Goal: Task Accomplishment & Management: Manage account settings

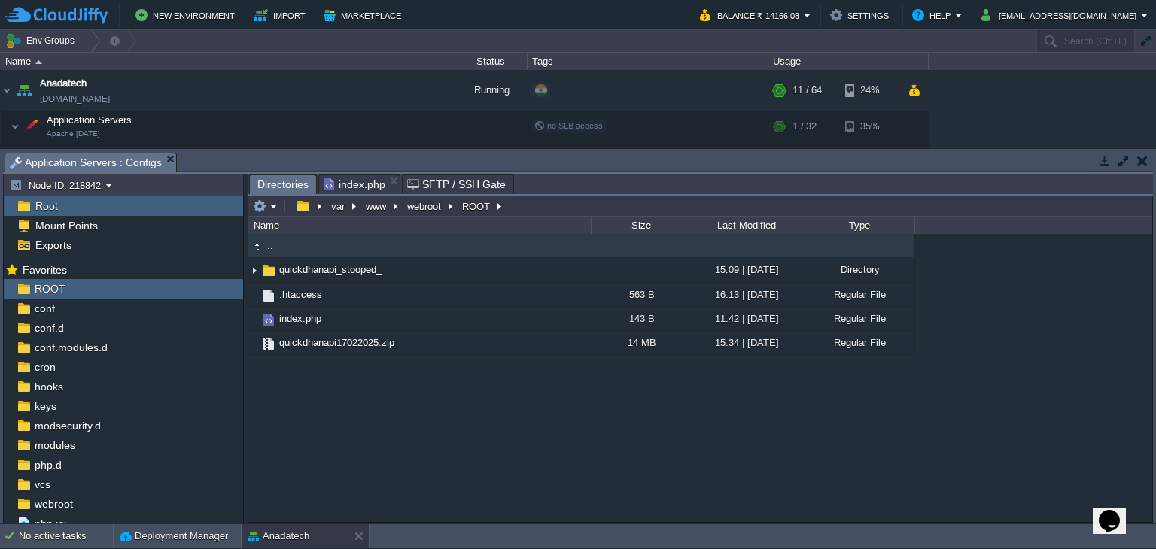
click at [476, 461] on div ".. quickdhanapi_stooped_ 15:09 | [DATE] Directory .htaccess 563 B 16:13 | [DATE…" at bounding box center [700, 378] width 904 height 288
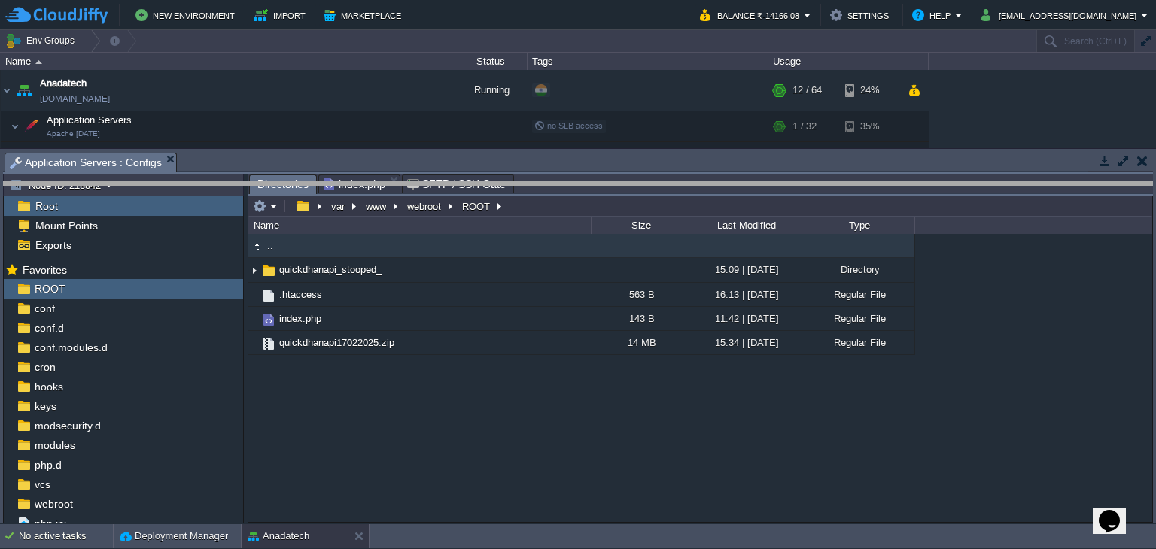
drag, startPoint x: 399, startPoint y: 160, endPoint x: 391, endPoint y: 256, distance: 96.6
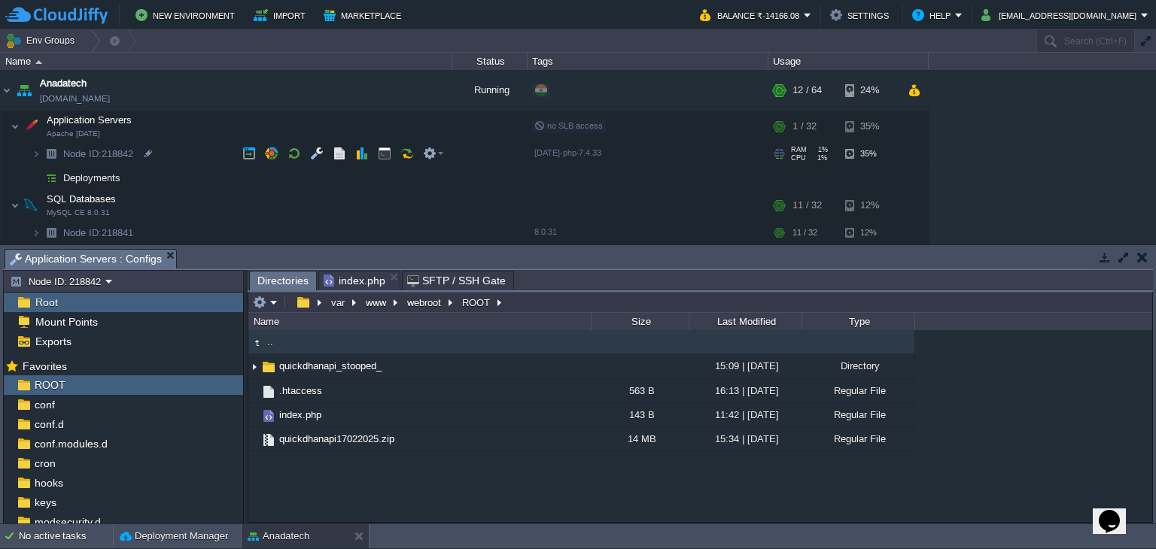
click at [27, 160] on td "Node ID: 218842" at bounding box center [227, 154] width 452 height 24
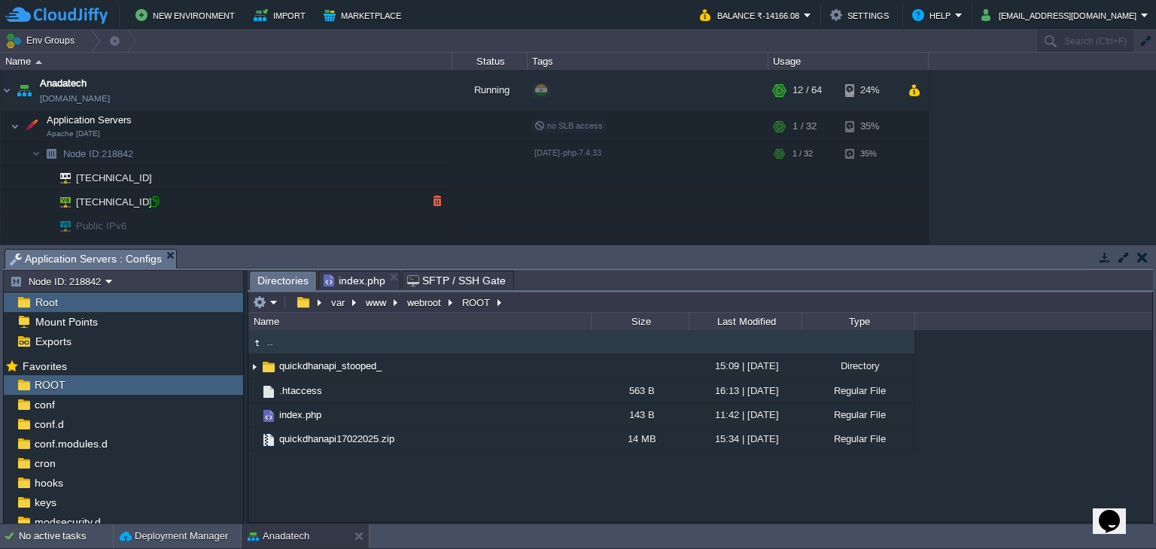
click at [154, 204] on div at bounding box center [155, 202] width 14 height 14
click at [399, 491] on div ".. quickdhanapi_stooped_ 15:09 | [DATE] Directory .htaccess 563 B 16:13 | [DATE…" at bounding box center [700, 426] width 904 height 192
click at [60, 401] on div "conf" at bounding box center [123, 405] width 239 height 20
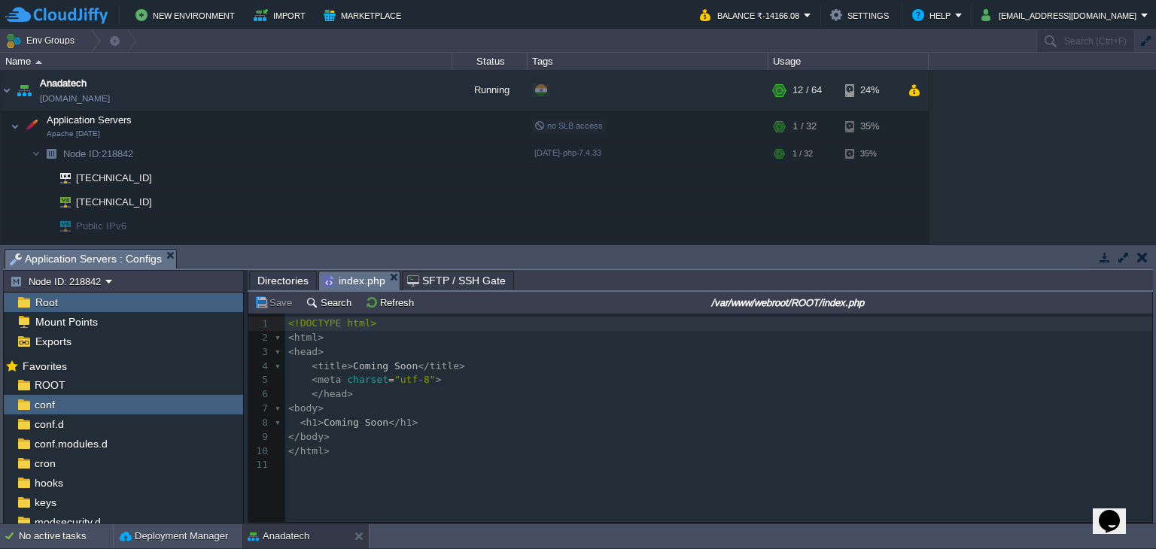
click at [357, 281] on span "index.php" at bounding box center [355, 281] width 62 height 19
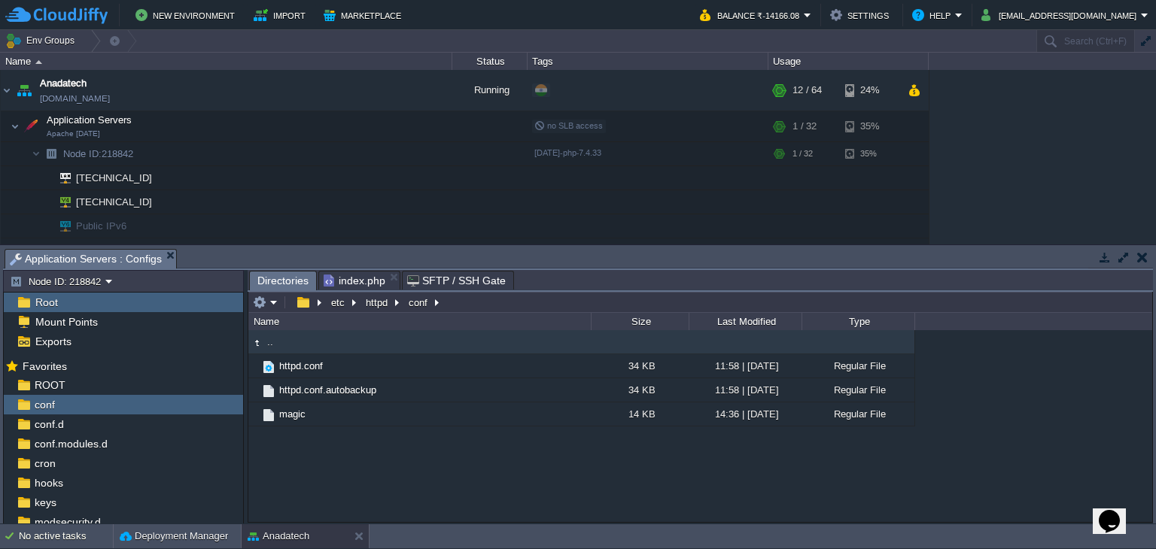
click at [292, 281] on span "Directories" at bounding box center [282, 281] width 51 height 19
click at [98, 386] on div "ROOT" at bounding box center [123, 386] width 239 height 20
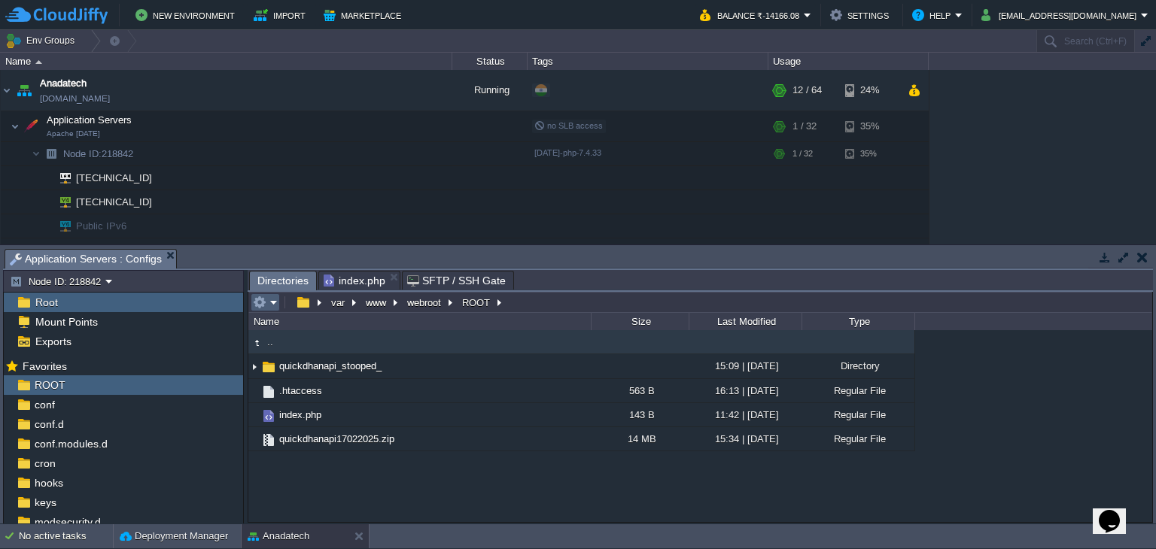
click at [269, 303] on em at bounding box center [265, 303] width 25 height 14
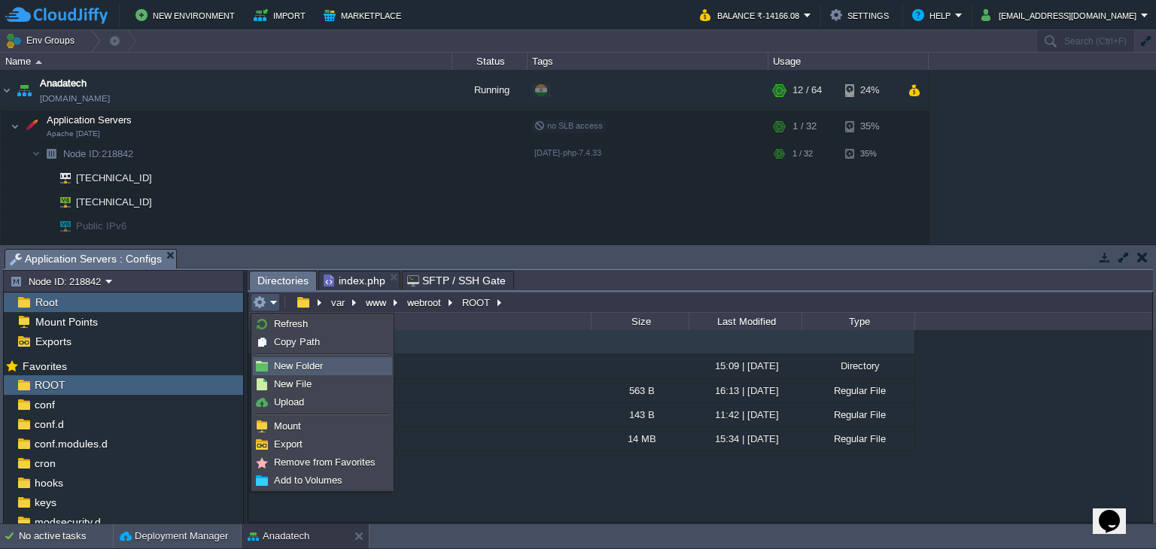
click at [298, 365] on span "New Folder" at bounding box center [298, 366] width 49 height 11
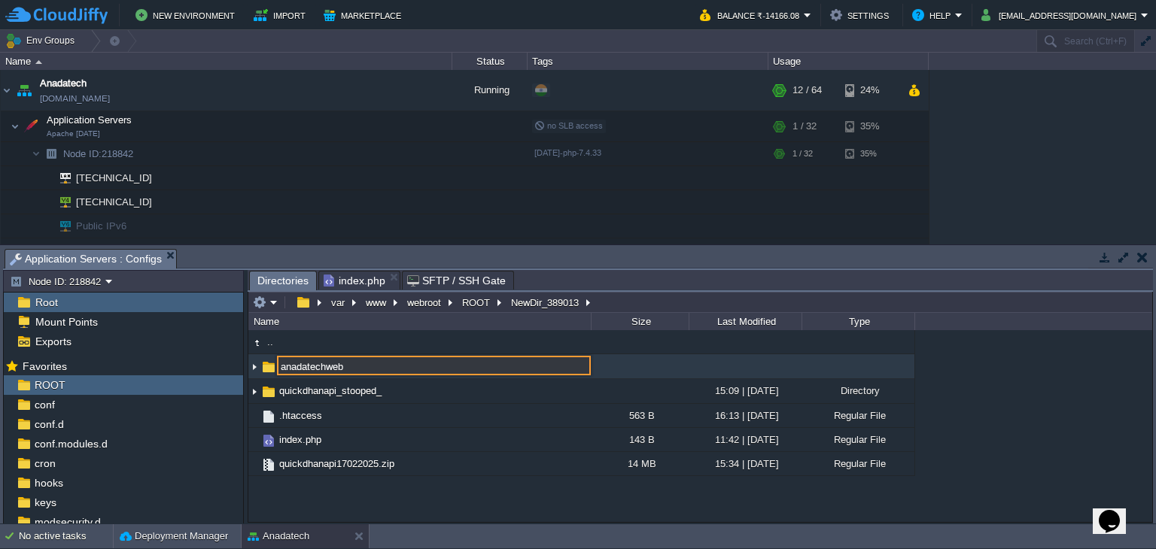
type input "anadatechweb"
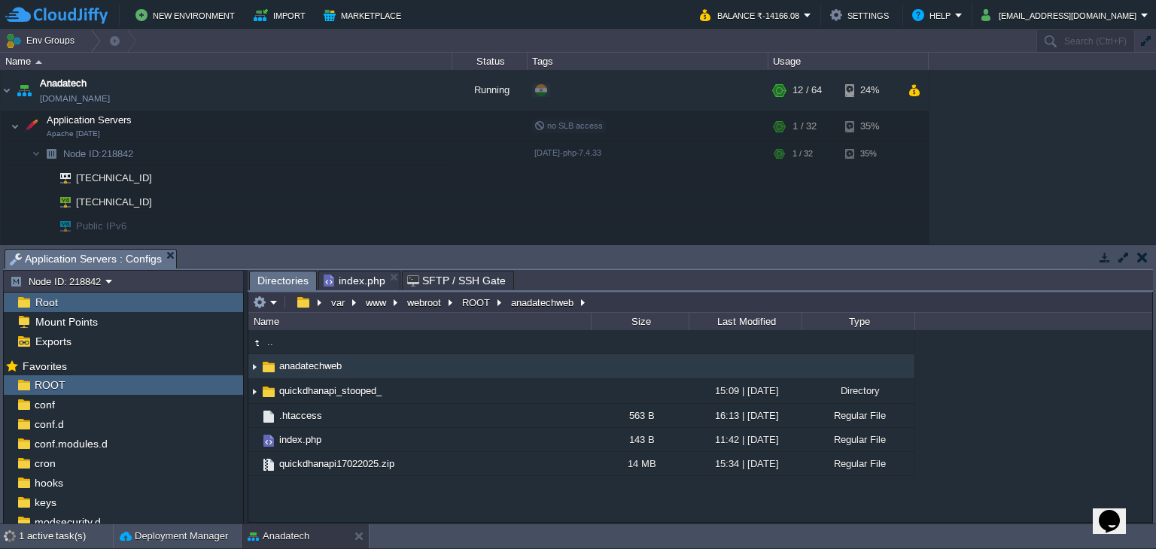
click at [277, 368] on span "anadatechweb" at bounding box center [310, 366] width 67 height 13
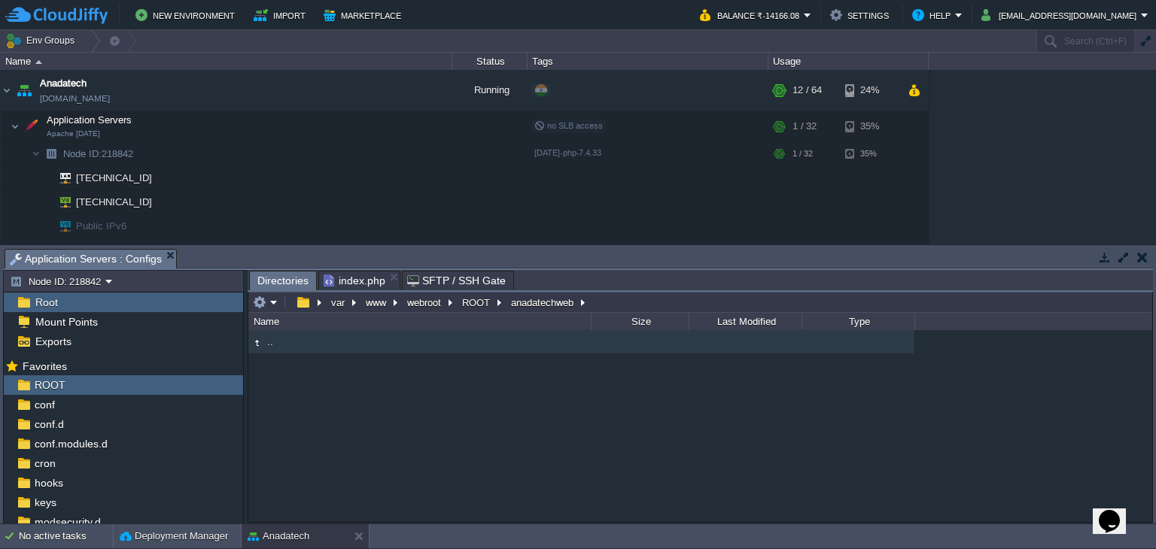
click at [660, 428] on div ".." at bounding box center [700, 426] width 904 height 192
click at [271, 299] on em at bounding box center [265, 303] width 25 height 14
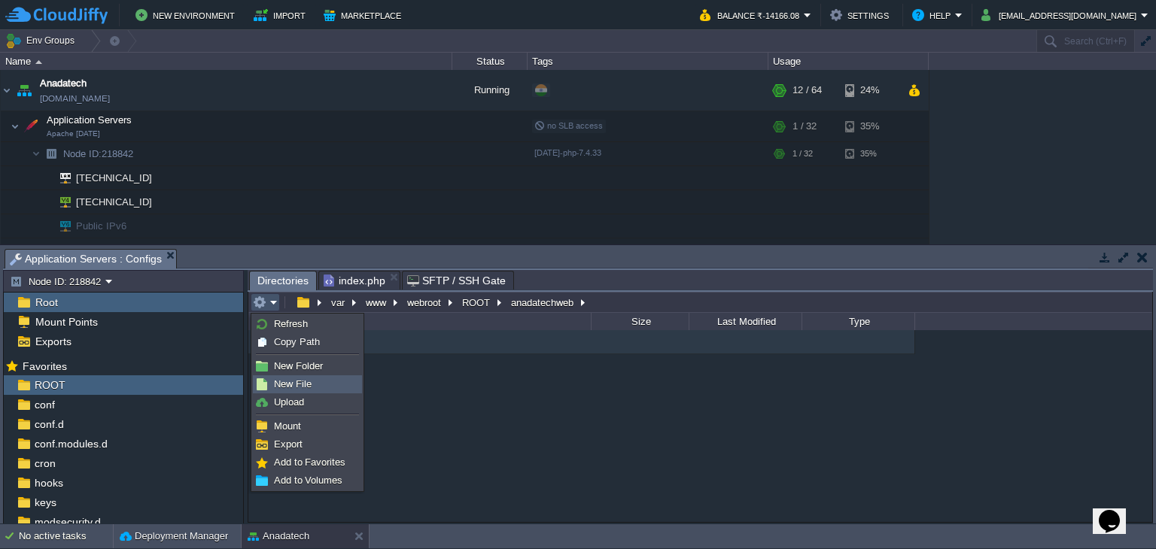
click at [324, 389] on link "New File" at bounding box center [308, 384] width 108 height 17
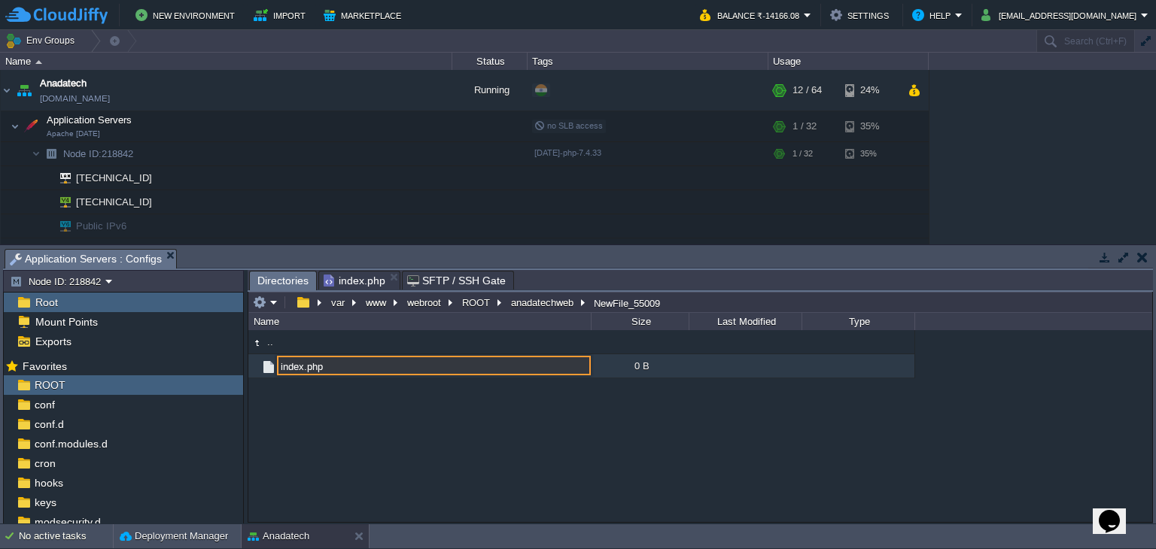
type input "index.php"
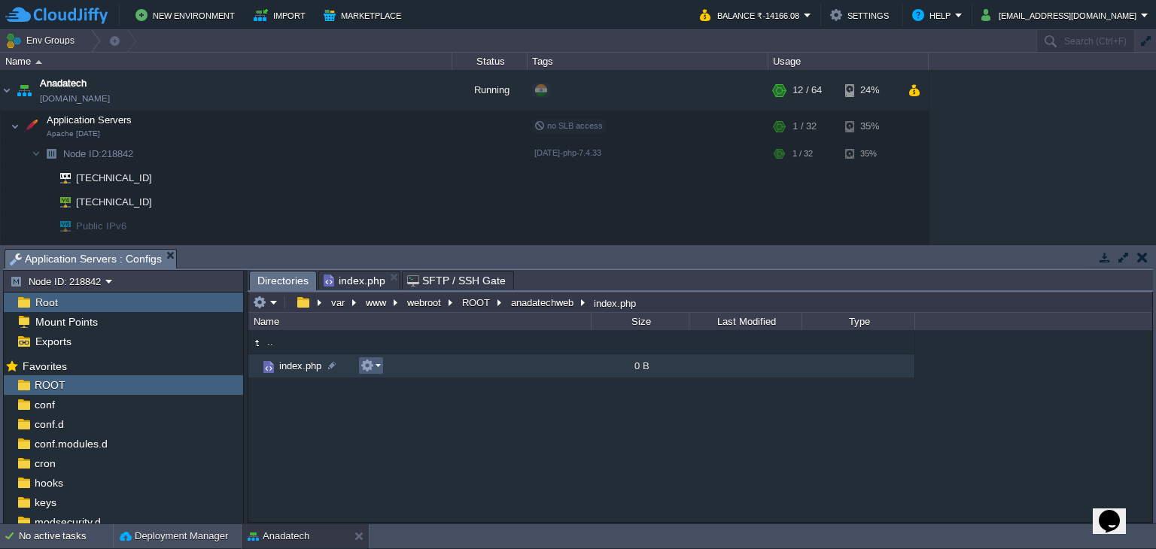
click at [376, 373] on em at bounding box center [371, 366] width 20 height 14
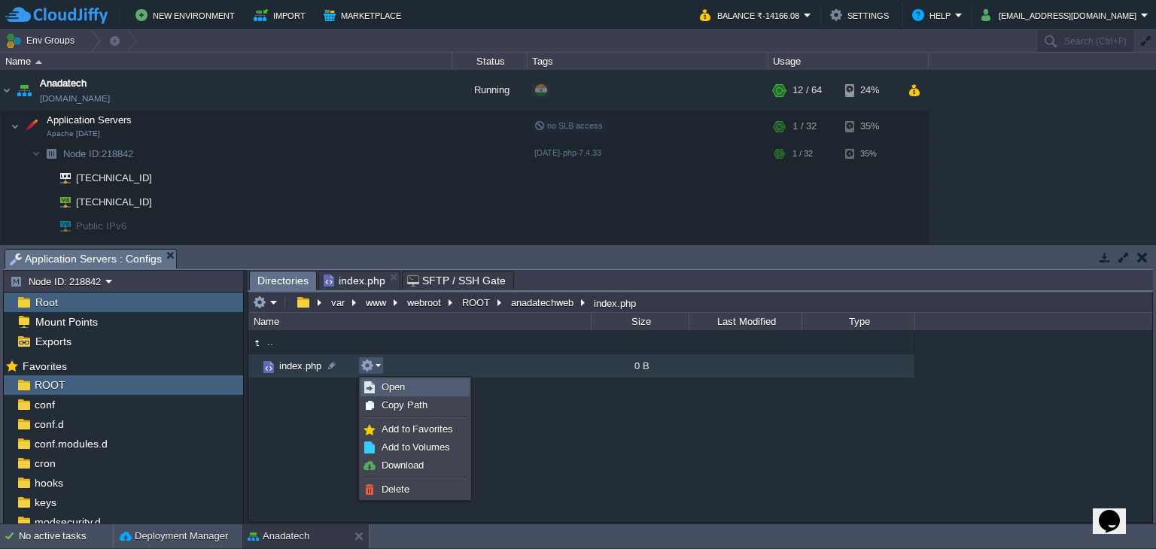
click at [388, 388] on span "Open" at bounding box center [393, 387] width 23 height 11
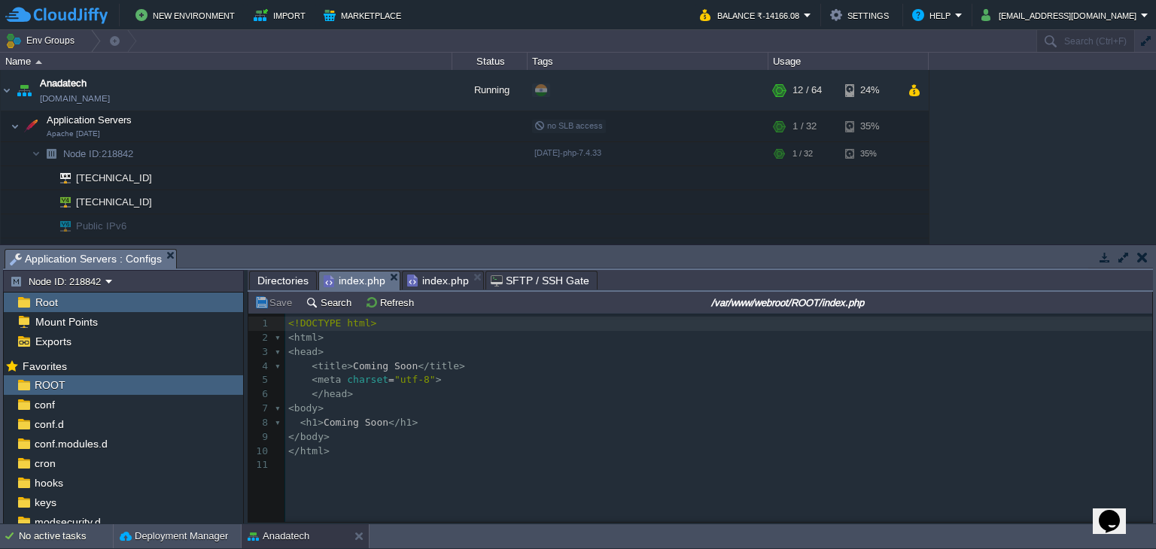
click at [359, 283] on span "index.php" at bounding box center [355, 281] width 62 height 19
click at [361, 397] on pre "</ head >" at bounding box center [721, 395] width 872 height 14
type textarea "<!DOCTYPE html> <html> <head> <title>Coming Soon</title> <meta charset="utf-8">…"
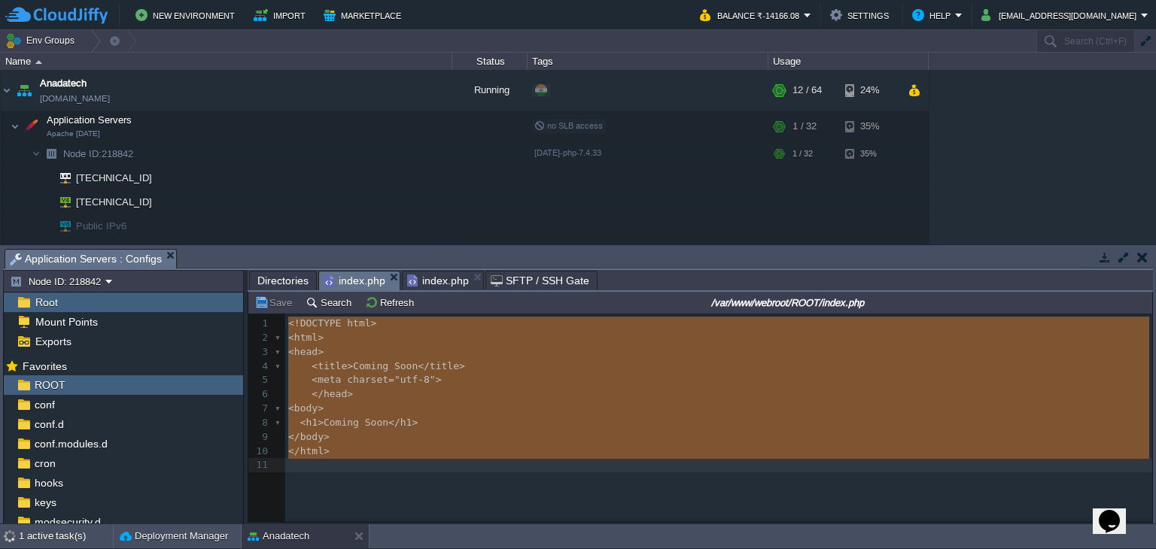
click at [421, 281] on span "index.php" at bounding box center [438, 281] width 62 height 18
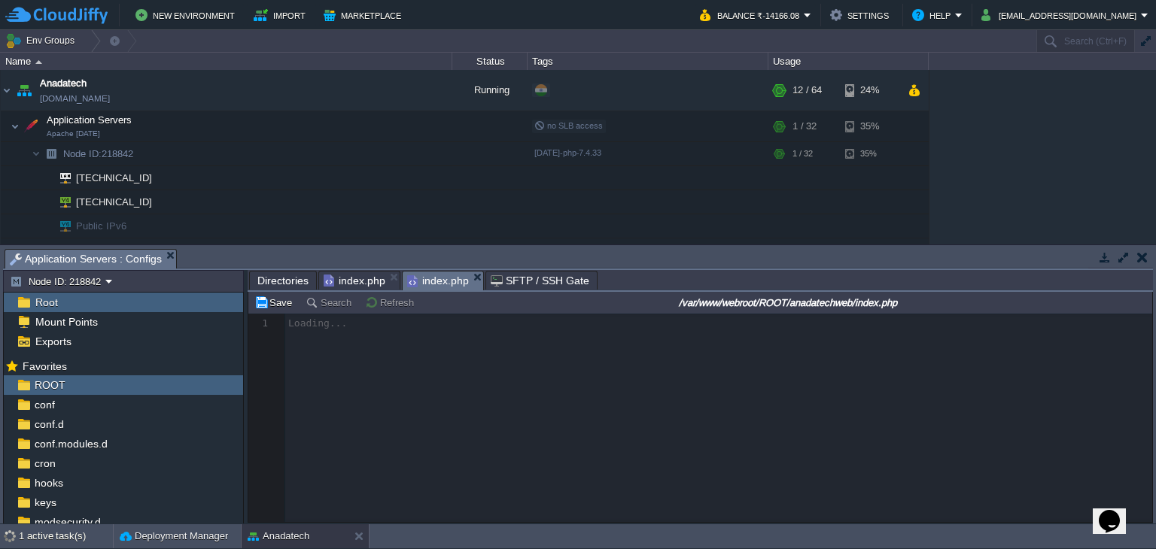
scroll to position [5, 0]
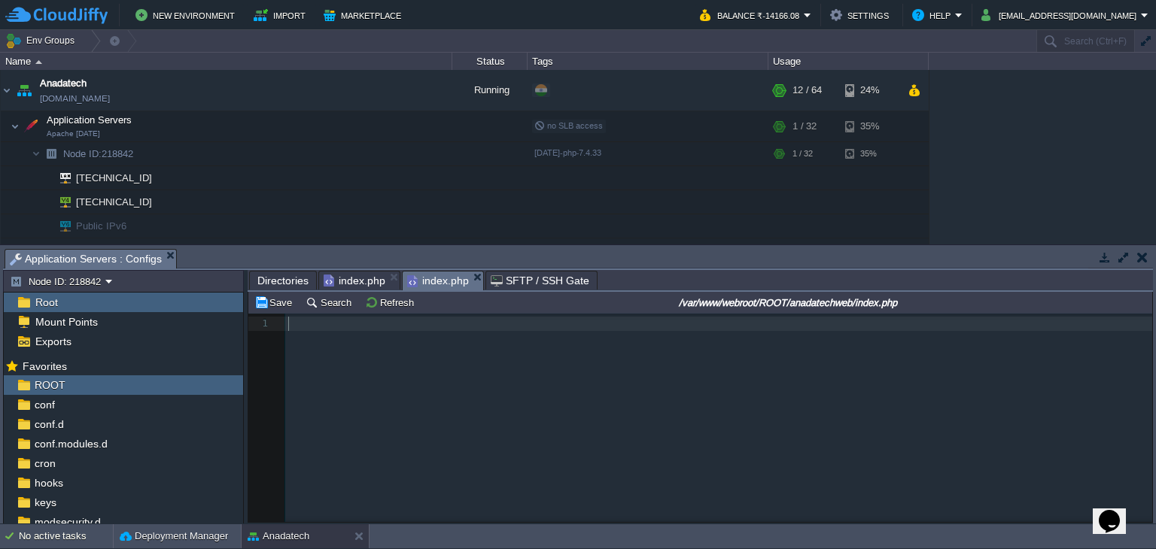
click at [325, 328] on pre "​" at bounding box center [721, 324] width 872 height 14
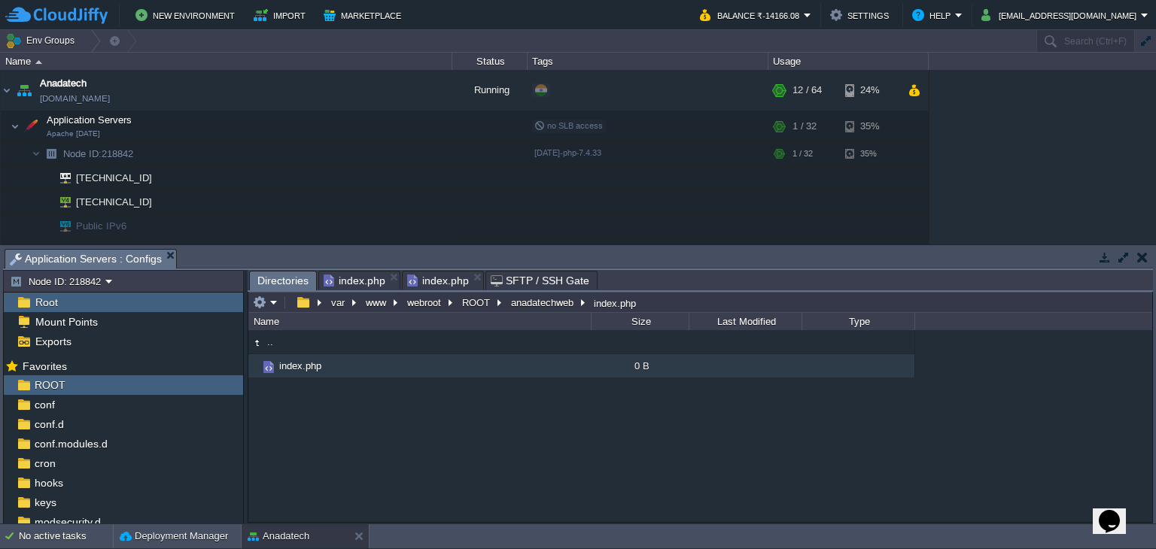
click at [284, 280] on span "Directories" at bounding box center [282, 281] width 51 height 19
click at [522, 308] on button "anadatechweb" at bounding box center [543, 303] width 68 height 14
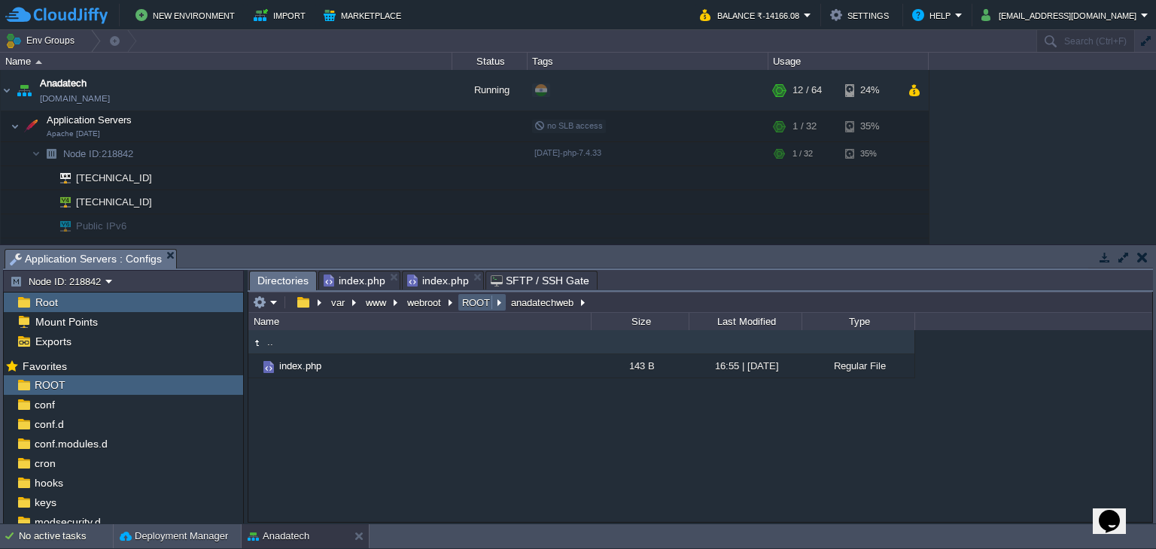
click at [480, 306] on button "ROOT" at bounding box center [477, 303] width 34 height 14
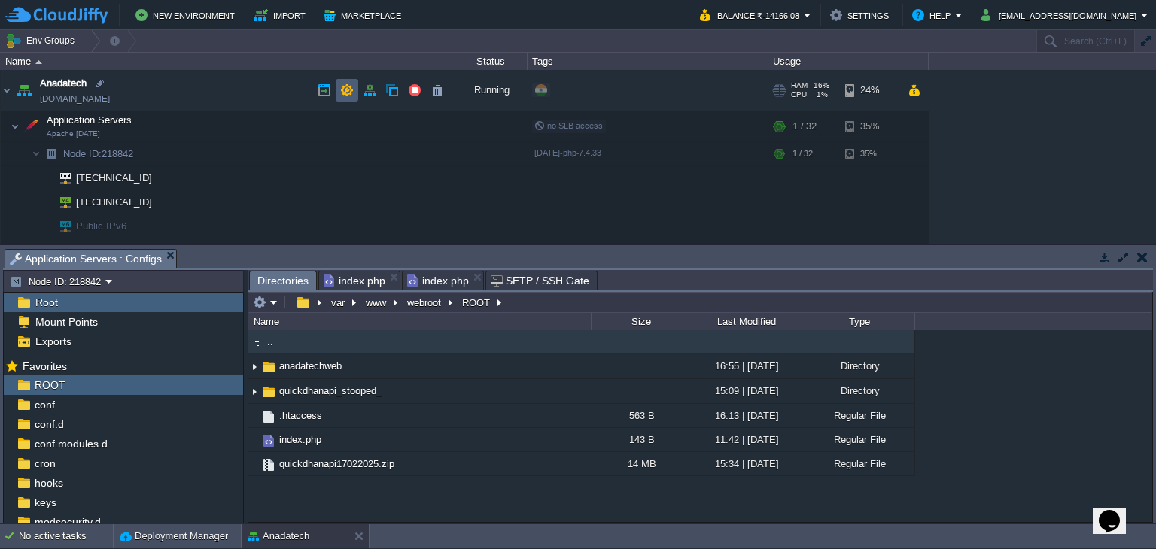
click at [347, 93] on button "button" at bounding box center [347, 91] width 14 height 14
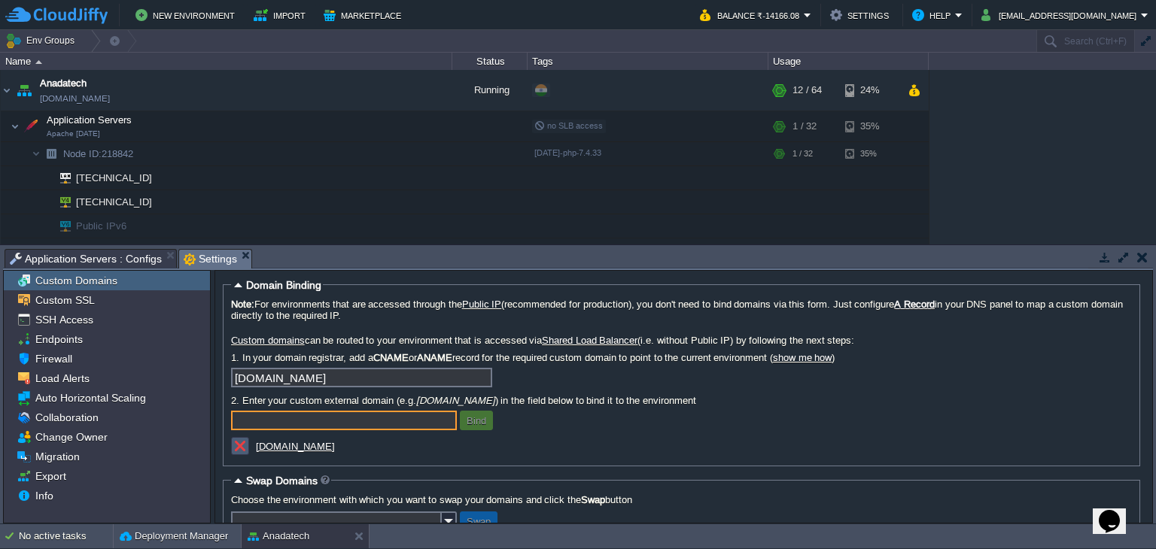
click at [241, 446] on button "button" at bounding box center [240, 447] width 14 height 14
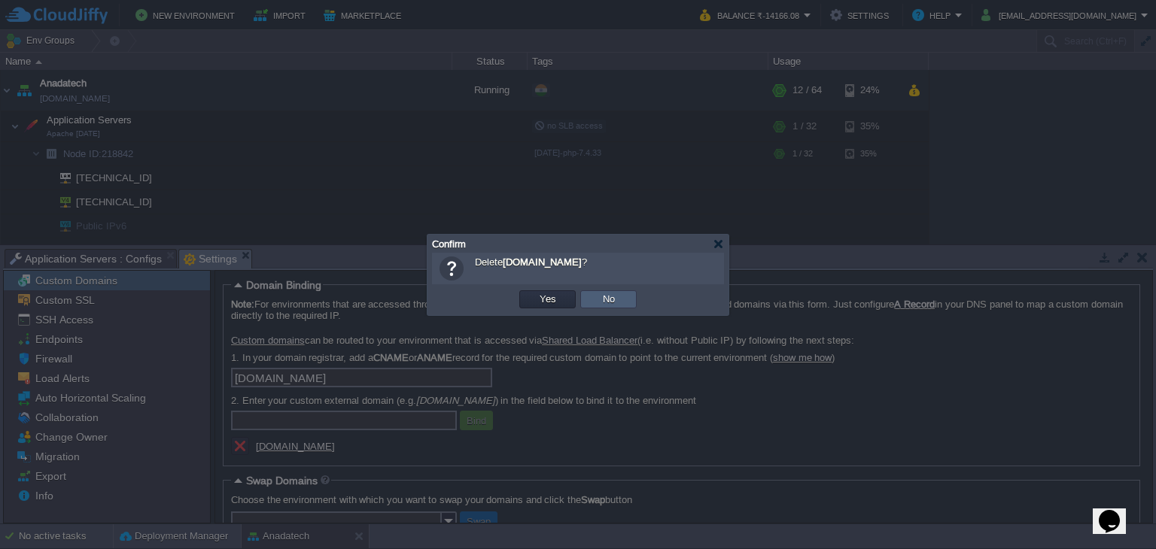
click at [629, 299] on td "No" at bounding box center [608, 300] width 56 height 18
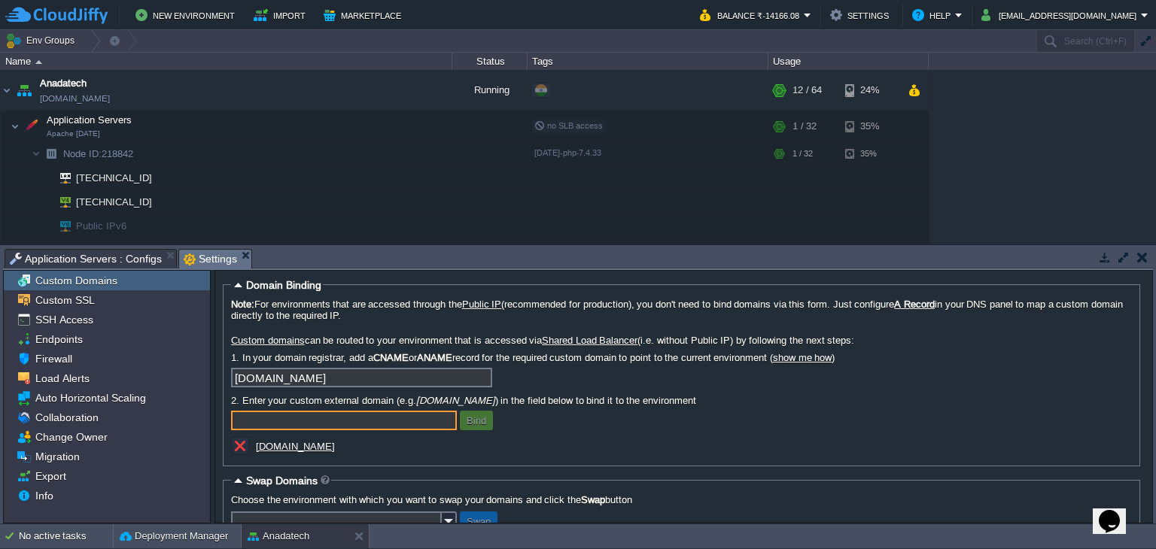
click at [298, 422] on input "text" at bounding box center [344, 421] width 226 height 20
paste input "[DOMAIN_NAME]"
type input "[DOMAIN_NAME]"
click at [473, 421] on button "Bind" at bounding box center [476, 421] width 29 height 14
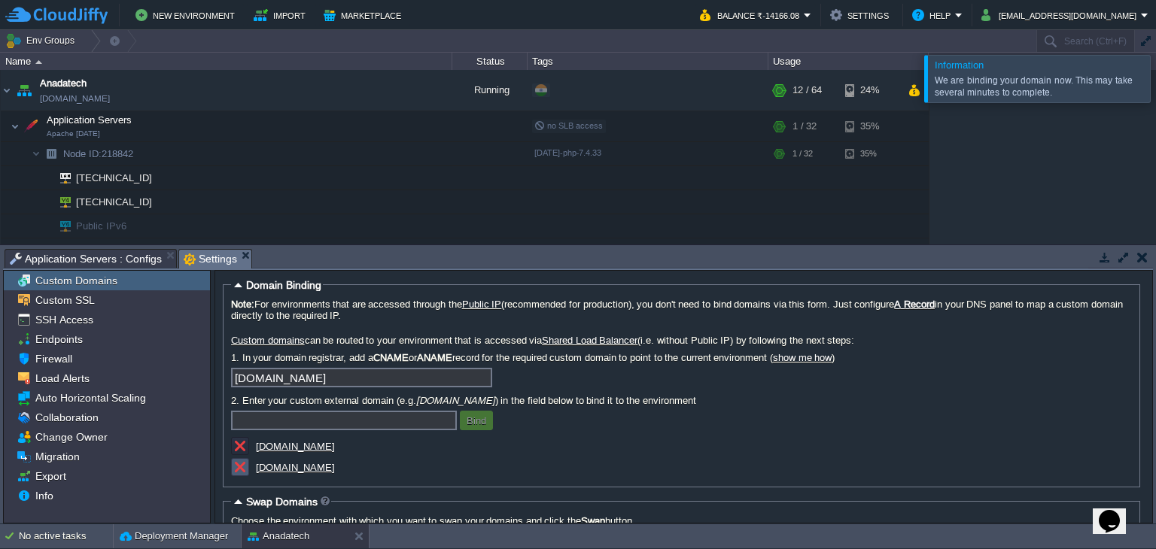
click at [240, 473] on button "button" at bounding box center [240, 468] width 14 height 14
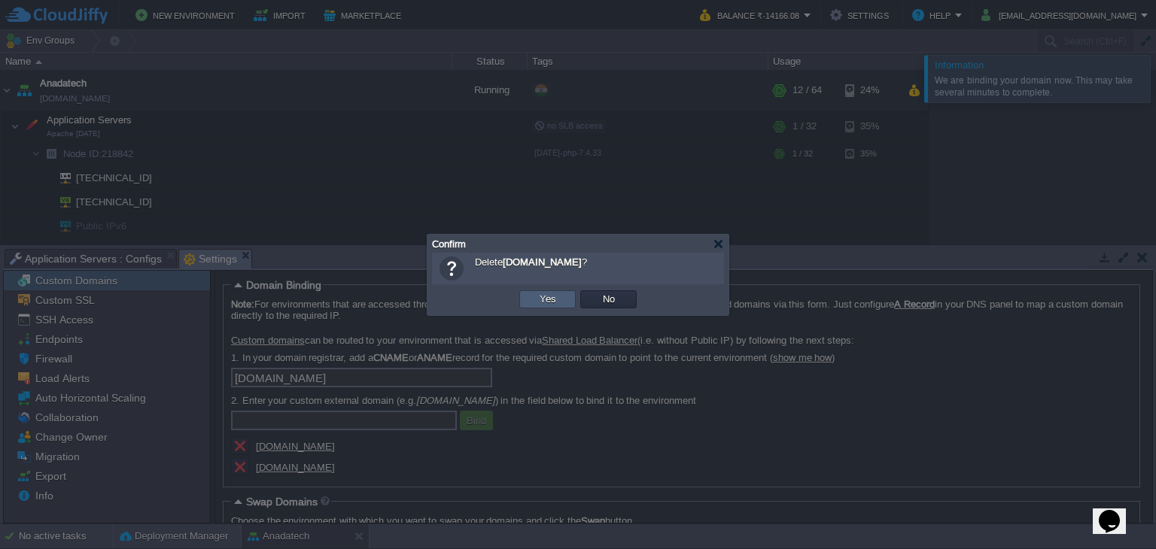
click at [563, 302] on td "Yes" at bounding box center [547, 300] width 56 height 18
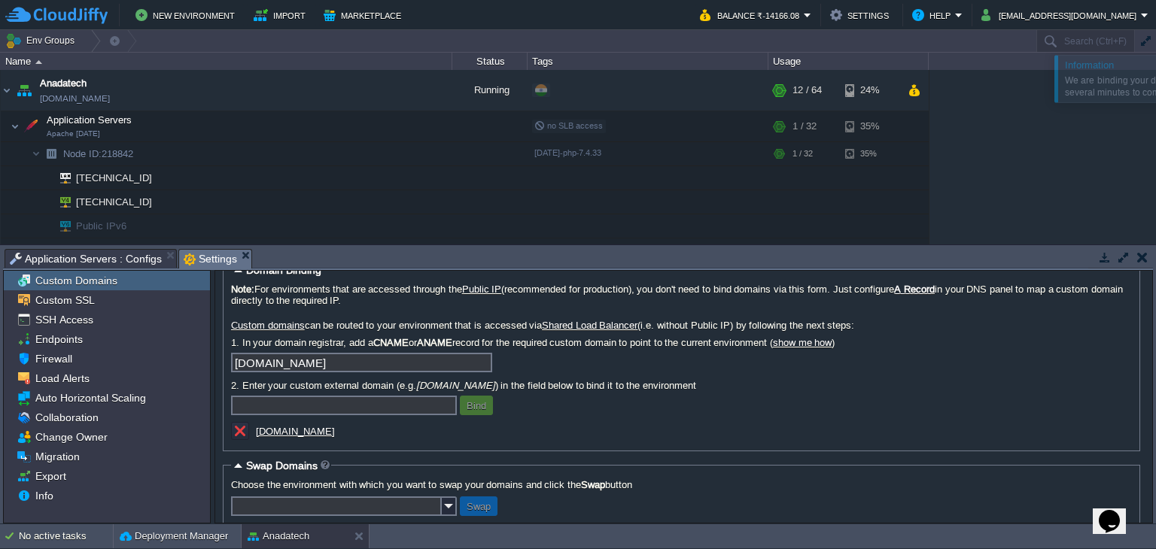
scroll to position [39, 0]
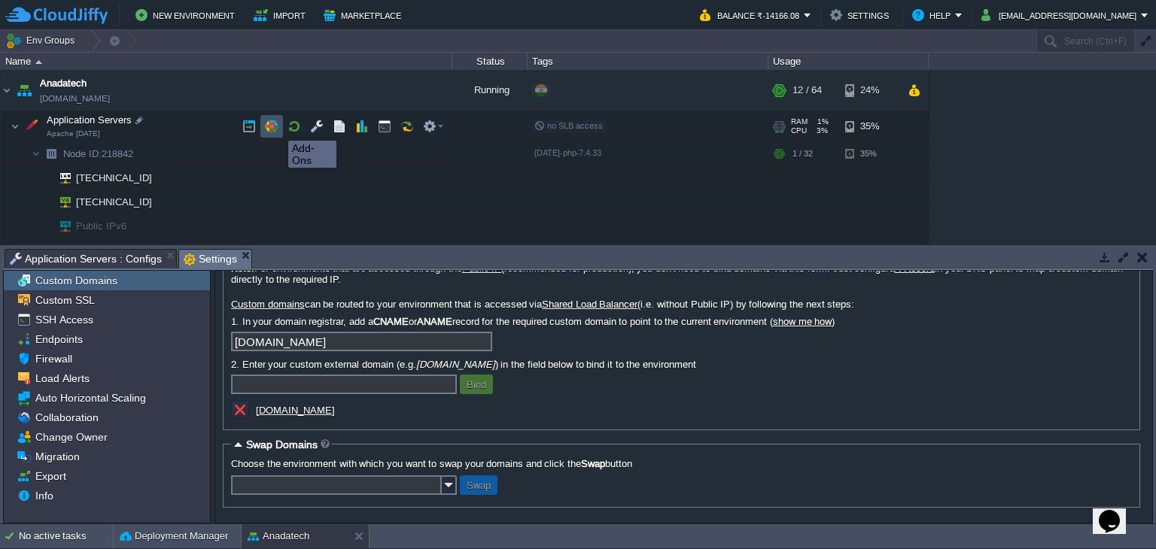
click at [272, 128] on button "button" at bounding box center [272, 127] width 14 height 14
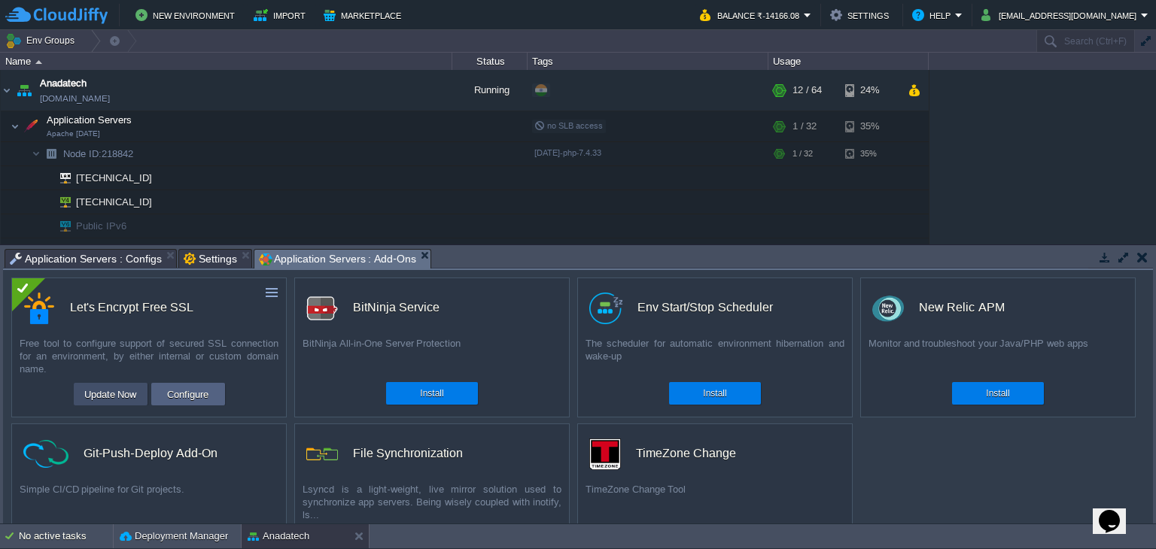
click at [102, 391] on button "Update Now" at bounding box center [111, 394] width 62 height 18
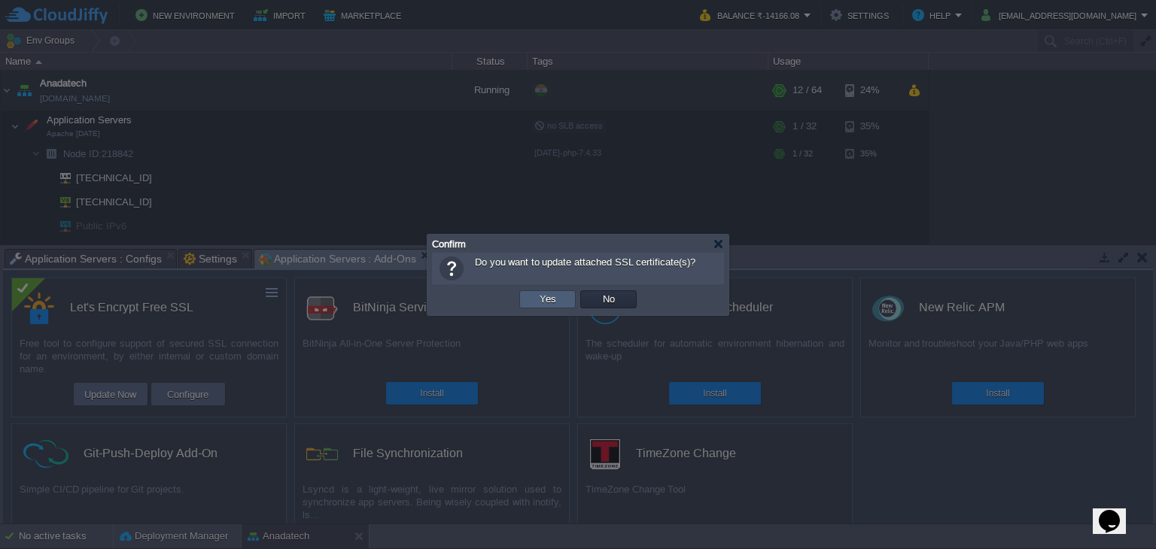
click at [554, 303] on button "Yes" at bounding box center [548, 300] width 26 height 14
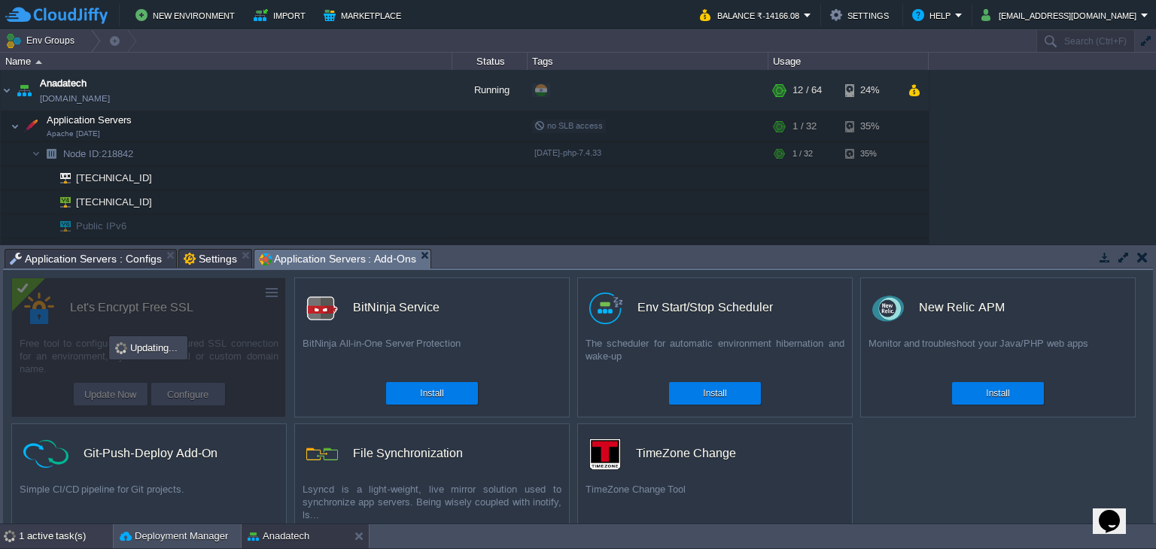
click at [56, 534] on div "1 active task(s)" at bounding box center [66, 537] width 94 height 24
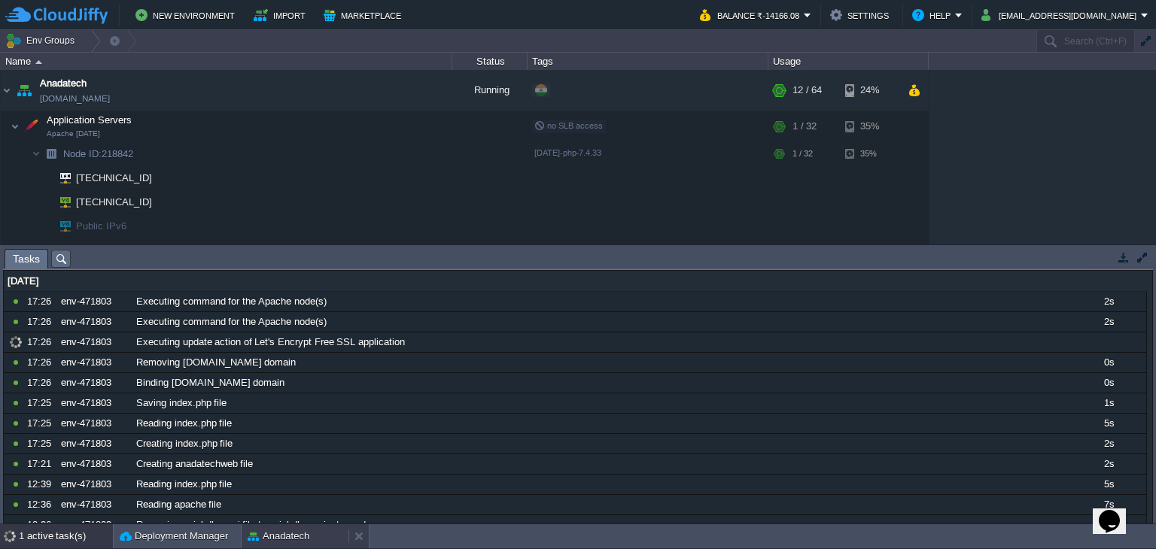
click at [292, 531] on button "Anadatech" at bounding box center [279, 536] width 62 height 15
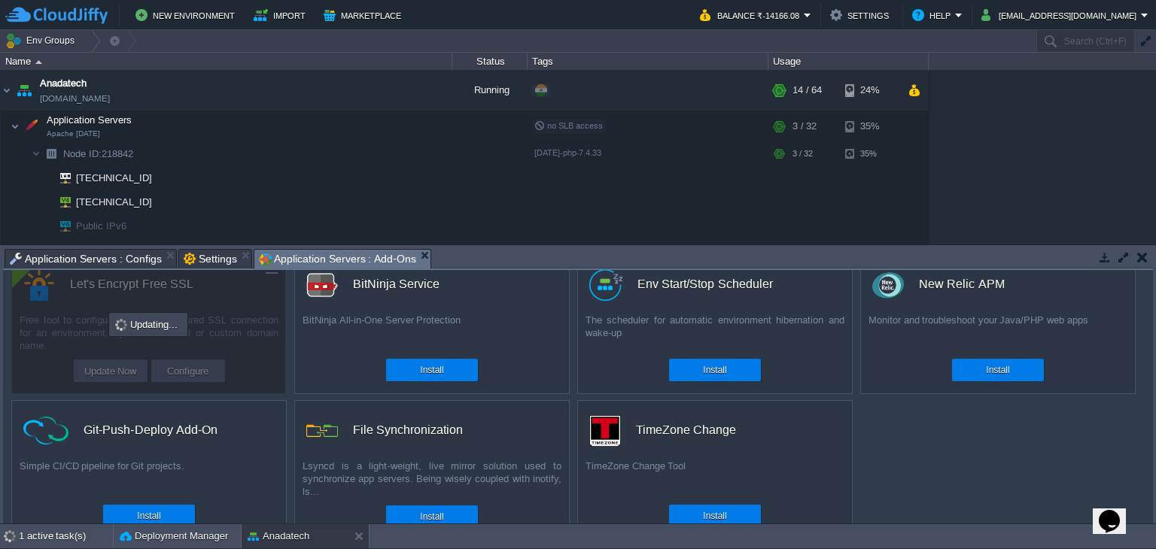
scroll to position [0, 0]
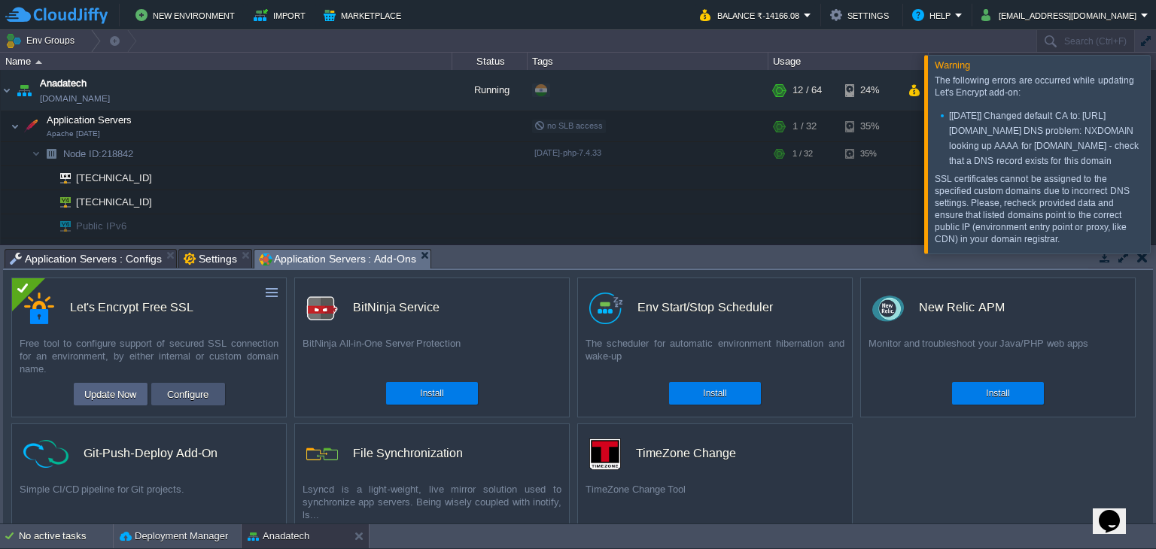
click at [169, 403] on button "Configure" at bounding box center [188, 394] width 50 height 18
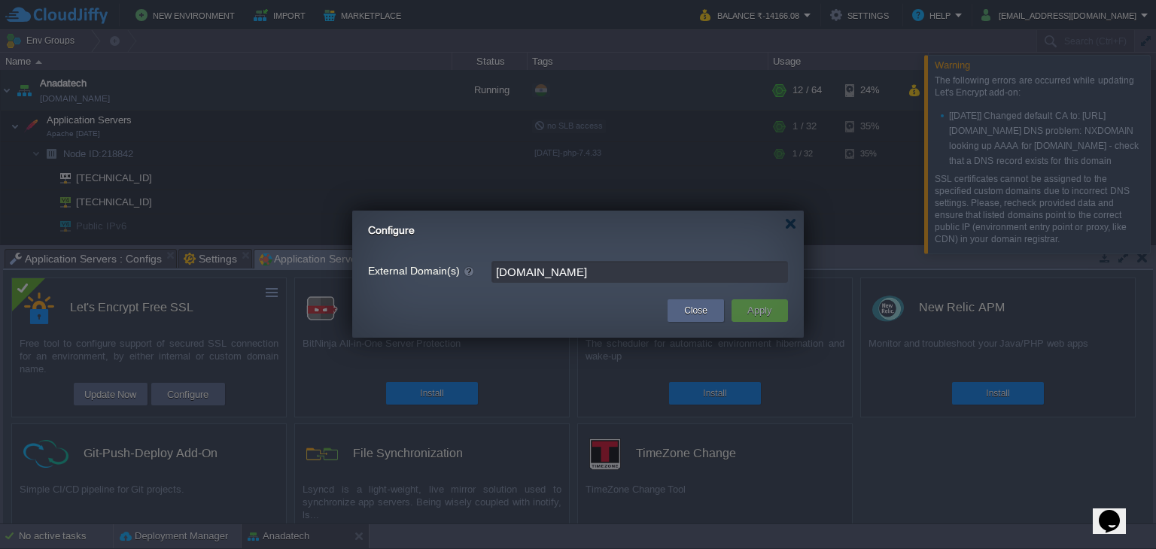
drag, startPoint x: 610, startPoint y: 275, endPoint x: 482, endPoint y: 289, distance: 128.7
click at [482, 289] on div "External Domain(s) [DOMAIN_NAME]" at bounding box center [578, 267] width 452 height 50
type input "leave blank to get a test certificate for this environment domain"
paste input "[DOMAIN_NAME]"
click at [587, 269] on input "[DOMAIN_NAME]" at bounding box center [639, 272] width 297 height 22
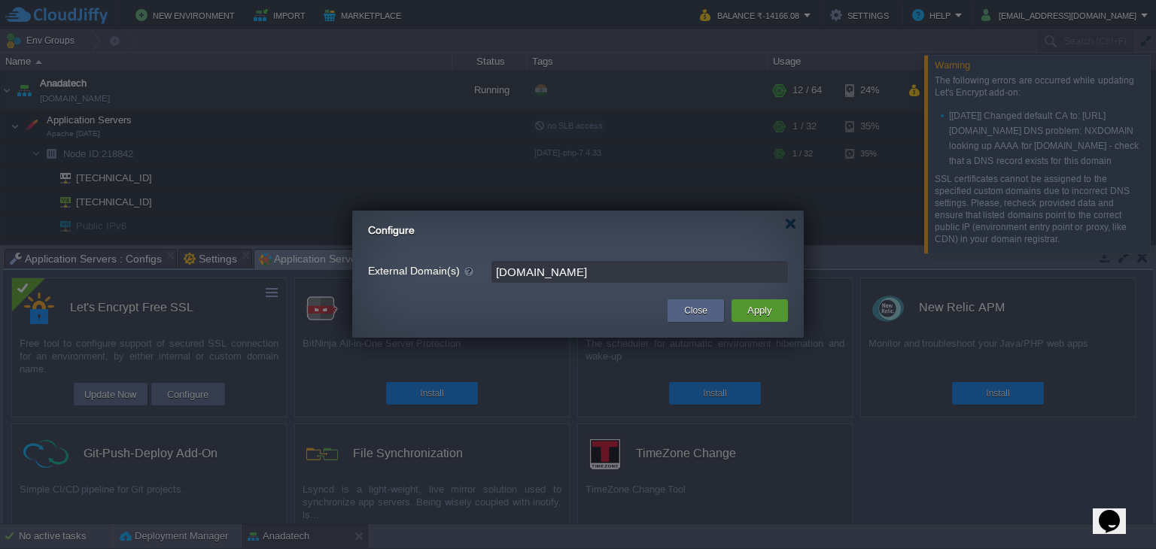
type input "[DOMAIN_NAME]"
click at [762, 312] on button "Apply" at bounding box center [760, 311] width 34 height 18
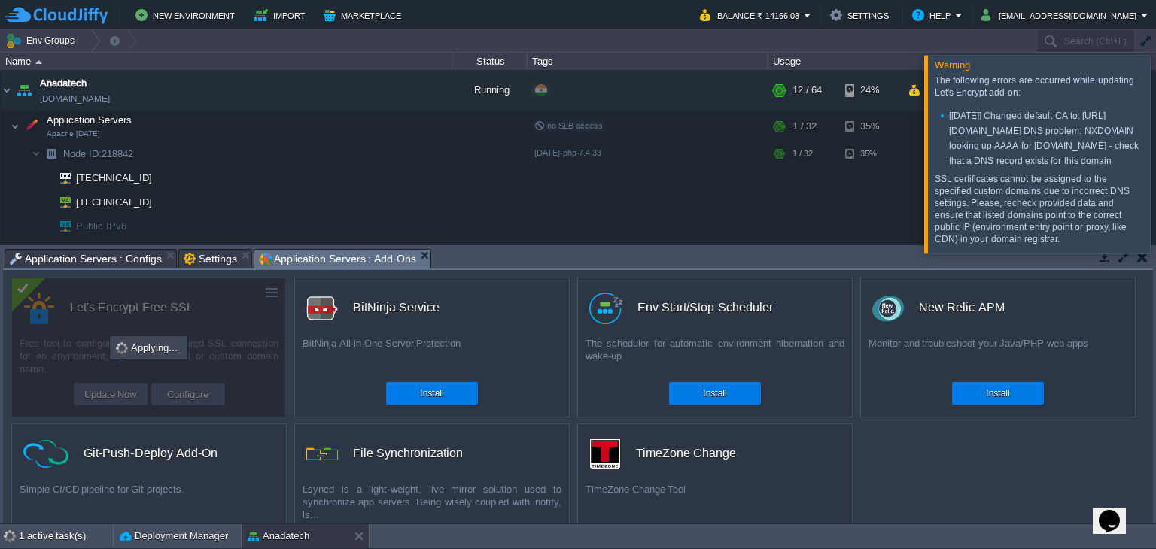
click at [1155, 181] on div at bounding box center [1174, 154] width 0 height 198
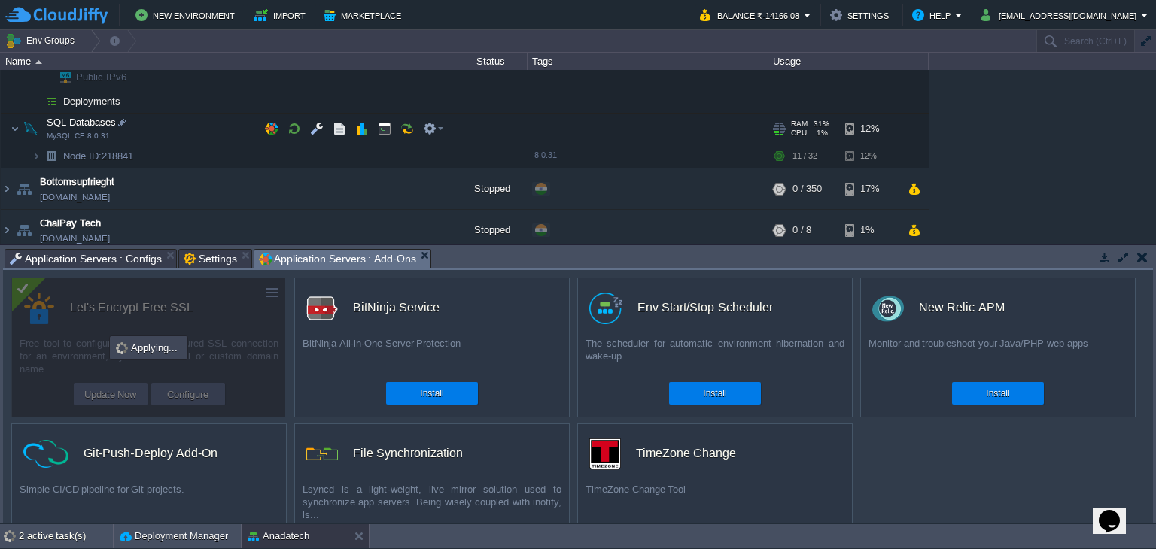
scroll to position [151, 0]
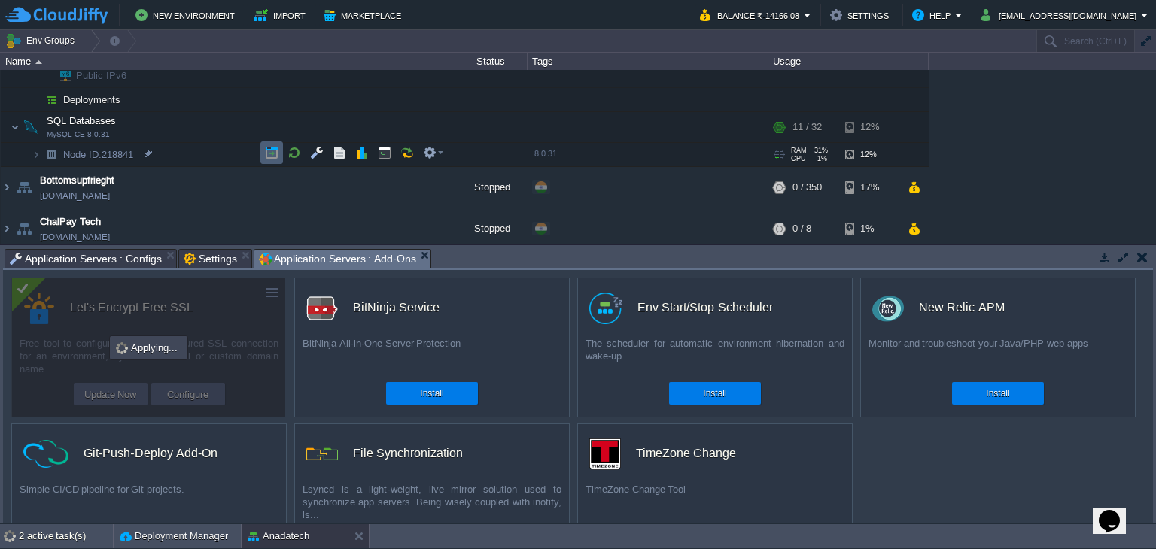
click at [268, 152] on button "button" at bounding box center [272, 153] width 14 height 14
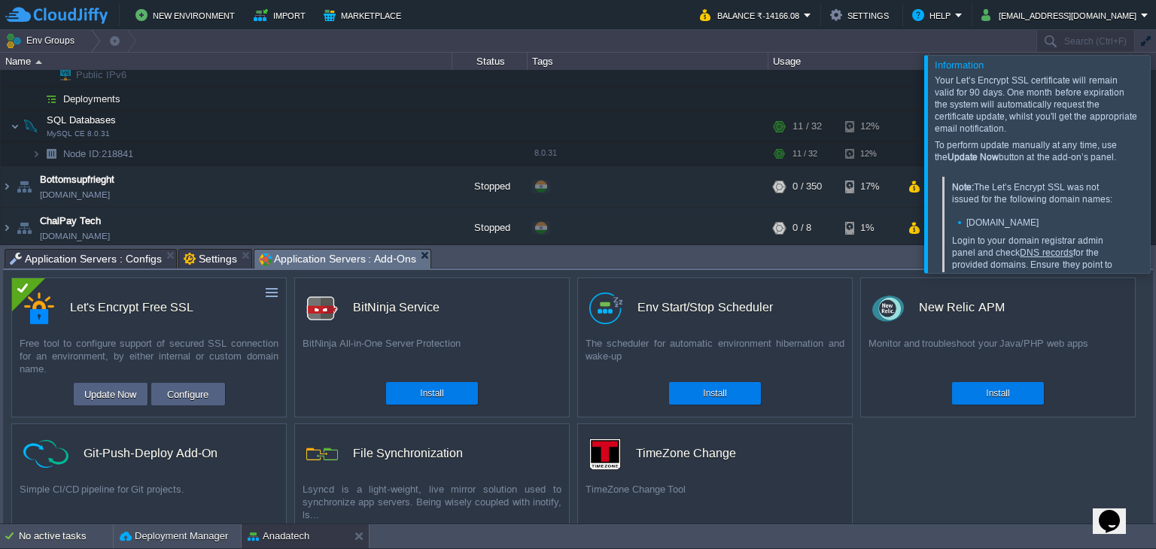
scroll to position [0, 0]
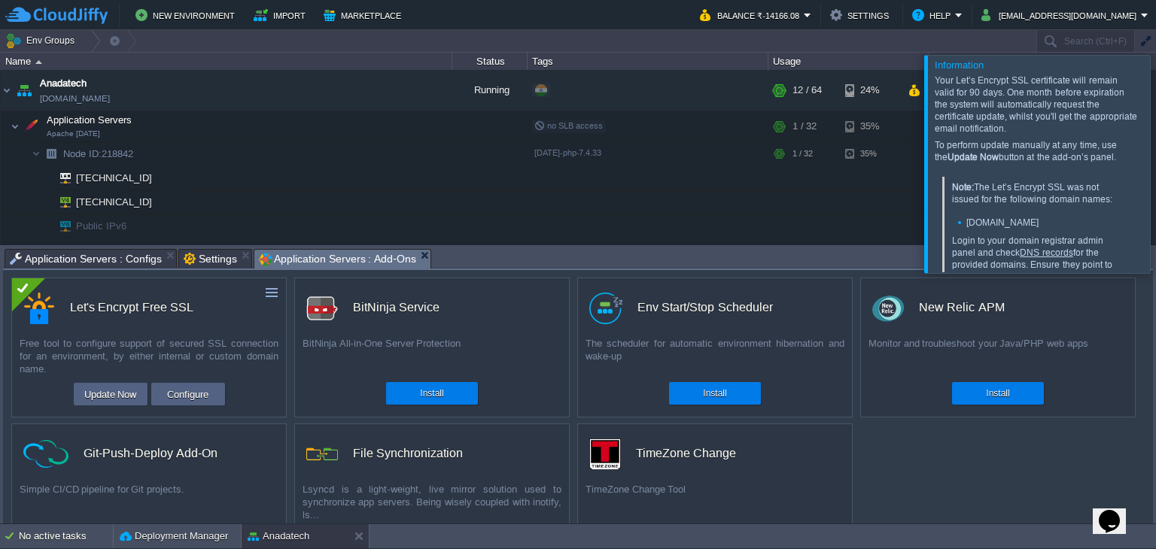
click at [1155, 135] on div at bounding box center [1174, 164] width 0 height 218
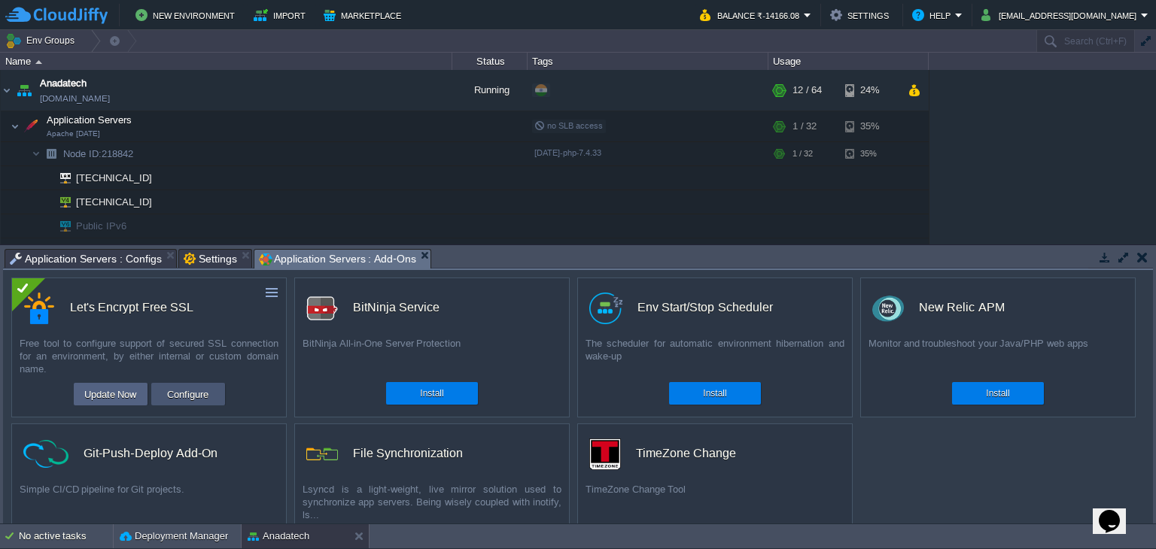
click at [214, 400] on td "Configure" at bounding box center [188, 394] width 74 height 23
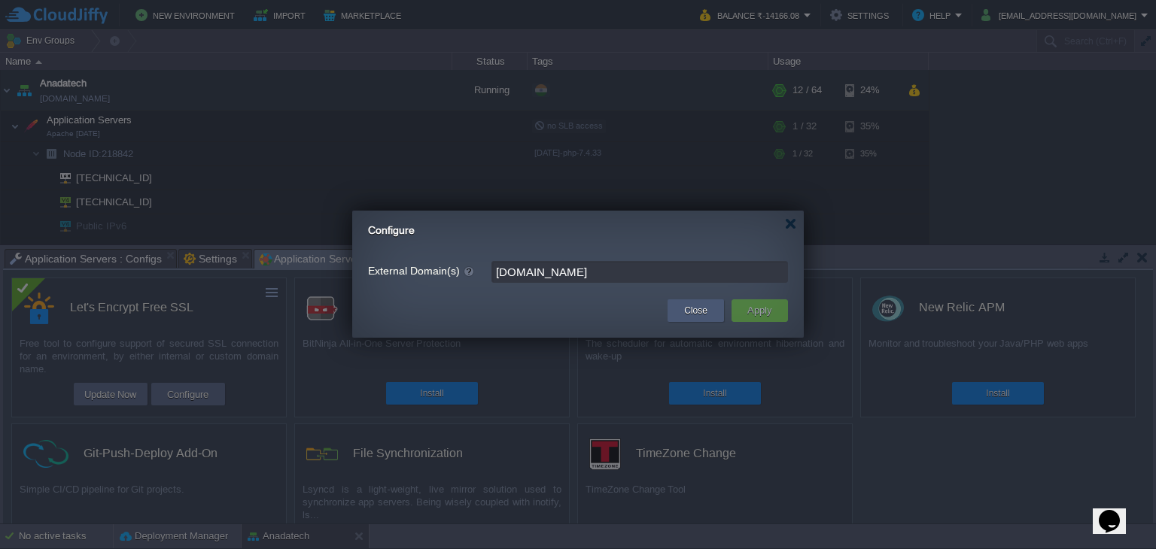
click at [692, 317] on button "Close" at bounding box center [695, 310] width 23 height 15
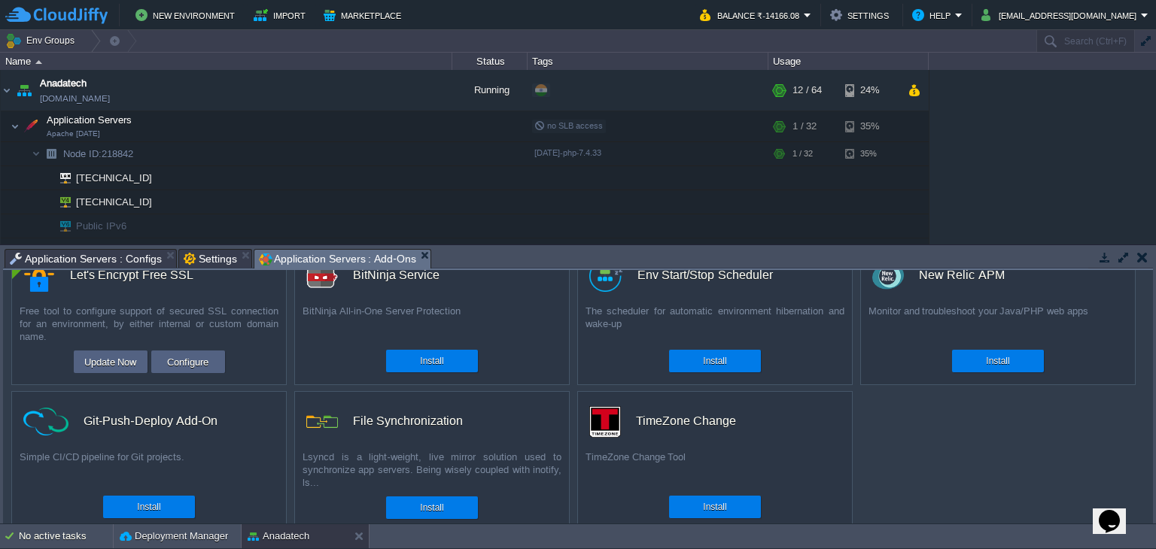
scroll to position [50, 0]
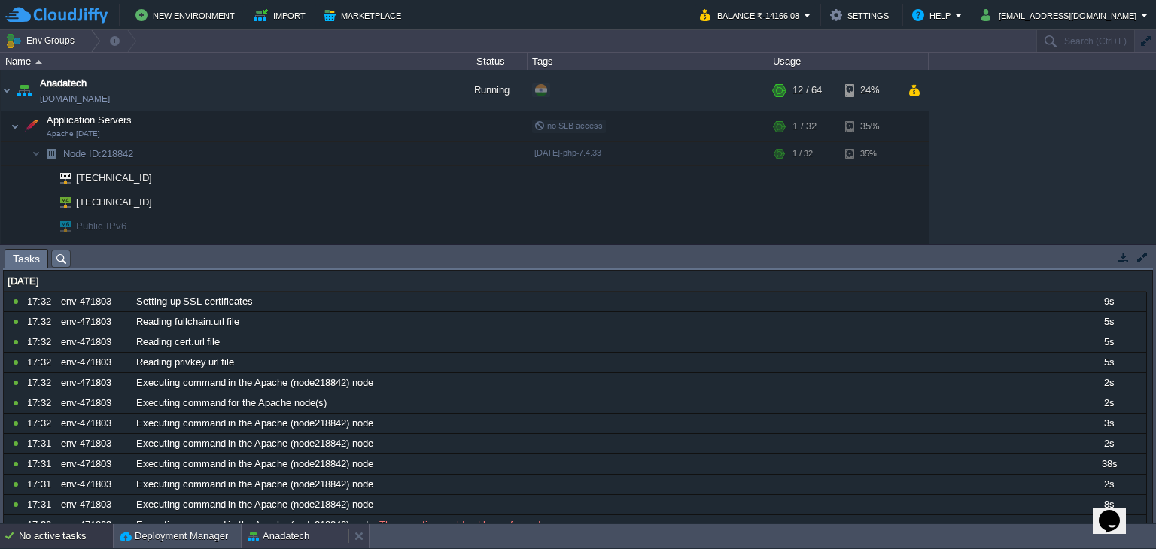
click at [295, 531] on button "Anadatech" at bounding box center [279, 536] width 62 height 15
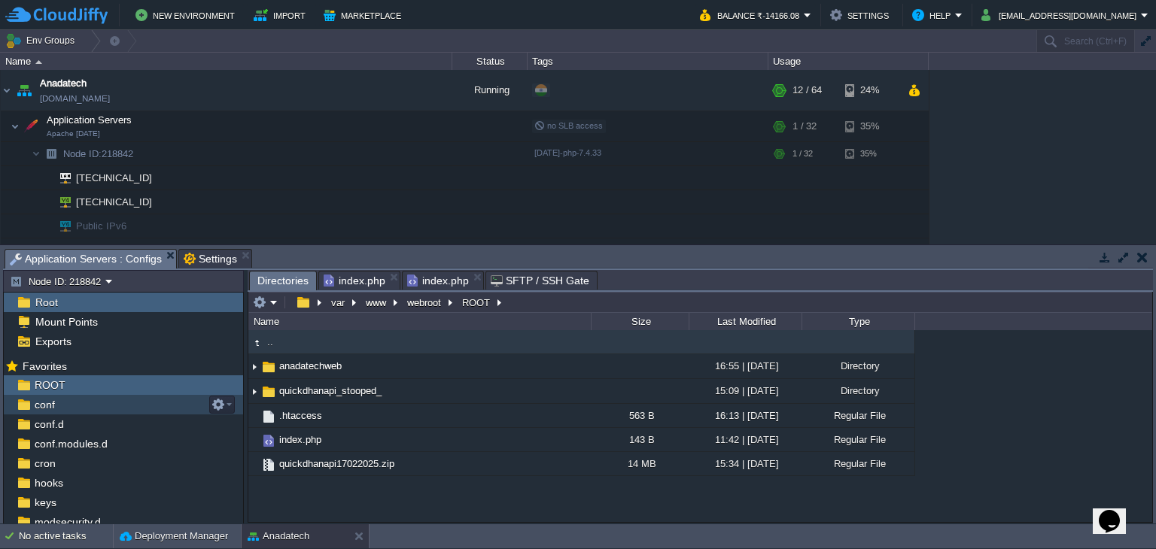
click at [75, 408] on div "conf" at bounding box center [123, 405] width 239 height 20
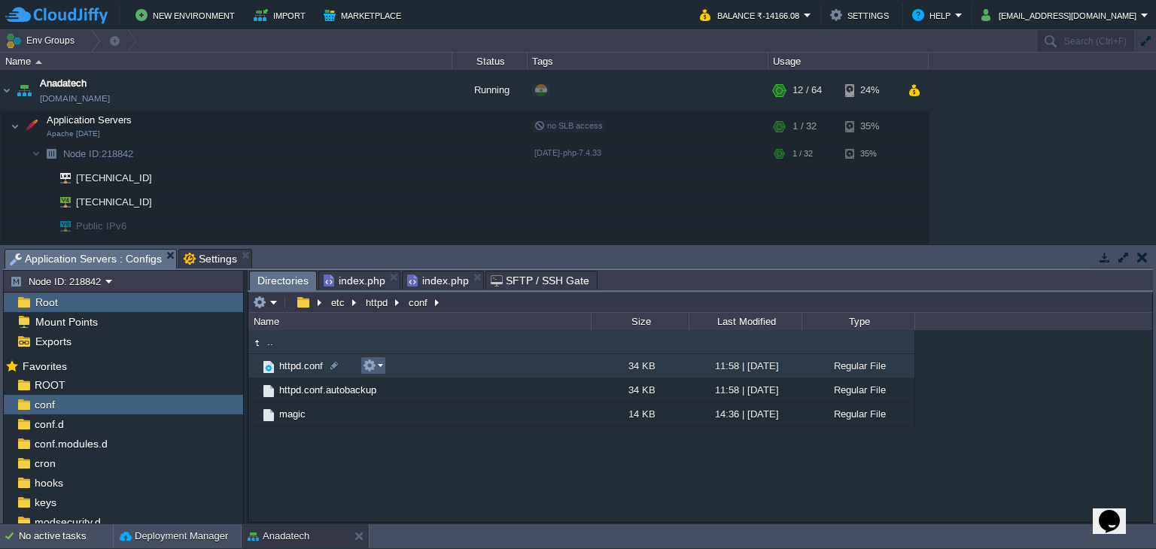
click at [370, 368] on button "button" at bounding box center [370, 366] width 14 height 14
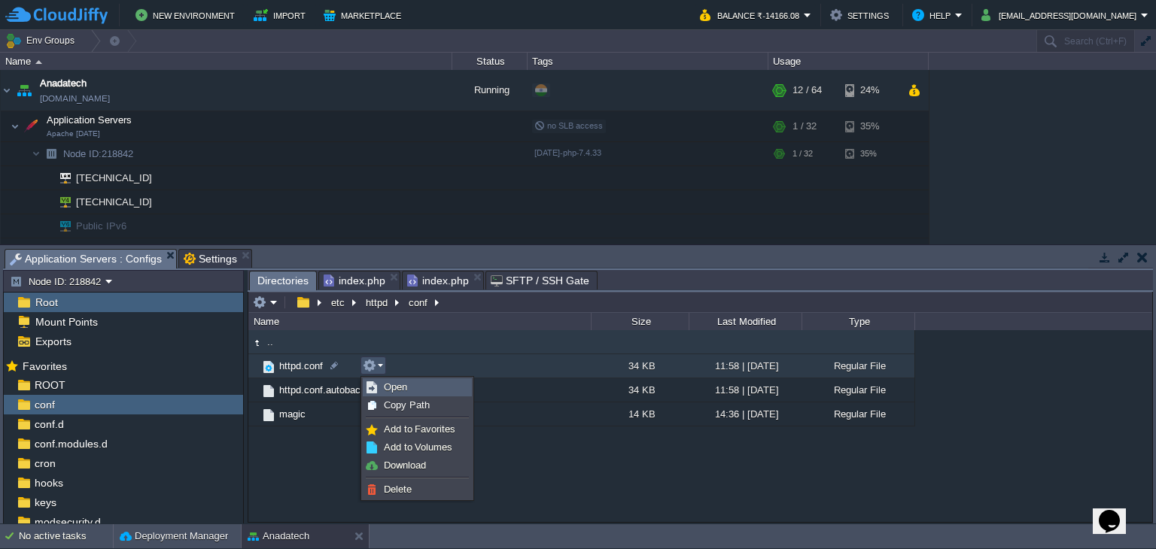
click at [384, 390] on span "Open" at bounding box center [395, 387] width 23 height 11
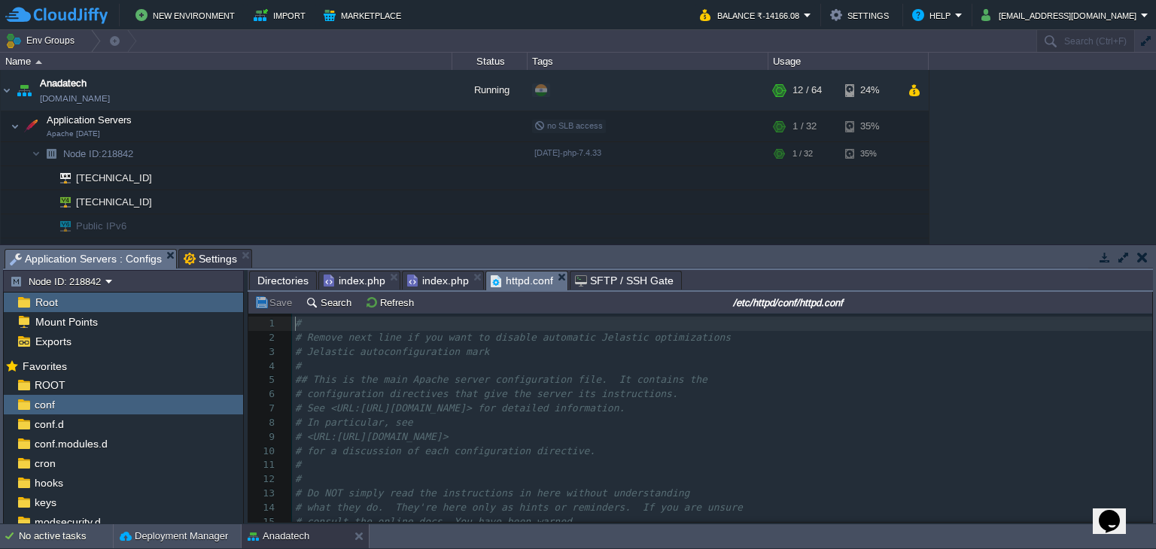
scroll to position [5, 0]
click at [458, 419] on pre "# In particular, see" at bounding box center [722, 423] width 860 height 14
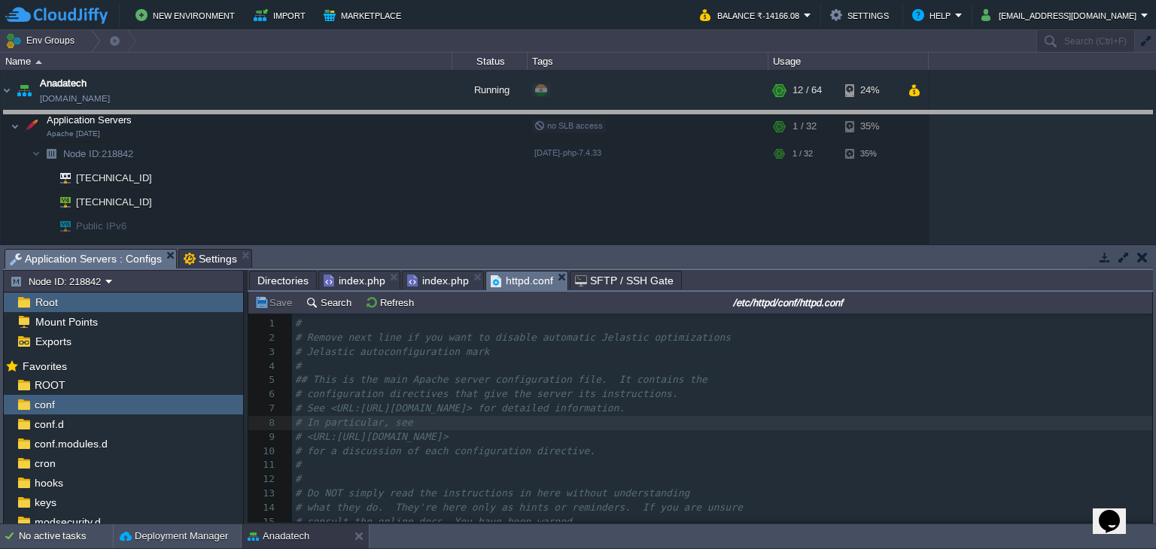
drag, startPoint x: 661, startPoint y: 260, endPoint x: 646, endPoint y: 136, distance: 124.3
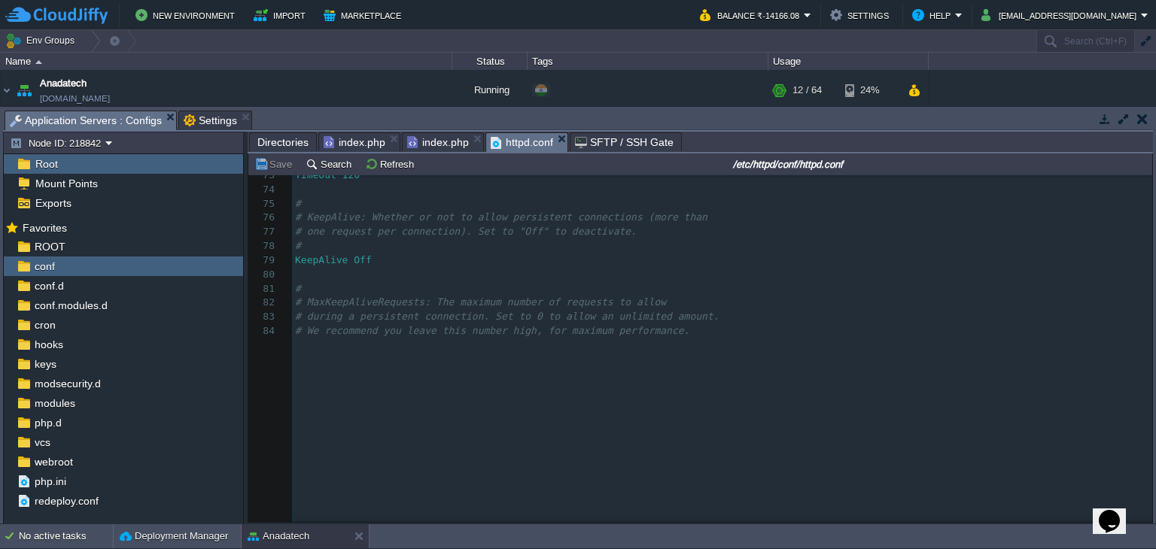
scroll to position [1204, 0]
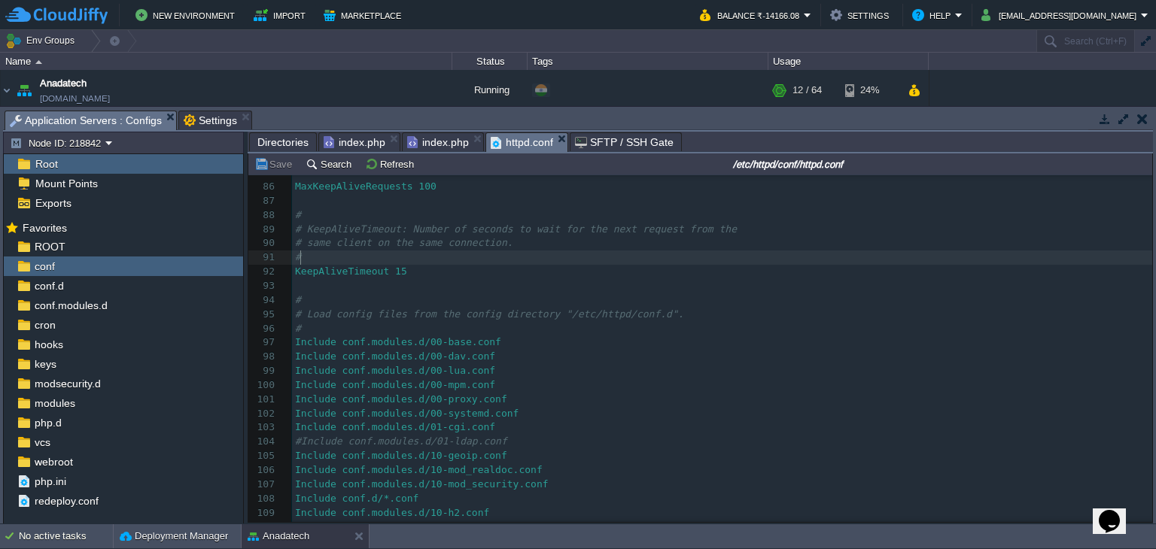
click at [665, 257] on pre "#" at bounding box center [722, 258] width 860 height 14
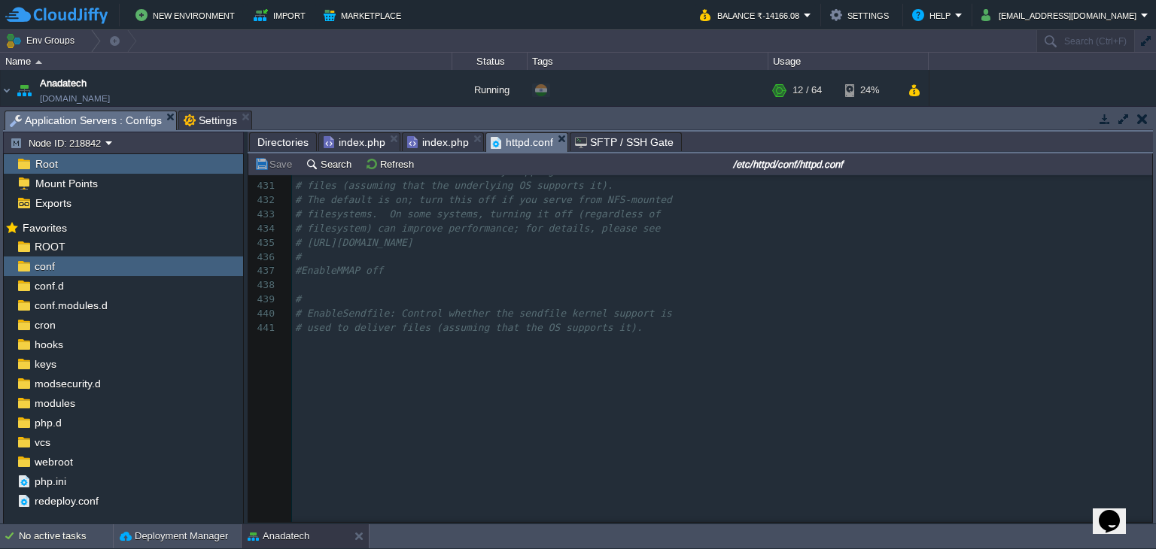
scroll to position [0, 0]
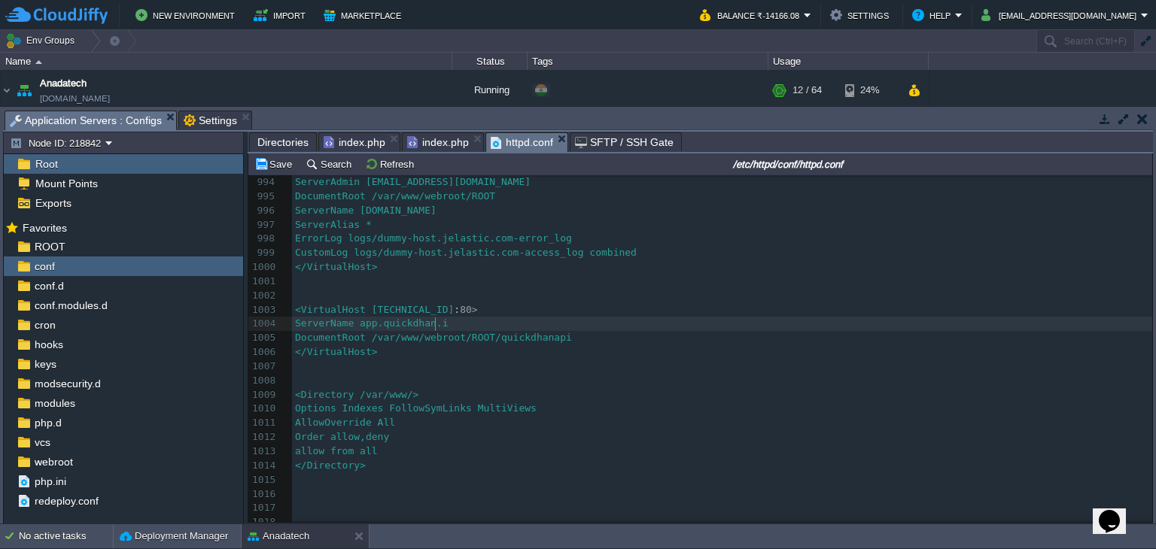
type textarea "in"
type textarea "anadatech"
click at [276, 142] on span "Directories" at bounding box center [282, 142] width 51 height 18
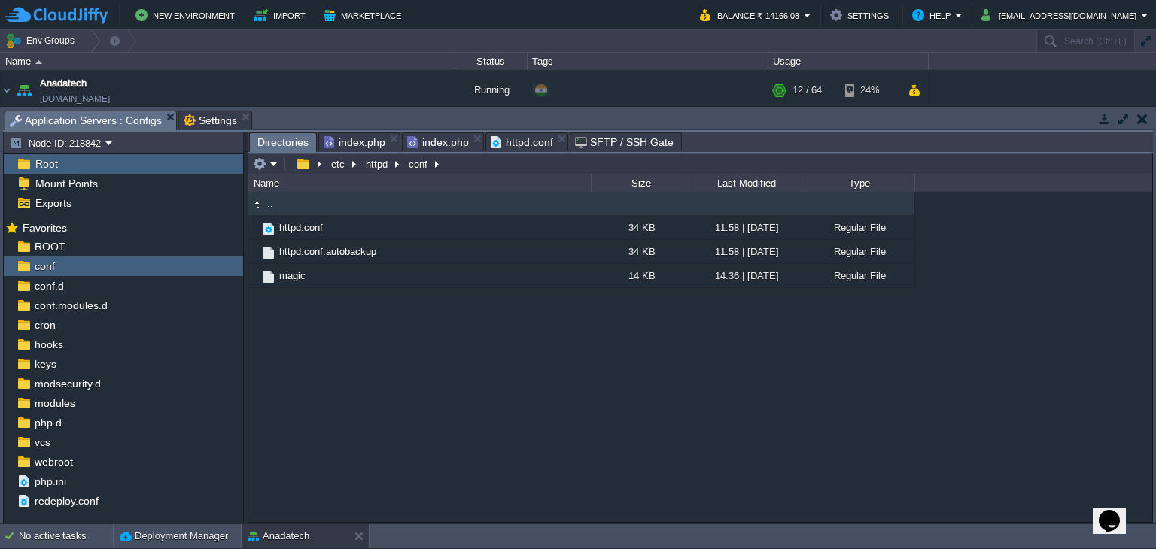
click at [450, 139] on span "index.php" at bounding box center [438, 142] width 62 height 18
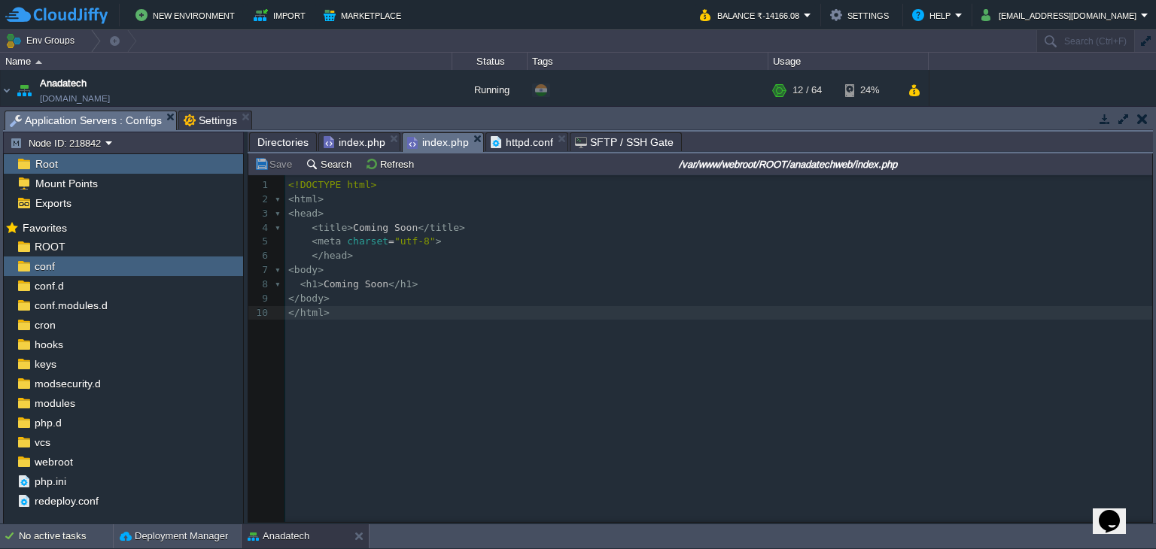
click at [525, 137] on span "httpd.conf" at bounding box center [522, 142] width 62 height 18
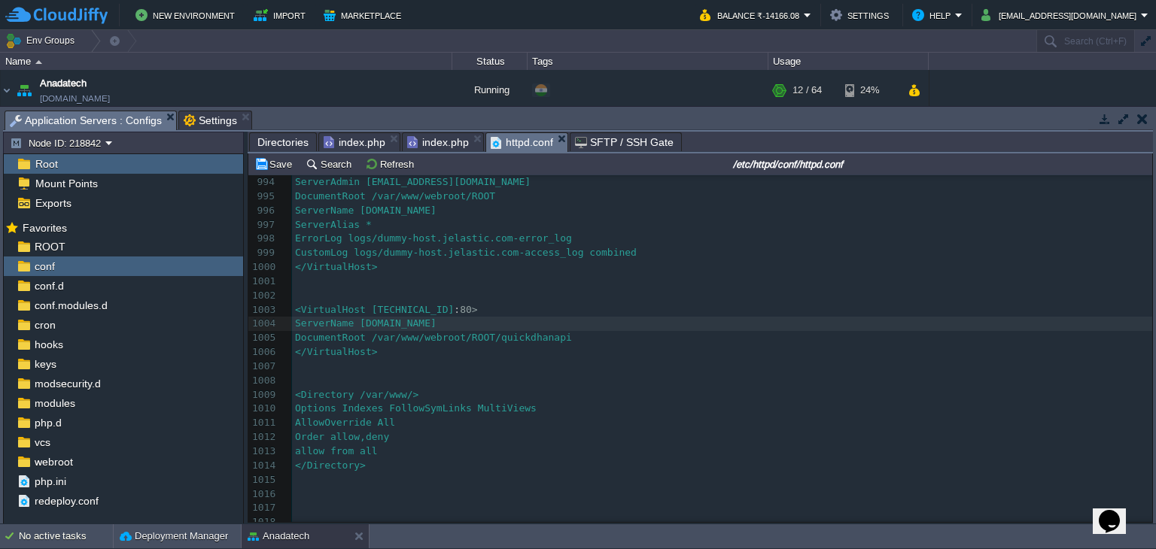
click at [530, 340] on span "DocumentRoot /var/www/webroot/ROOT/quickdhanapi" at bounding box center [433, 337] width 277 height 11
type textarea "anadata"
type textarea "echweb"
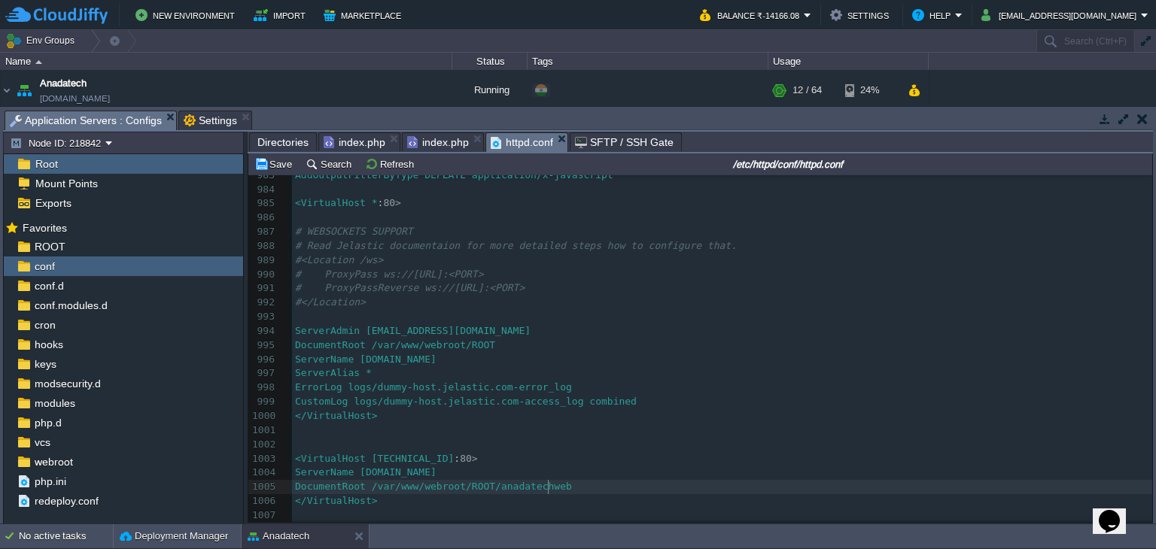
scroll to position [14089, 0]
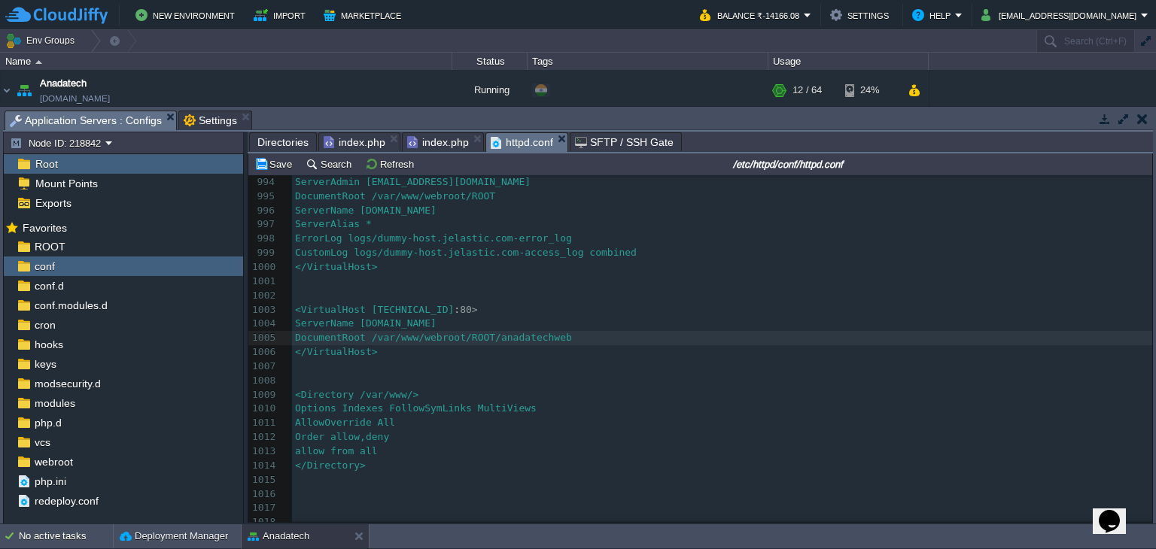
click at [513, 342] on div "x # In particular, see 968 # 969 # VirtualHost example: 970 # Almost any Apache…" at bounding box center [722, 253] width 860 height 893
type textarea "anadatechweb"
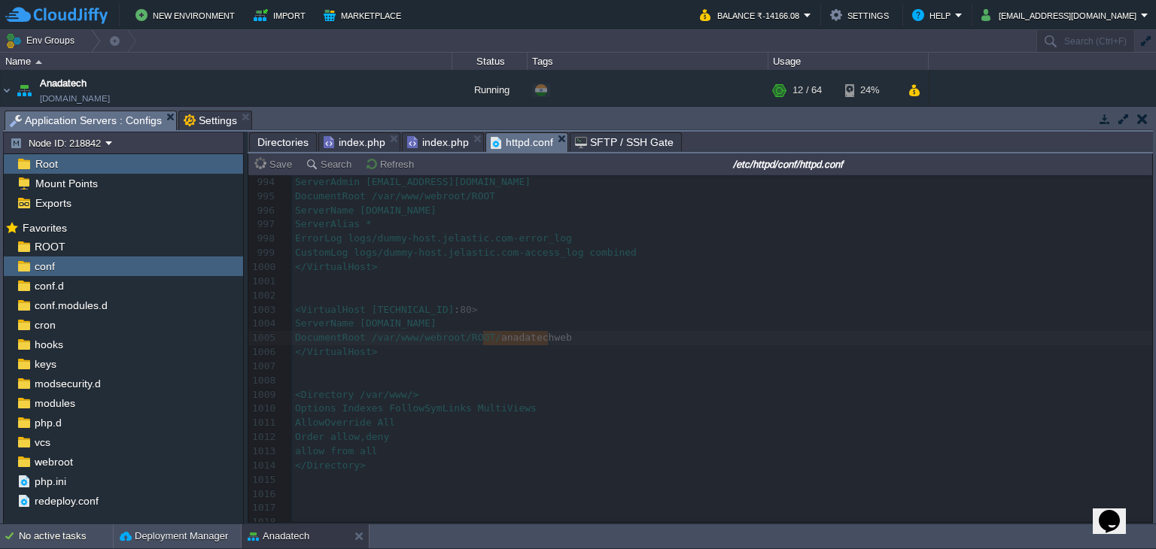
click at [279, 137] on span "Directories" at bounding box center [282, 142] width 51 height 18
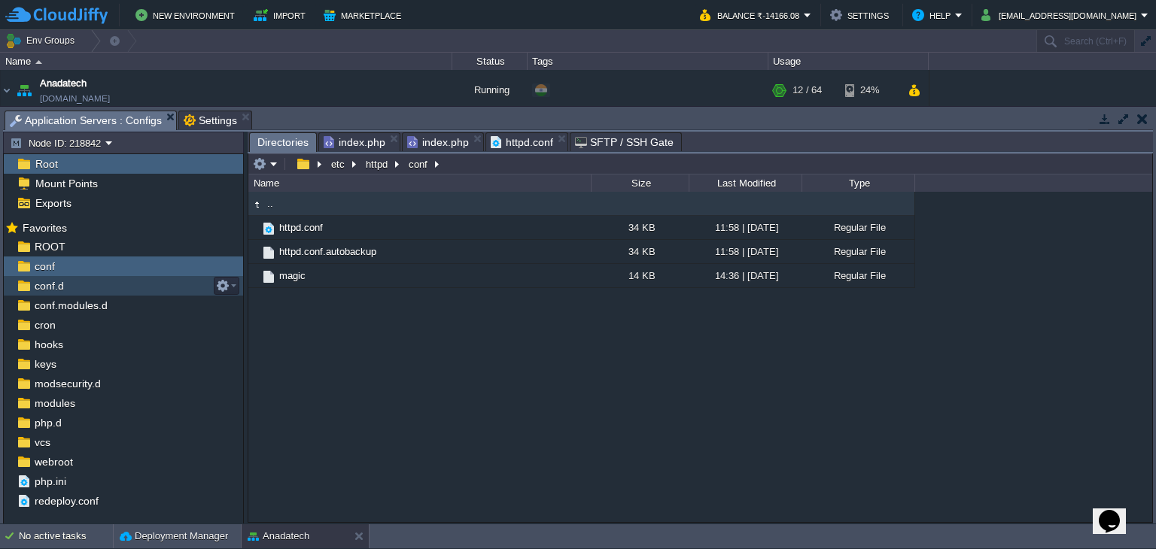
click at [65, 282] on div "conf.d" at bounding box center [123, 286] width 239 height 20
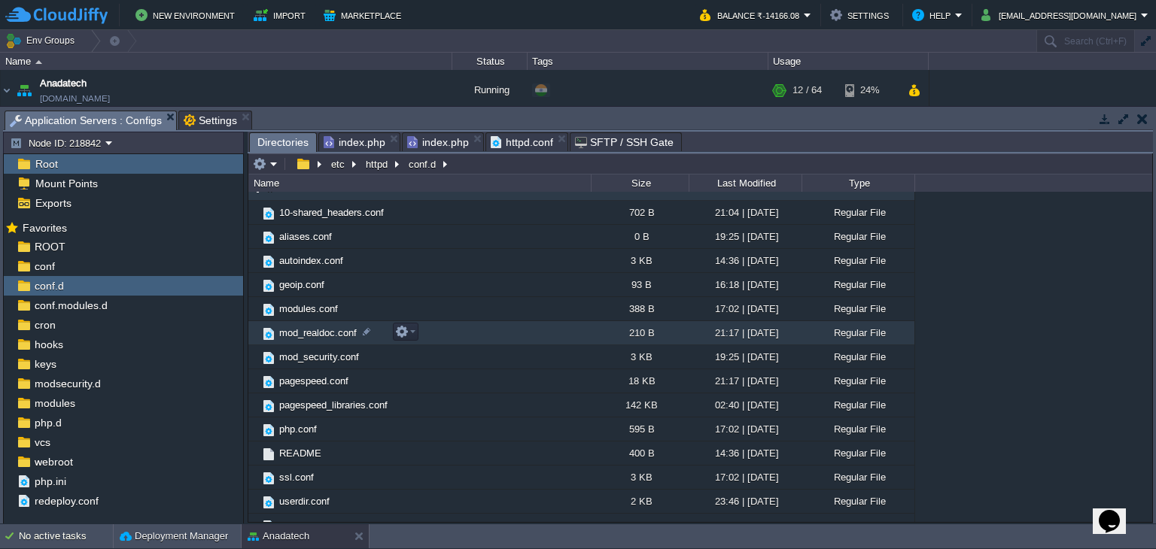
scroll to position [28, 0]
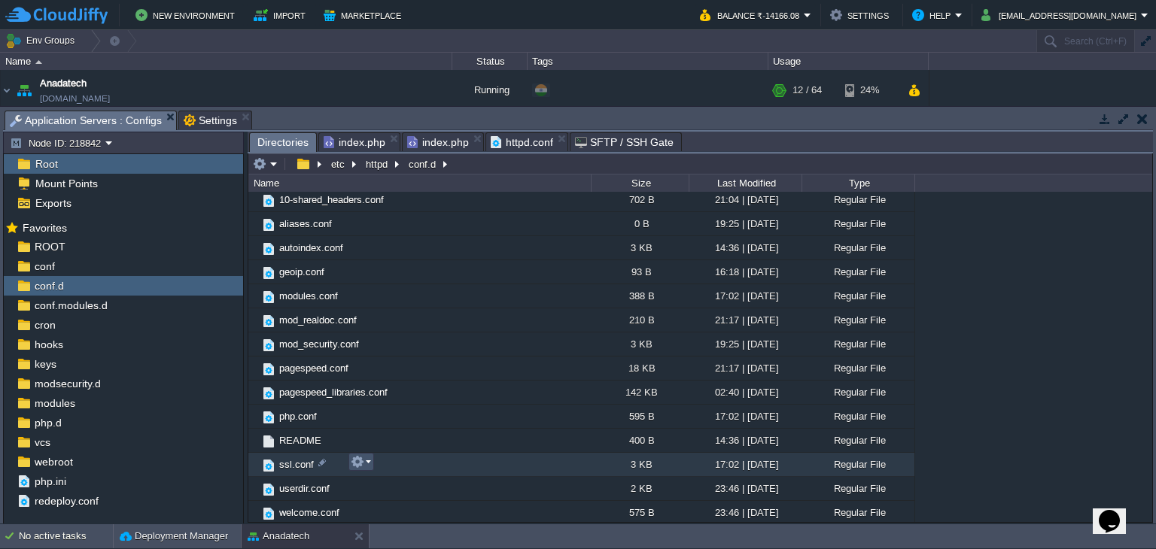
click at [361, 466] on button "button" at bounding box center [358, 462] width 14 height 14
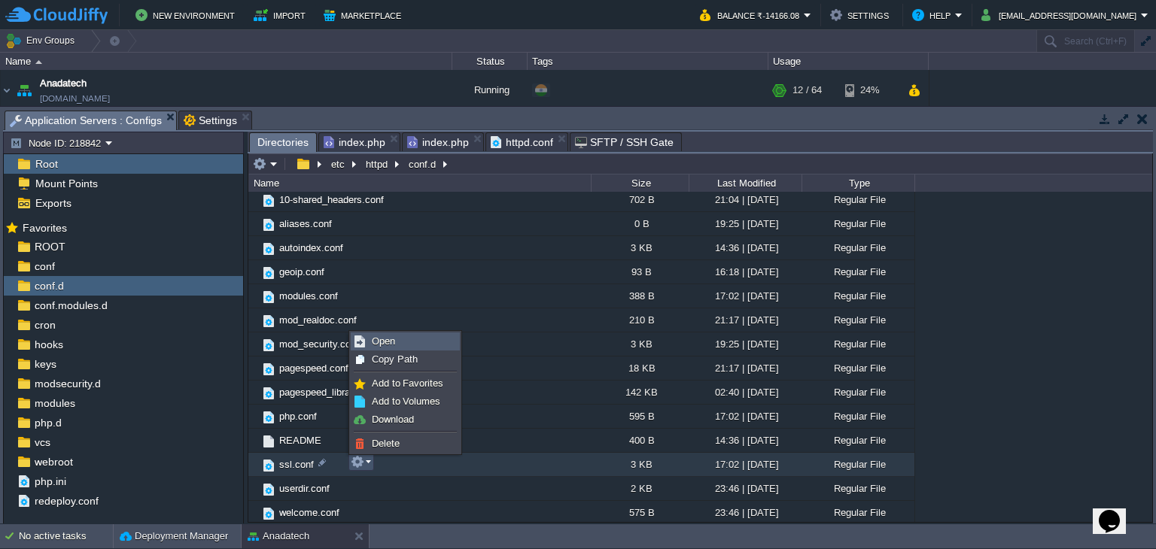
click at [383, 341] on span "Open" at bounding box center [383, 341] width 23 height 11
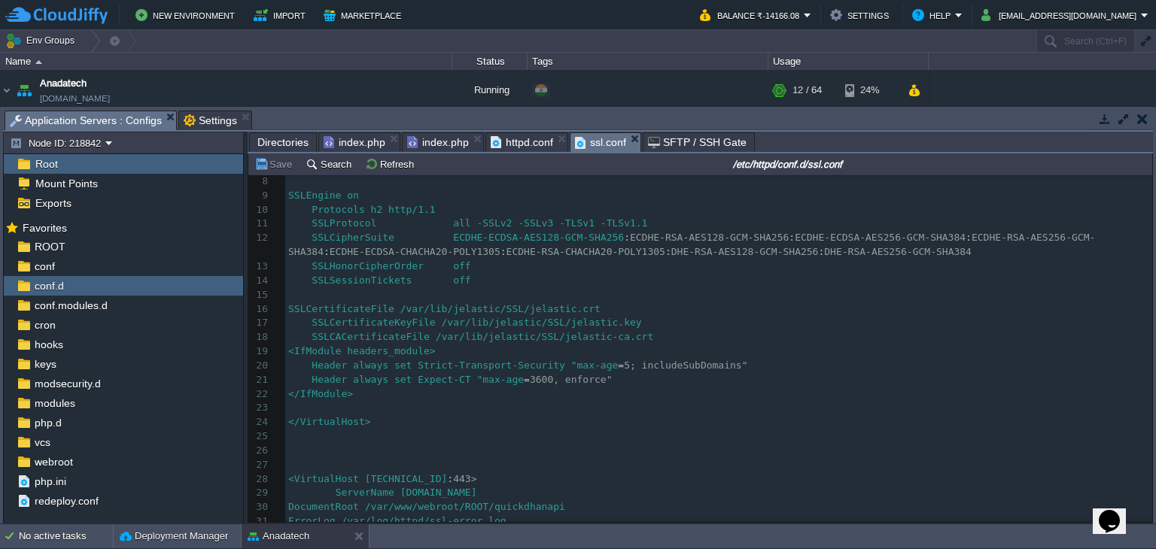
scroll to position [225, 0]
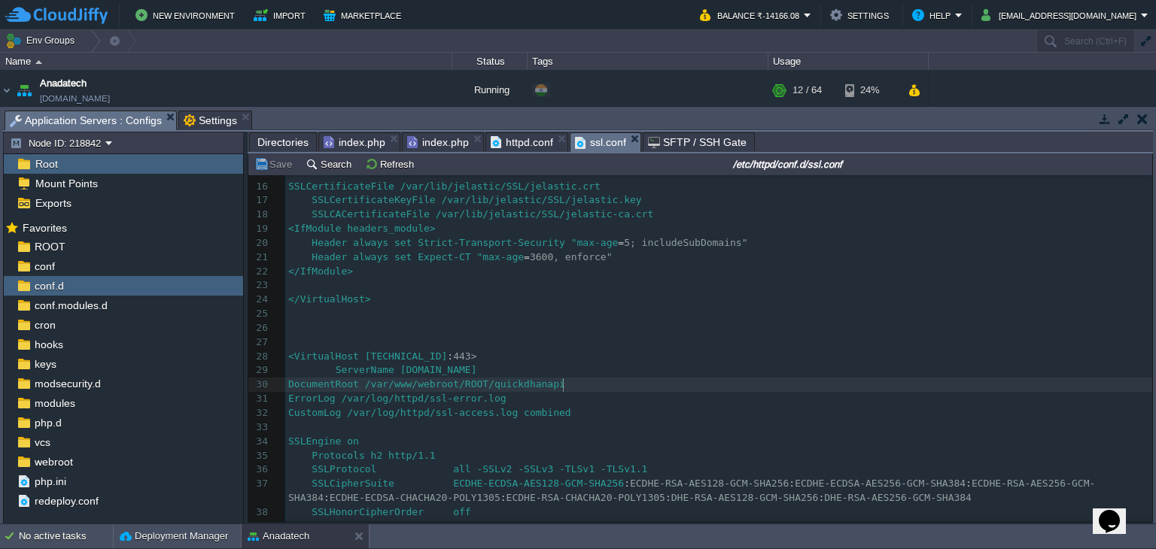
click at [562, 387] on div "64 1 <IfModule ssl_module> 2 ​ 3 Listen * : 443 4 <VirtualHost * : 443> 5 Docum…" at bounding box center [718, 307] width 867 height 709
type textarea "quickdhanapi"
paste textarea
click at [434, 371] on div "xxxxxxxxxx 1 <IfModule ssl_module> 2 ​ 3 Listen * : 443 4 <VirtualHost * : 443>…" at bounding box center [718, 307] width 867 height 709
type textarea "quickdhan"
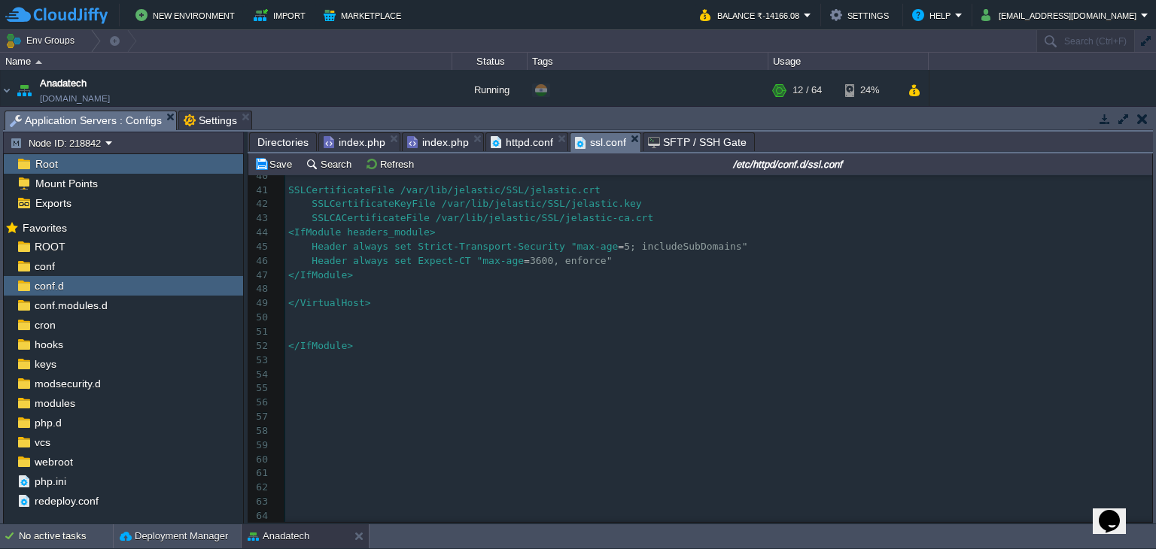
scroll to position [415, 0]
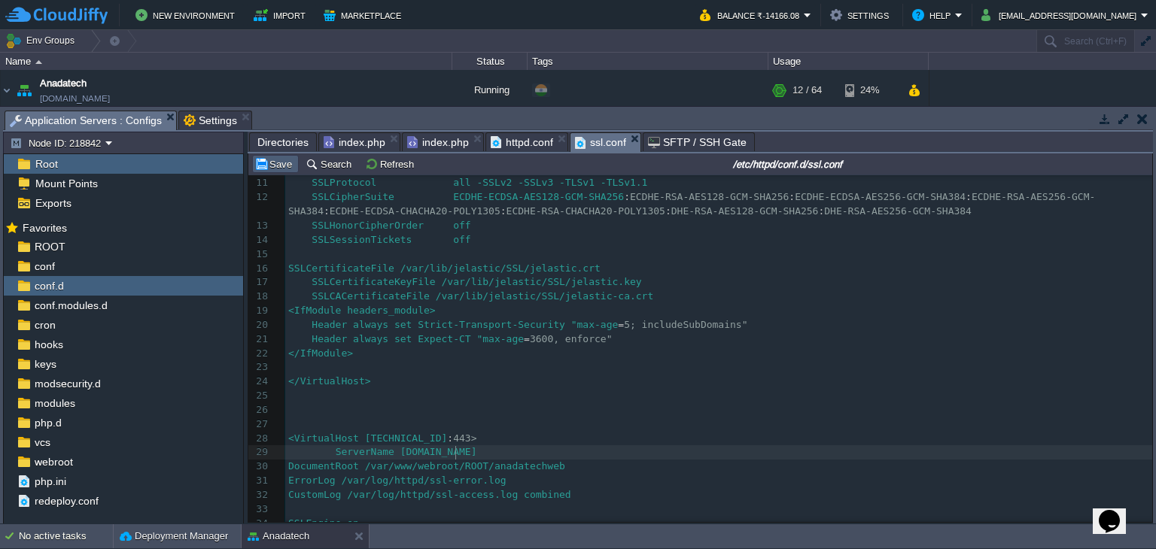
type textarea "in"
click at [271, 164] on button "Save" at bounding box center [275, 164] width 42 height 14
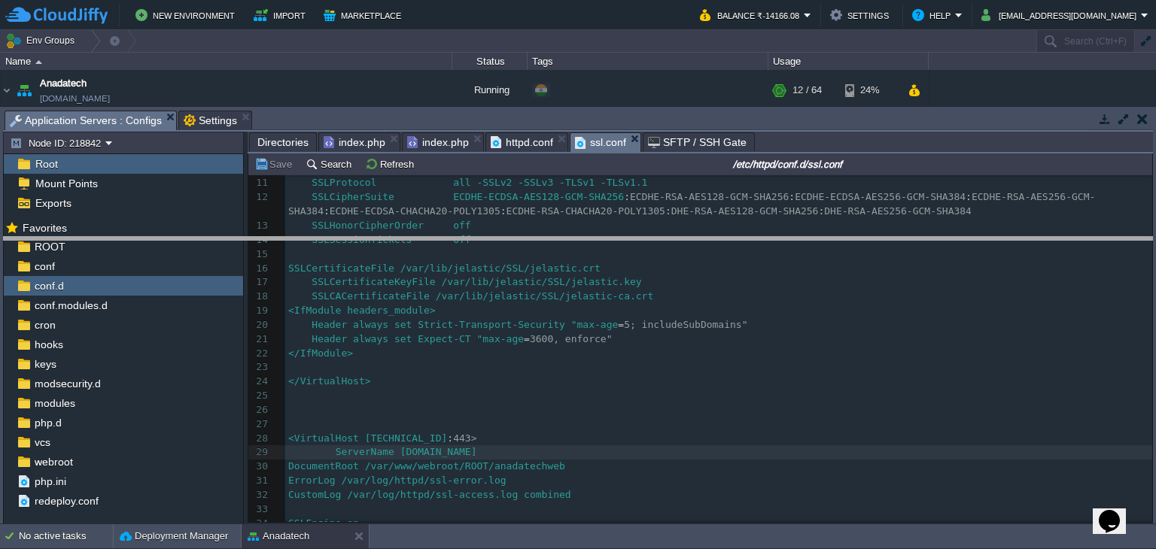
drag, startPoint x: 473, startPoint y: 118, endPoint x: 488, endPoint y: 257, distance: 139.2
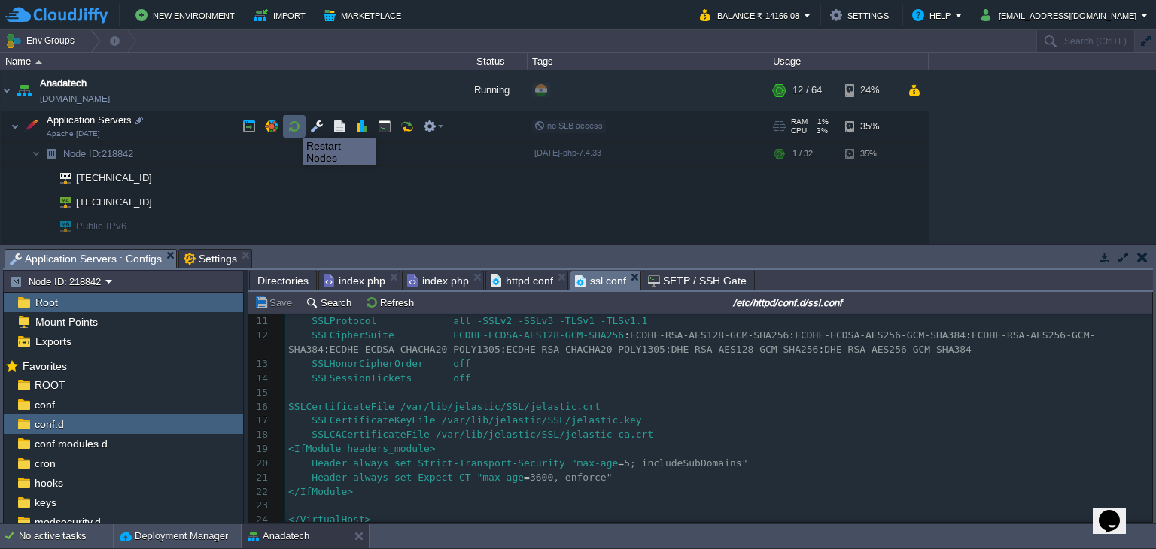
click at [291, 125] on button "button" at bounding box center [295, 127] width 14 height 14
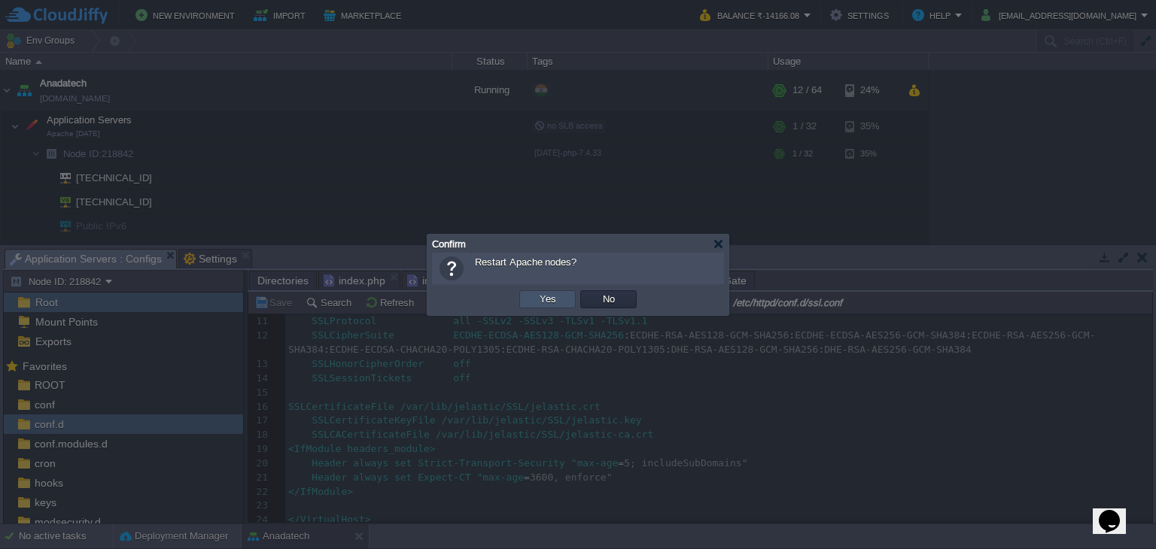
click at [546, 302] on button "Yes" at bounding box center [548, 300] width 26 height 14
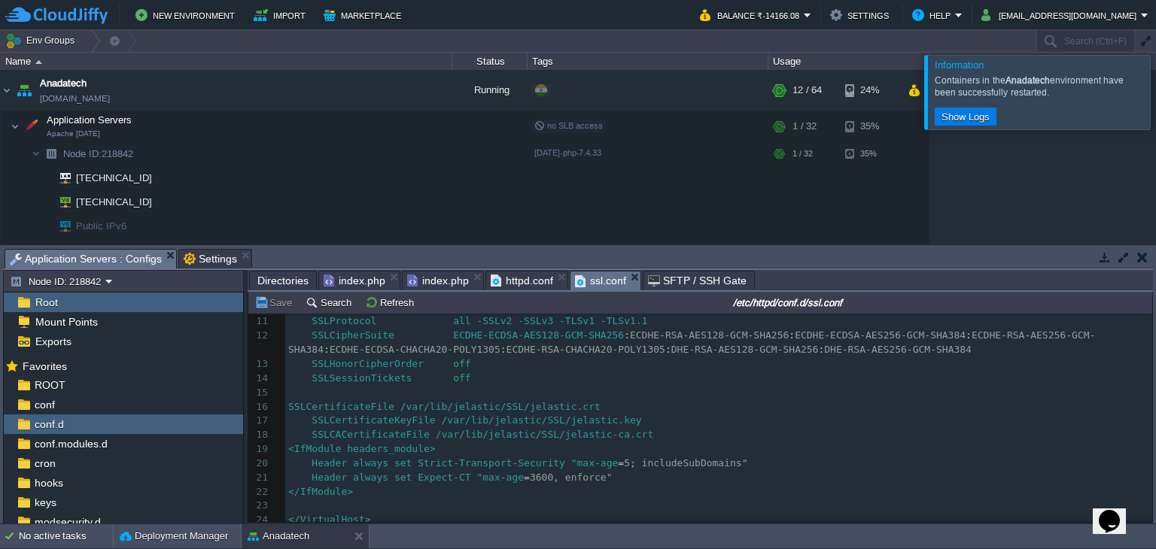
click at [1155, 92] on div at bounding box center [1174, 92] width 0 height 74
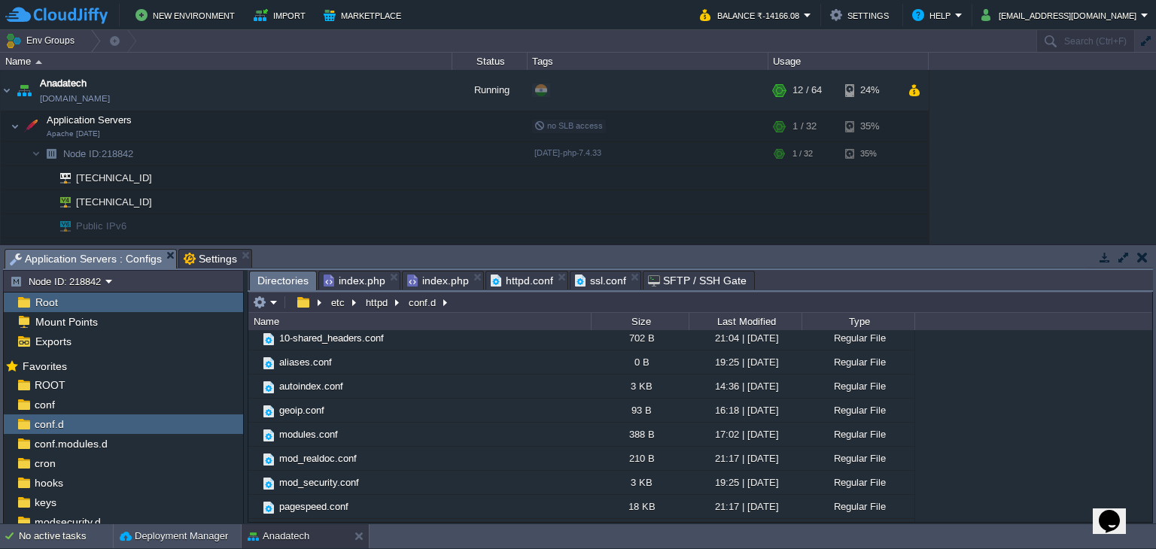
click at [269, 280] on span "Directories" at bounding box center [282, 281] width 51 height 19
click at [69, 383] on div "ROOT" at bounding box center [123, 386] width 239 height 20
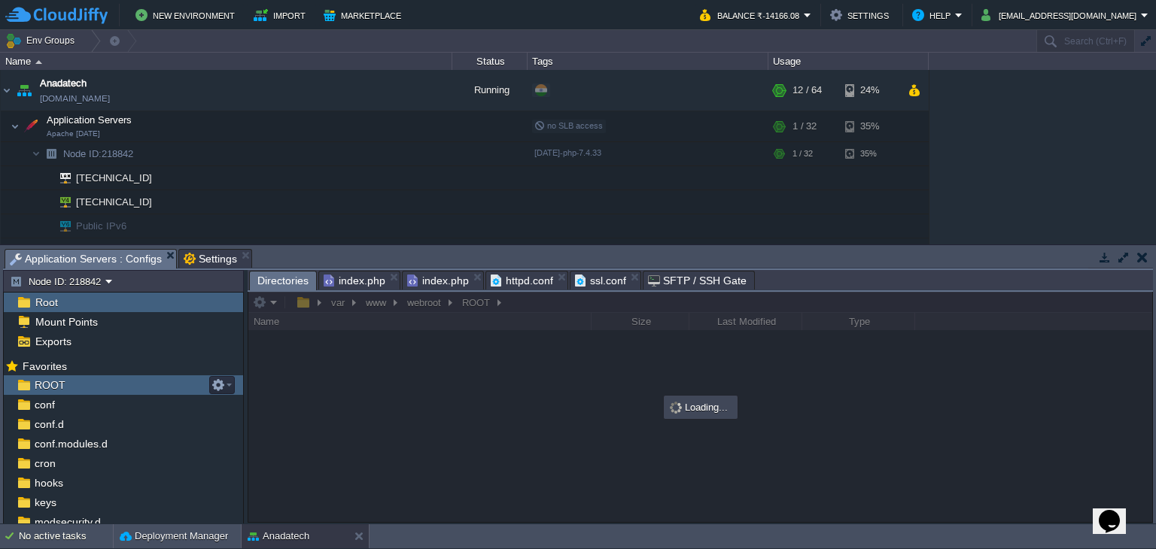
scroll to position [0, 0]
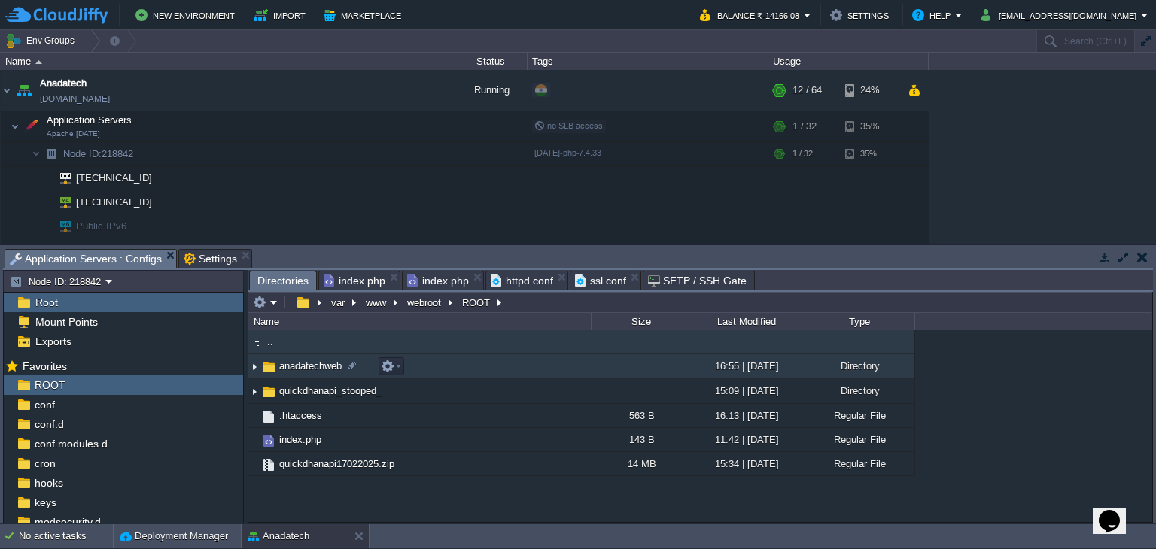
click at [310, 361] on span "anadatechweb" at bounding box center [310, 366] width 67 height 13
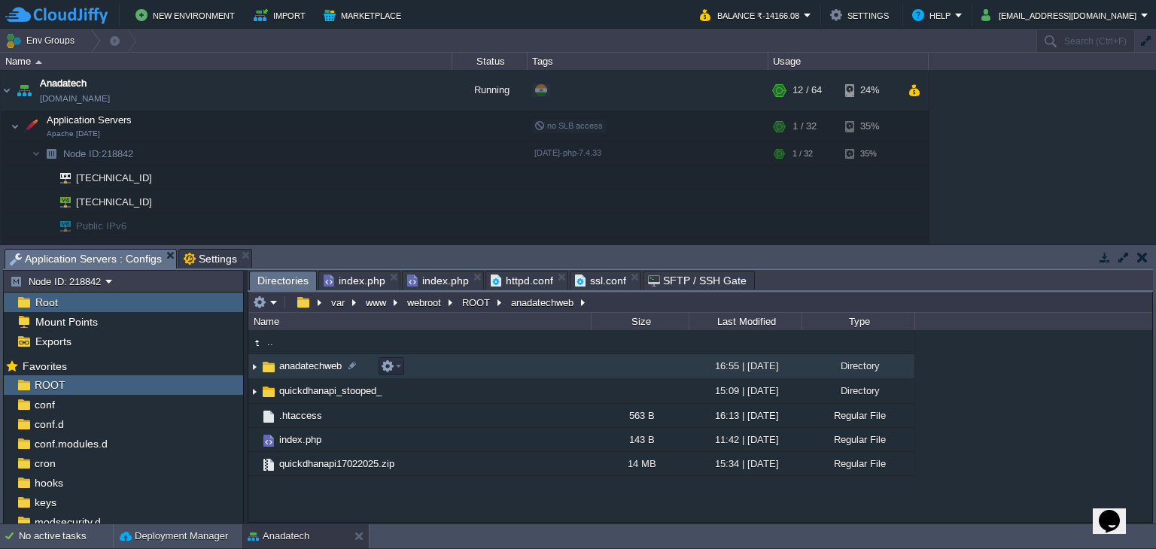
click at [310, 361] on span "anadatechweb" at bounding box center [310, 366] width 67 height 13
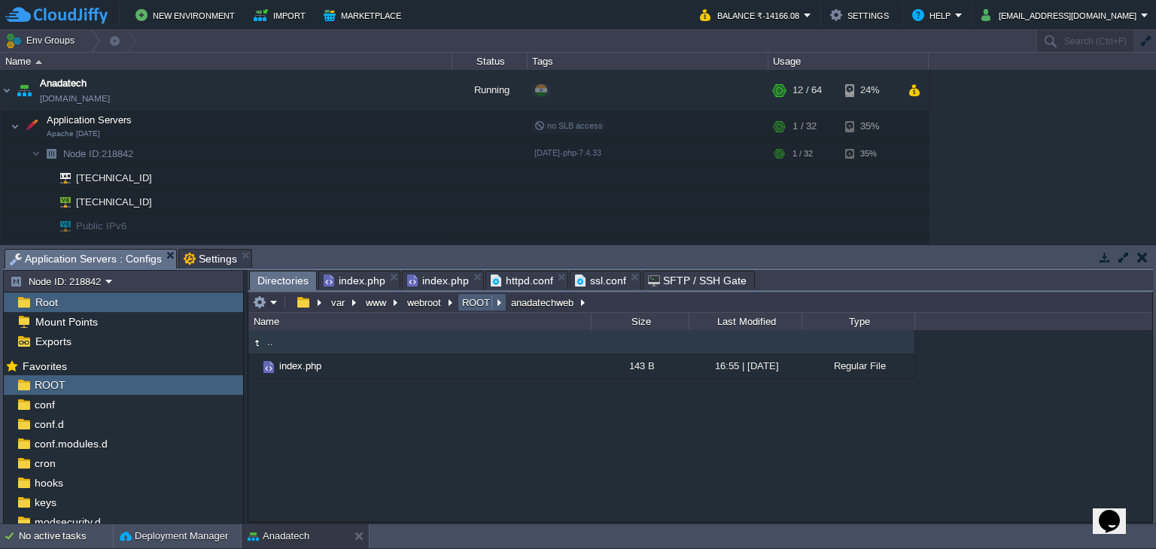
click at [469, 305] on button "ROOT" at bounding box center [477, 303] width 34 height 14
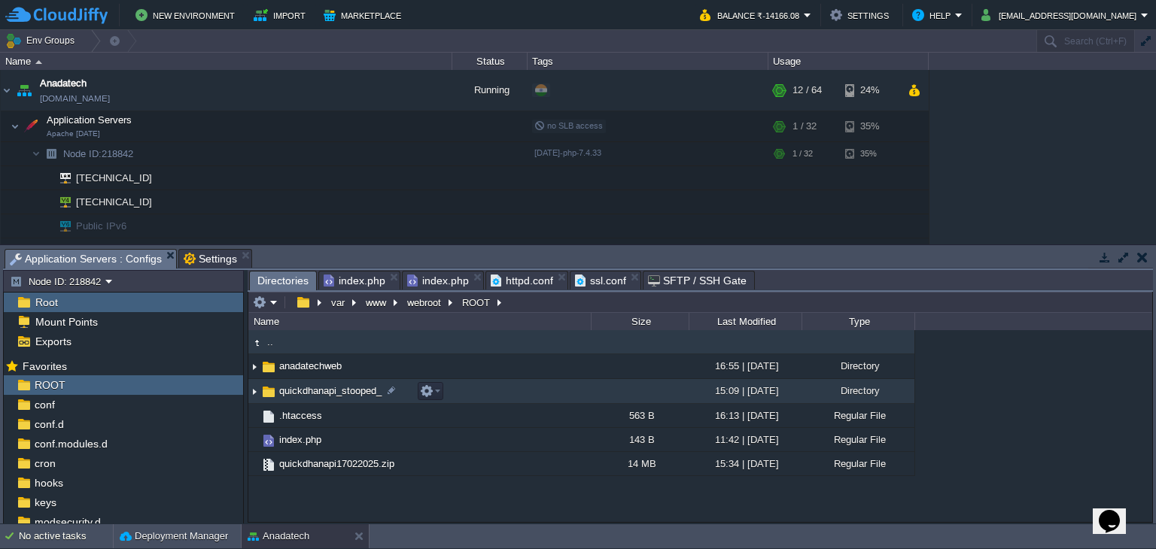
click at [320, 386] on span "quickdhanapi_stooped_" at bounding box center [330, 391] width 107 height 13
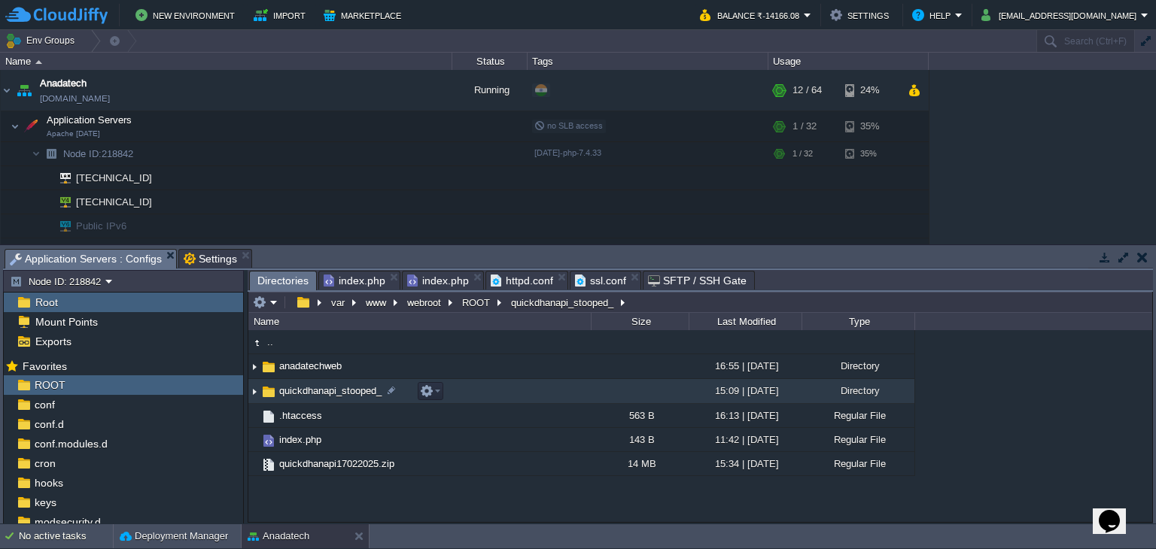
click at [320, 386] on span "quickdhanapi_stooped_" at bounding box center [330, 391] width 107 height 13
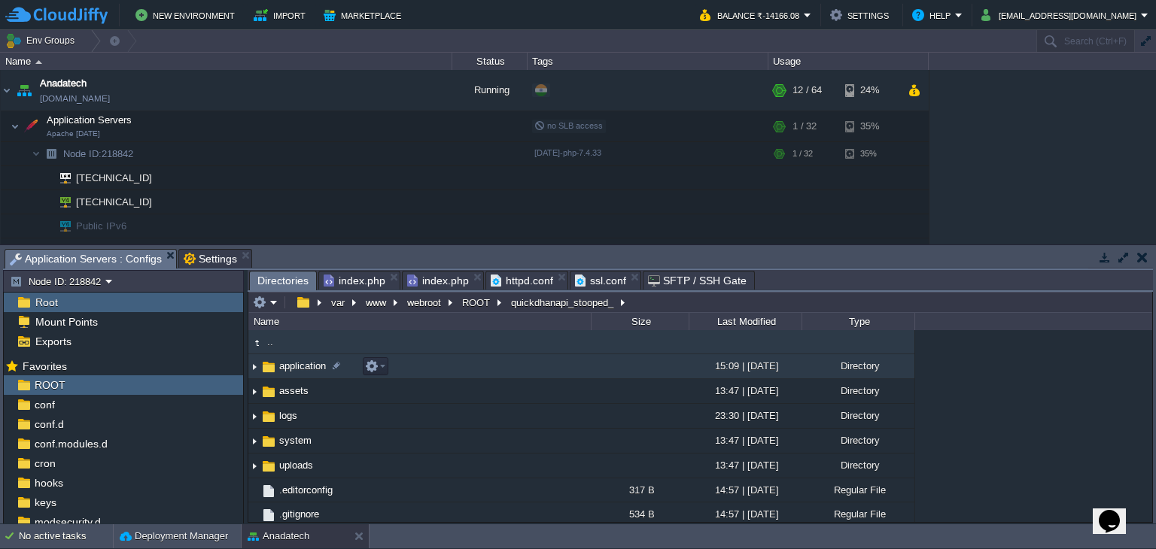
click at [299, 367] on span "application" at bounding box center [302, 366] width 51 height 13
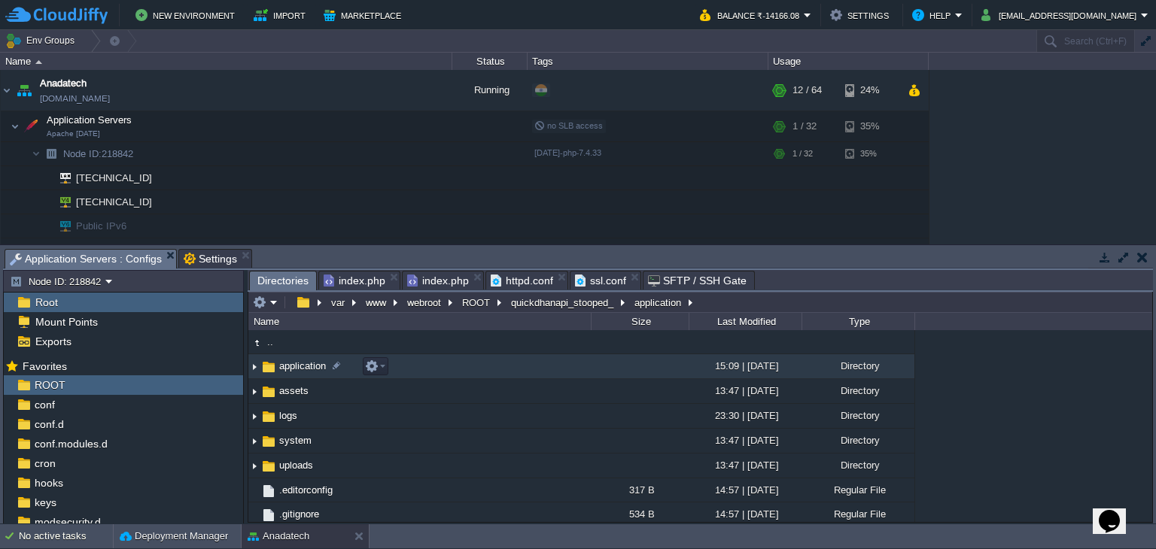
click at [299, 367] on span "application" at bounding box center [302, 366] width 51 height 13
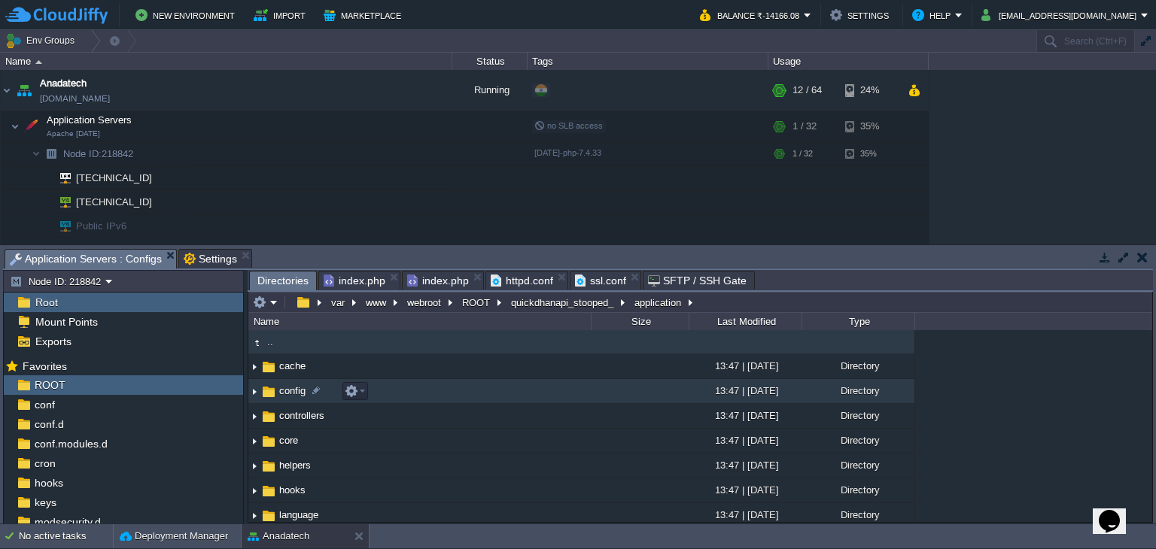
click at [285, 386] on span "config" at bounding box center [292, 391] width 31 height 13
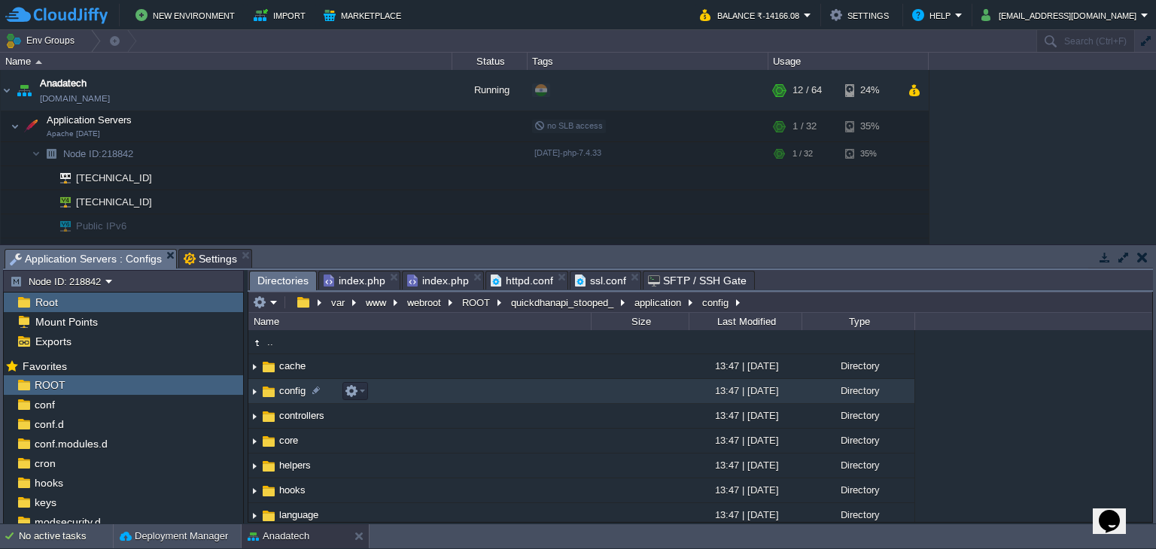
click at [285, 386] on span "config" at bounding box center [292, 391] width 31 height 13
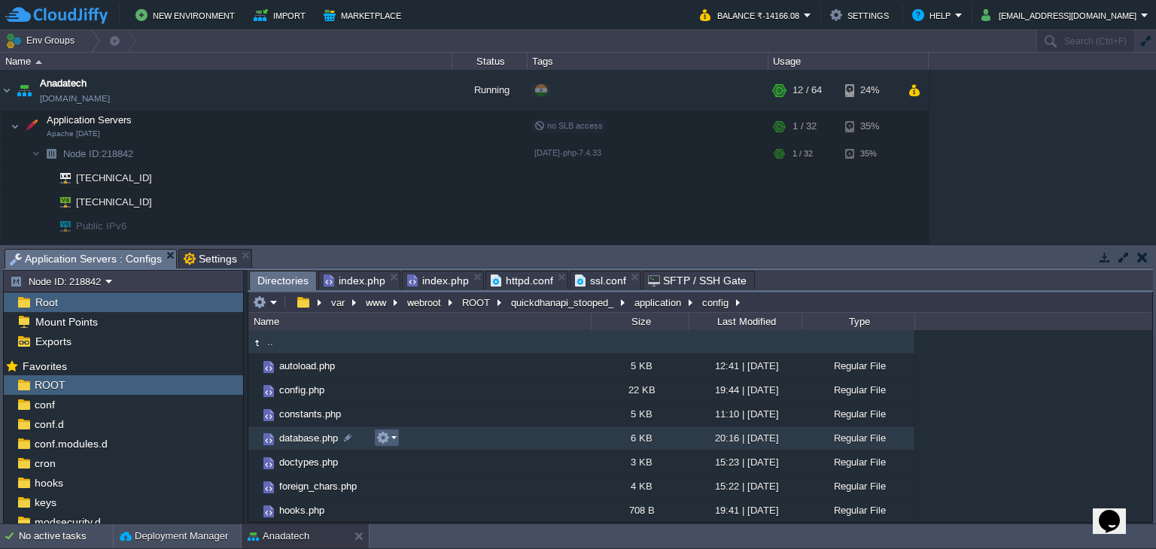
click at [379, 440] on button "button" at bounding box center [383, 438] width 14 height 14
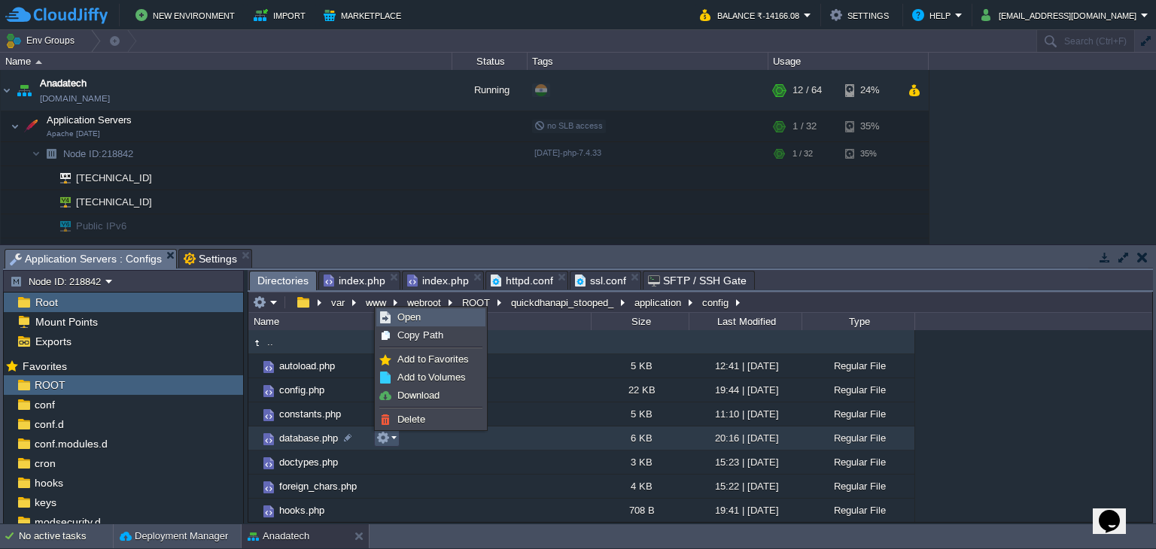
click at [409, 317] on span "Open" at bounding box center [408, 317] width 23 height 11
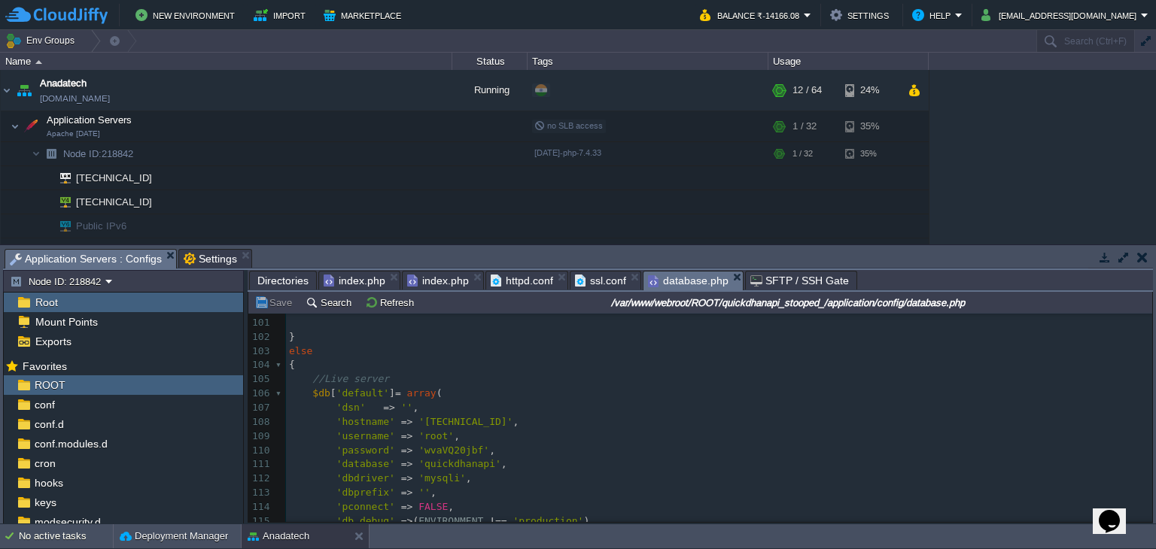
scroll to position [1504, 0]
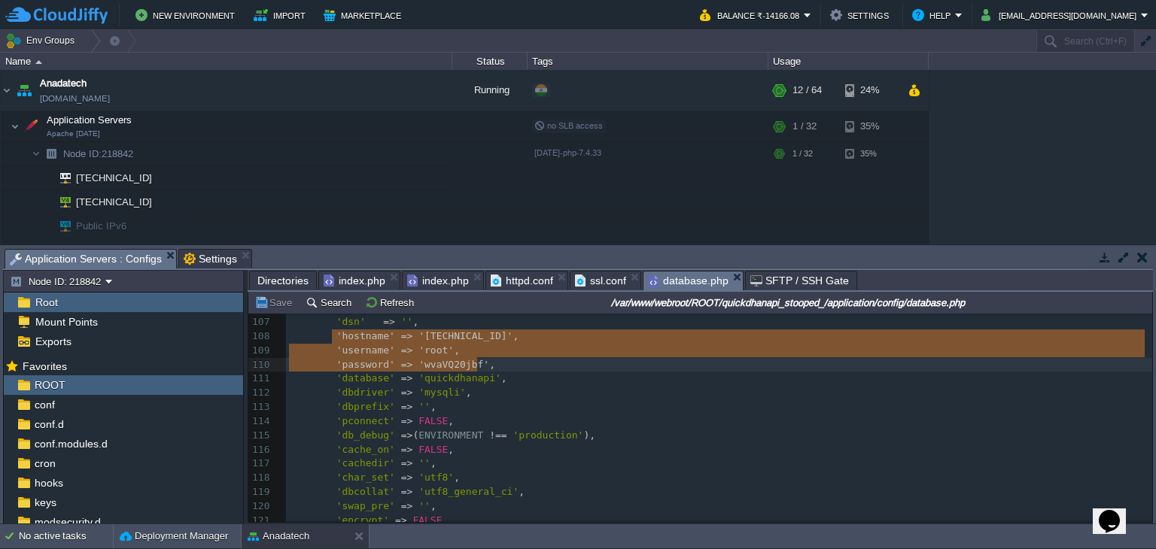
type textarea "'hostname' => '[TECHNICAL_ID]', 'username' => 'root', 'password' => 'wvaVQ20jbf…"
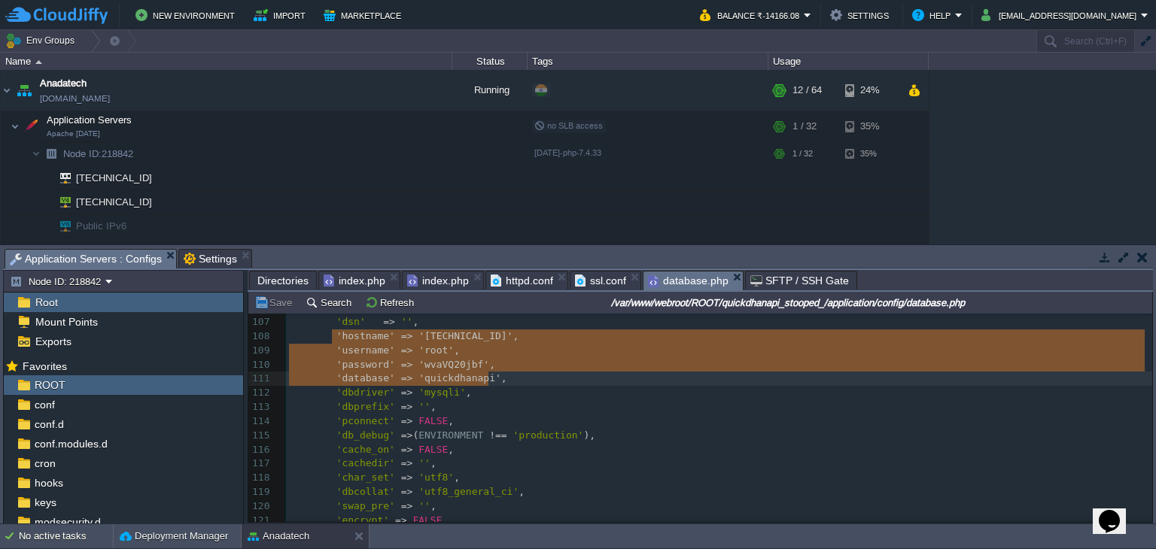
drag, startPoint x: 328, startPoint y: 335, endPoint x: 542, endPoint y: 379, distance: 218.3
click at [156, 204] on div at bounding box center [155, 202] width 14 height 14
click at [595, 278] on span "ssl.conf" at bounding box center [600, 281] width 51 height 18
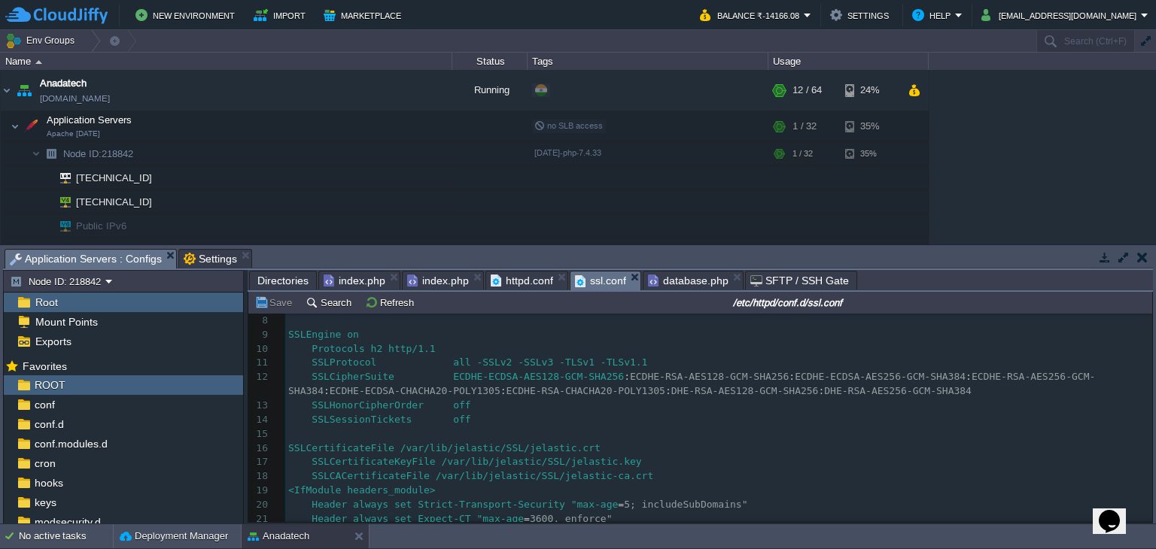
scroll to position [301, 0]
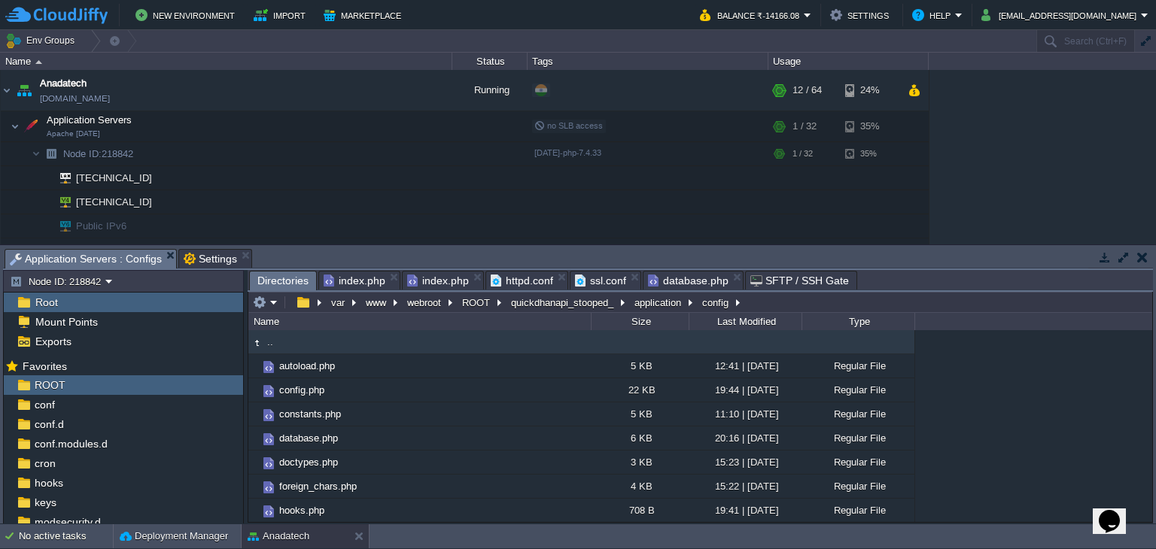
click at [277, 284] on span "Directories" at bounding box center [282, 281] width 51 height 19
click at [481, 306] on button "ROOT" at bounding box center [477, 303] width 34 height 14
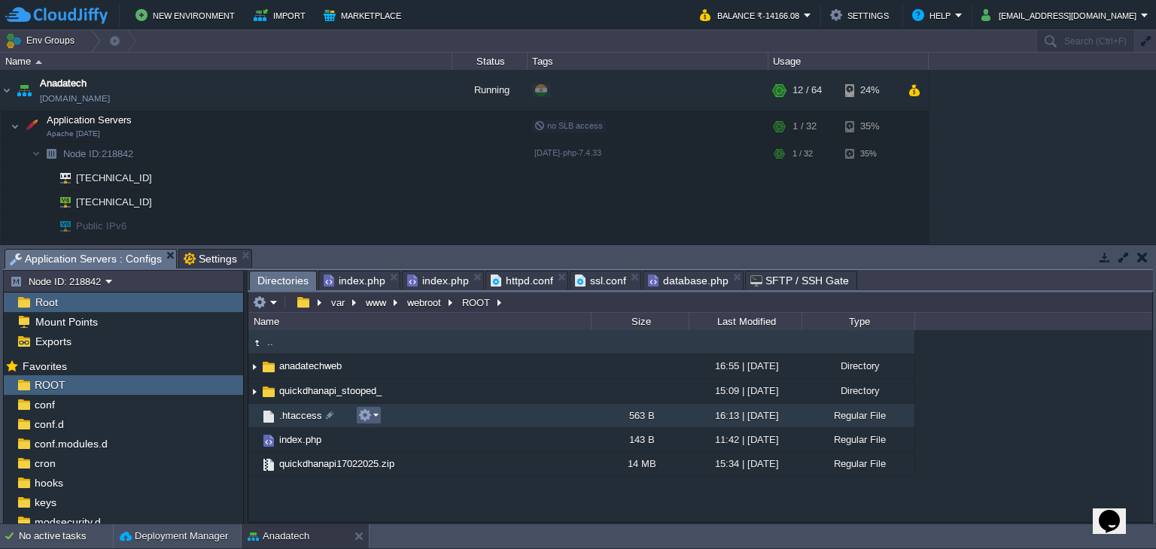
click at [376, 416] on em at bounding box center [368, 416] width 20 height 14
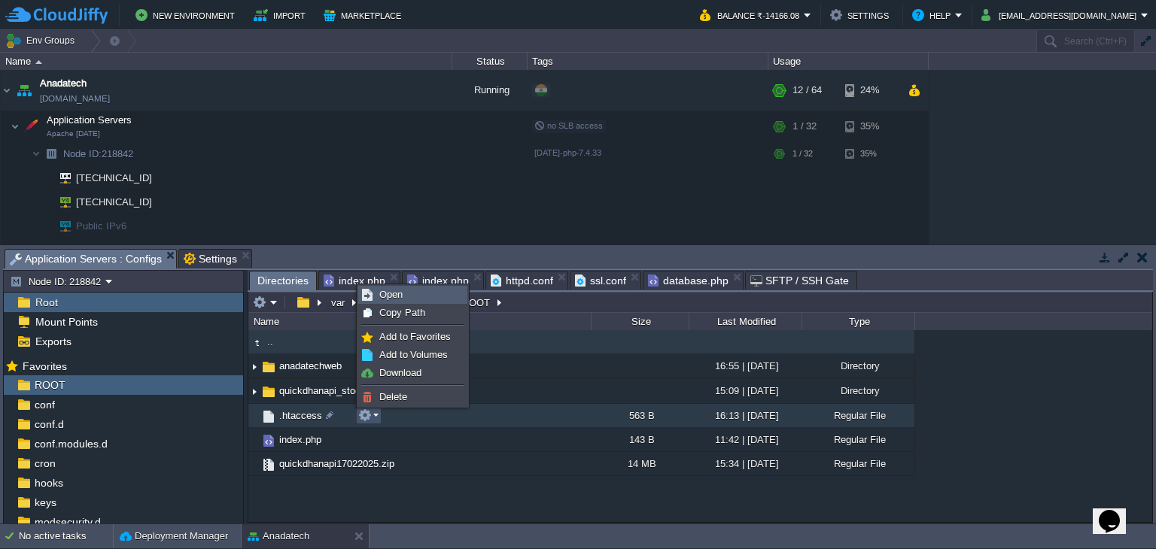
click at [397, 296] on span "Open" at bounding box center [390, 294] width 23 height 11
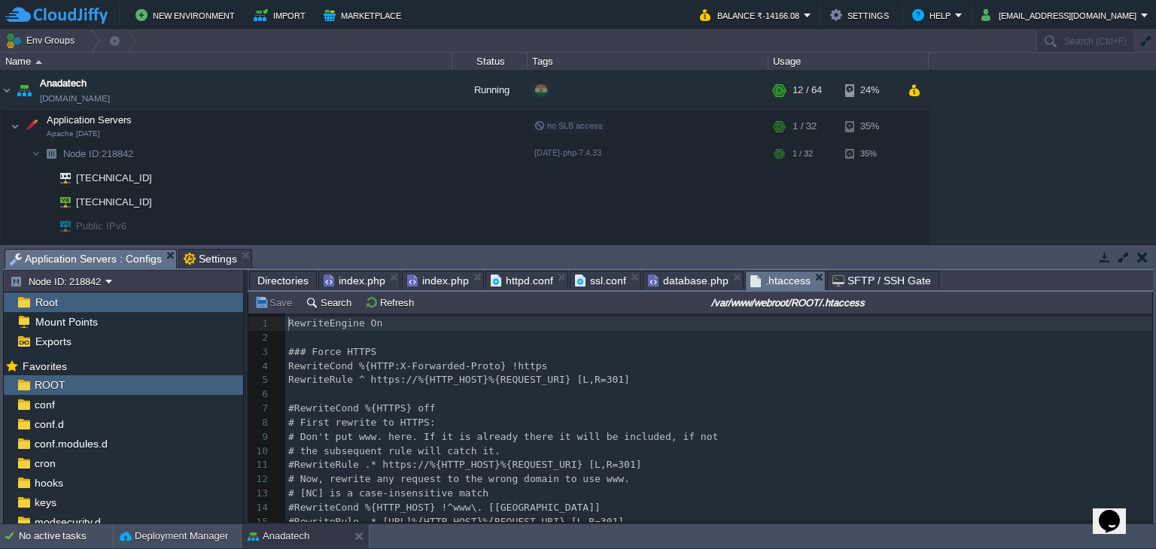
scroll to position [5, 0]
click at [291, 370] on div "18 1 RewriteEngine On 2 ​ 3 ### Force HTTPS 4 RewriteCond %{HTTP:X-Forwarded-Pr…" at bounding box center [718, 444] width 867 height 255
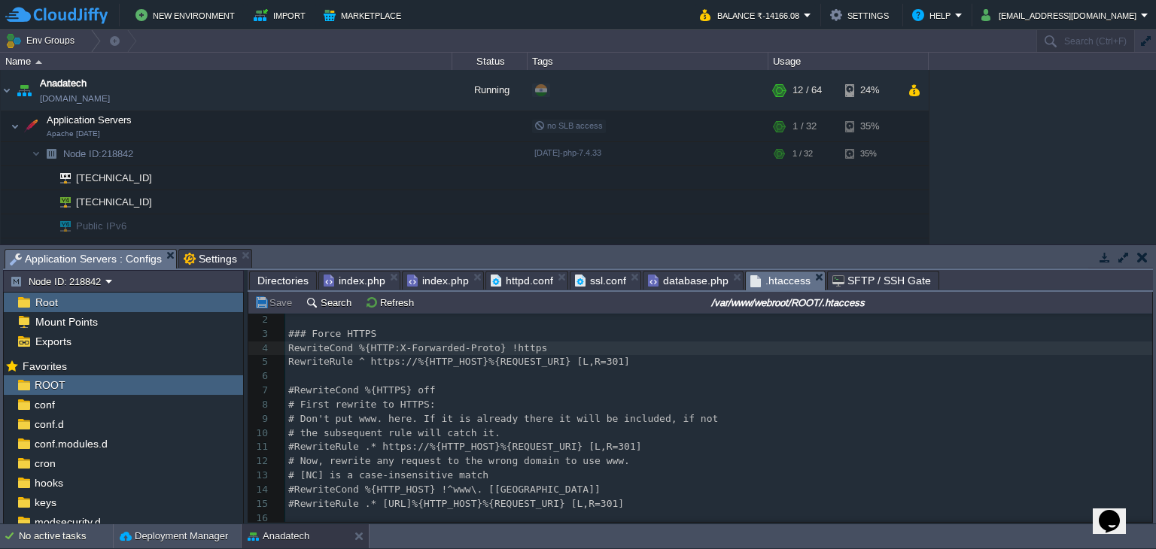
scroll to position [0, 0]
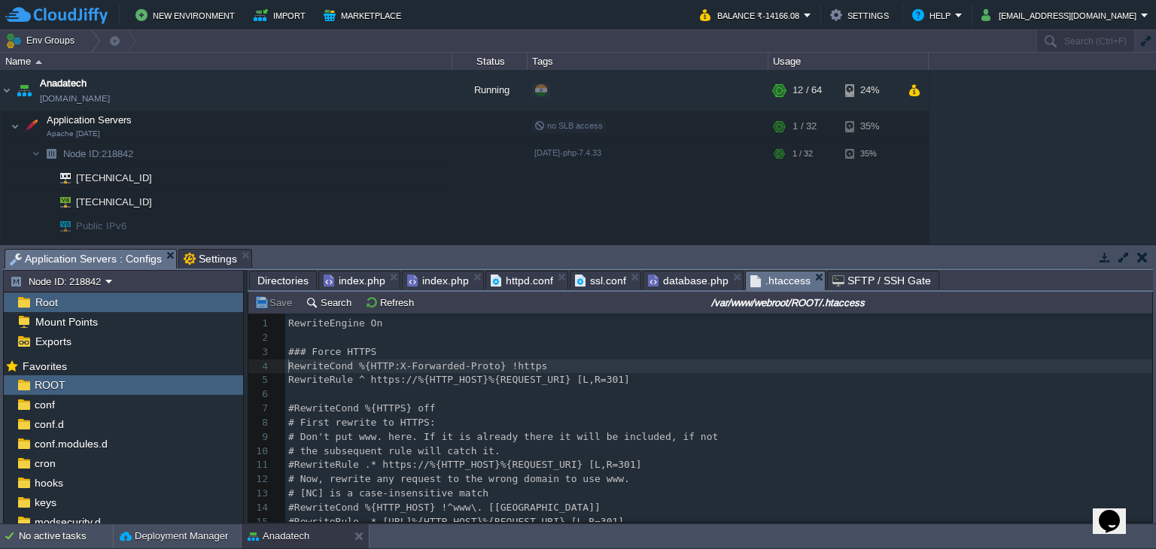
type textarea "#"
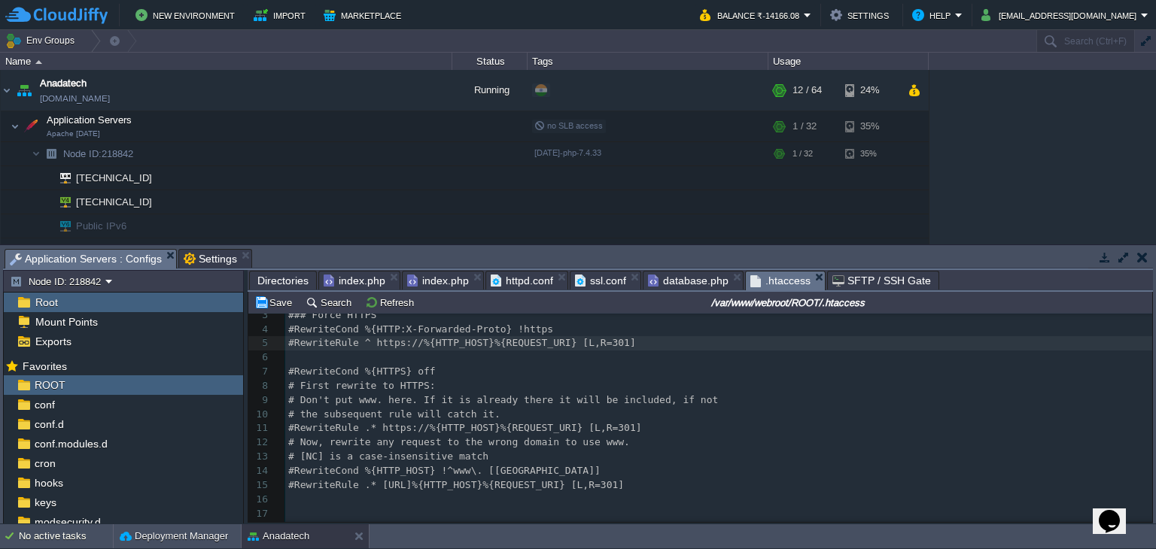
scroll to position [51, 0]
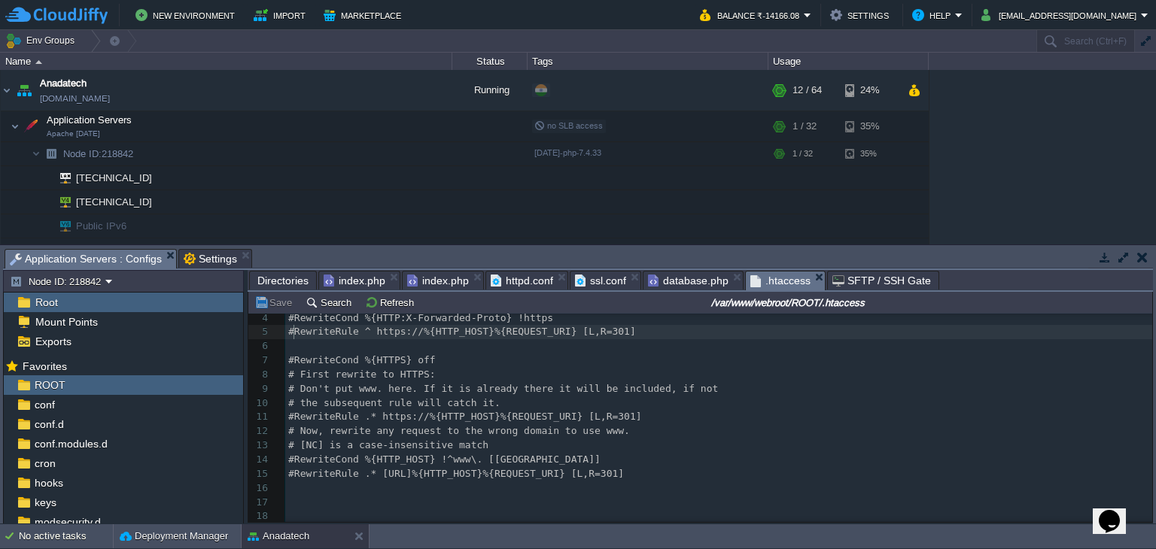
type textarea "#"
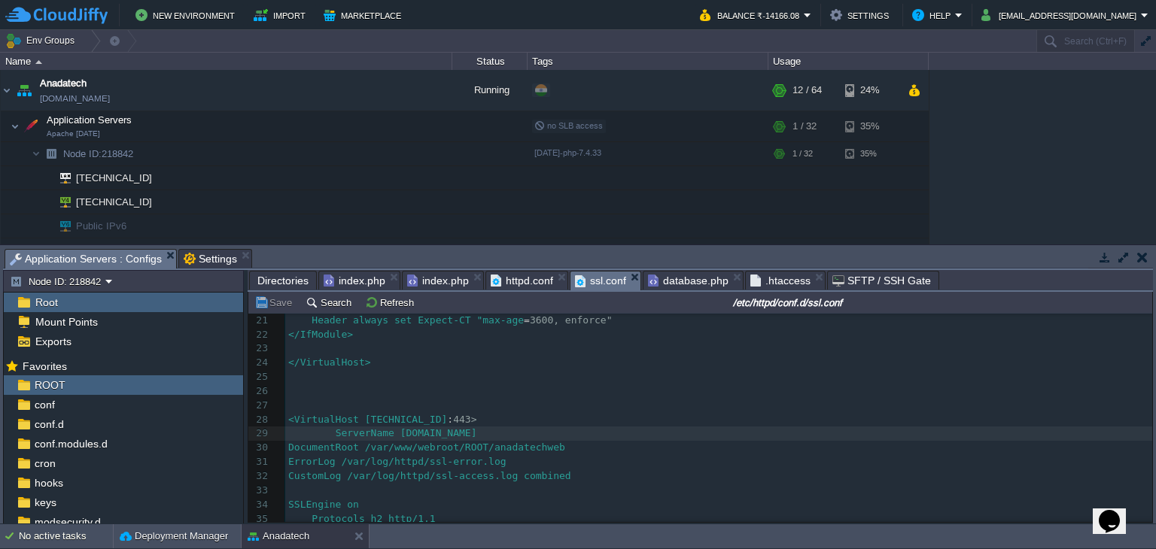
click at [588, 275] on span "ssl.conf" at bounding box center [600, 281] width 51 height 19
click at [367, 97] on td at bounding box center [369, 90] width 23 height 23
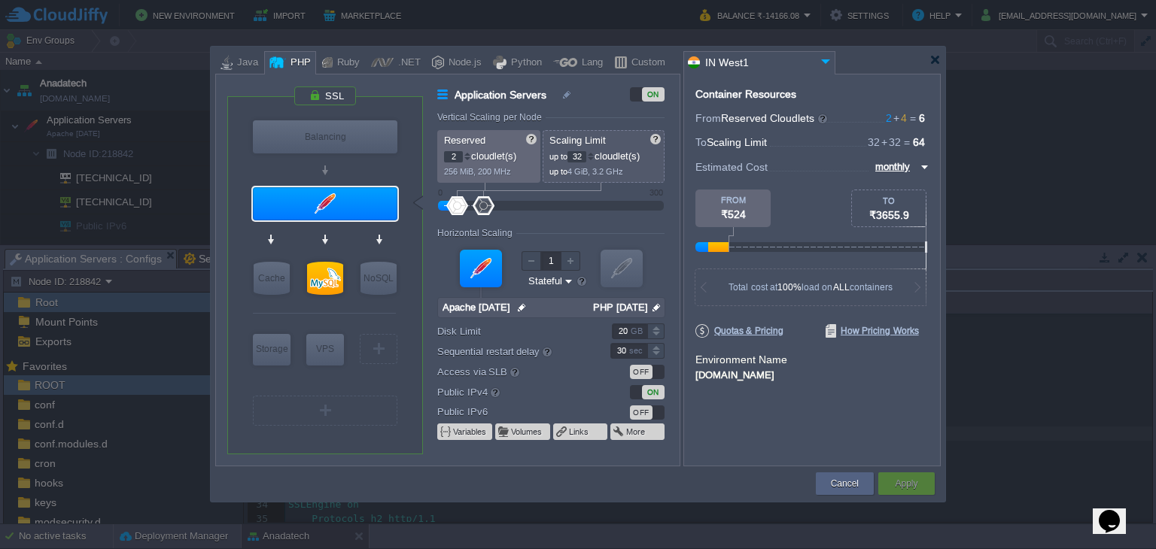
click at [654, 307] on img at bounding box center [657, 308] width 16 height 20
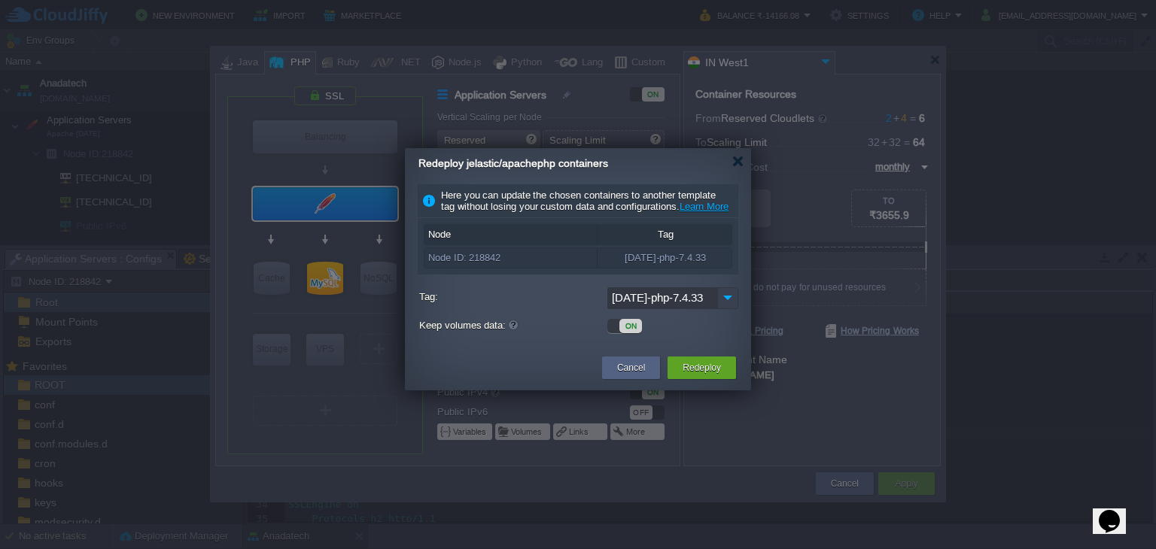
click at [728, 309] on img at bounding box center [727, 299] width 21 height 22
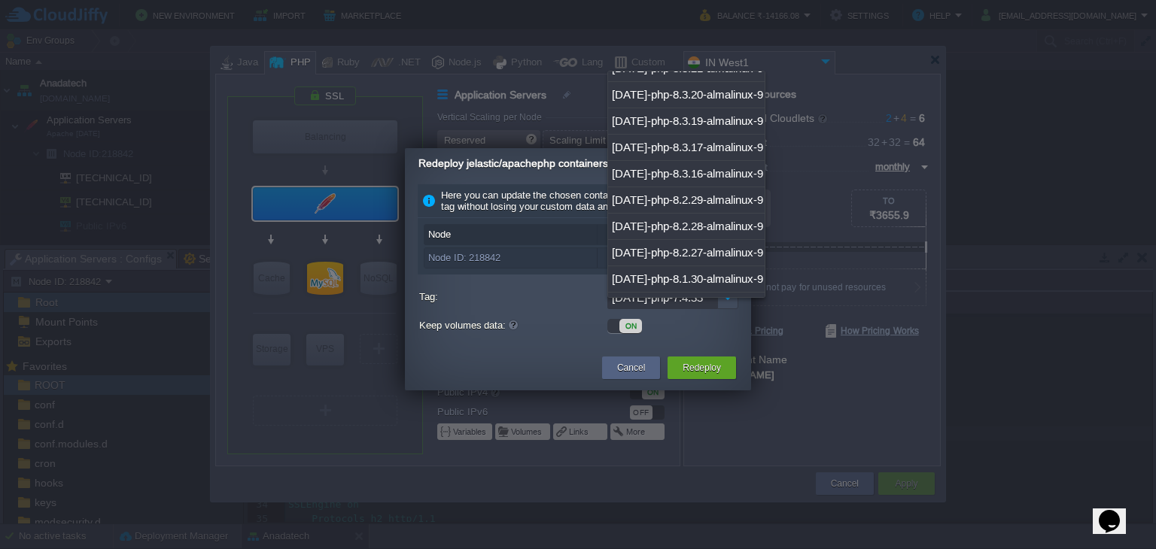
scroll to position [677, 0]
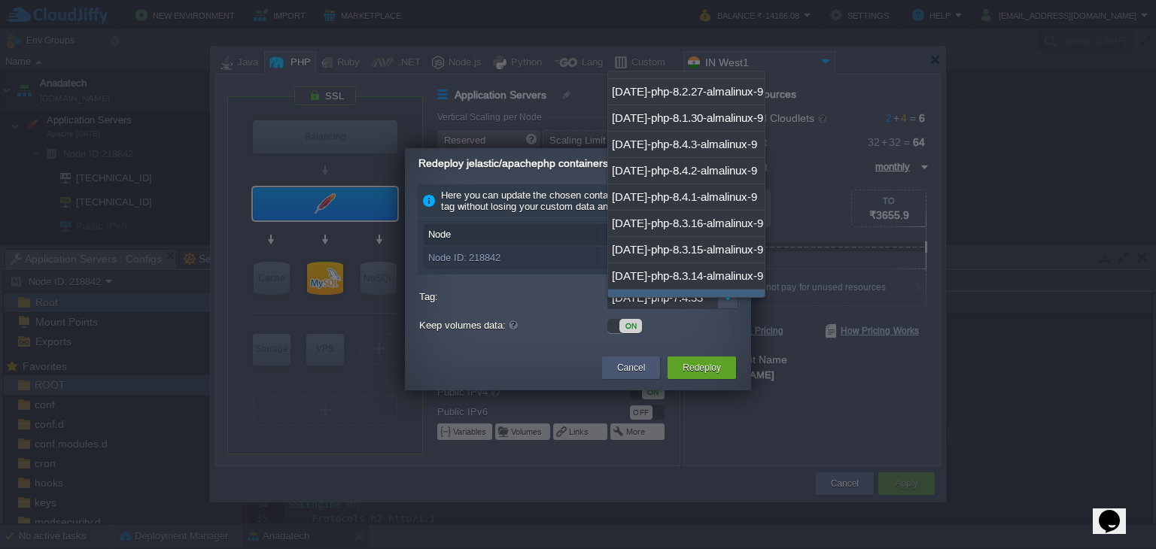
click at [643, 376] on button "Cancel" at bounding box center [631, 368] width 28 height 15
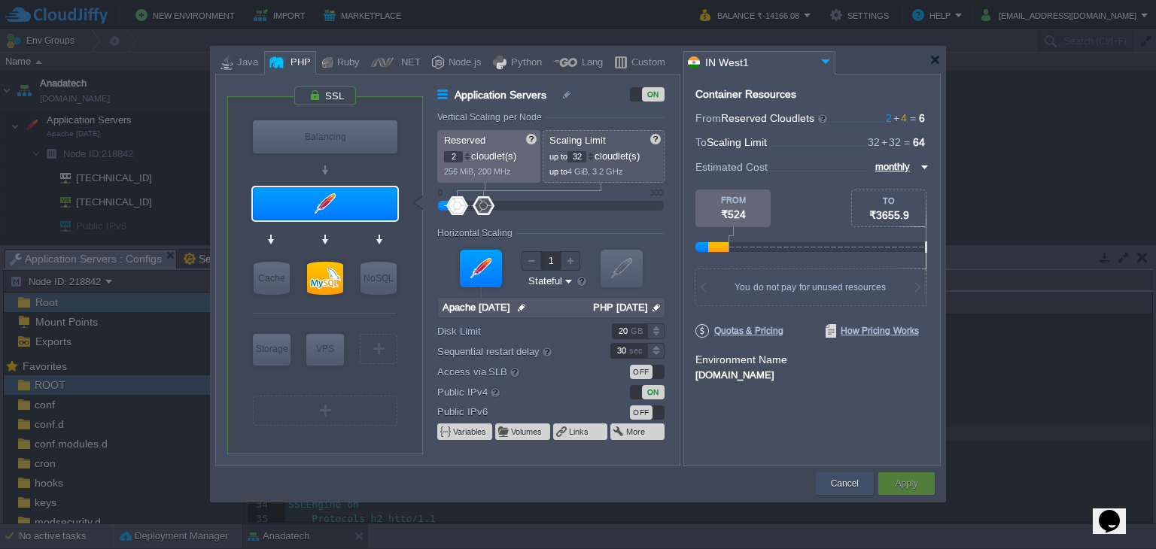
click at [836, 480] on button "Cancel" at bounding box center [845, 483] width 28 height 15
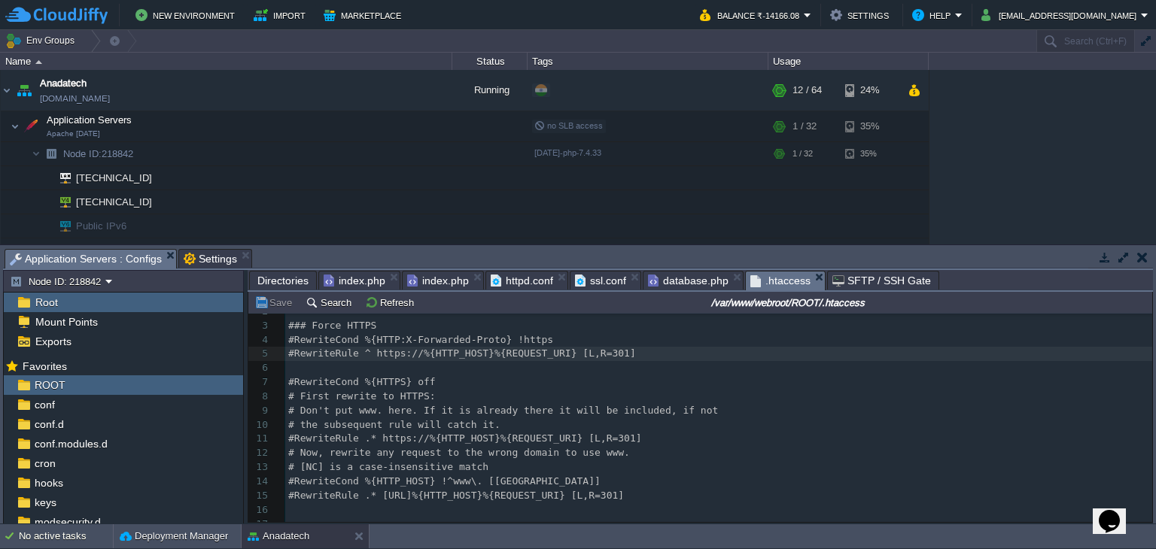
scroll to position [30, 0]
click at [773, 281] on span ".htaccess" at bounding box center [780, 281] width 60 height 19
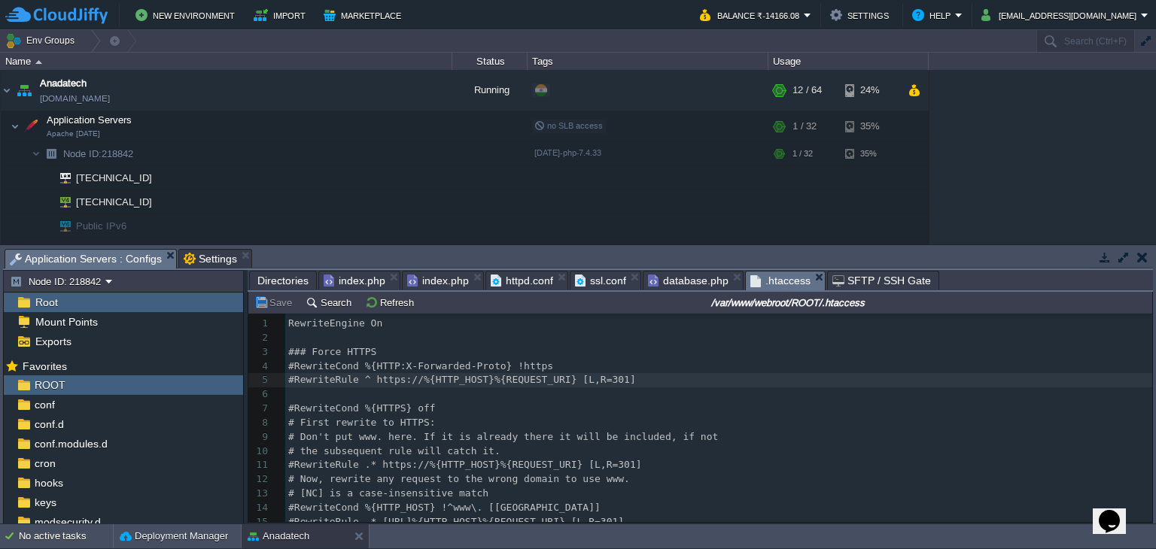
scroll to position [5, 0]
type textarea "RewriteEngine On ### Force HTTPS #RewriteCond %{HTTP:X-Forwarded-Proto} !https …"
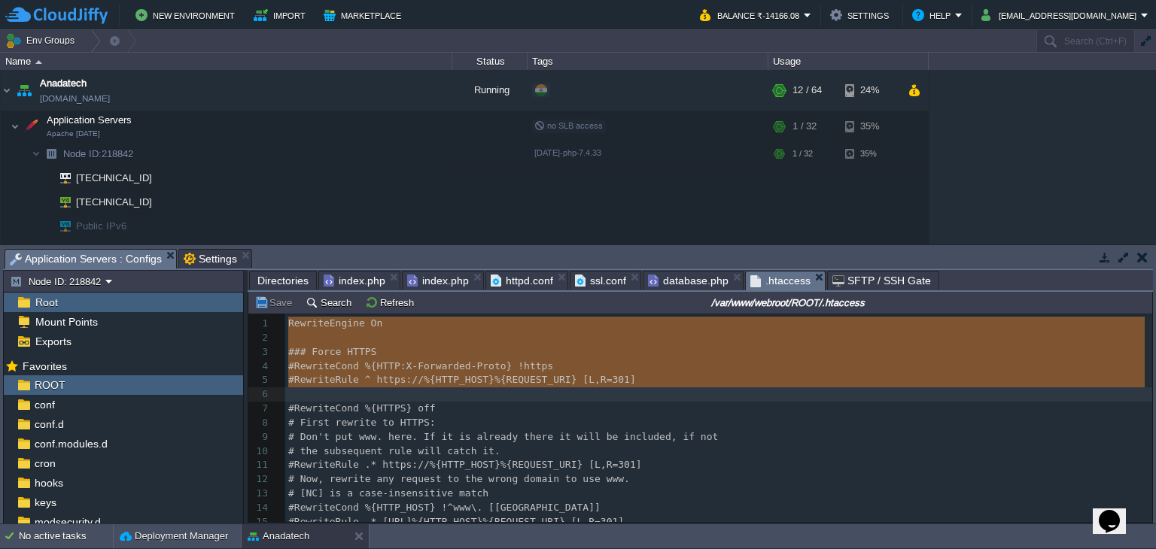
drag, startPoint x: 286, startPoint y: 326, endPoint x: 367, endPoint y: 393, distance: 105.3
click at [370, 440] on div "x 1 RewriteEngine On 2 ​ 3 ### Force HTTPS 4 #RewriteCond %{HTTP:X-Forwarded-Pr…" at bounding box center [718, 444] width 867 height 255
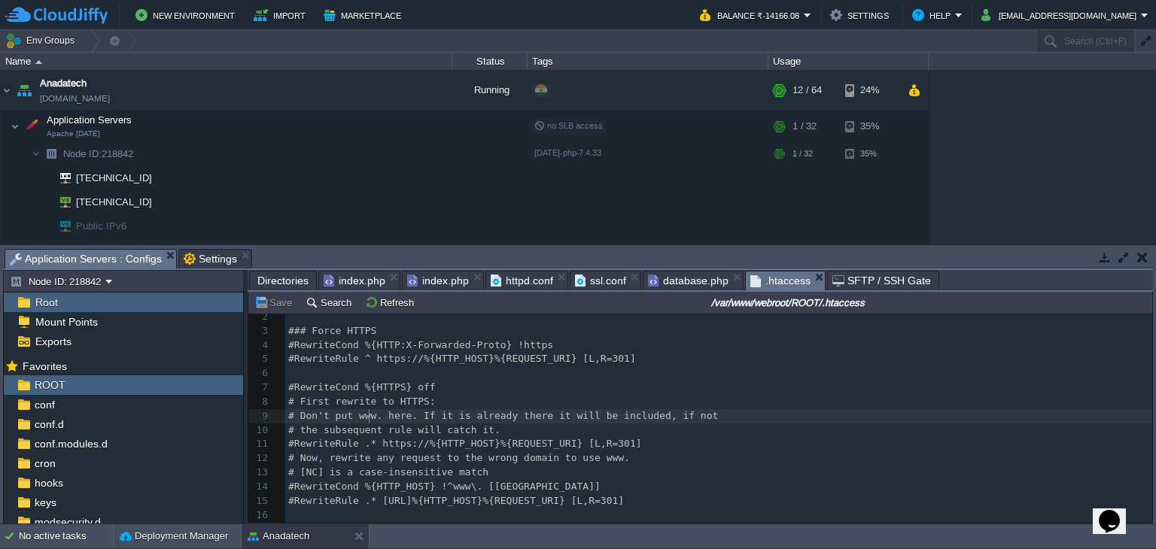
scroll to position [30, 0]
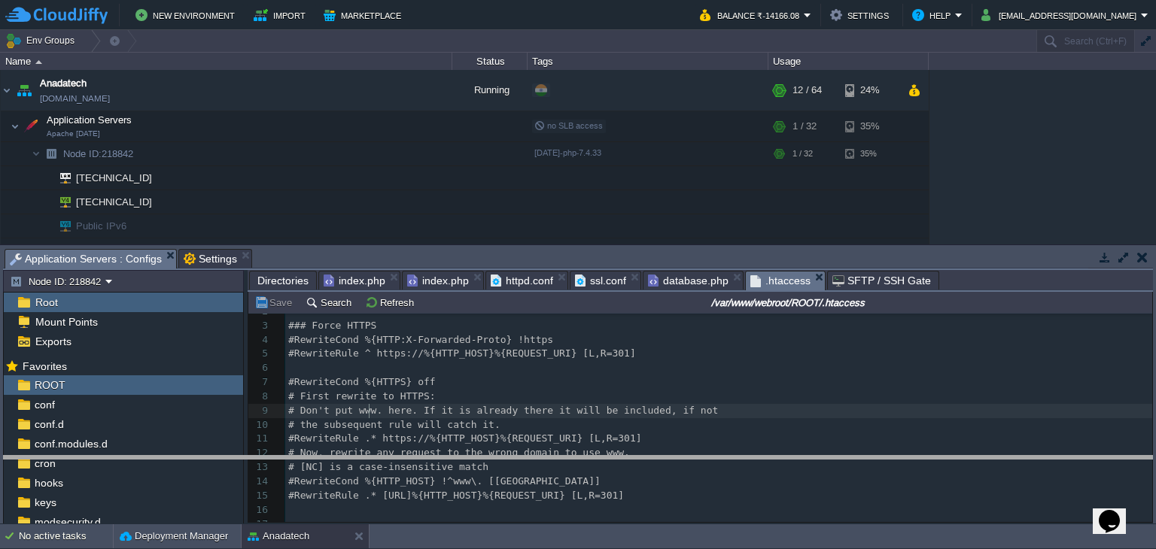
drag, startPoint x: 725, startPoint y: 257, endPoint x: 720, endPoint y: 464, distance: 207.0
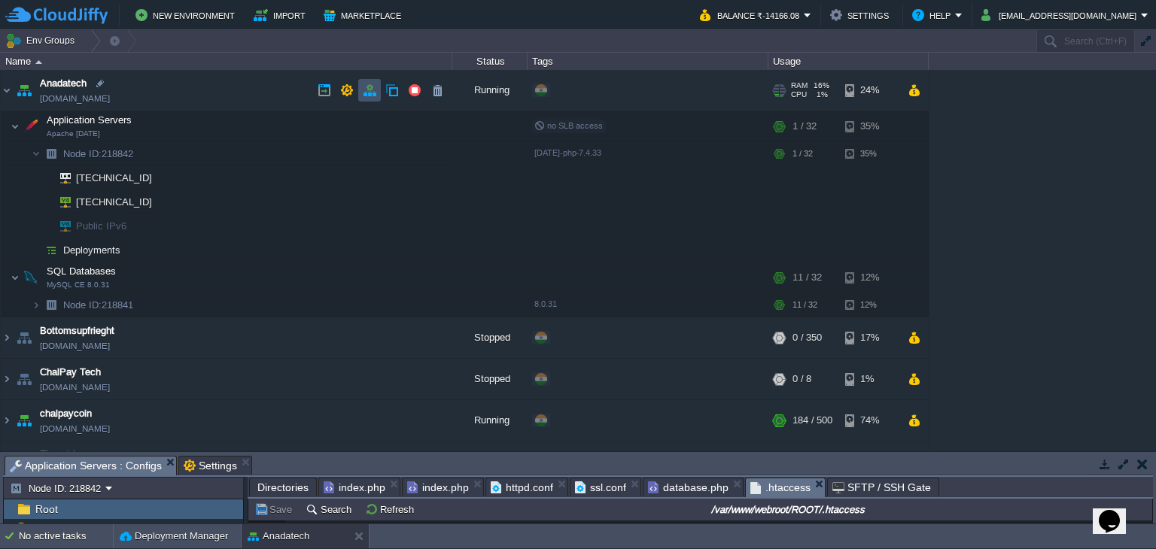
click at [374, 96] on button "button" at bounding box center [370, 91] width 14 height 14
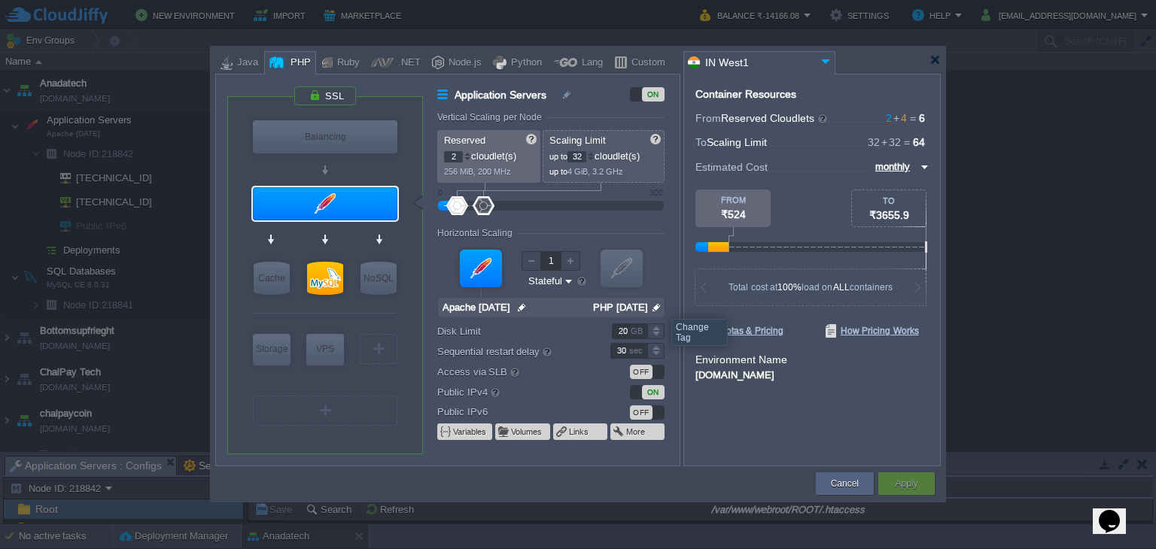
click at [660, 305] on img at bounding box center [657, 308] width 16 height 20
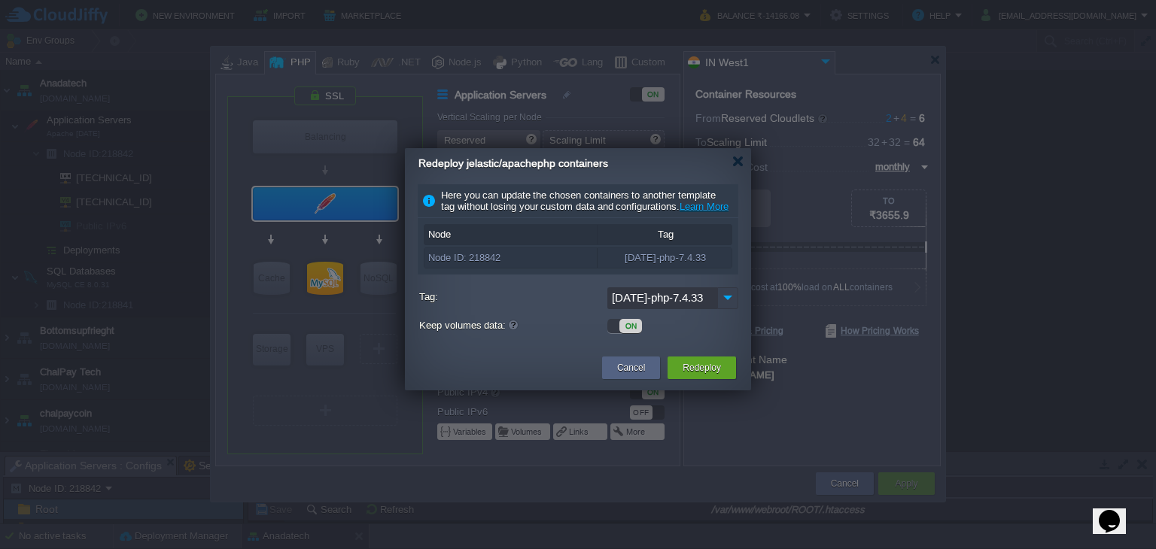
click at [722, 309] on img at bounding box center [727, 299] width 21 height 22
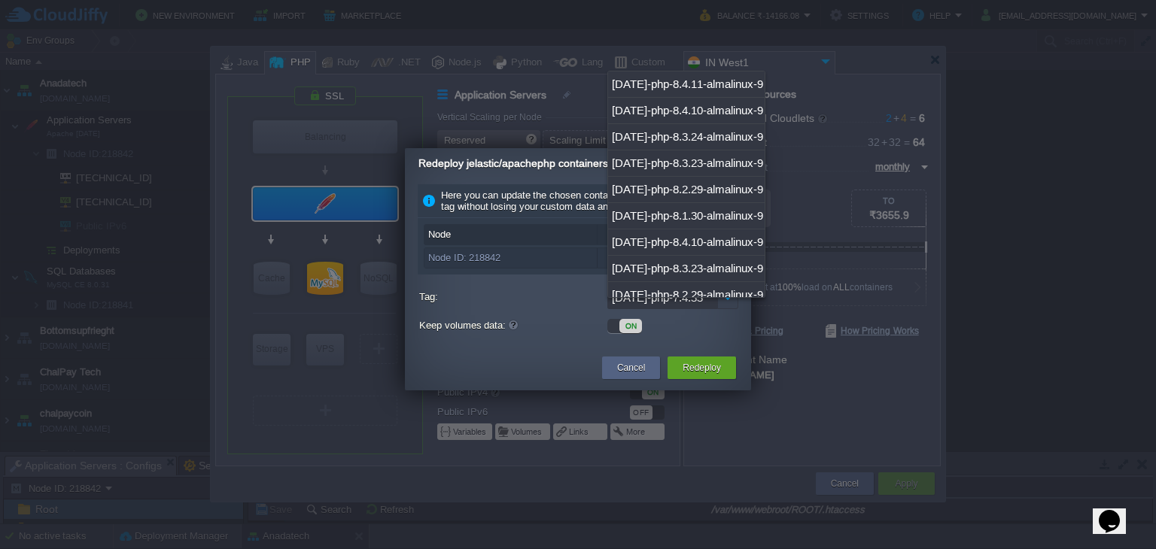
scroll to position [873, 0]
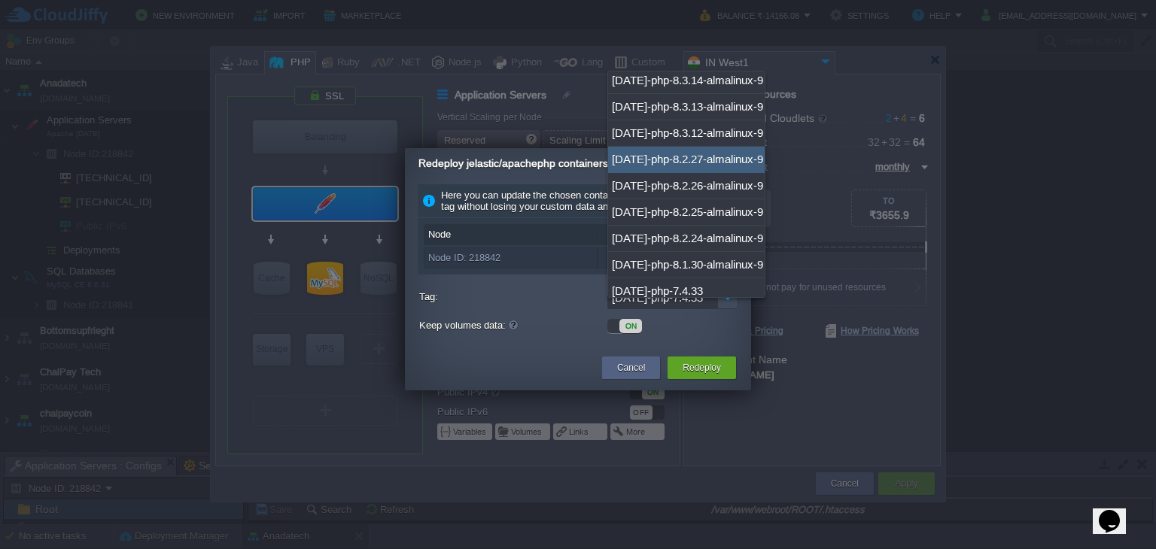
click at [713, 151] on div "[DATE]-php-8.2.27-almalinux-9" at bounding box center [686, 160] width 157 height 26
type input "[DATE]-php-8.2.27-almalinux-9"
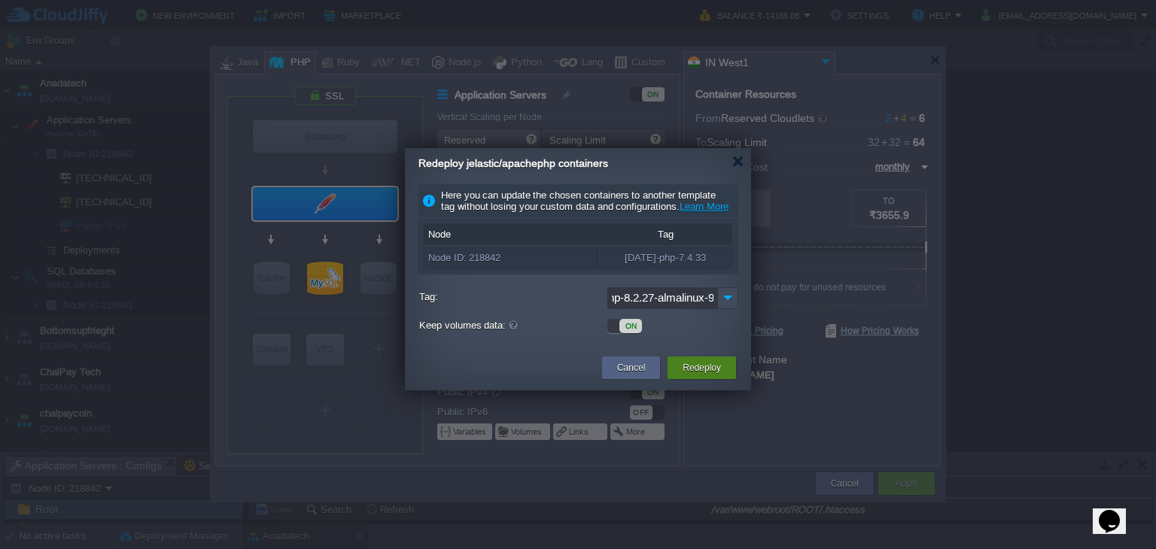
scroll to position [0, 0]
click at [693, 376] on button "Redeploy" at bounding box center [702, 368] width 38 height 15
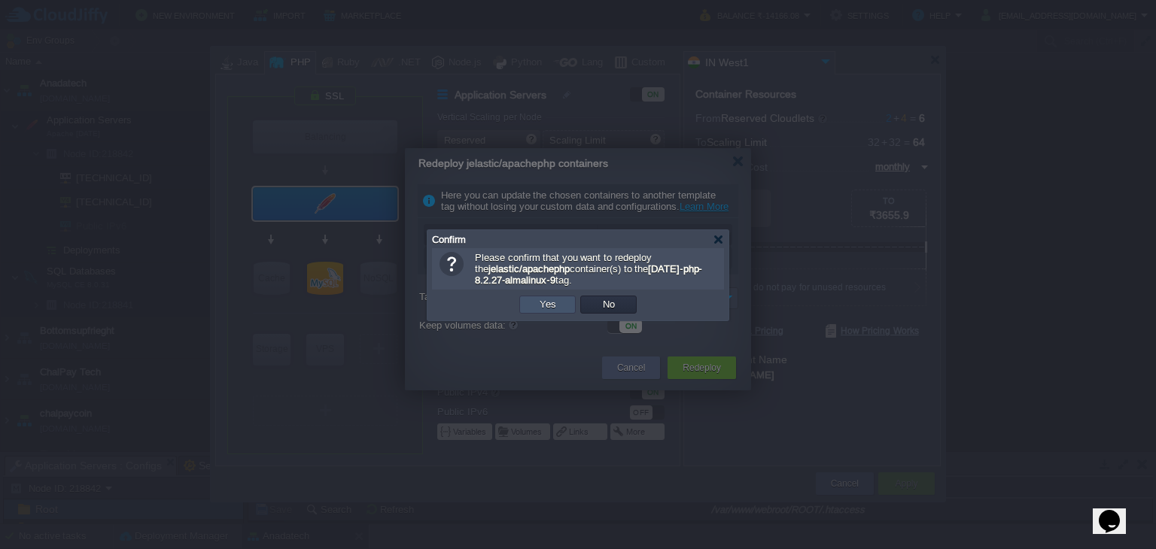
click at [543, 303] on button "Yes" at bounding box center [548, 305] width 26 height 14
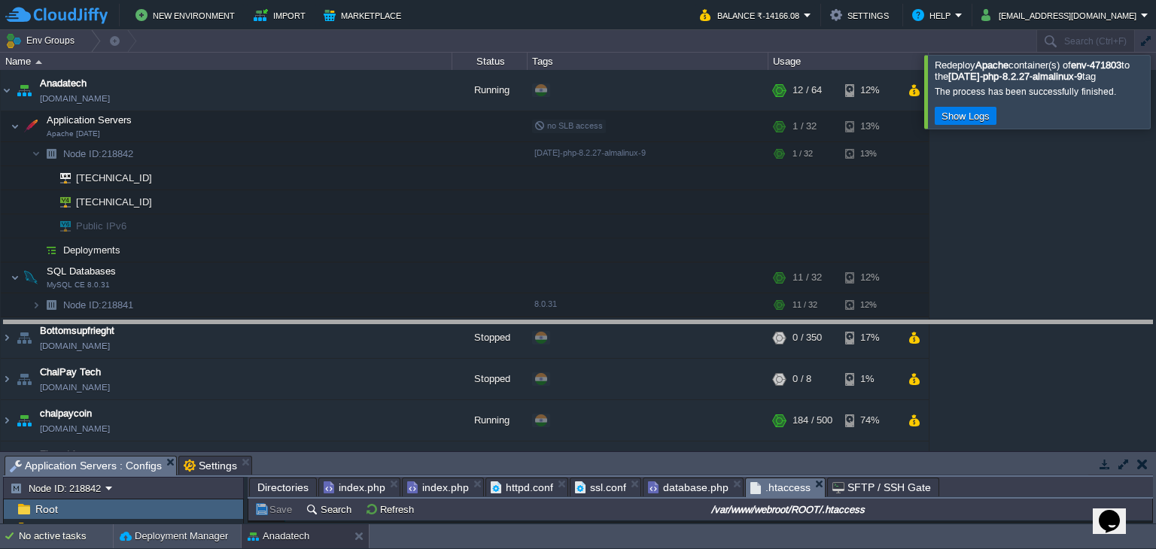
drag, startPoint x: 491, startPoint y: 461, endPoint x: 494, endPoint y: 299, distance: 161.8
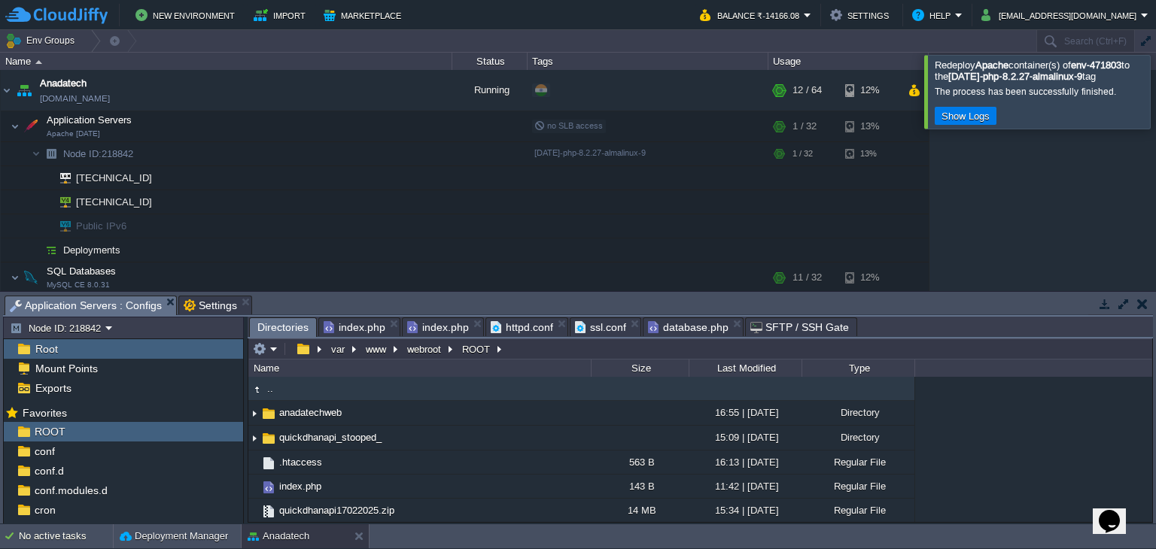
click at [1155, 86] on div at bounding box center [1174, 91] width 0 height 73
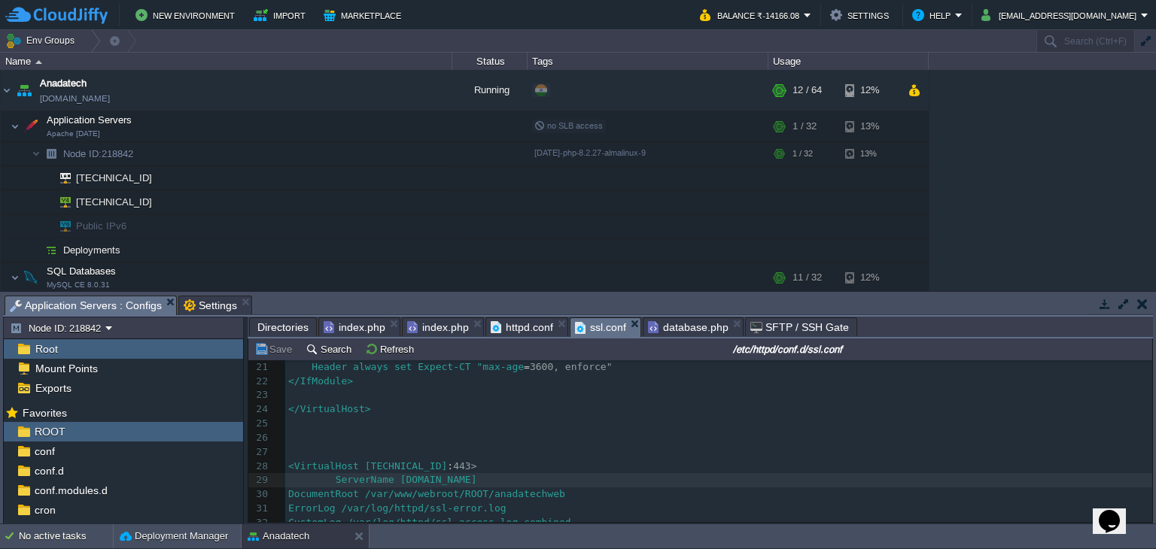
click at [610, 330] on span "ssl.conf" at bounding box center [600, 327] width 51 height 19
click at [493, 428] on pre "​" at bounding box center [718, 424] width 867 height 14
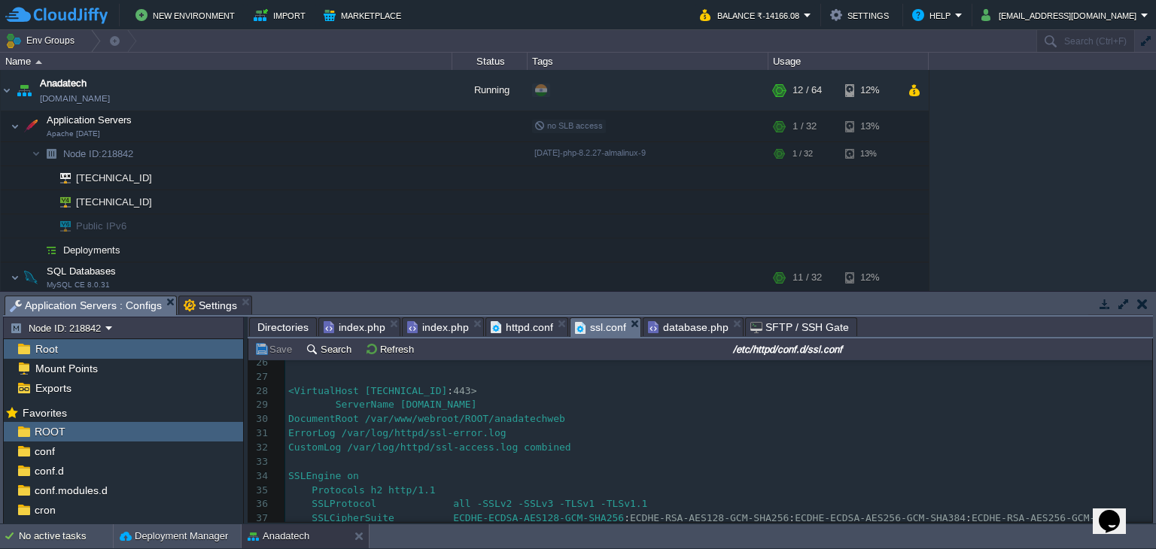
scroll to position [452, 0]
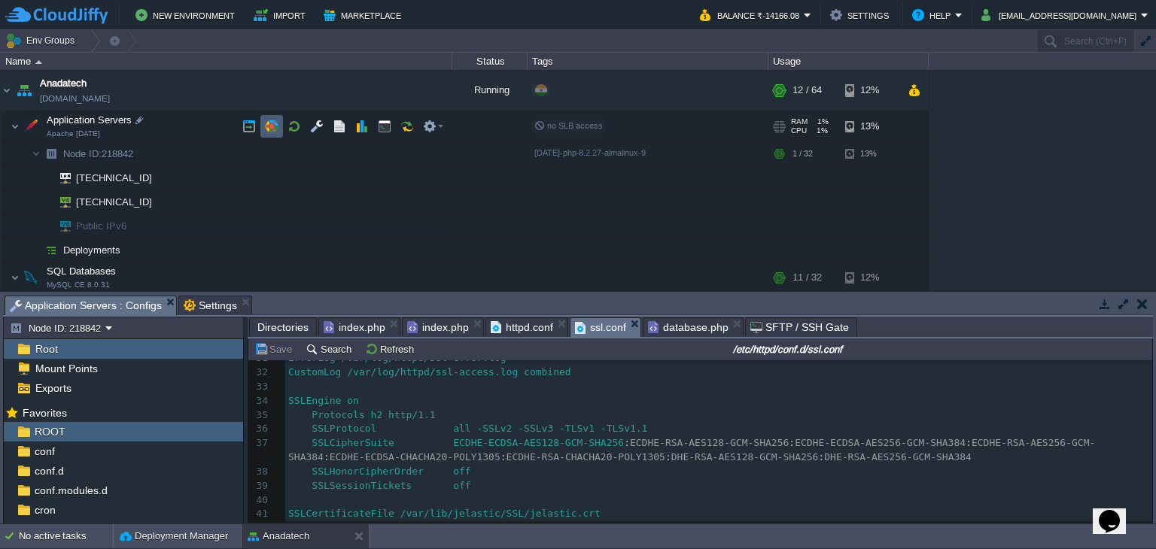
click at [272, 132] on button "button" at bounding box center [272, 127] width 14 height 14
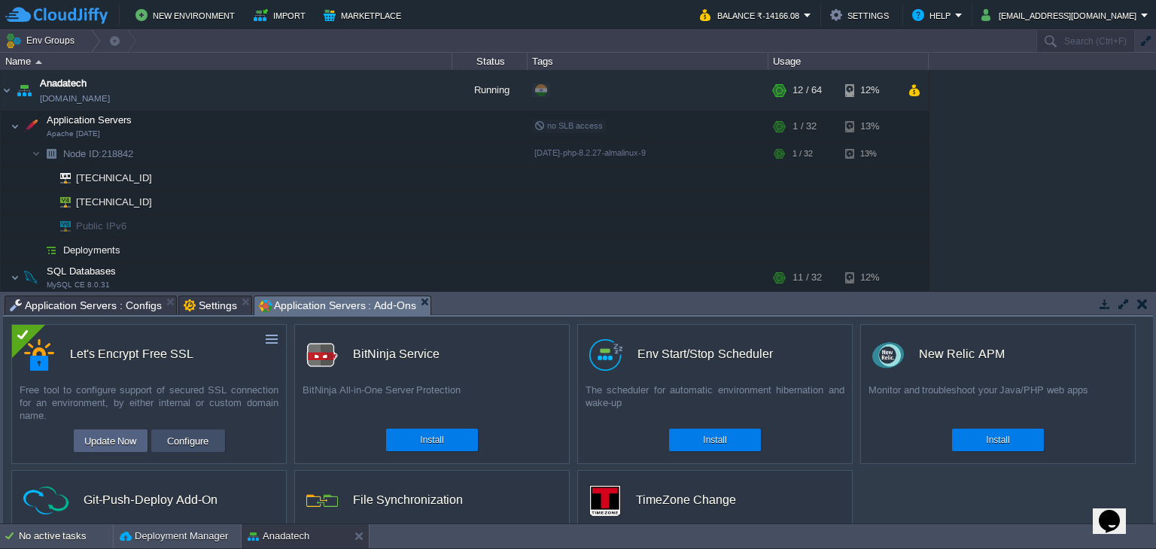
click at [197, 447] on button "Configure" at bounding box center [188, 441] width 50 height 18
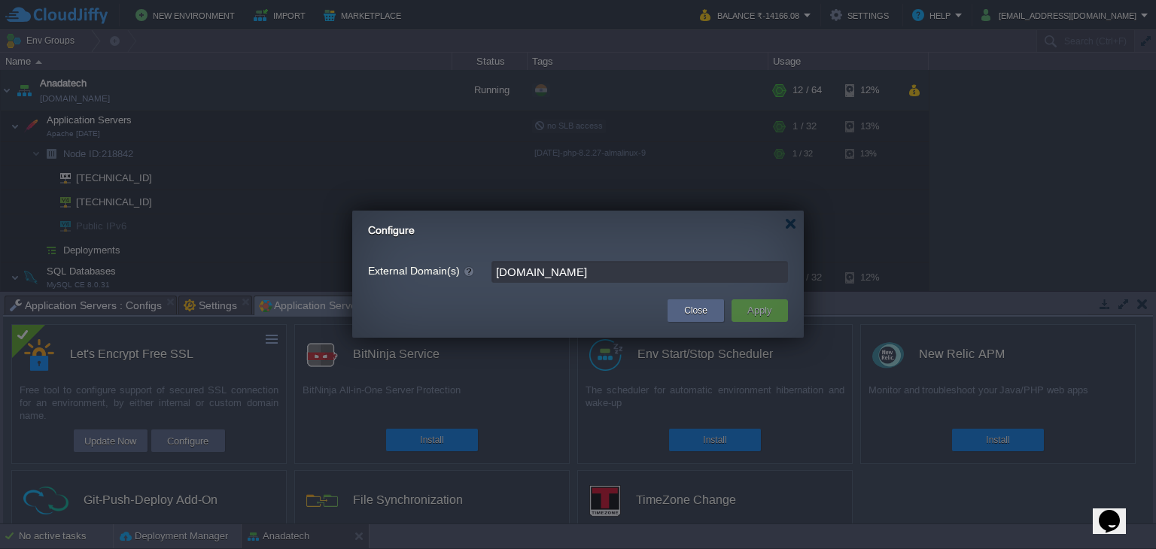
click at [581, 272] on input "[DOMAIN_NAME]" at bounding box center [639, 272] width 297 height 22
click at [792, 226] on div at bounding box center [790, 223] width 11 height 11
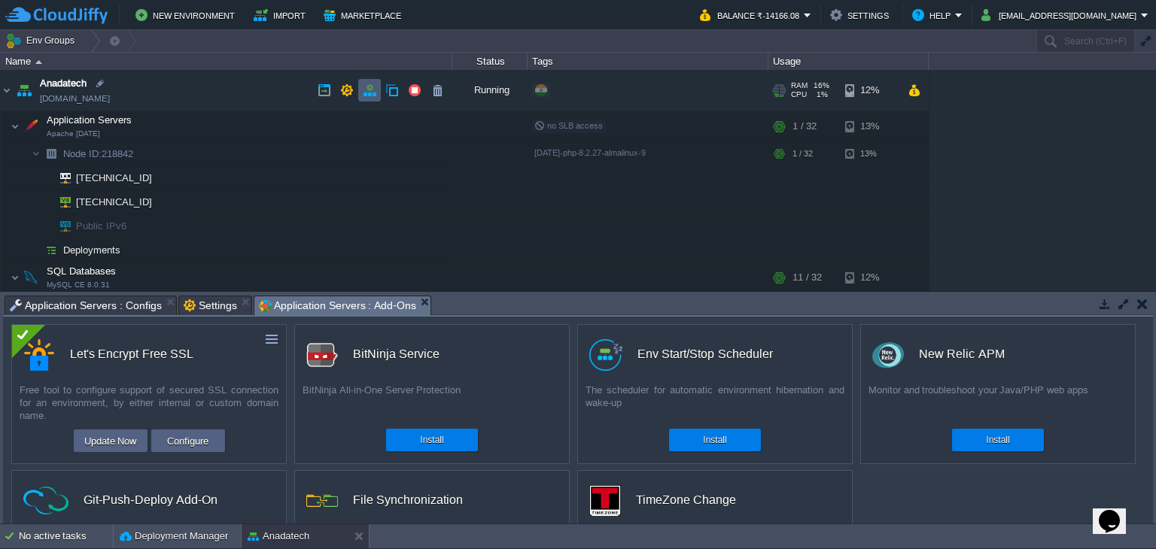
click at [366, 97] on td at bounding box center [369, 90] width 23 height 23
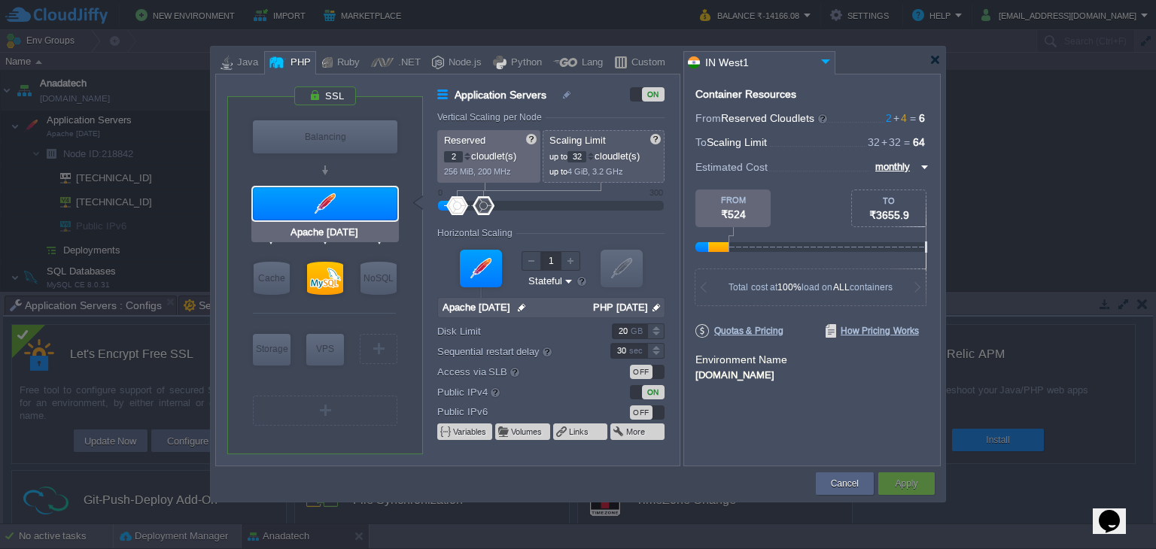
type input "Redis 7.2.4"
click at [853, 482] on button "Cancel" at bounding box center [845, 483] width 28 height 15
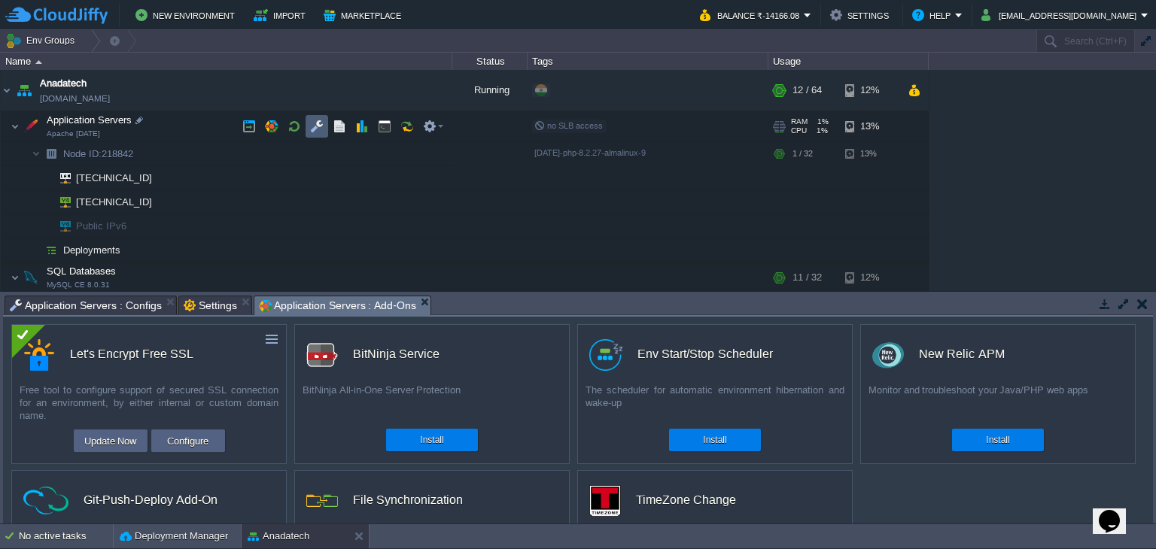
click at [316, 127] on button "button" at bounding box center [317, 127] width 14 height 14
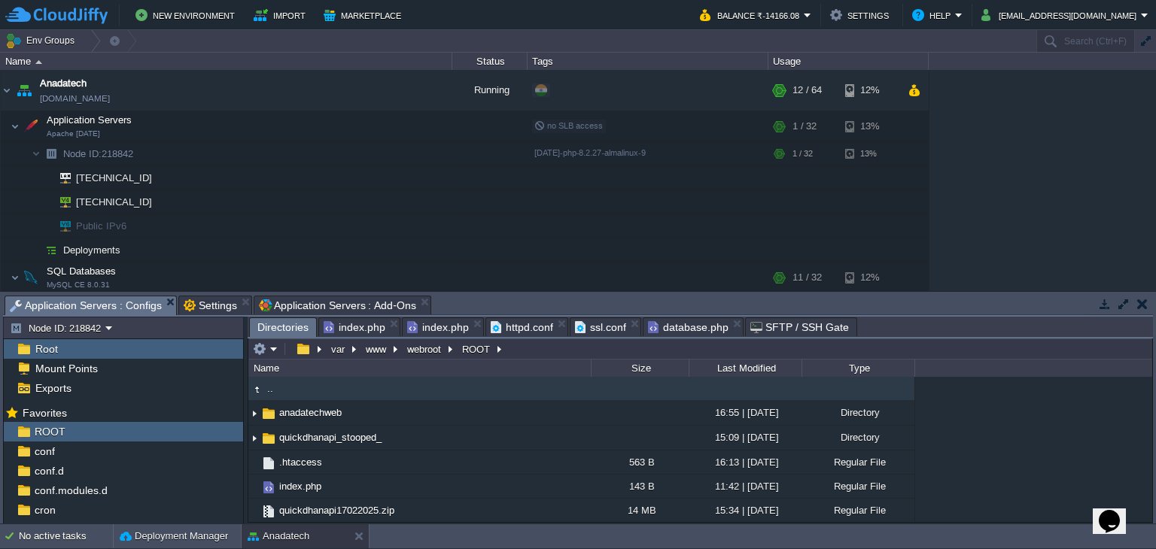
click at [280, 323] on span "Directories" at bounding box center [282, 327] width 51 height 19
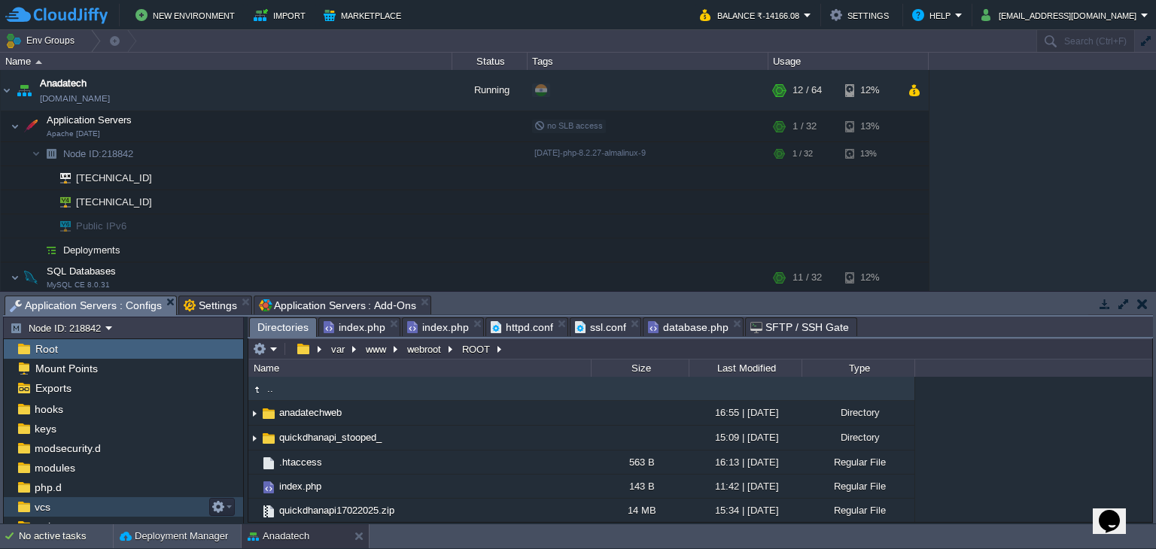
scroll to position [93, 0]
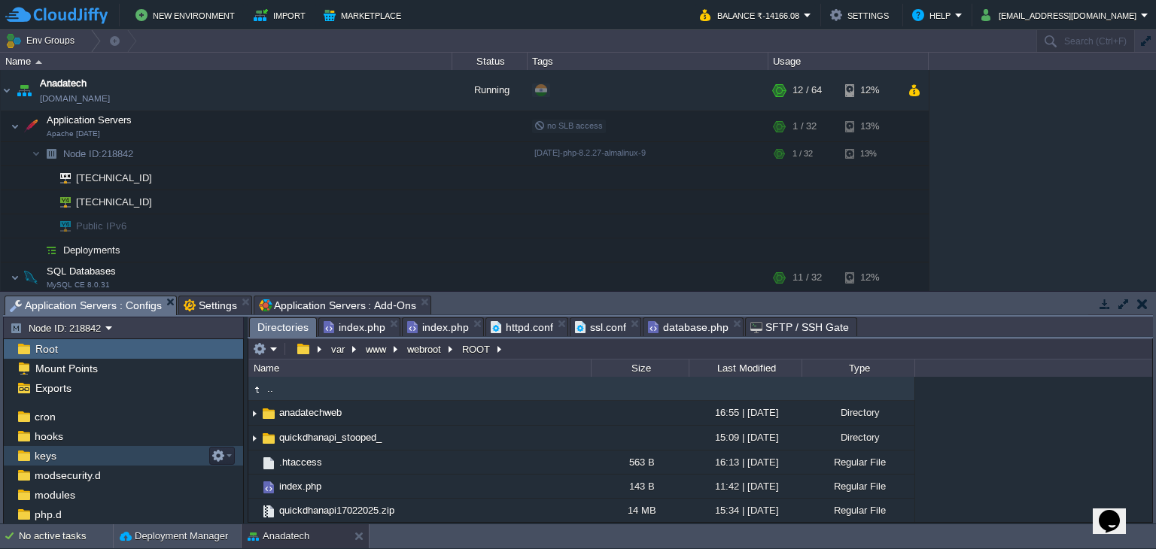
click at [48, 455] on span "keys" at bounding box center [45, 456] width 27 height 14
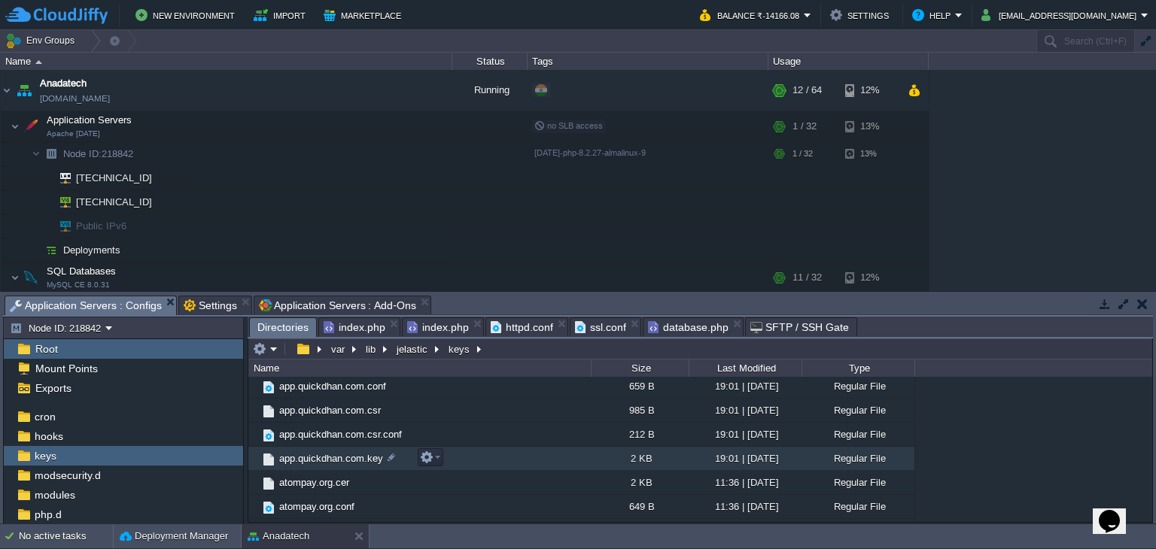
scroll to position [151, 0]
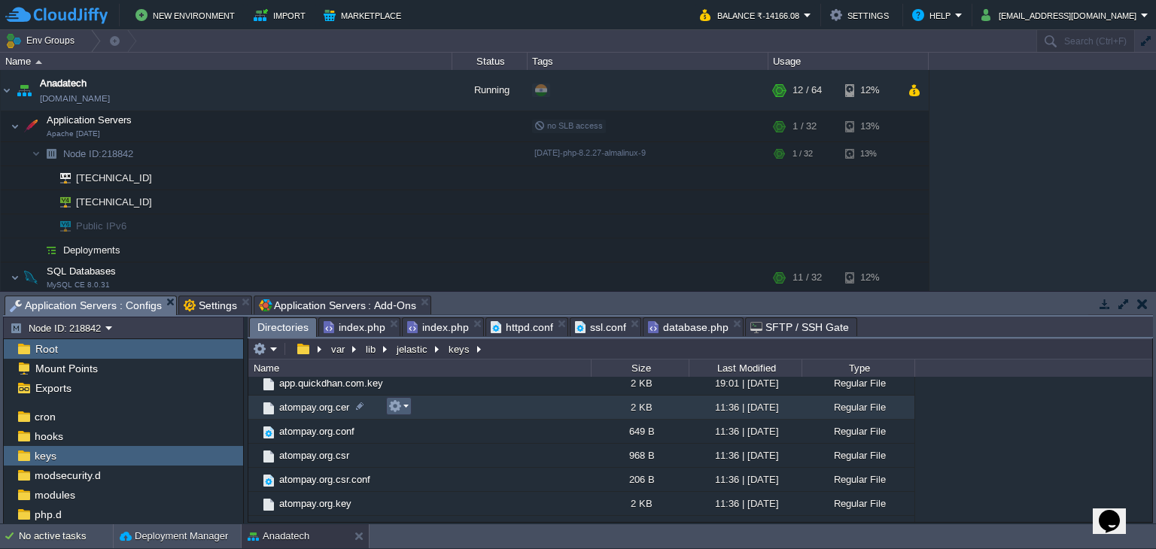
click at [401, 406] on em at bounding box center [398, 407] width 20 height 14
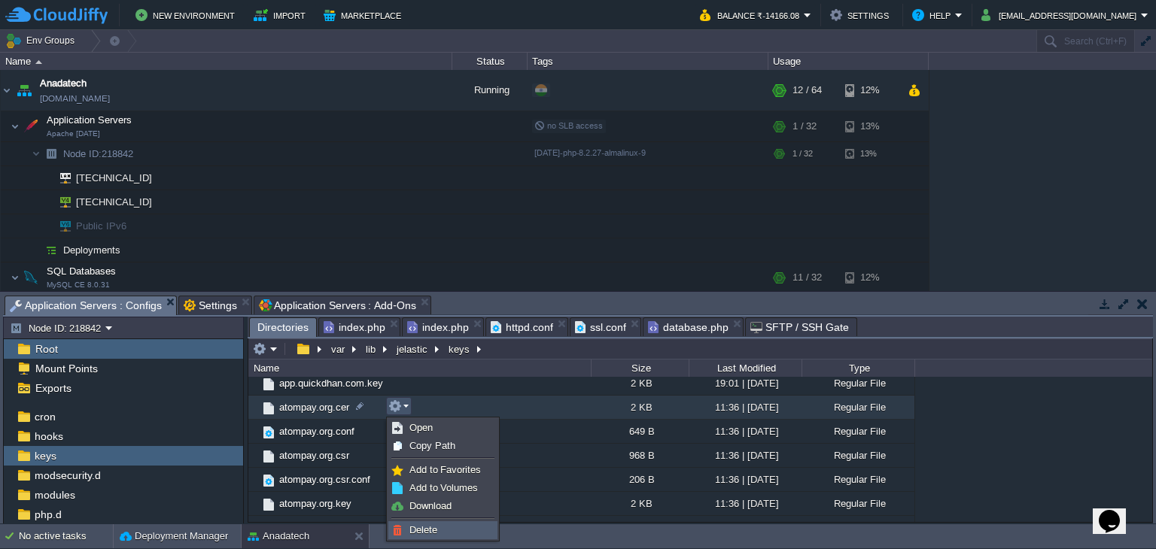
click at [443, 528] on link "Delete" at bounding box center [443, 530] width 108 height 17
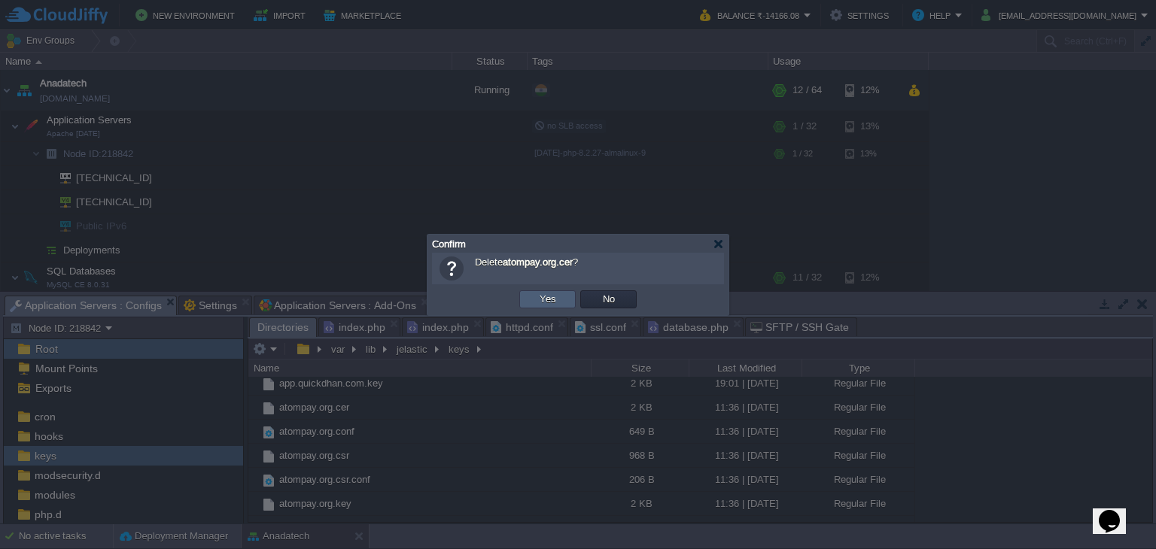
click at [537, 301] on button "Yes" at bounding box center [548, 300] width 26 height 14
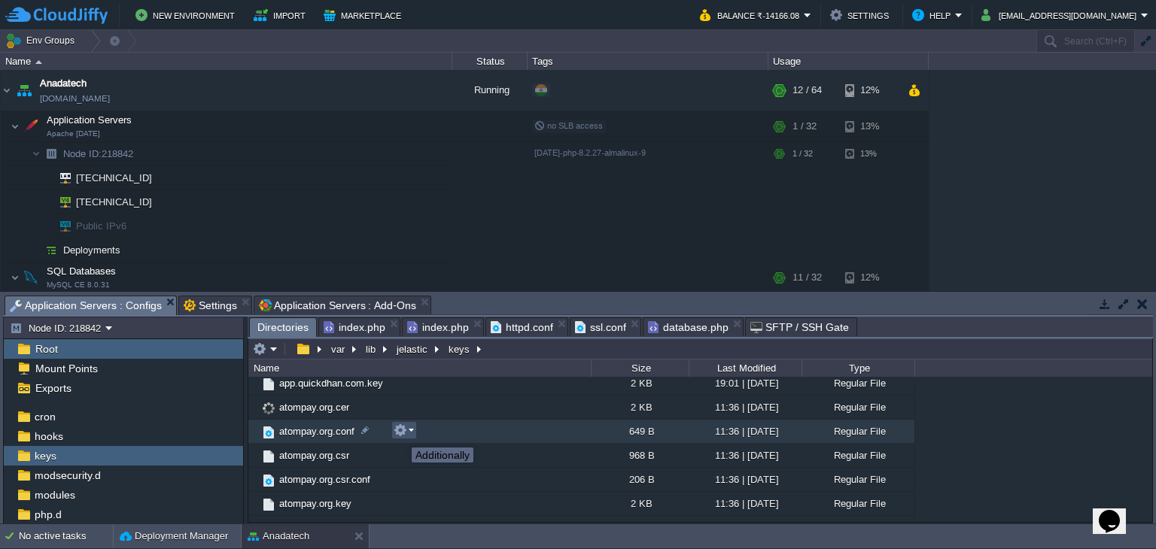
click at [400, 434] on button "button" at bounding box center [401, 431] width 14 height 14
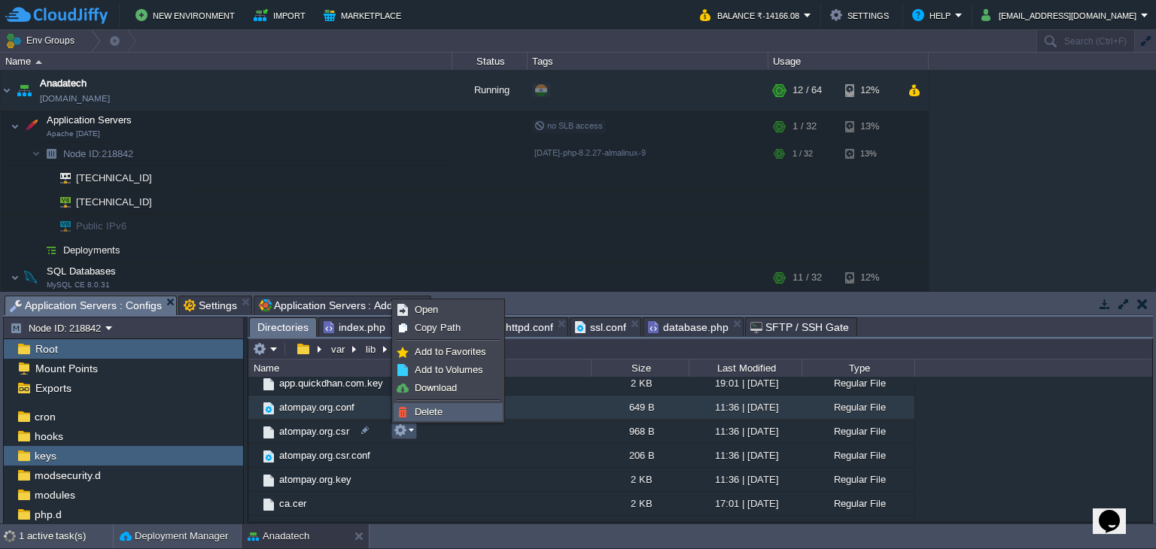
click at [432, 410] on span "Delete" at bounding box center [429, 411] width 28 height 11
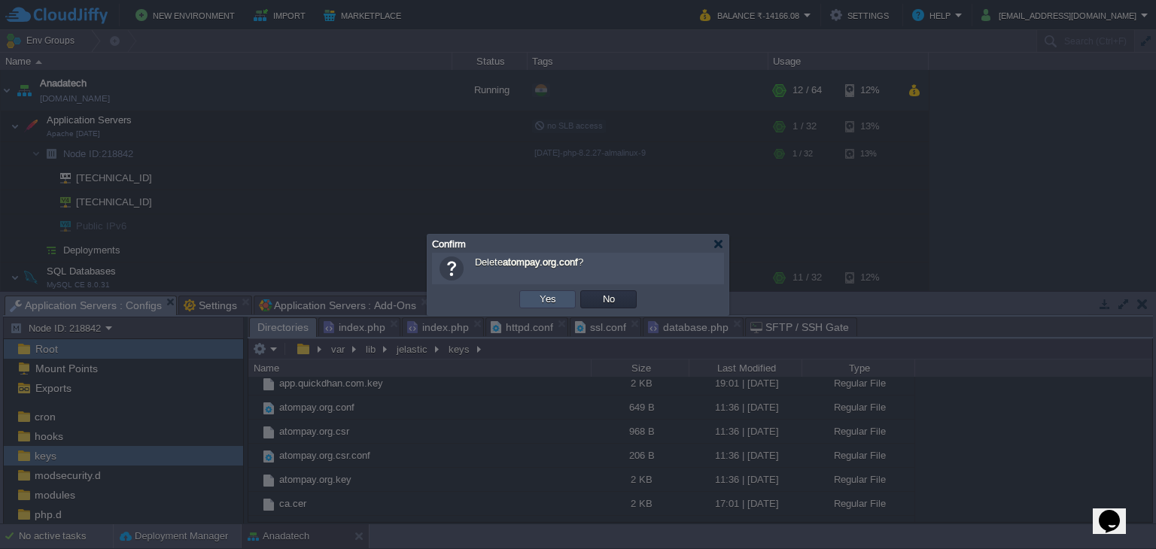
click at [551, 299] on button "Yes" at bounding box center [548, 300] width 26 height 14
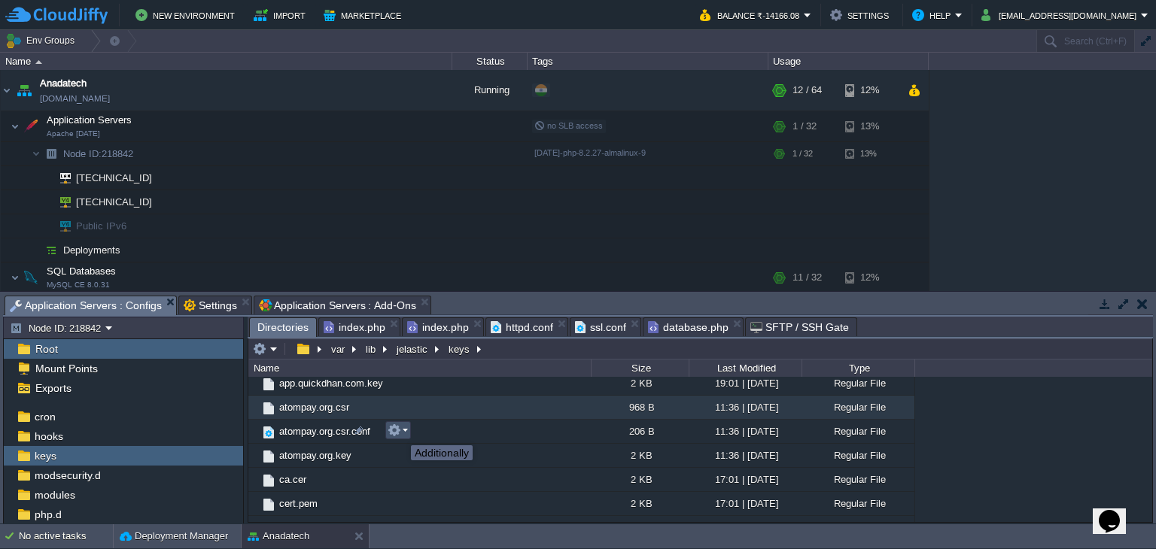
click at [400, 432] on button "button" at bounding box center [395, 431] width 14 height 14
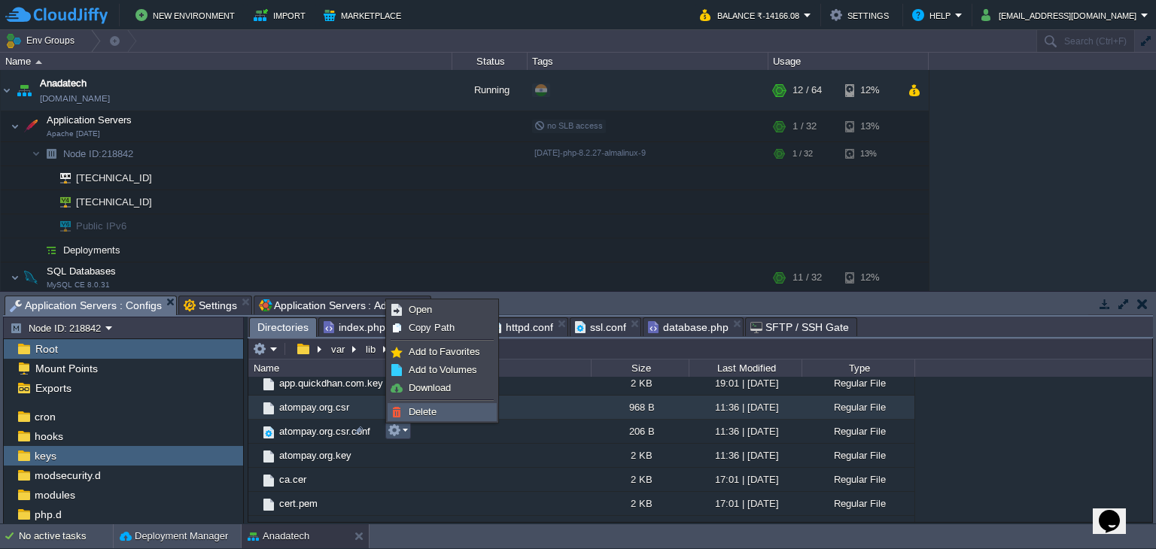
click at [425, 411] on span "Delete" at bounding box center [423, 411] width 28 height 11
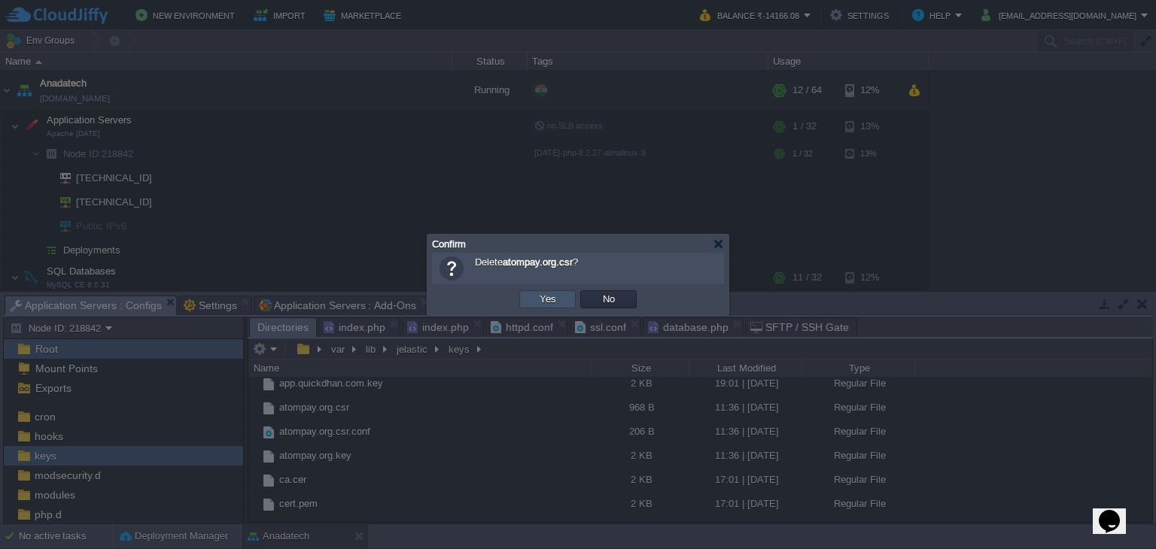
click at [555, 297] on button "Yes" at bounding box center [548, 300] width 26 height 14
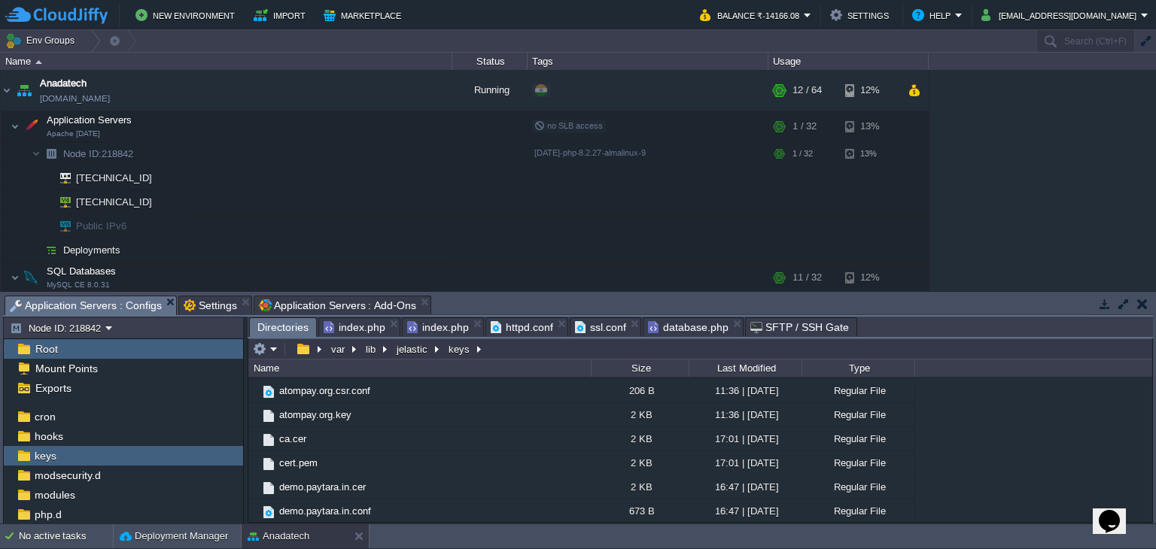
scroll to position [226, 0]
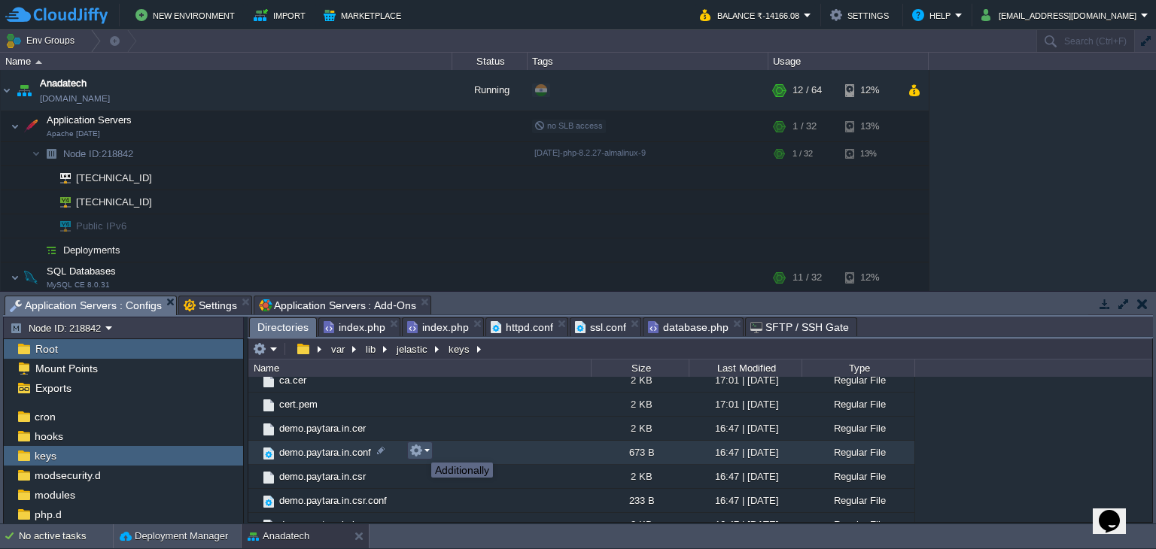
click at [421, 450] on button "button" at bounding box center [416, 451] width 14 height 14
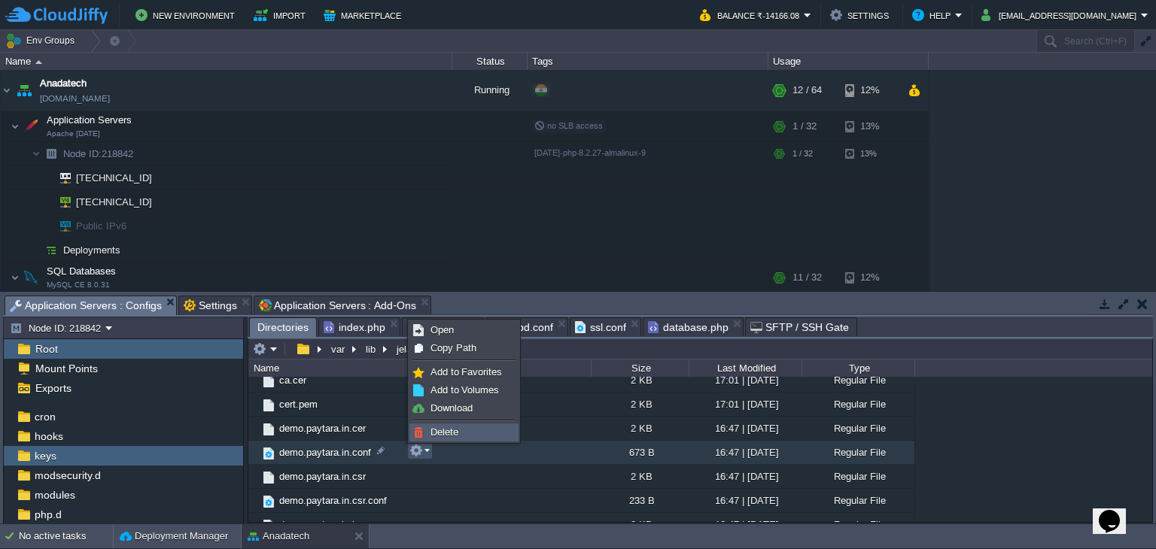
click at [446, 431] on span "Delete" at bounding box center [445, 432] width 28 height 11
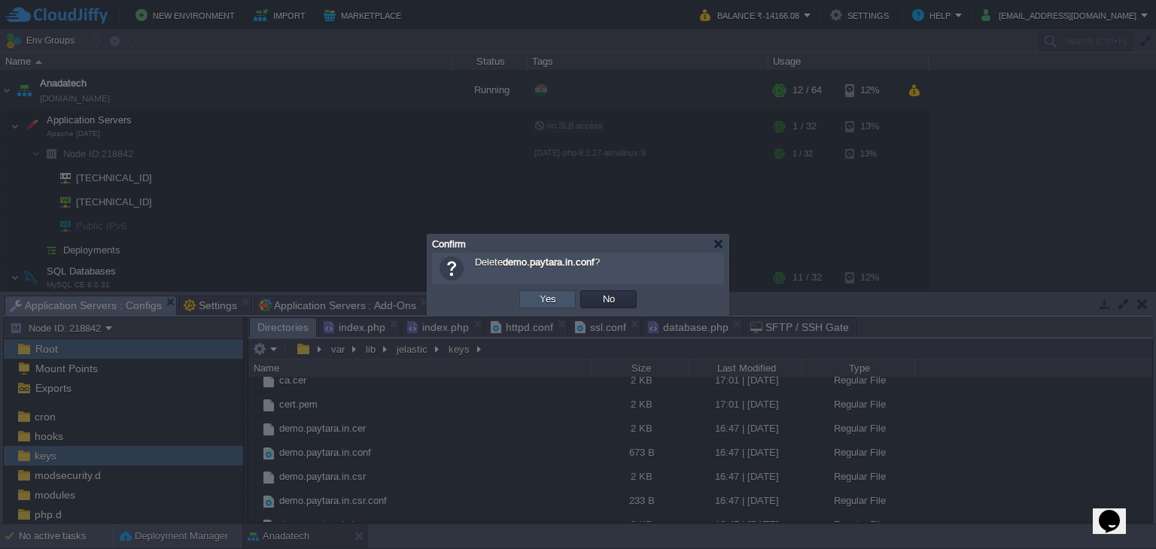
click at [551, 297] on button "Yes" at bounding box center [548, 300] width 26 height 14
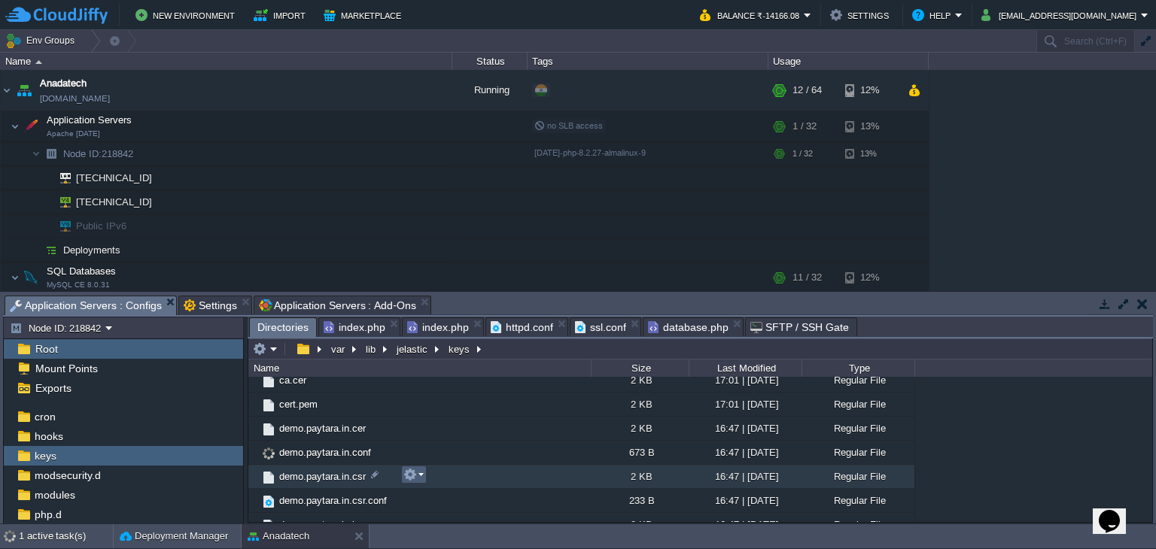
click at [417, 473] on em at bounding box center [413, 475] width 20 height 14
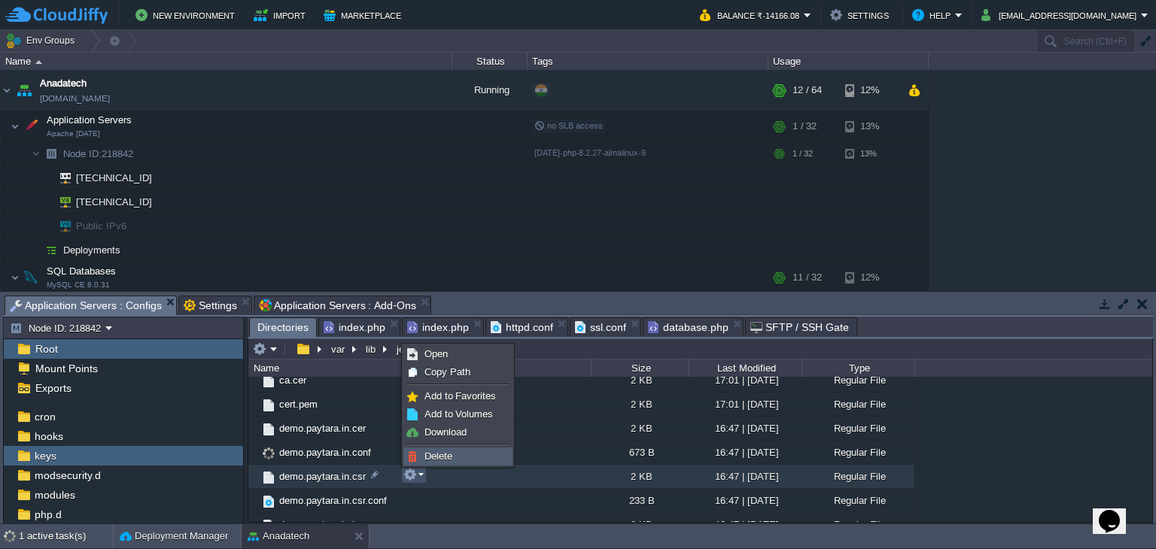
click at [442, 452] on span "Delete" at bounding box center [438, 456] width 28 height 11
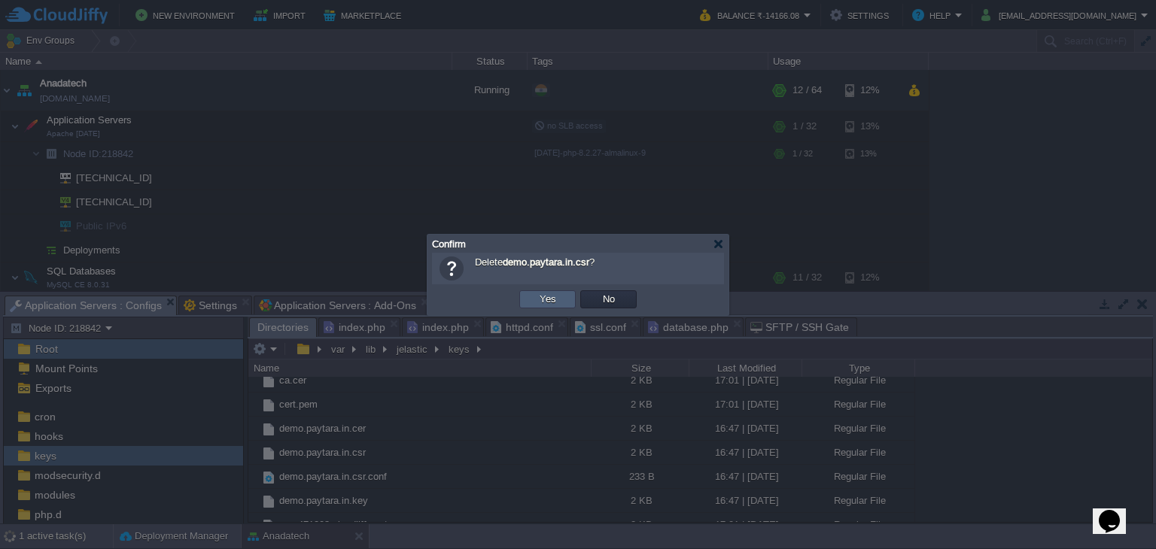
click at [563, 294] on td "Yes" at bounding box center [547, 300] width 56 height 18
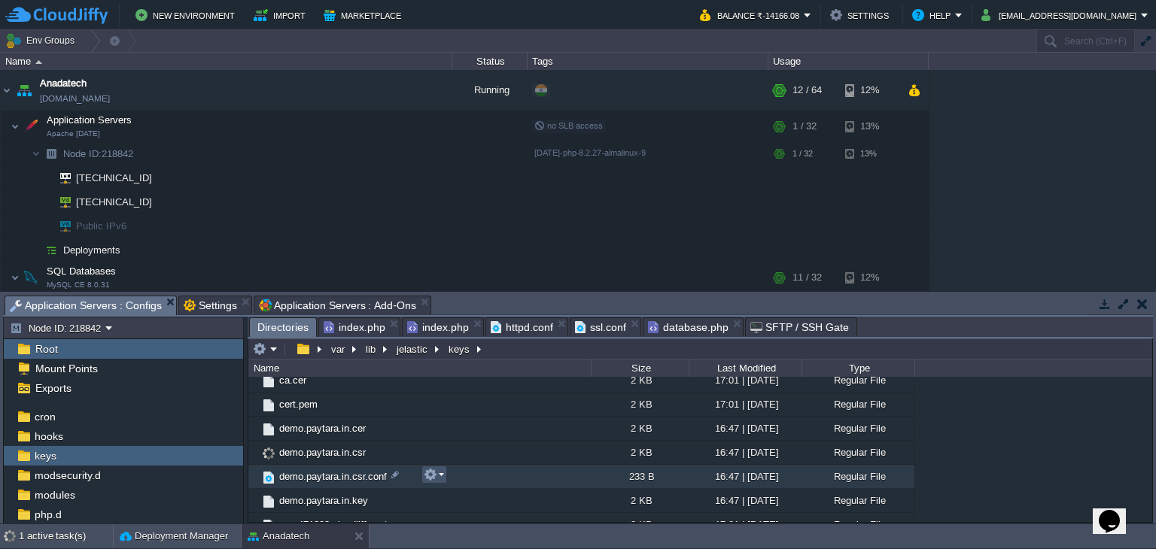
click at [436, 474] on button "button" at bounding box center [431, 475] width 14 height 14
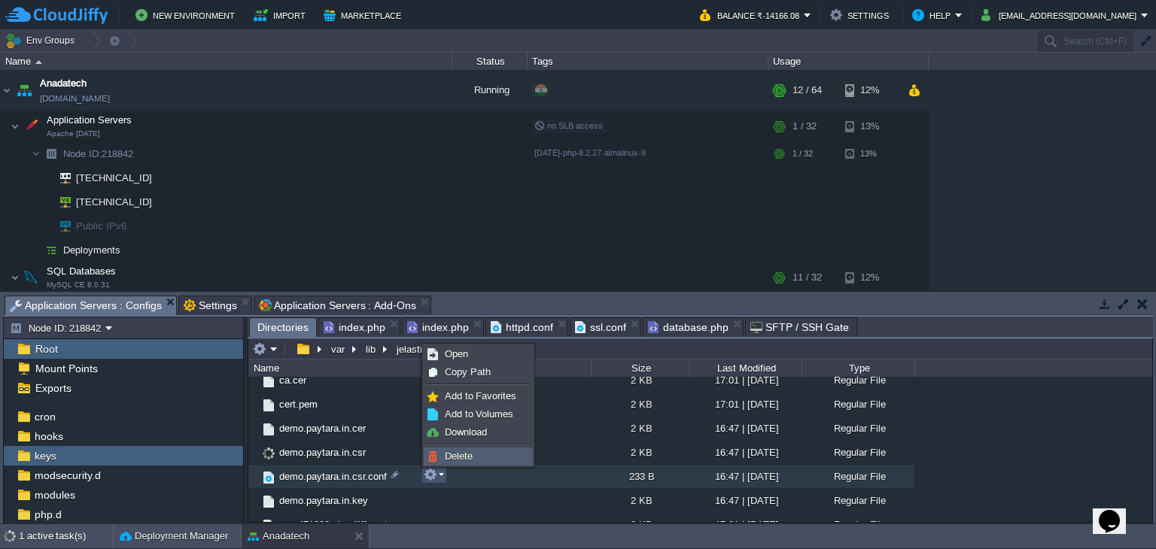
click at [453, 454] on span "Delete" at bounding box center [459, 456] width 28 height 11
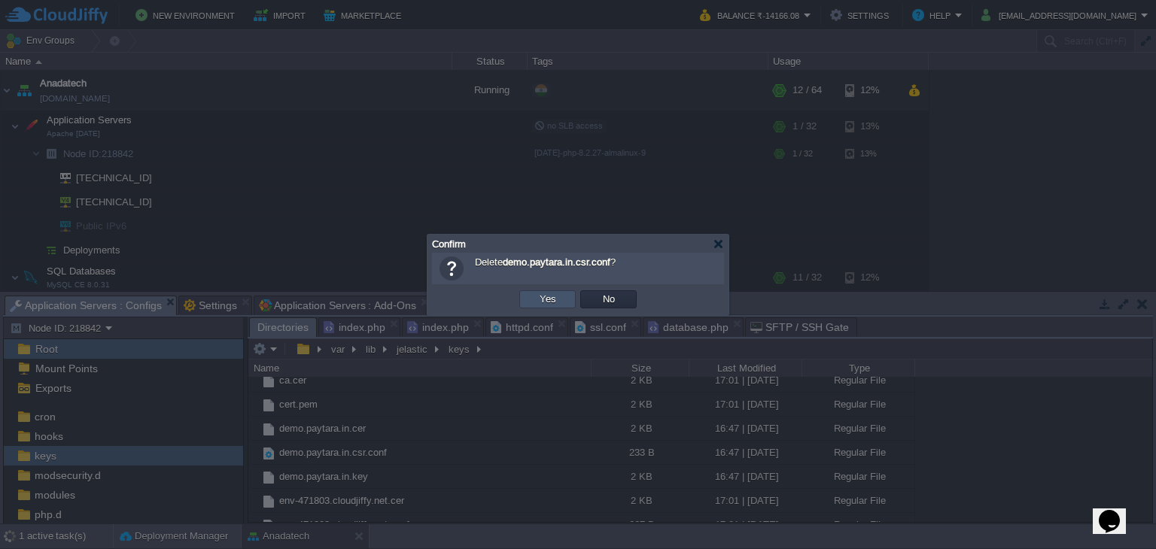
click at [554, 299] on button "Yes" at bounding box center [548, 300] width 26 height 14
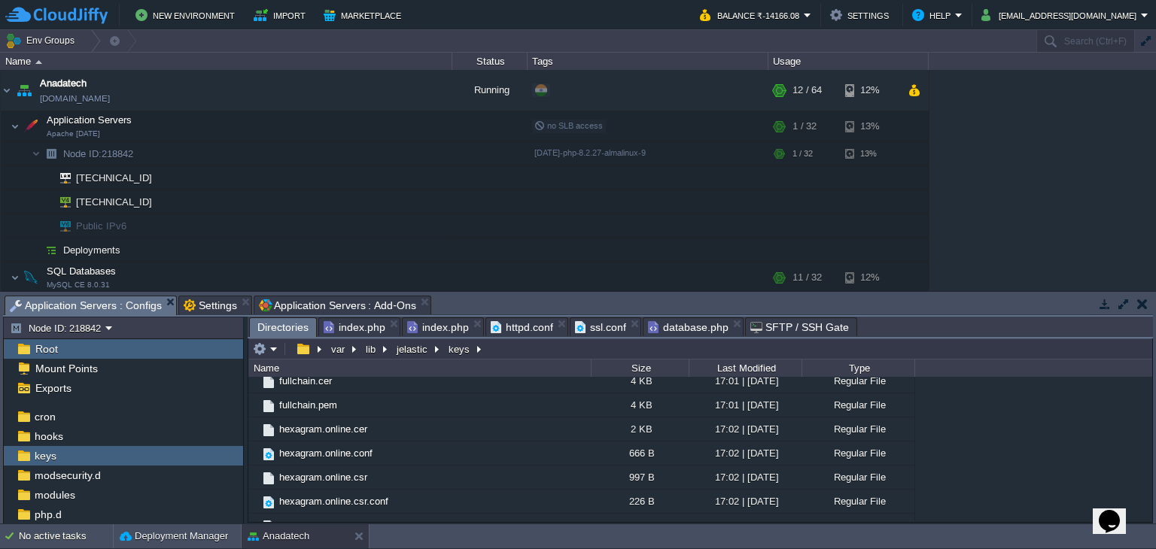
scroll to position [836, 0]
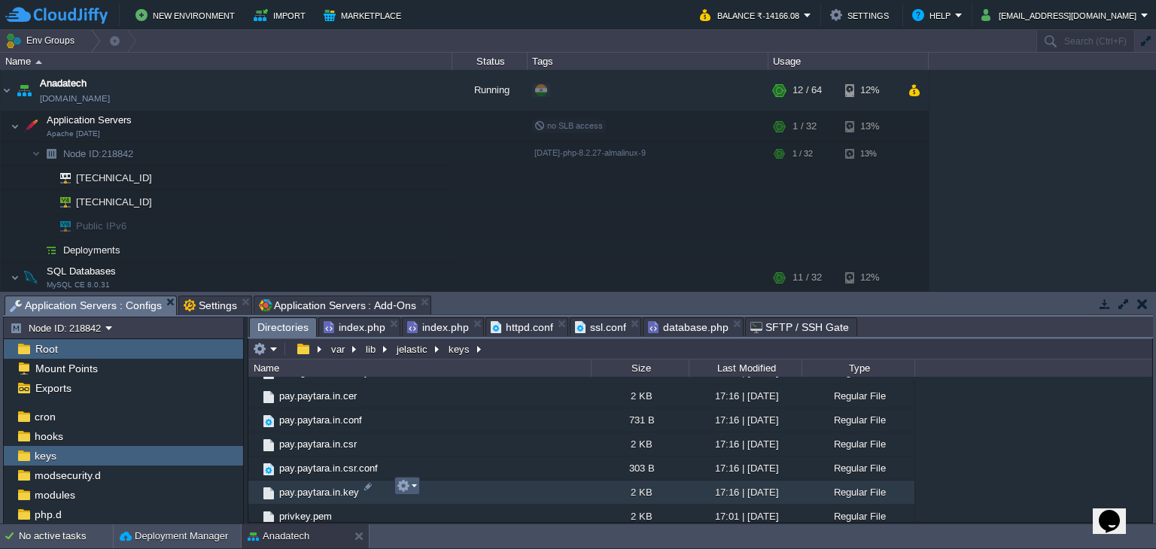
click at [409, 488] on em at bounding box center [407, 486] width 20 height 14
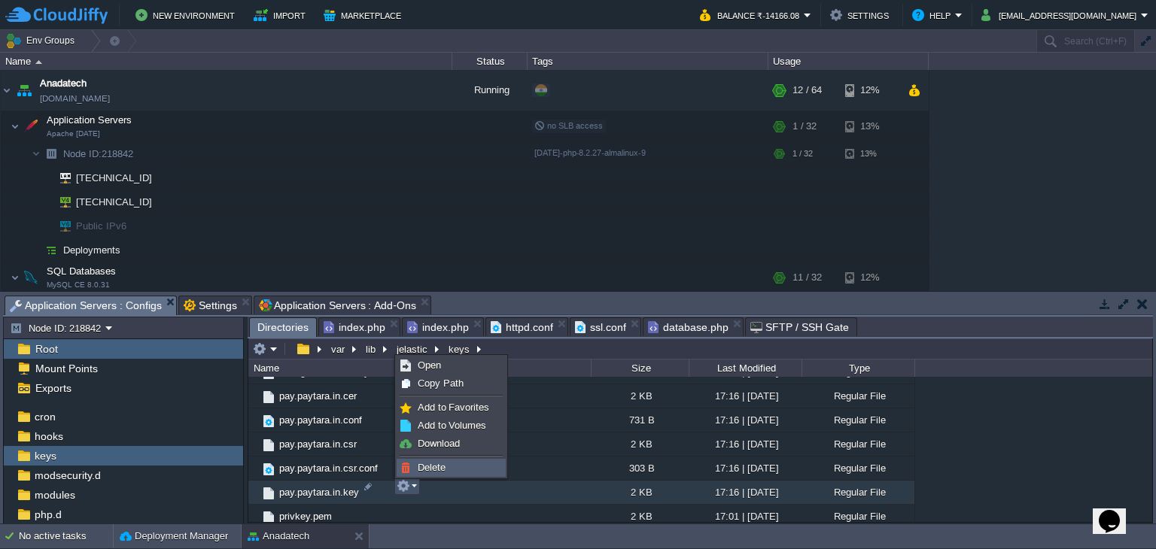
click at [427, 470] on span "Delete" at bounding box center [432, 467] width 28 height 11
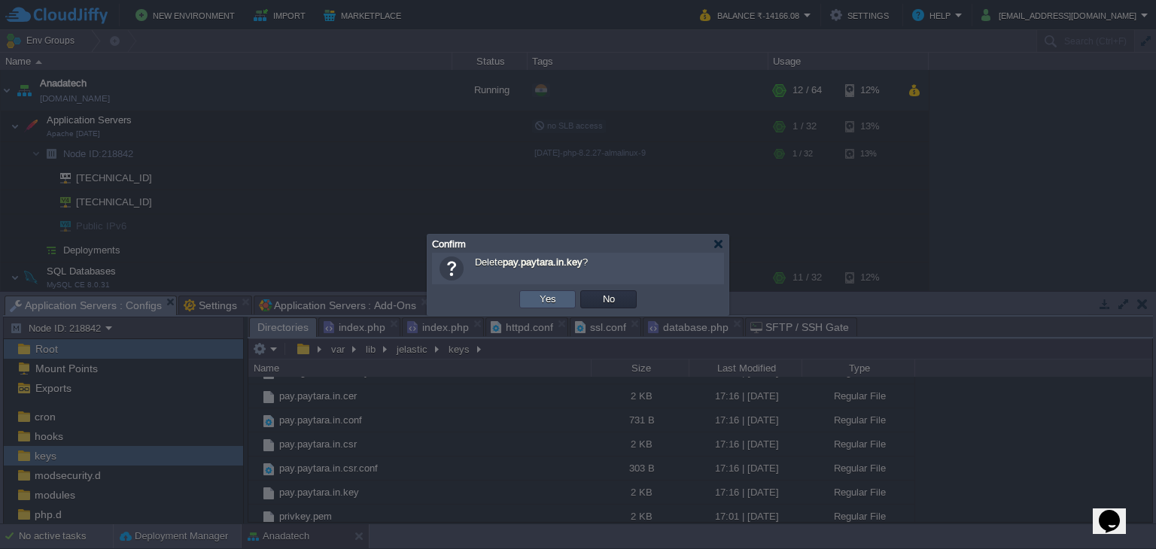
click at [542, 293] on button "Yes" at bounding box center [548, 300] width 26 height 14
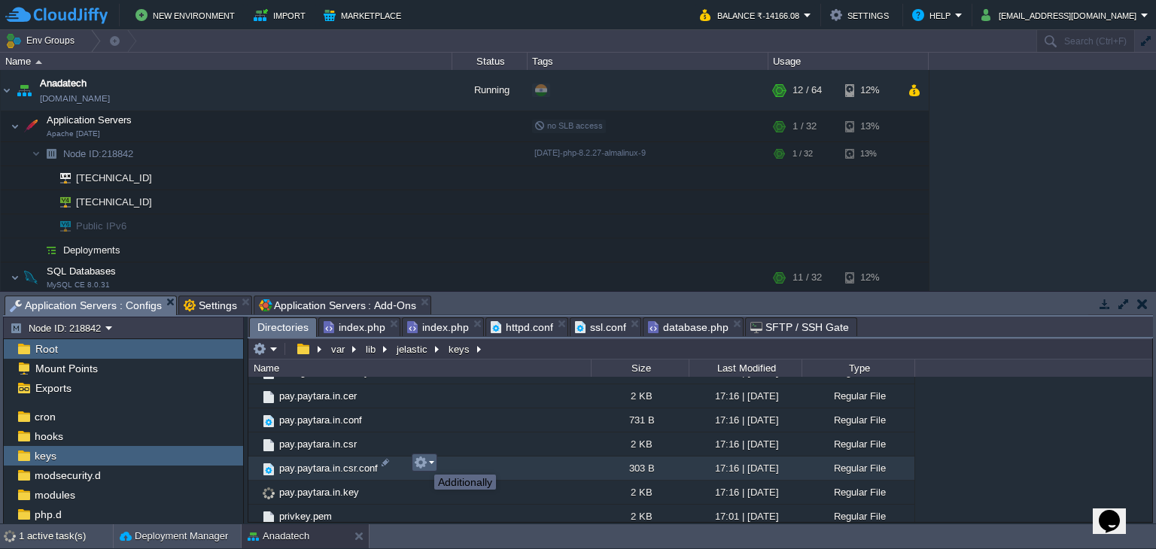
scroll to position [813, 0]
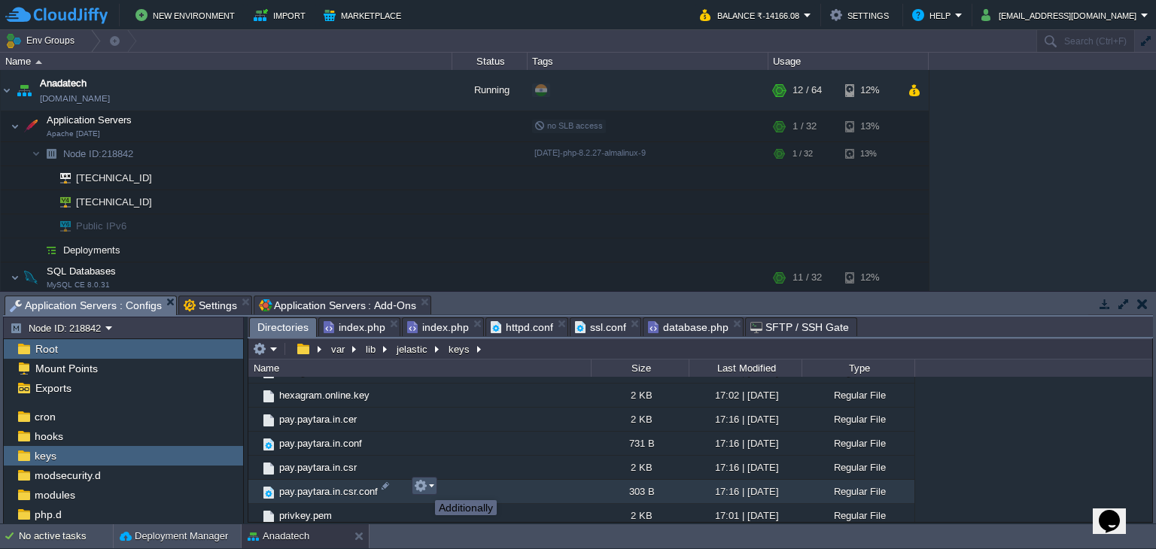
click at [424, 487] on button "button" at bounding box center [421, 486] width 14 height 14
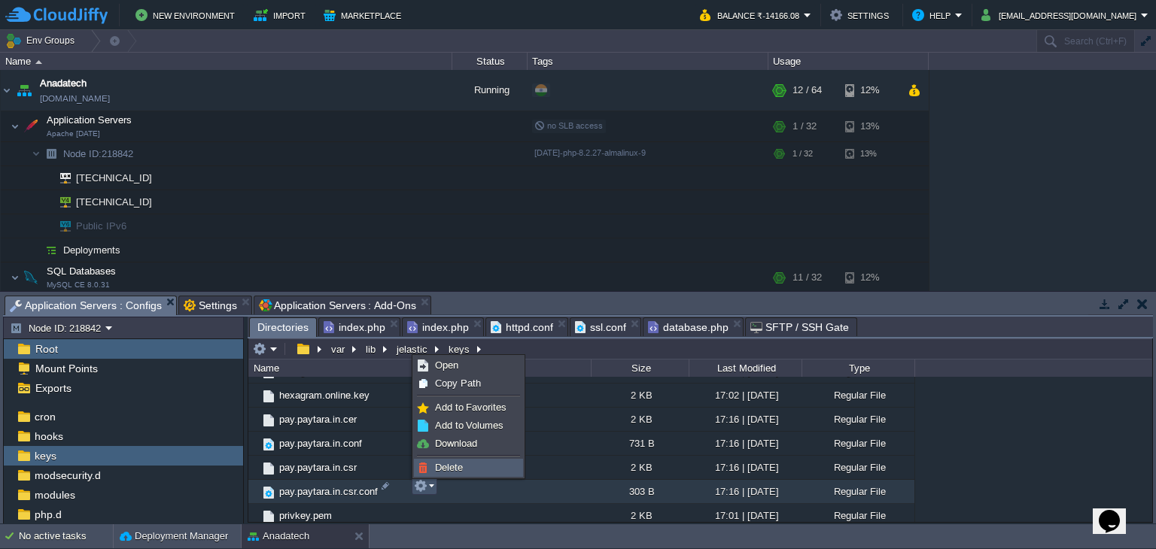
click at [442, 466] on span "Delete" at bounding box center [449, 467] width 28 height 11
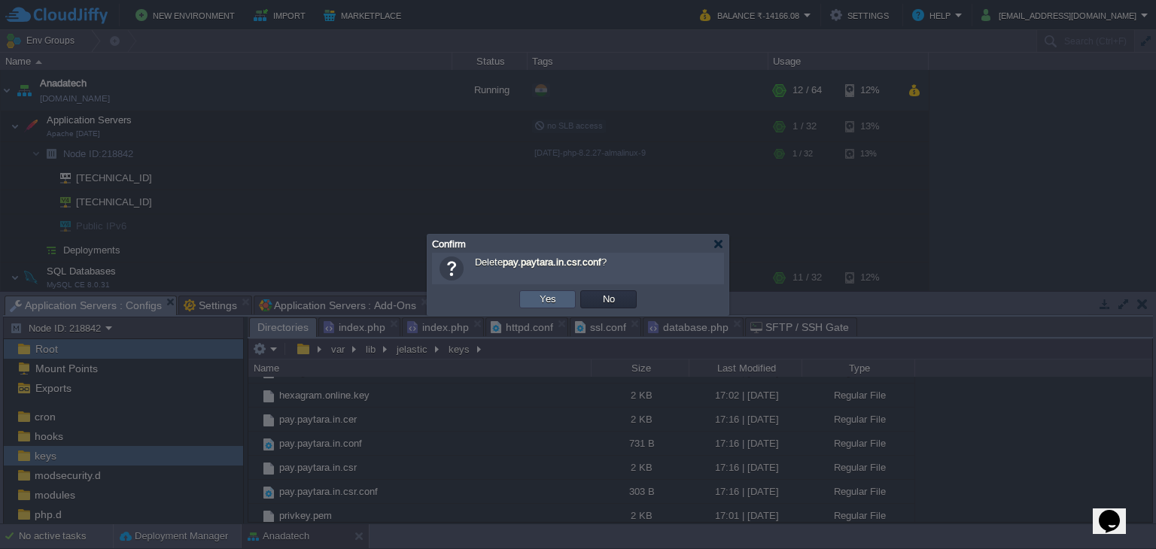
click at [546, 302] on button "Yes" at bounding box center [548, 300] width 26 height 14
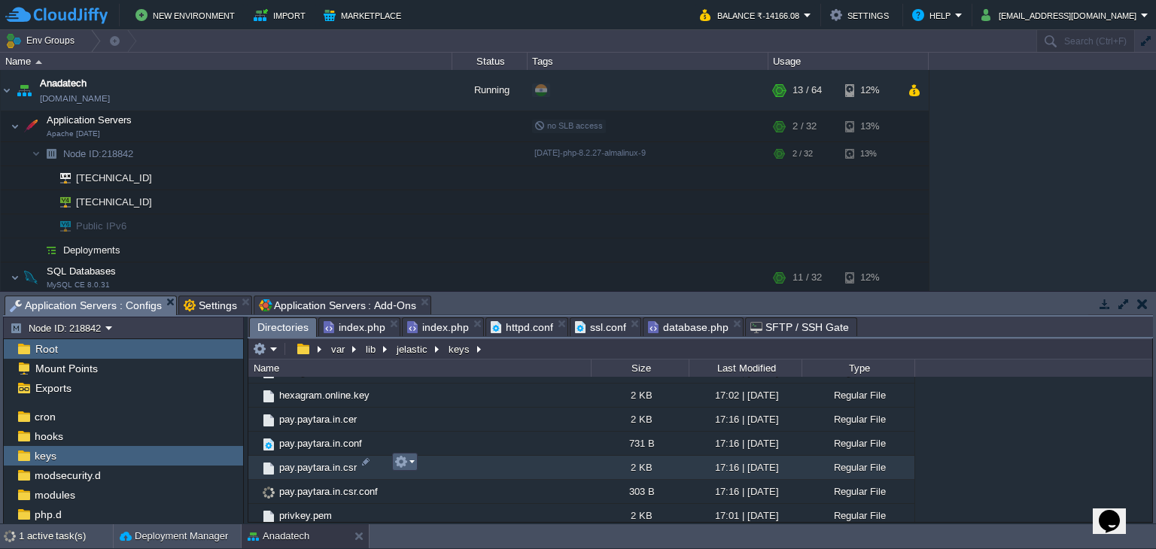
click at [409, 463] on em at bounding box center [404, 462] width 20 height 14
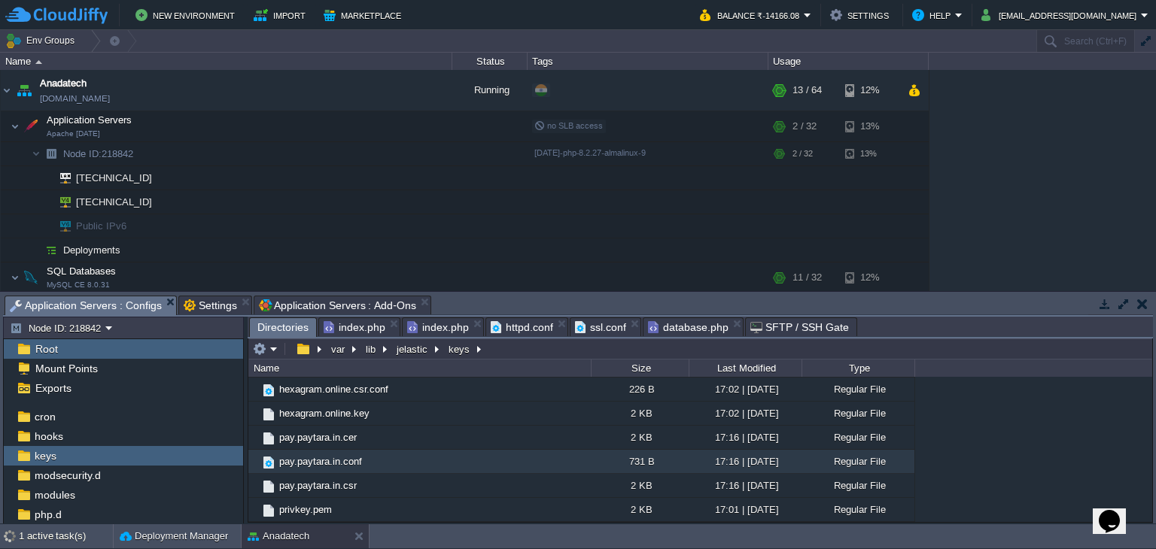
scroll to position [789, 0]
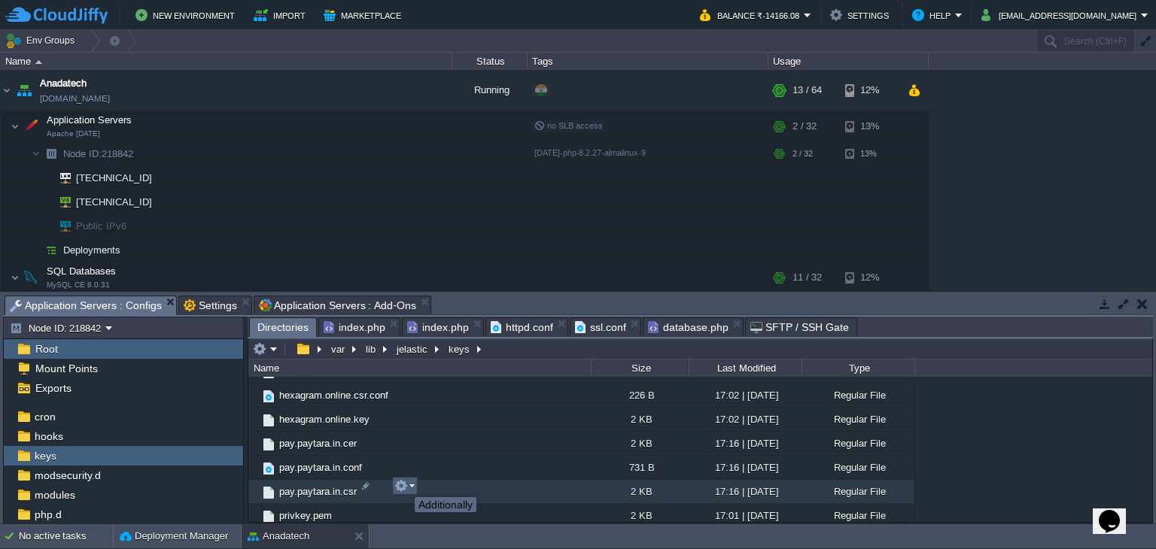
click at [403, 484] on button "button" at bounding box center [401, 486] width 14 height 14
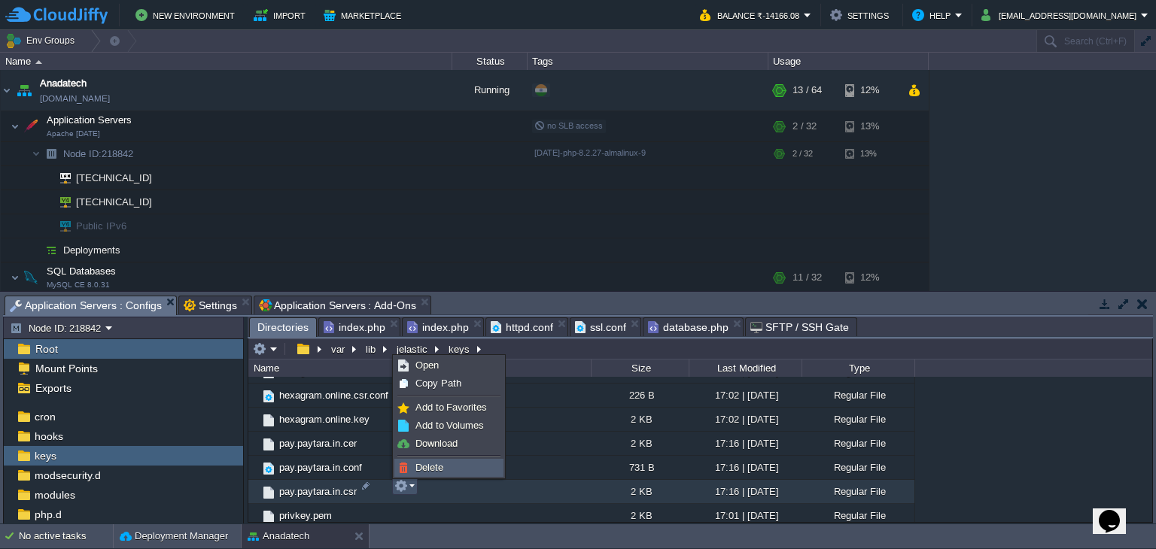
click at [427, 464] on span "Delete" at bounding box center [429, 467] width 28 height 11
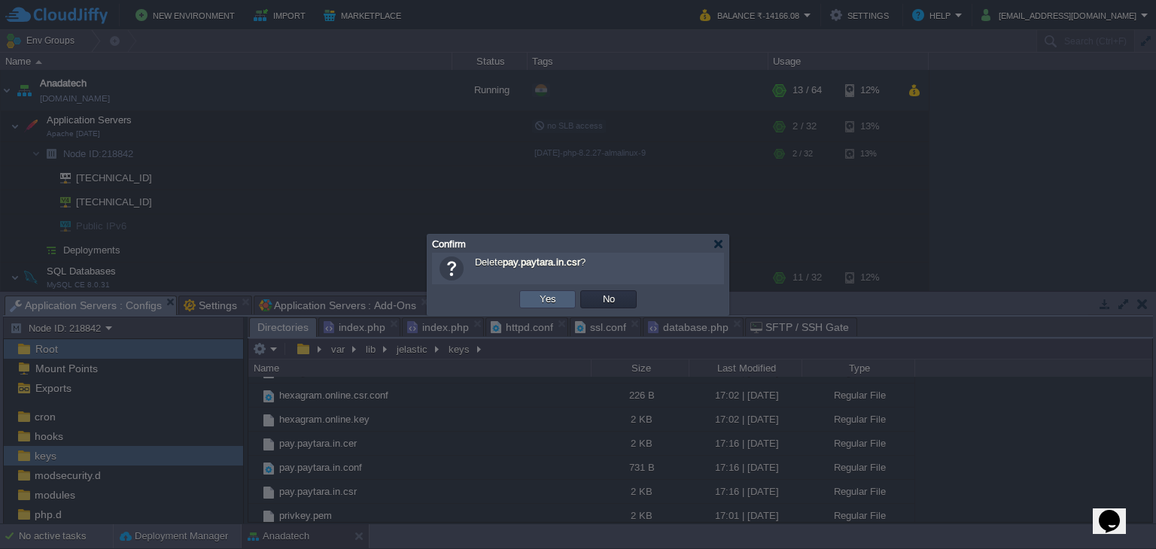
click at [547, 295] on button "Yes" at bounding box center [548, 300] width 26 height 14
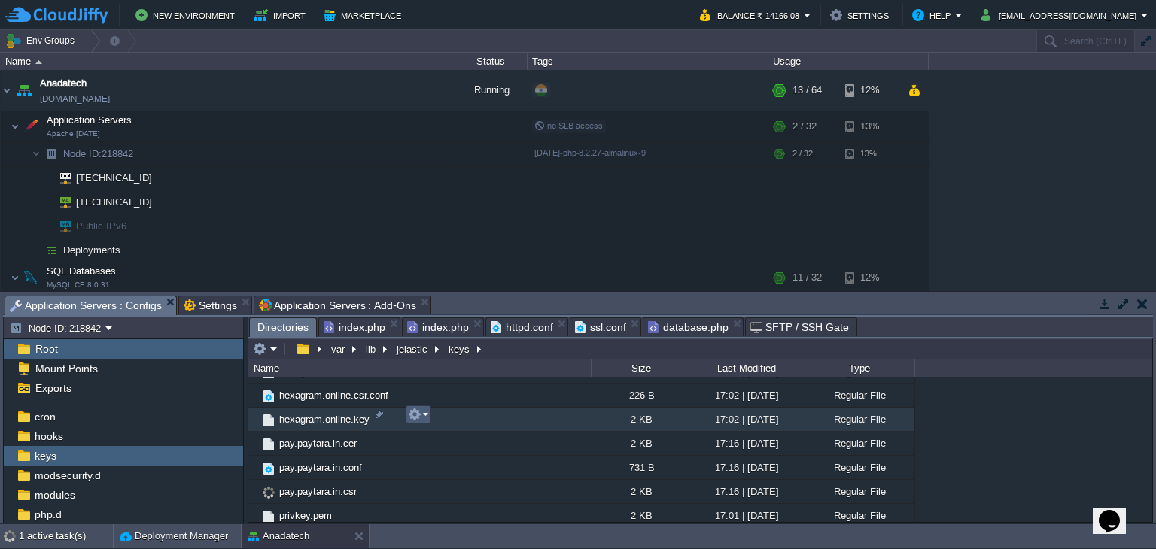
click at [421, 414] on button "button" at bounding box center [415, 415] width 14 height 14
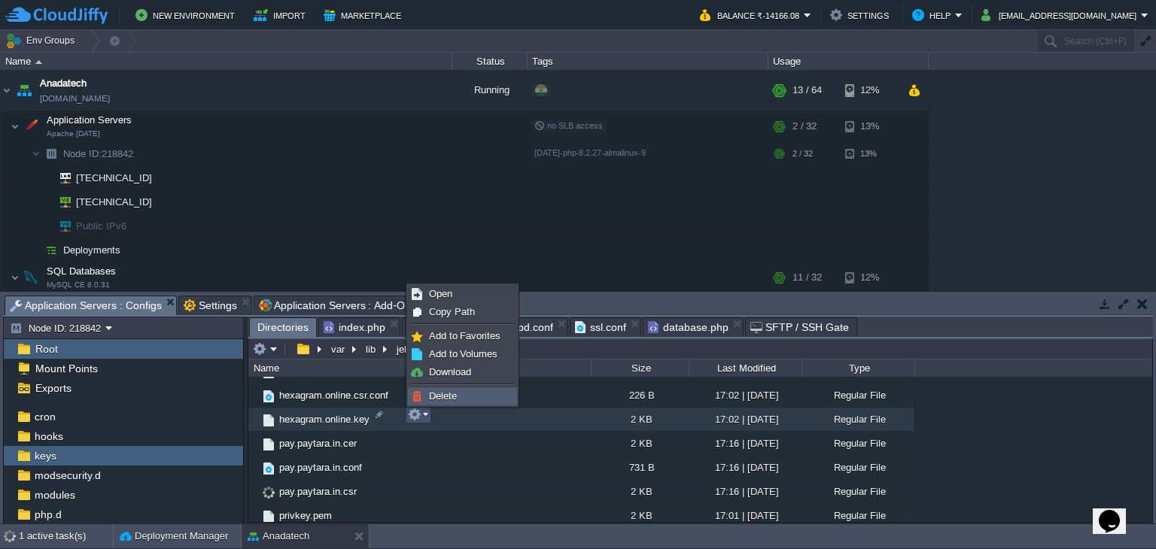
click at [444, 392] on span "Delete" at bounding box center [443, 396] width 28 height 11
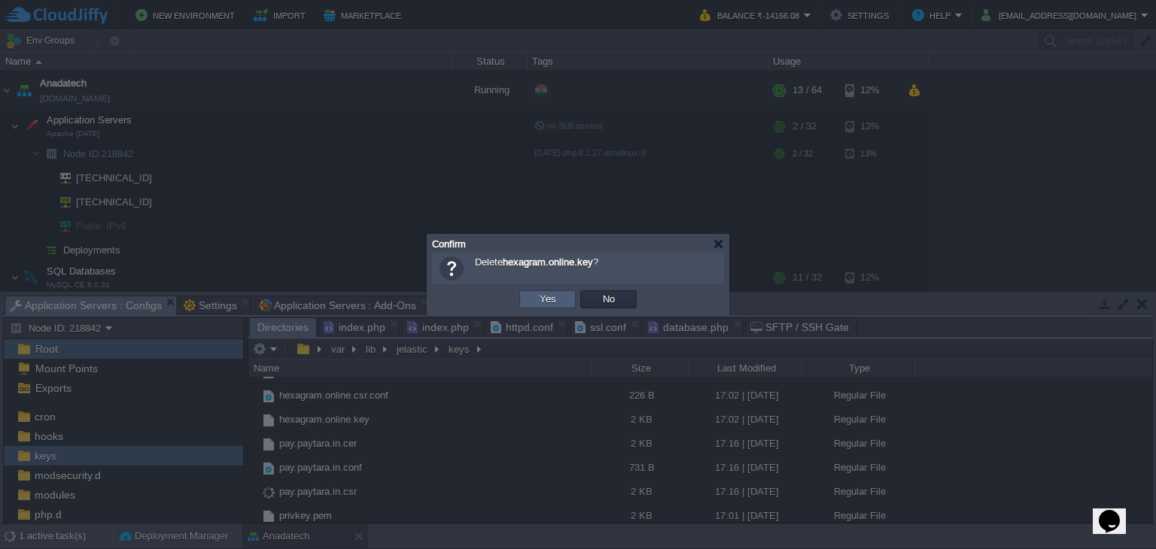
click at [540, 300] on button "Yes" at bounding box center [548, 300] width 26 height 14
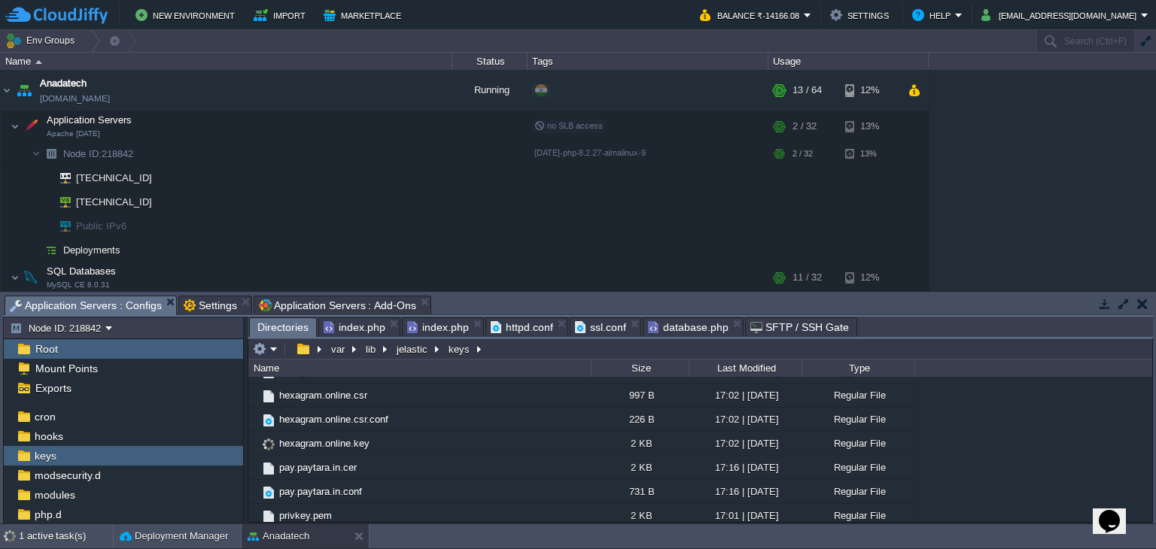
scroll to position [741, 0]
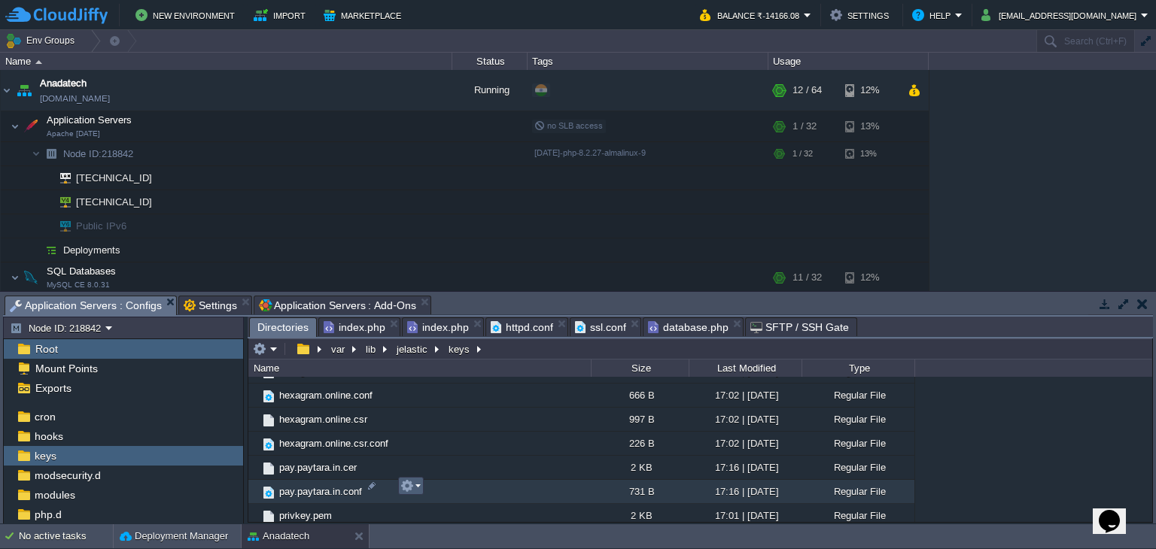
click at [412, 489] on button "button" at bounding box center [407, 486] width 14 height 14
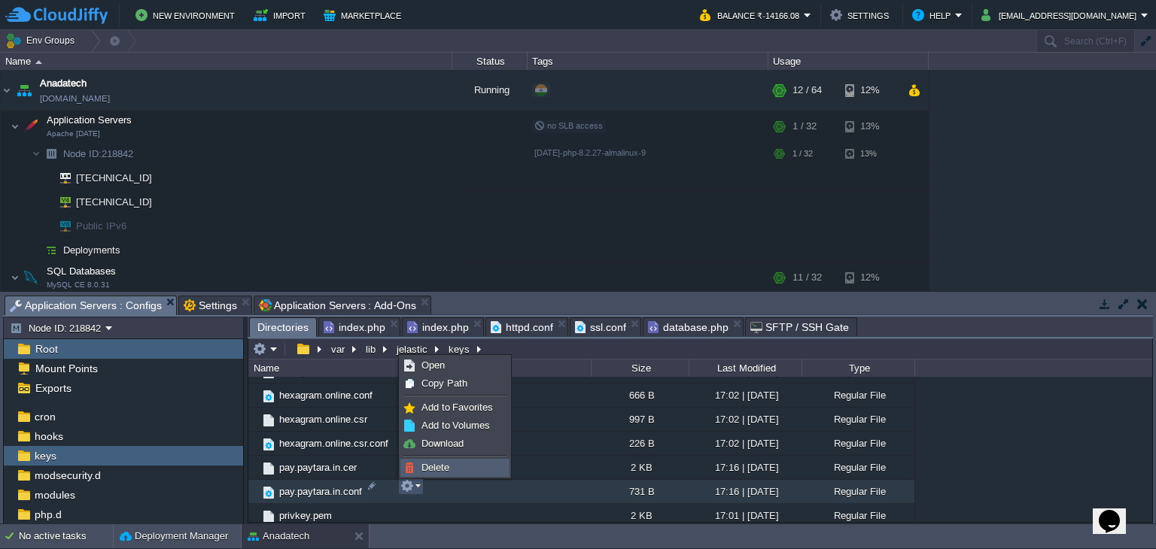
click at [417, 470] on link "Delete" at bounding box center [455, 468] width 108 height 17
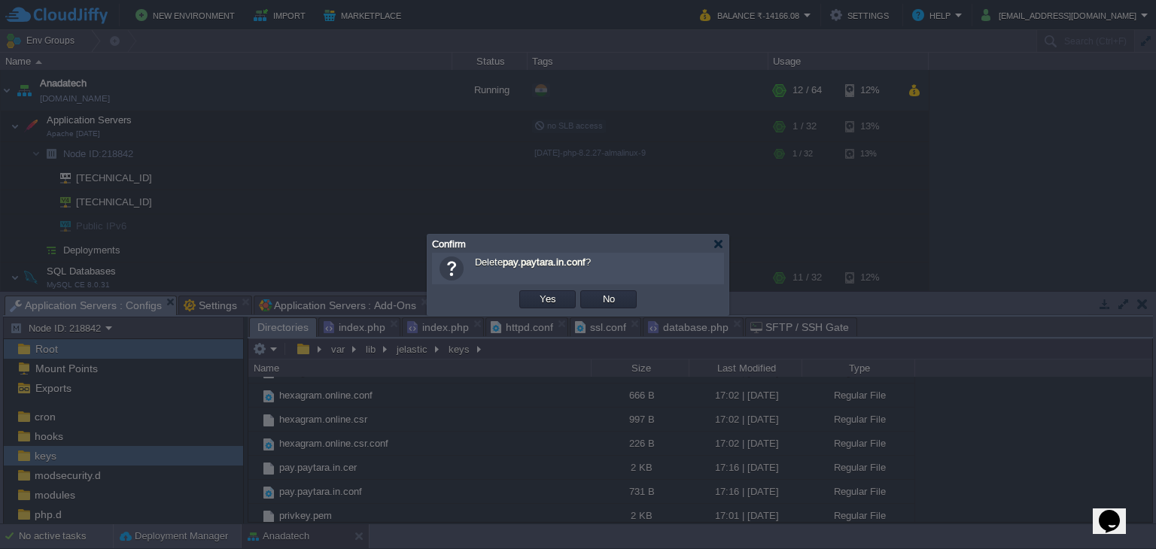
click at [558, 281] on div "Delete pay.paytara.in.conf ?" at bounding box center [578, 269] width 292 height 32
click at [556, 298] on button "Yes" at bounding box center [548, 300] width 26 height 14
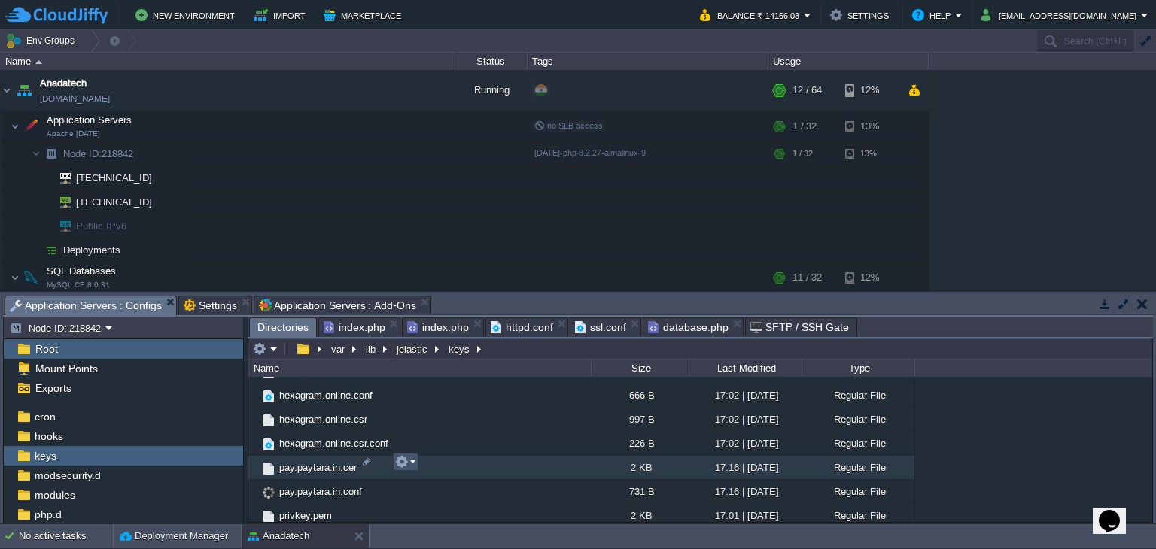
click at [404, 461] on button "button" at bounding box center [402, 462] width 14 height 14
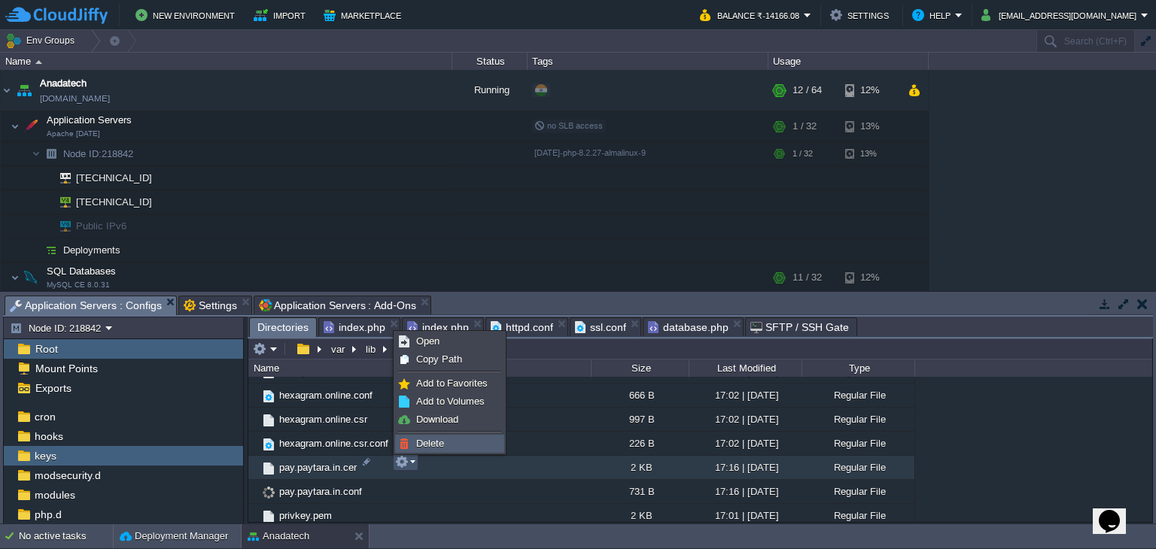
click at [421, 442] on span "Delete" at bounding box center [430, 443] width 28 height 11
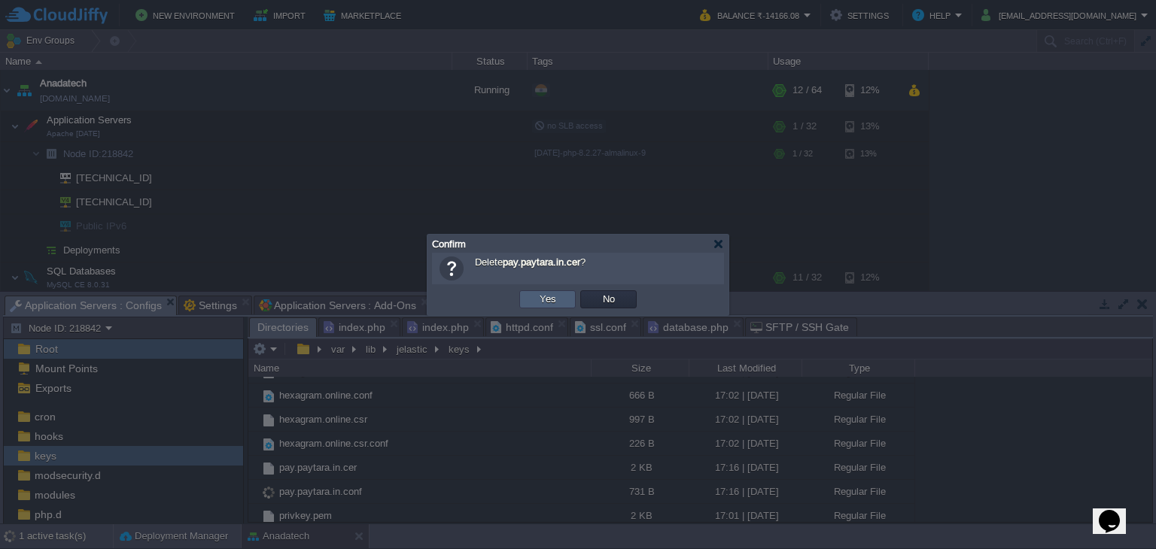
click at [565, 295] on td "Yes" at bounding box center [547, 300] width 56 height 18
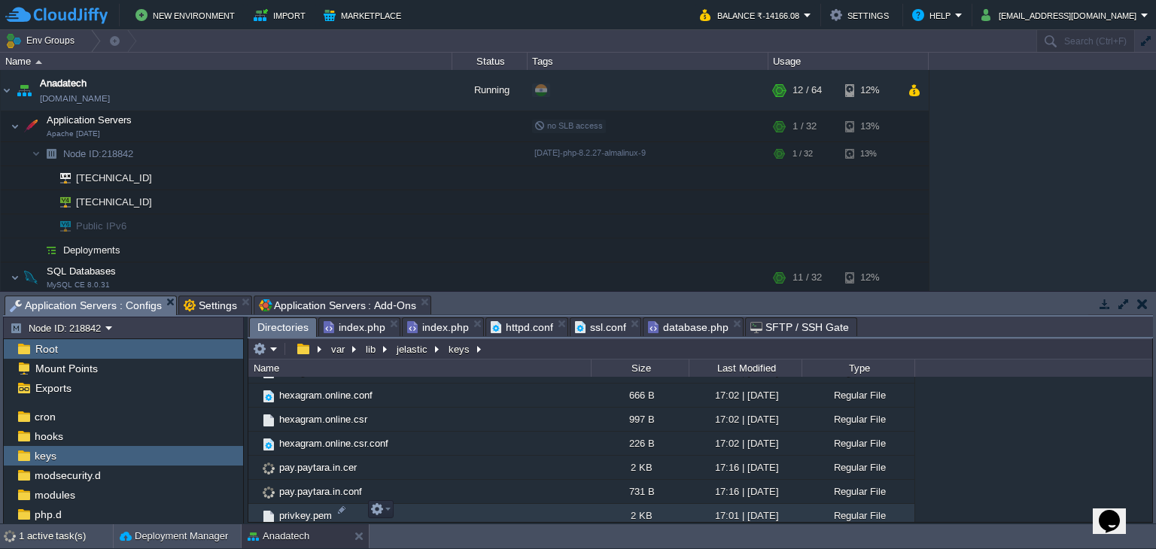
scroll to position [717, 0]
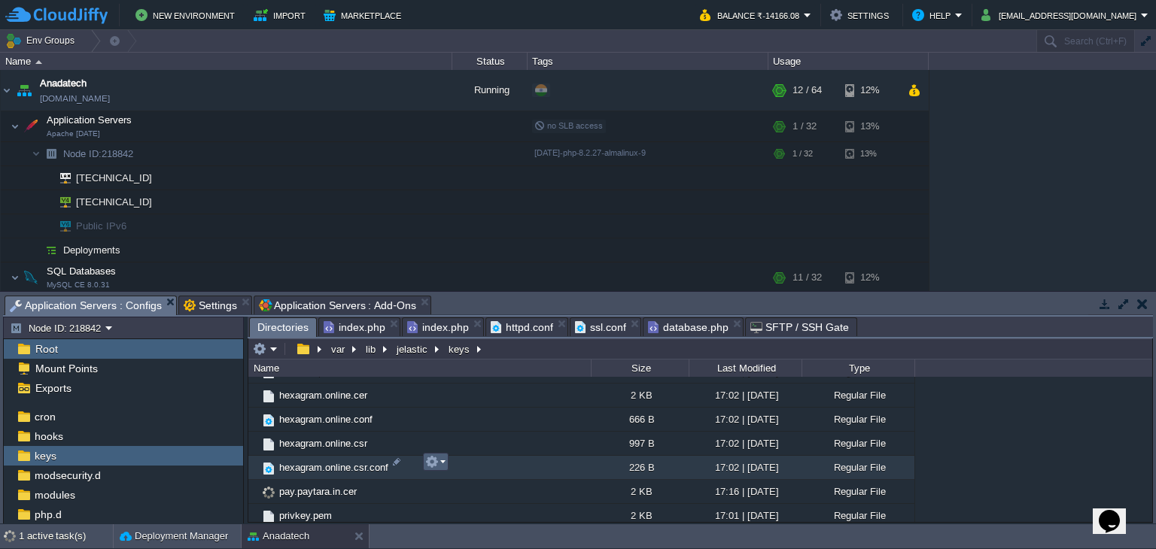
click at [434, 462] on button "button" at bounding box center [432, 462] width 14 height 14
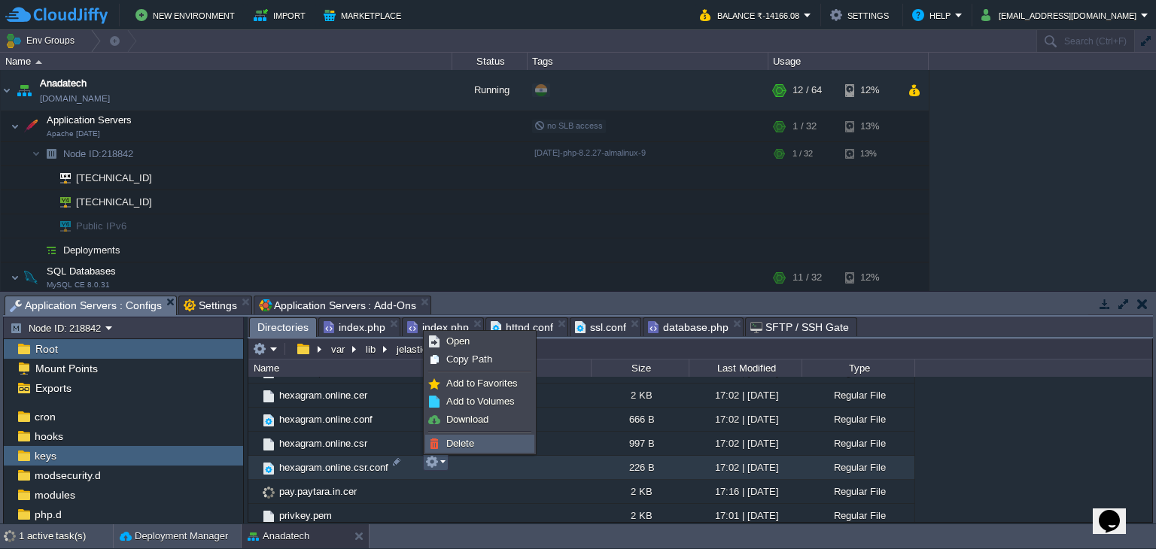
click at [454, 445] on span "Delete" at bounding box center [460, 443] width 28 height 11
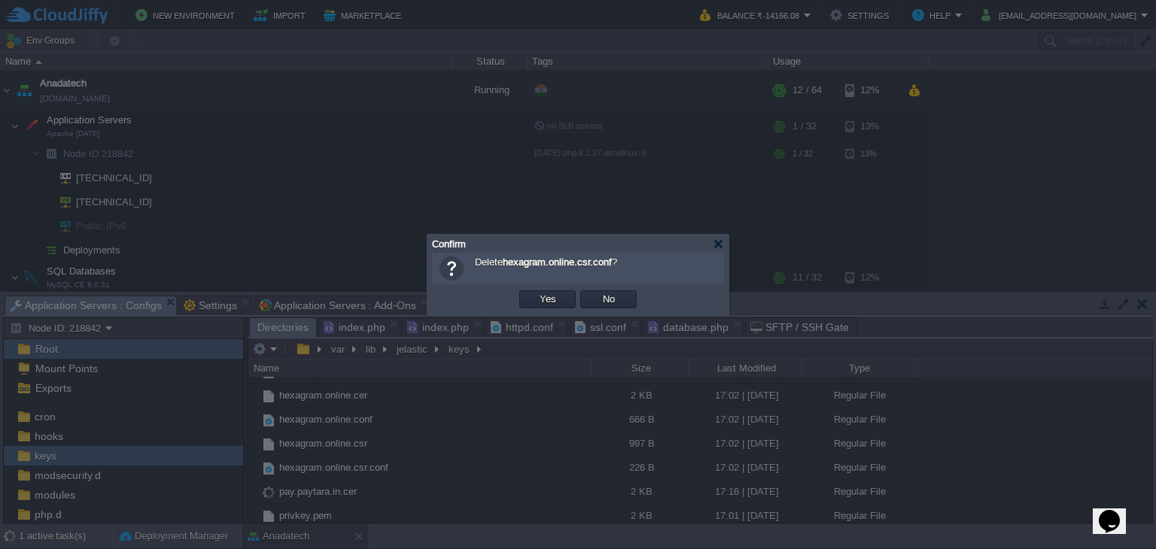
scroll to position [692, 0]
click at [559, 292] on td "Yes" at bounding box center [547, 300] width 56 height 18
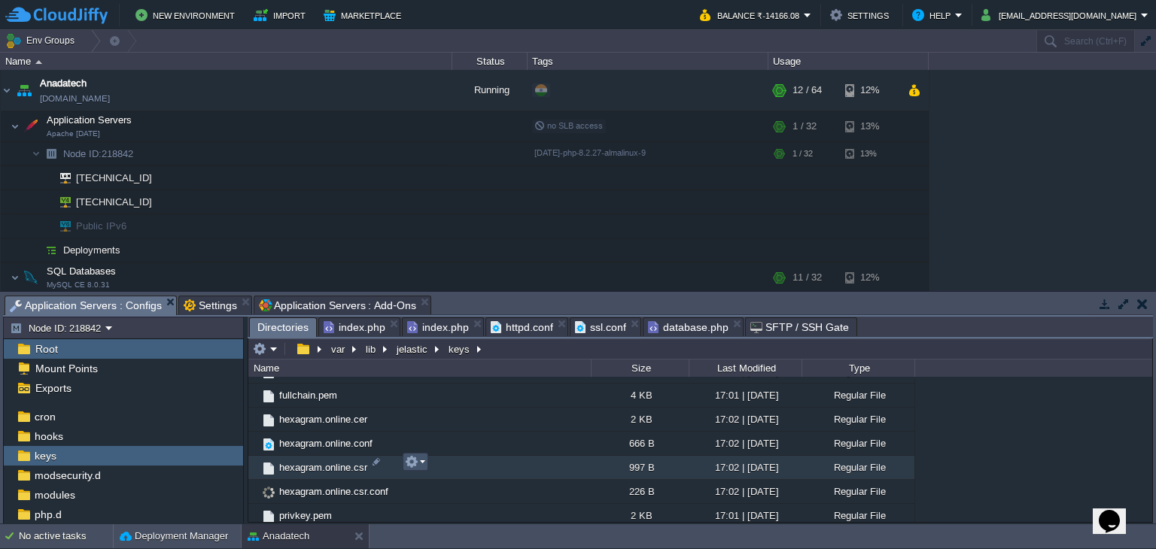
click at [415, 458] on button "button" at bounding box center [412, 462] width 14 height 14
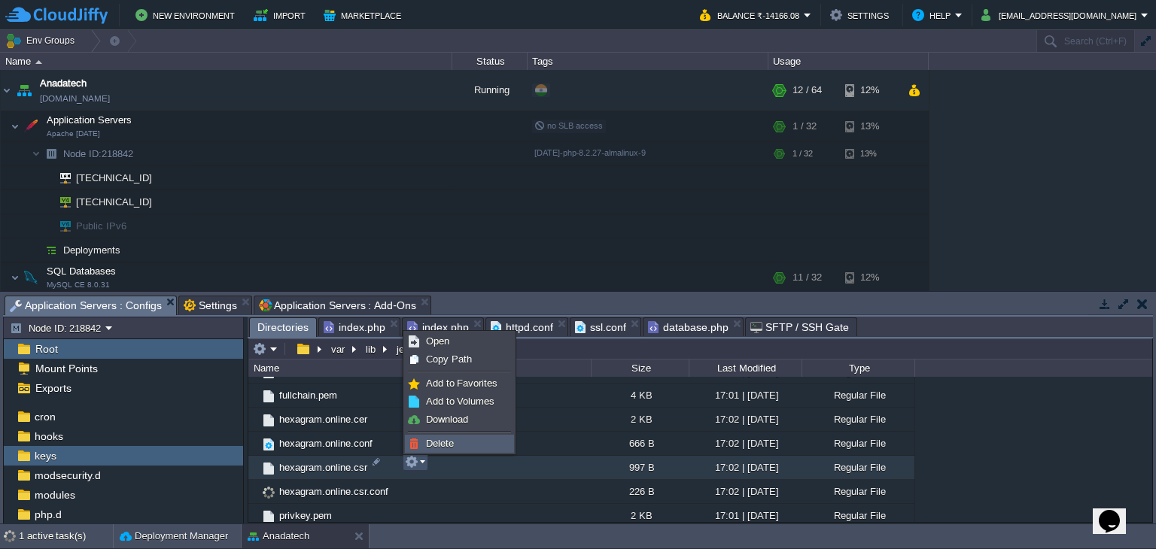
click at [438, 443] on span "Delete" at bounding box center [440, 443] width 28 height 11
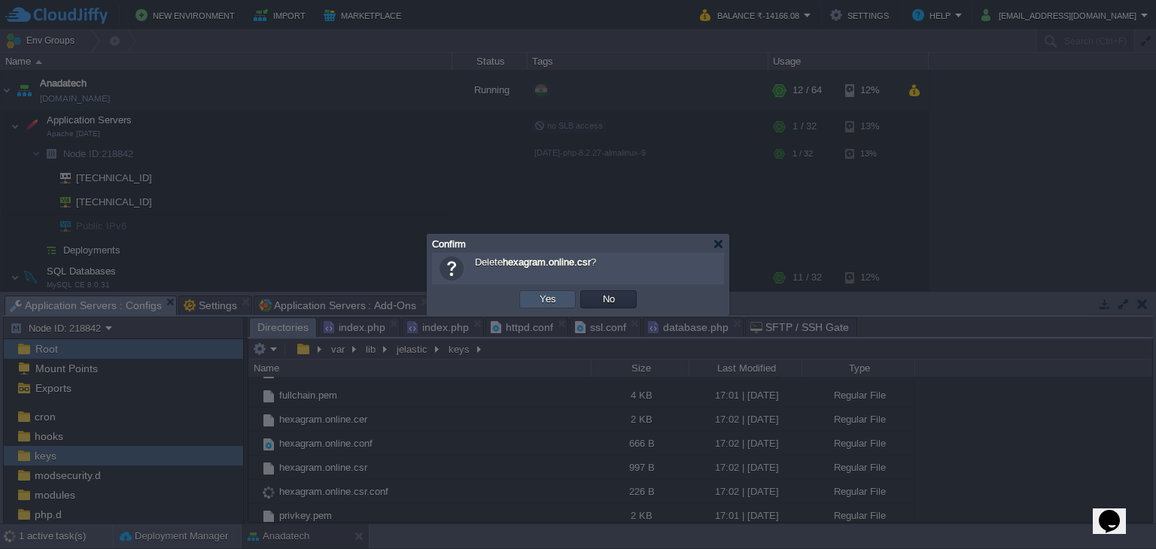
click at [549, 296] on button "Yes" at bounding box center [548, 300] width 26 height 14
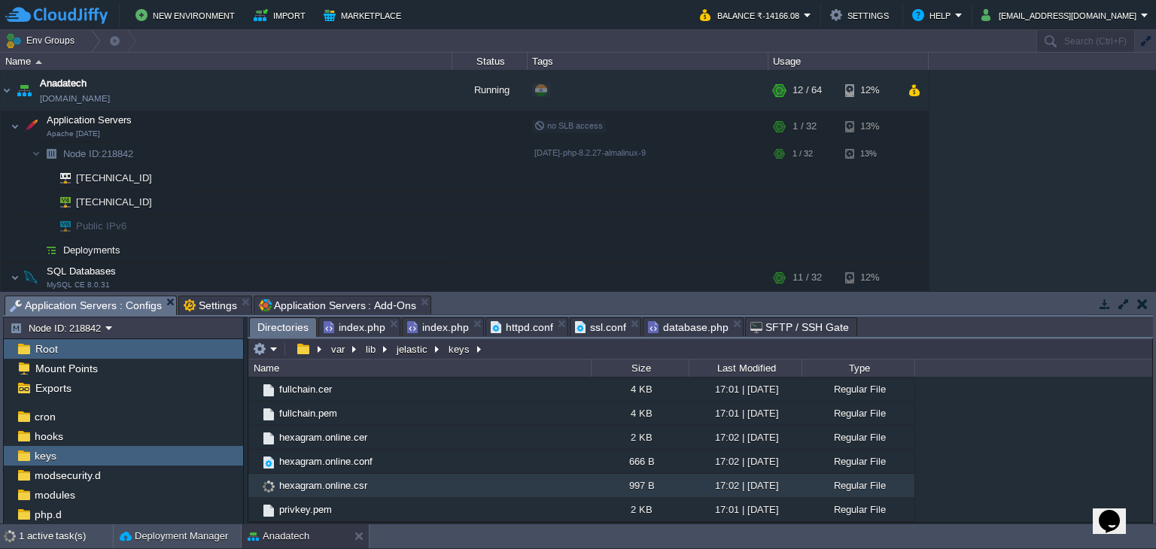
scroll to position [669, 0]
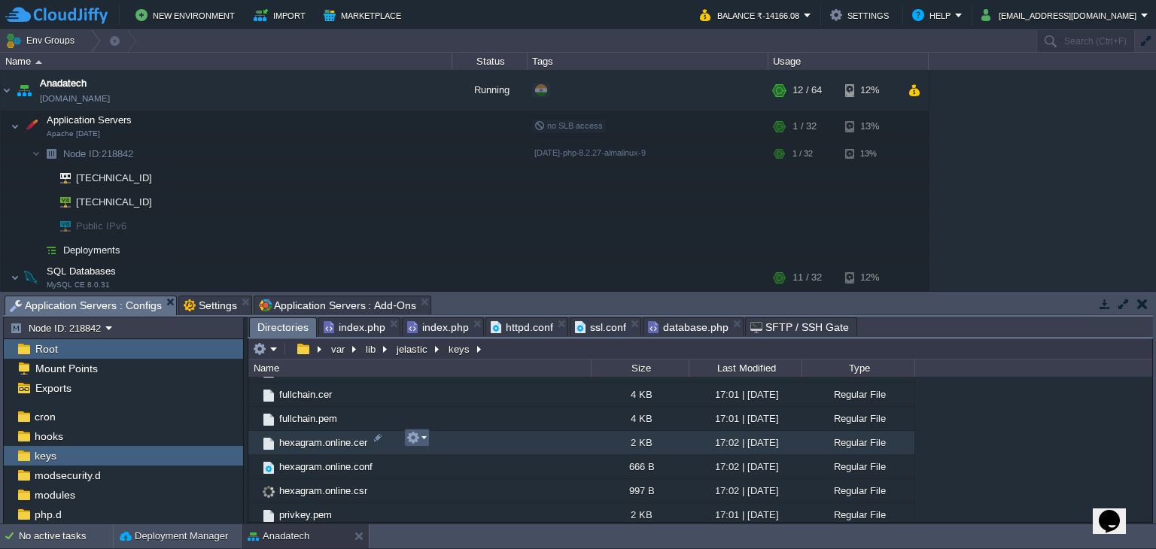
click at [421, 437] on em at bounding box center [416, 438] width 20 height 14
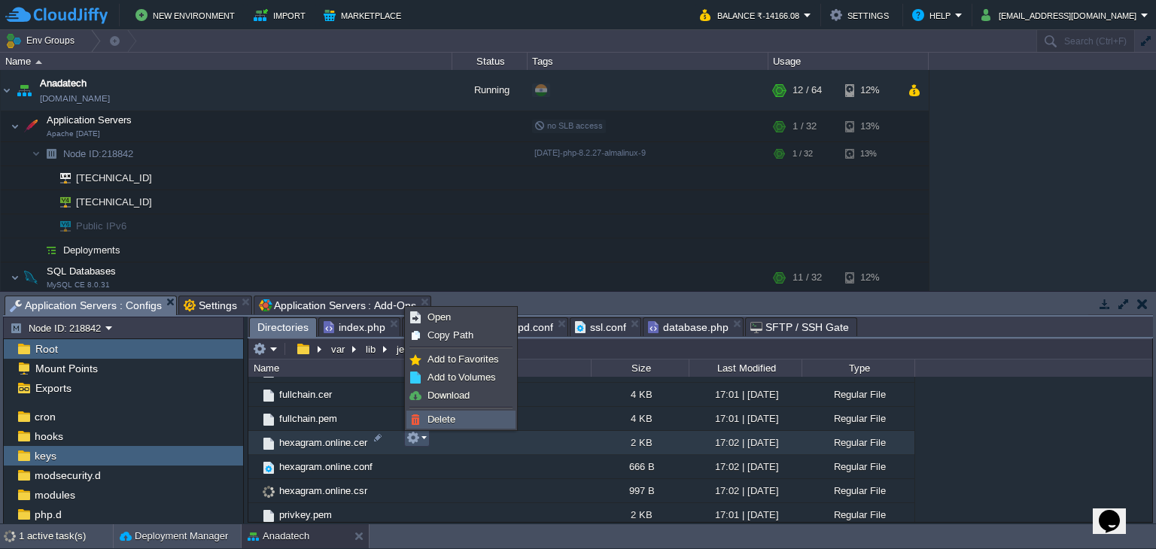
click at [437, 421] on span "Delete" at bounding box center [441, 419] width 28 height 11
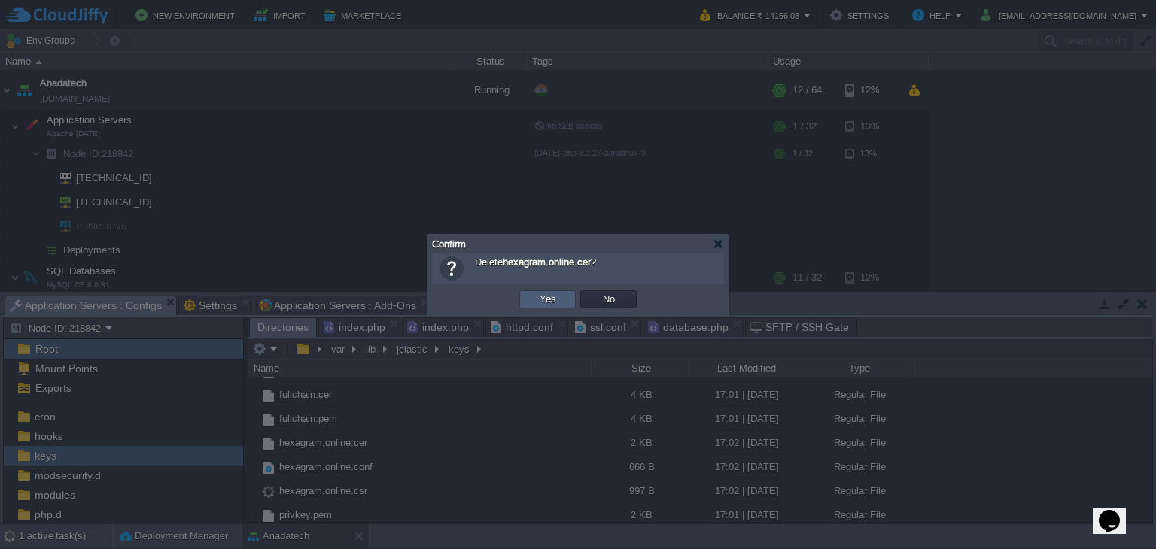
click at [549, 300] on button "Yes" at bounding box center [548, 300] width 26 height 14
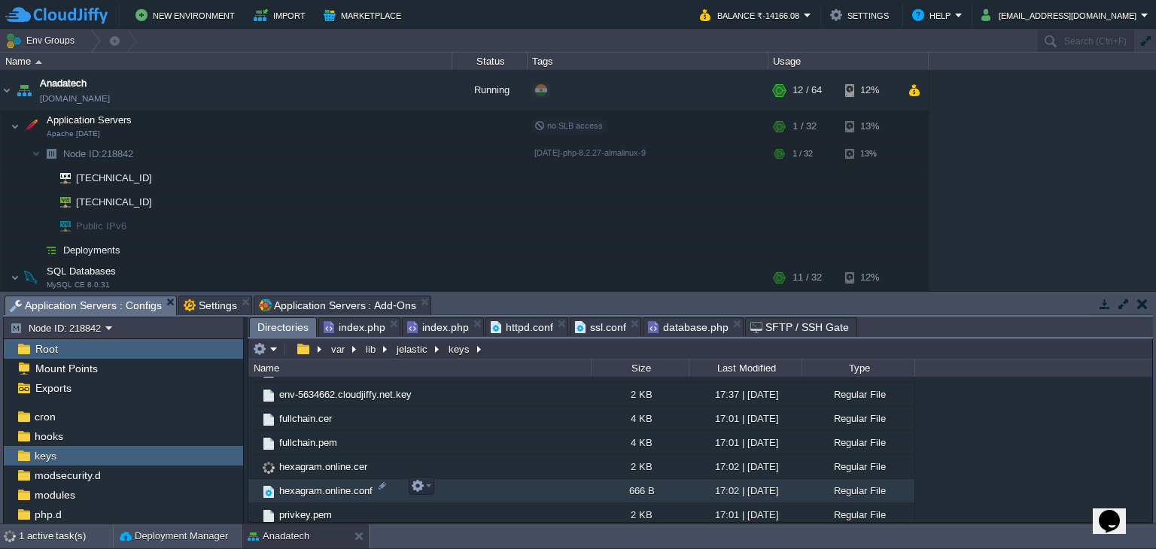
scroll to position [621, 0]
click at [421, 488] on button "button" at bounding box center [418, 486] width 14 height 14
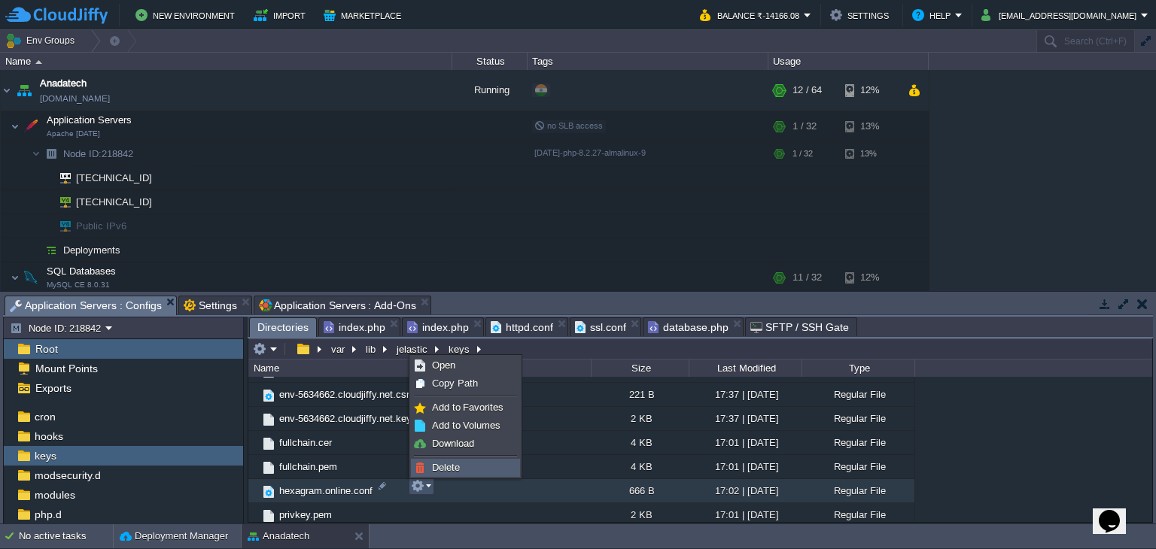
click at [446, 468] on span "Delete" at bounding box center [446, 467] width 28 height 11
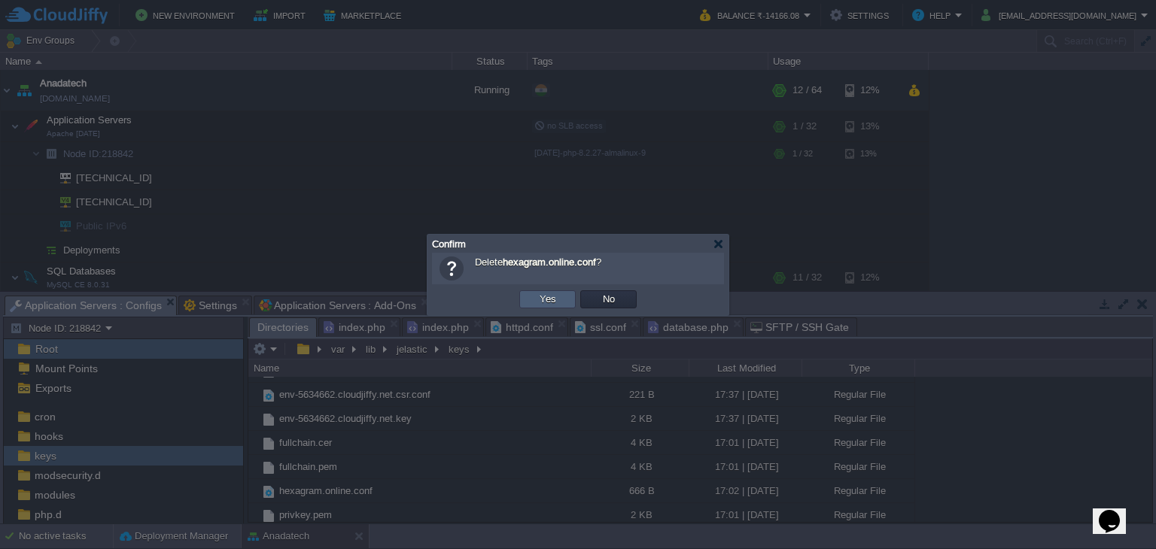
click at [555, 298] on button "Yes" at bounding box center [548, 300] width 26 height 14
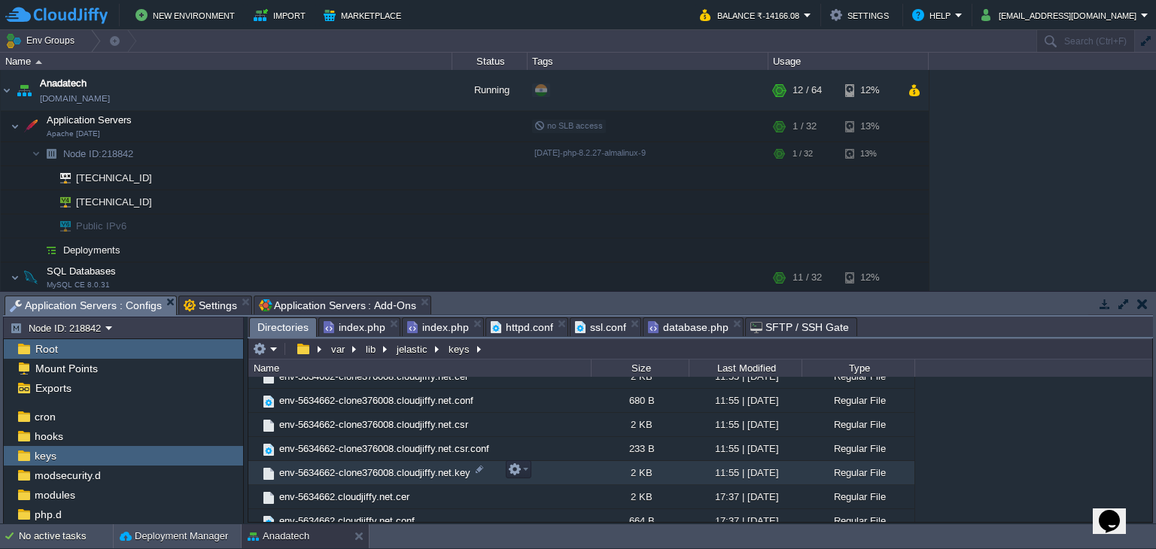
scroll to position [371, 0]
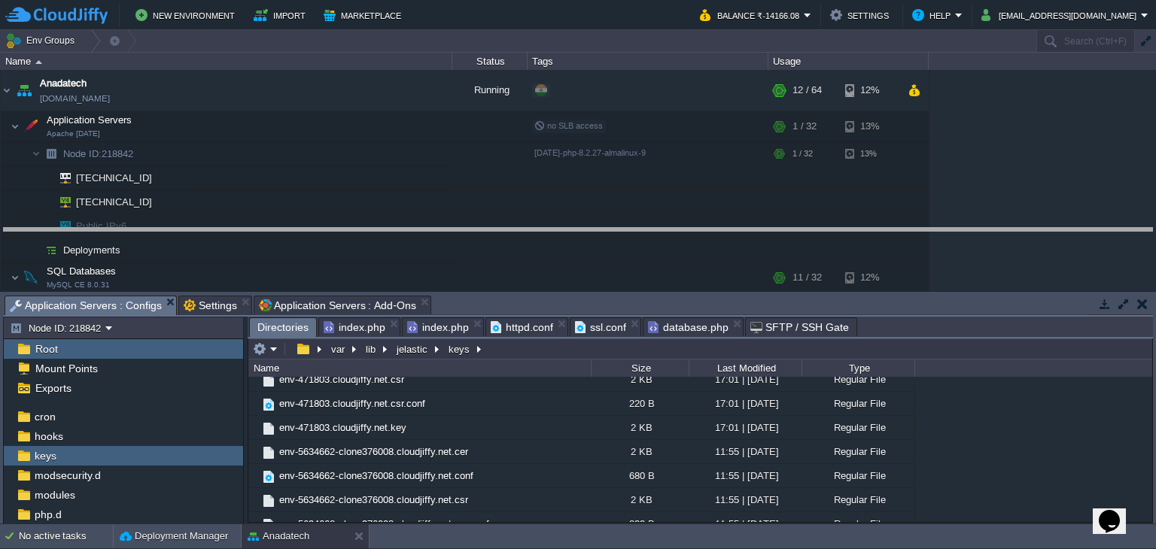
drag, startPoint x: 555, startPoint y: 302, endPoint x: 565, endPoint y: 233, distance: 70.0
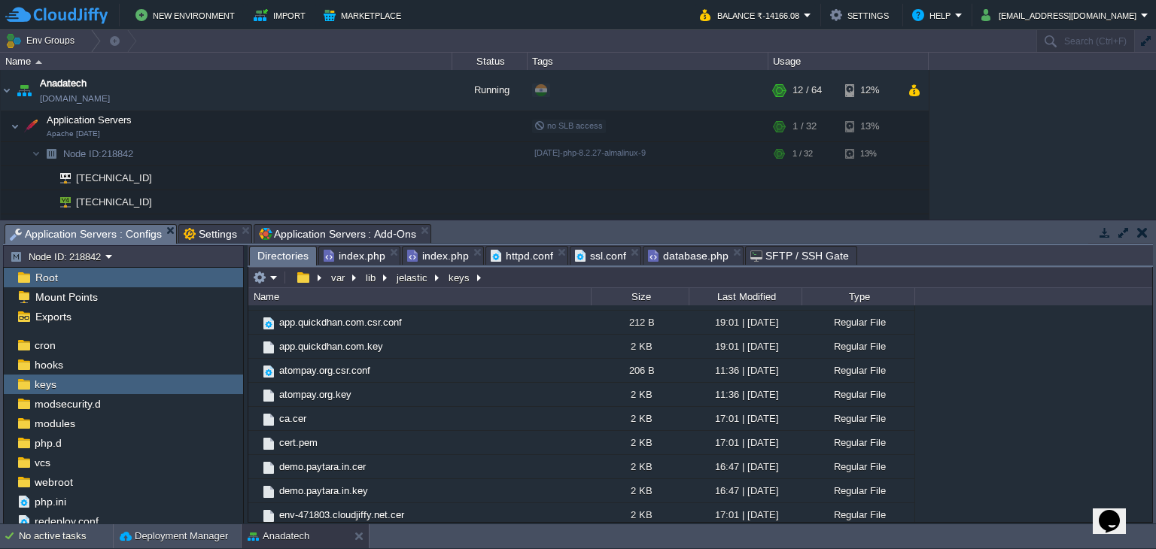
scroll to position [0, 0]
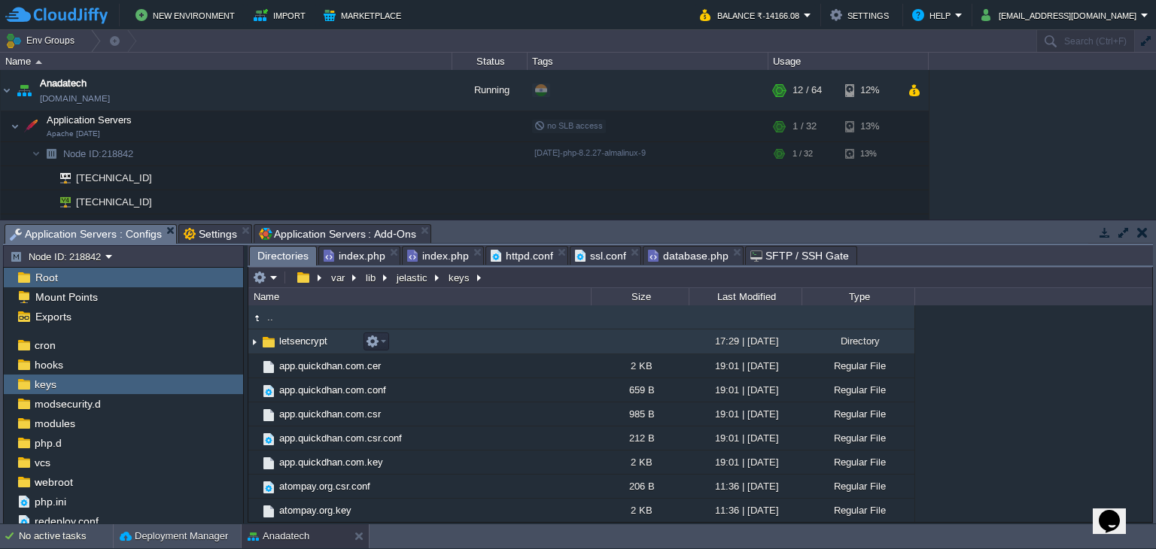
click at [304, 342] on span "letsencrypt" at bounding box center [303, 341] width 53 height 13
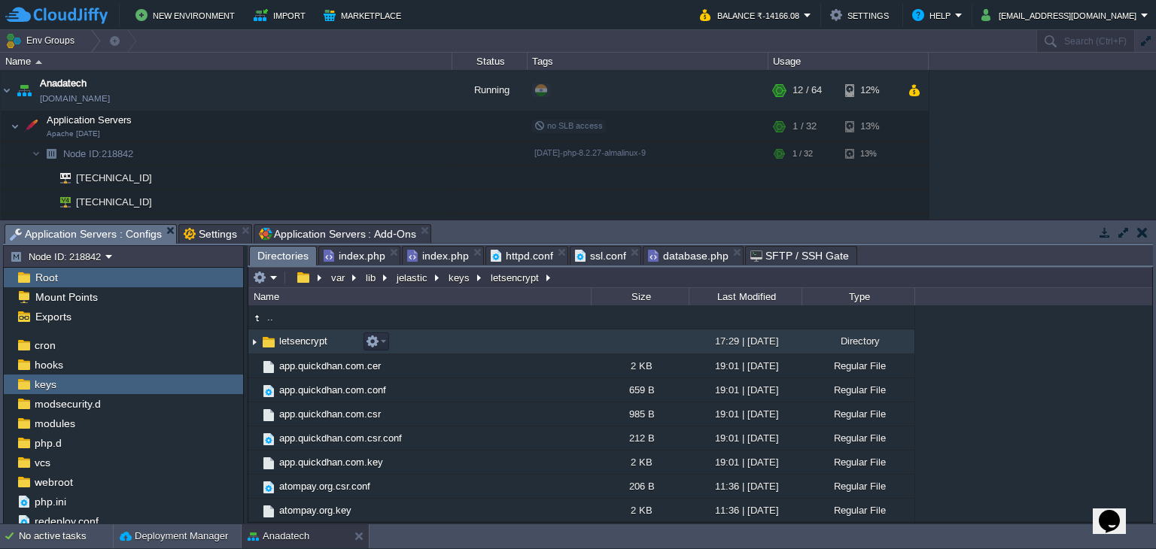
click at [304, 342] on span "letsencrypt" at bounding box center [303, 341] width 53 height 13
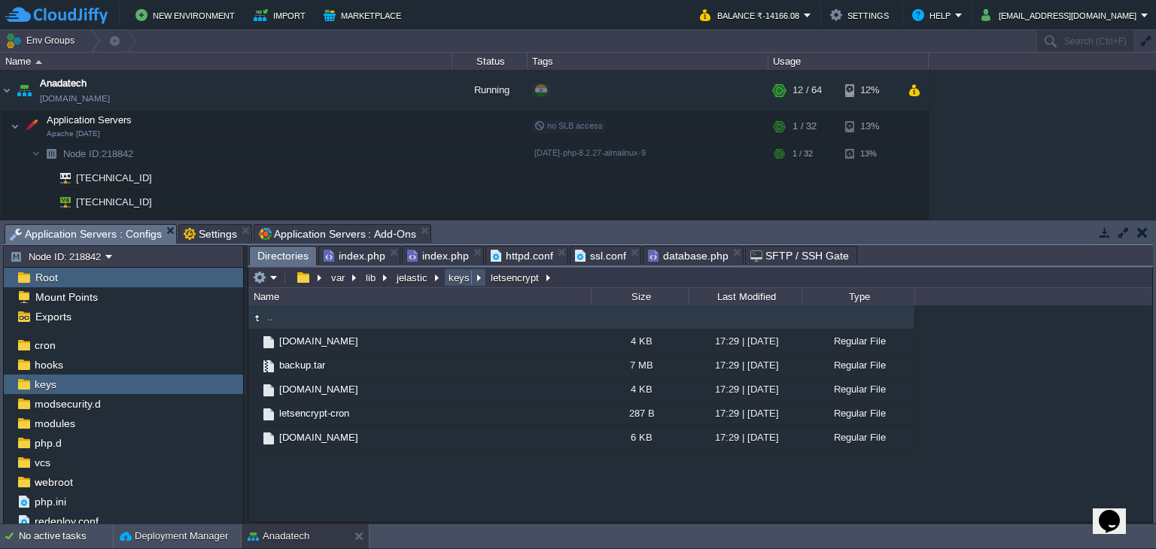
click at [462, 281] on button "keys" at bounding box center [459, 278] width 27 height 14
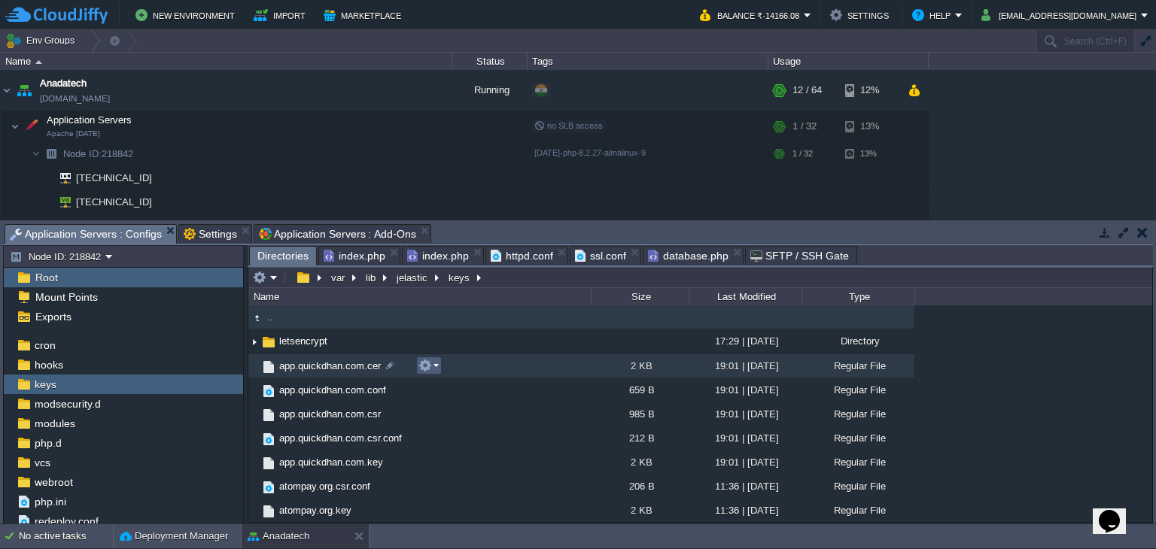
click at [427, 370] on button "button" at bounding box center [425, 366] width 14 height 14
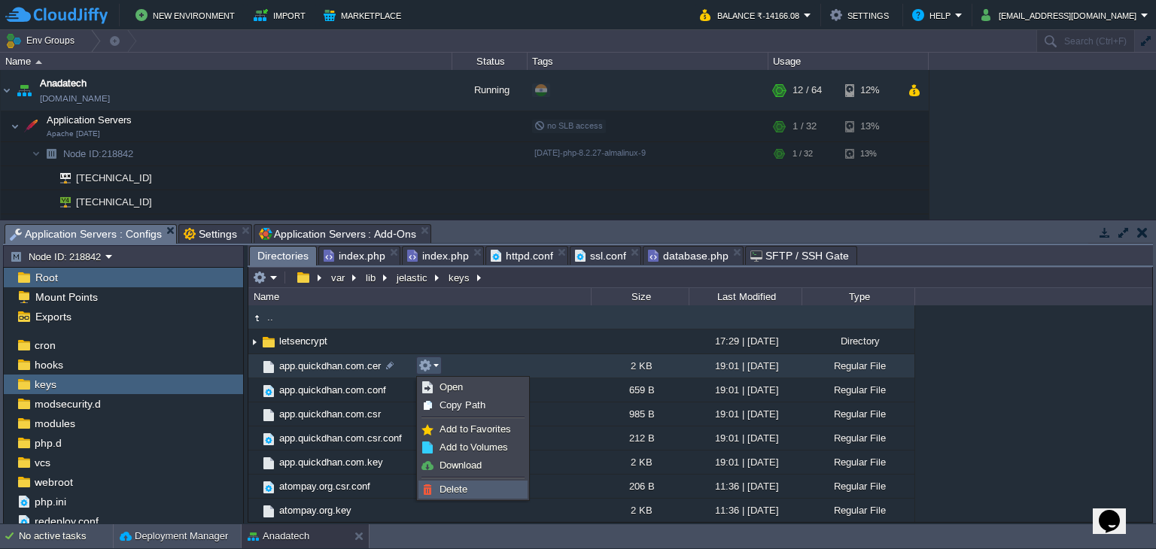
click at [452, 487] on span "Delete" at bounding box center [454, 489] width 28 height 11
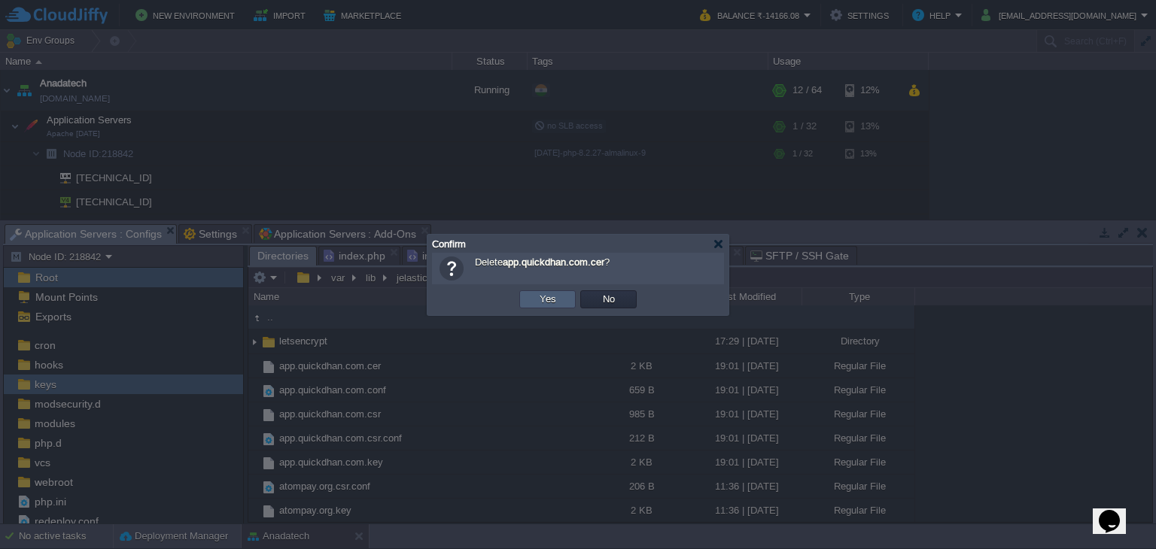
click at [562, 302] on td "Yes" at bounding box center [547, 300] width 56 height 18
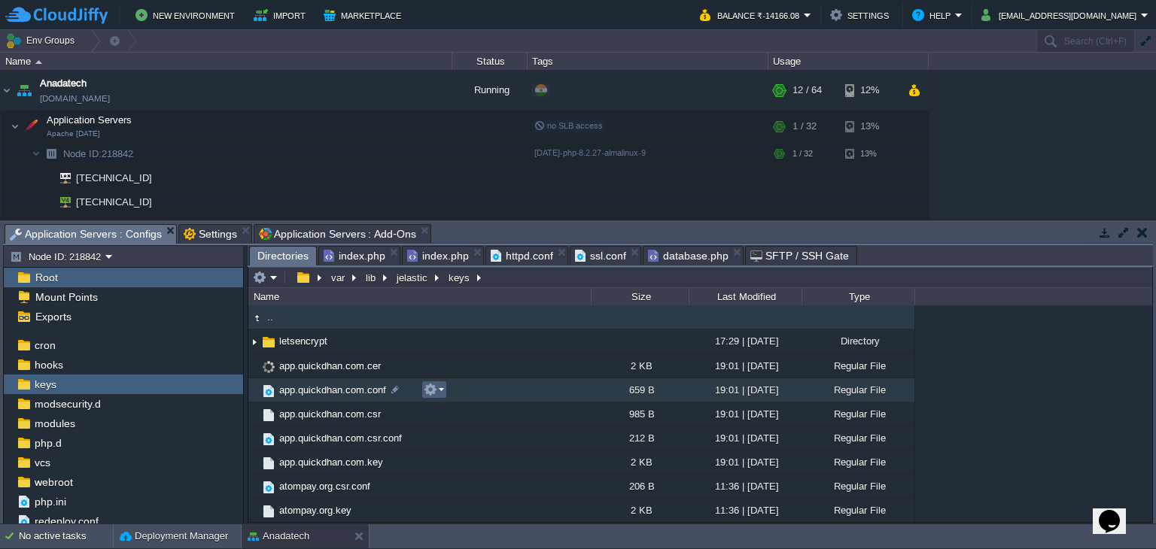
click at [438, 390] on em at bounding box center [434, 390] width 20 height 14
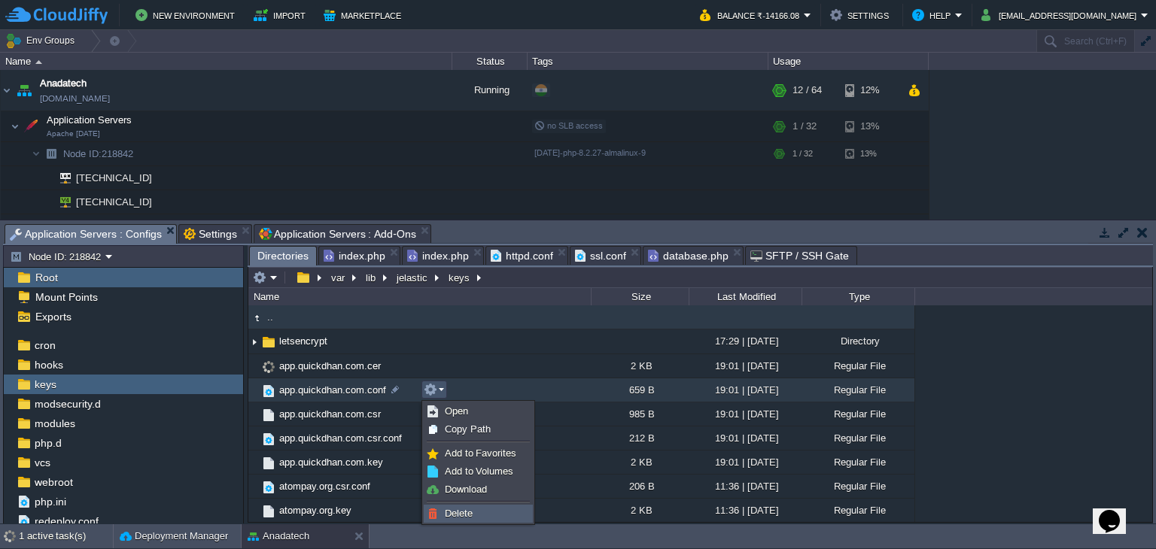
click at [464, 513] on span "Delete" at bounding box center [459, 513] width 28 height 11
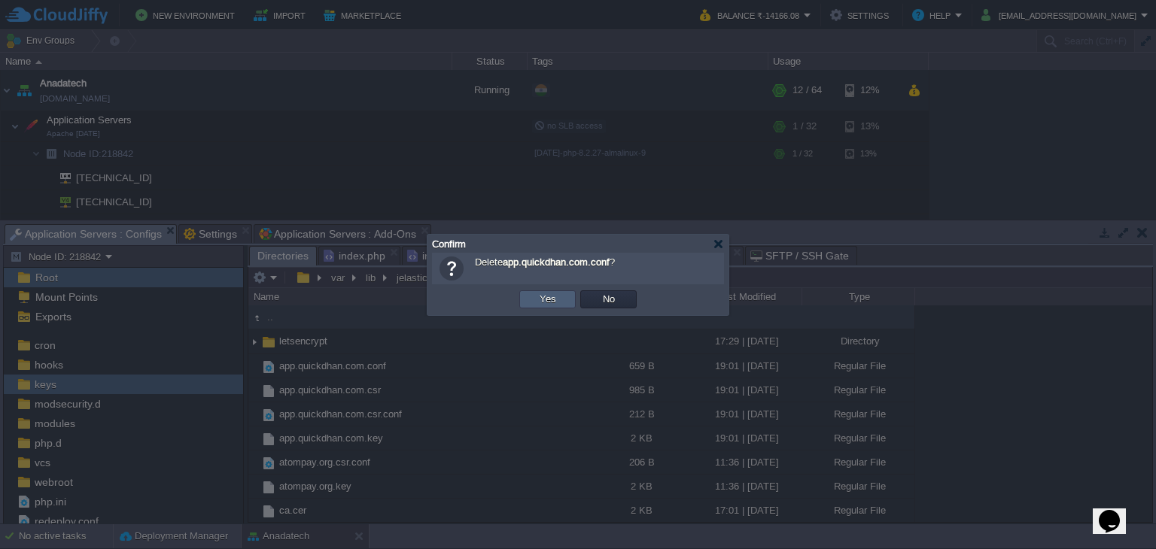
click at [558, 302] on button "Yes" at bounding box center [548, 300] width 26 height 14
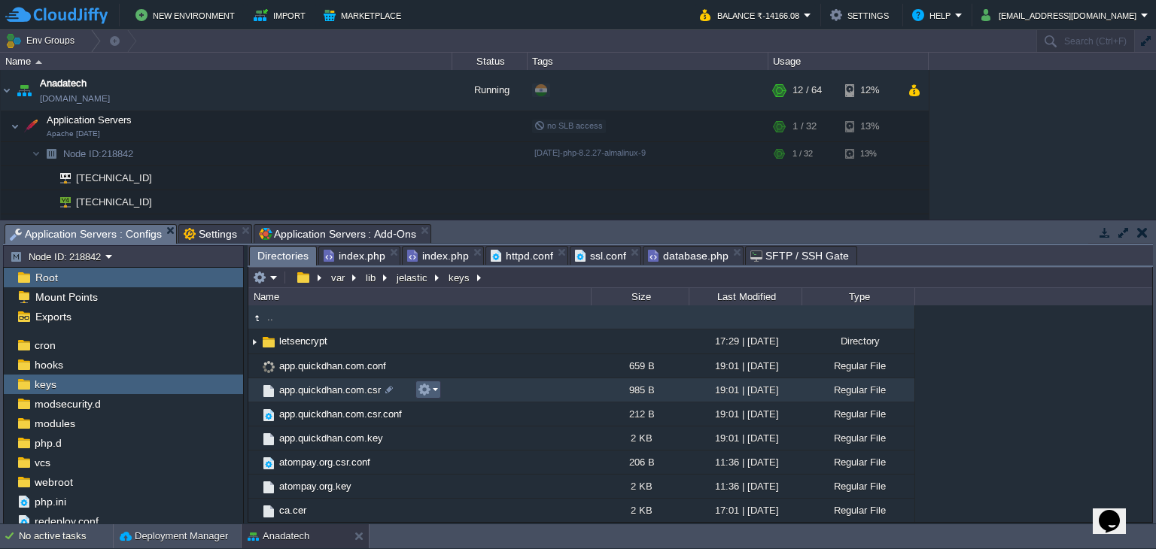
click at [433, 393] on em at bounding box center [428, 390] width 20 height 14
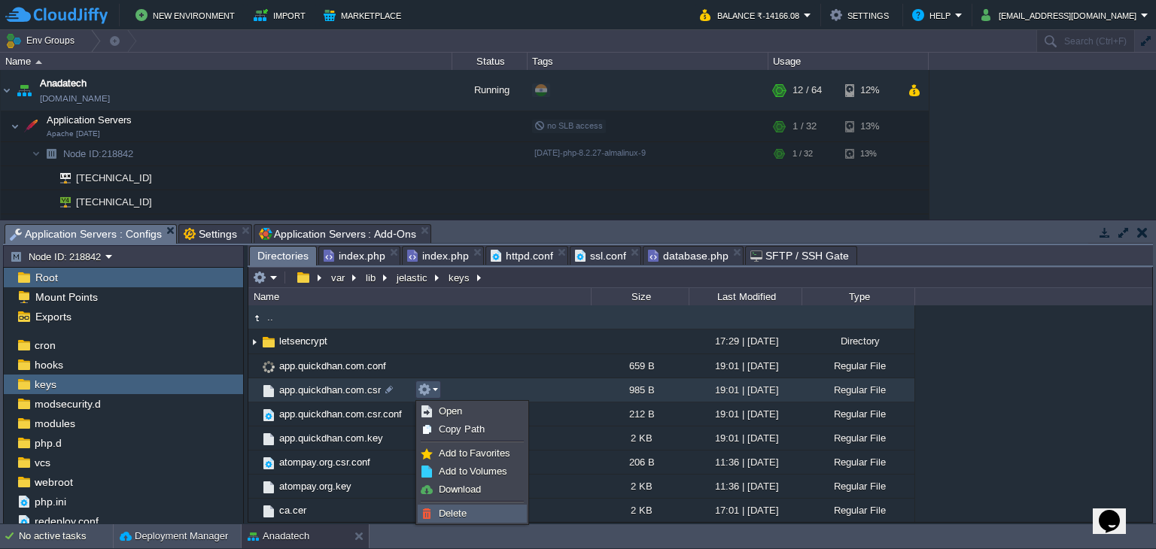
click at [461, 511] on span "Delete" at bounding box center [453, 513] width 28 height 11
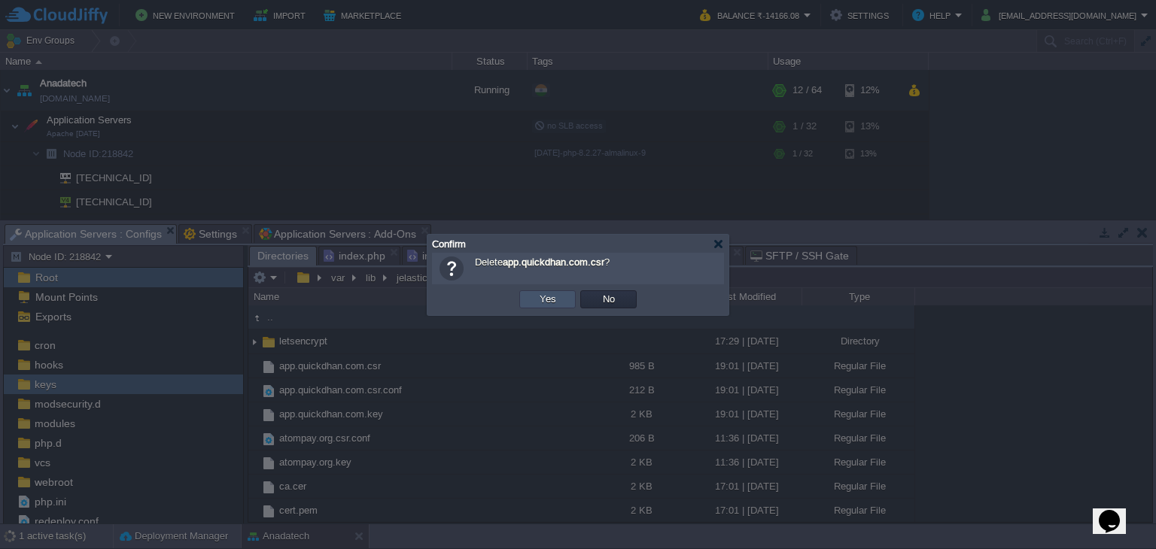
click at [546, 299] on button "Yes" at bounding box center [548, 300] width 26 height 14
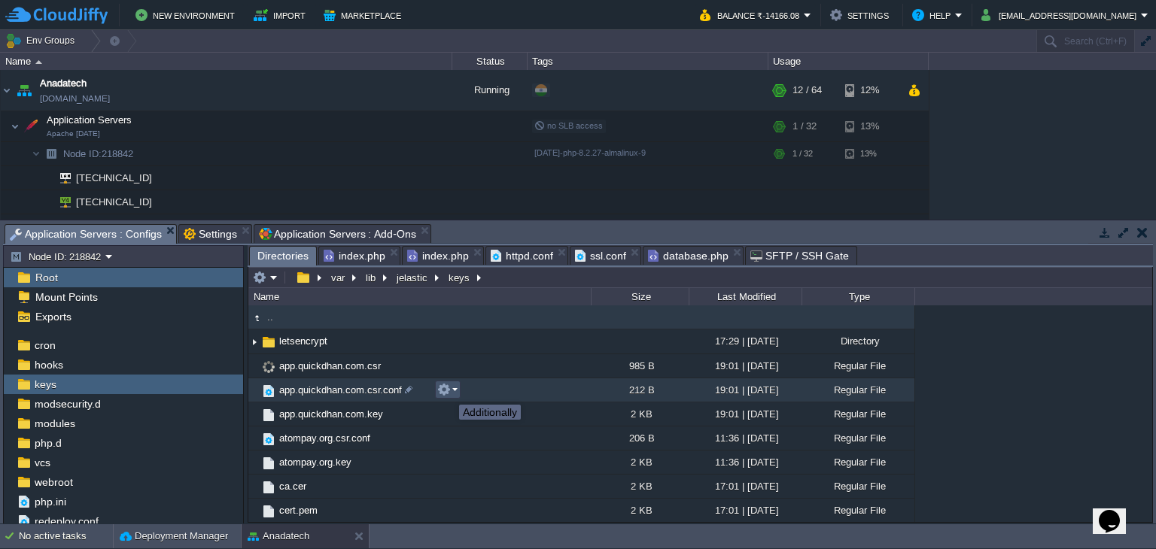
click at [448, 391] on button "button" at bounding box center [444, 390] width 14 height 14
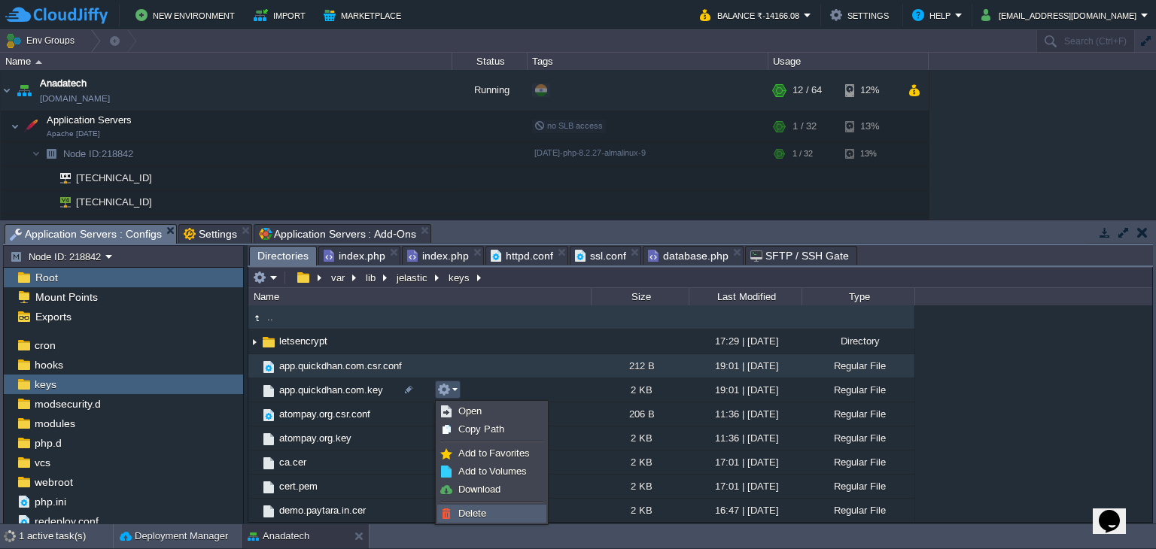
click at [471, 510] on span "Delete" at bounding box center [472, 513] width 28 height 11
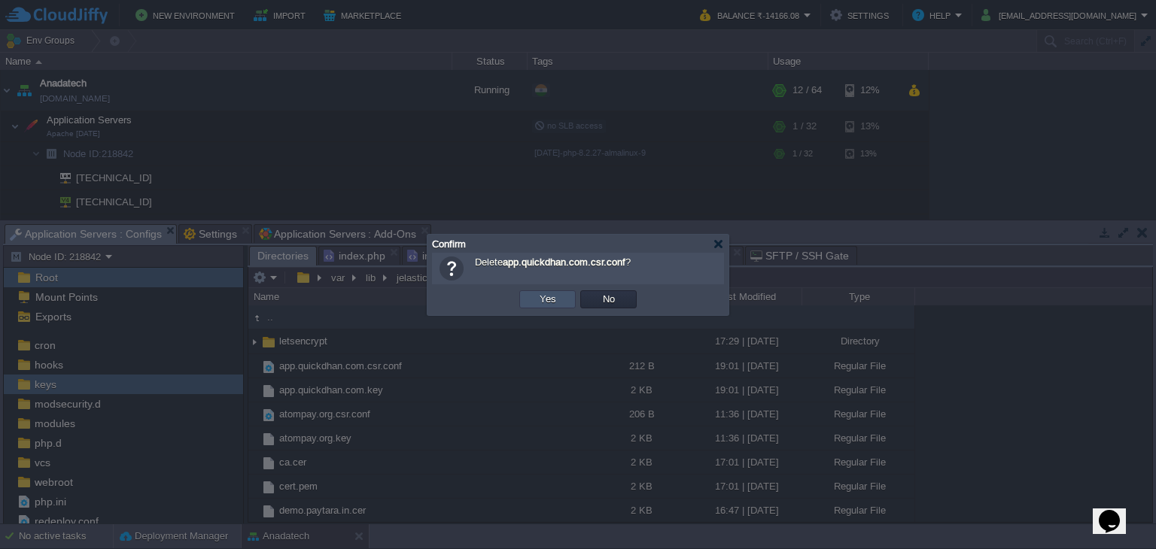
click at [540, 297] on button "Yes" at bounding box center [548, 300] width 26 height 14
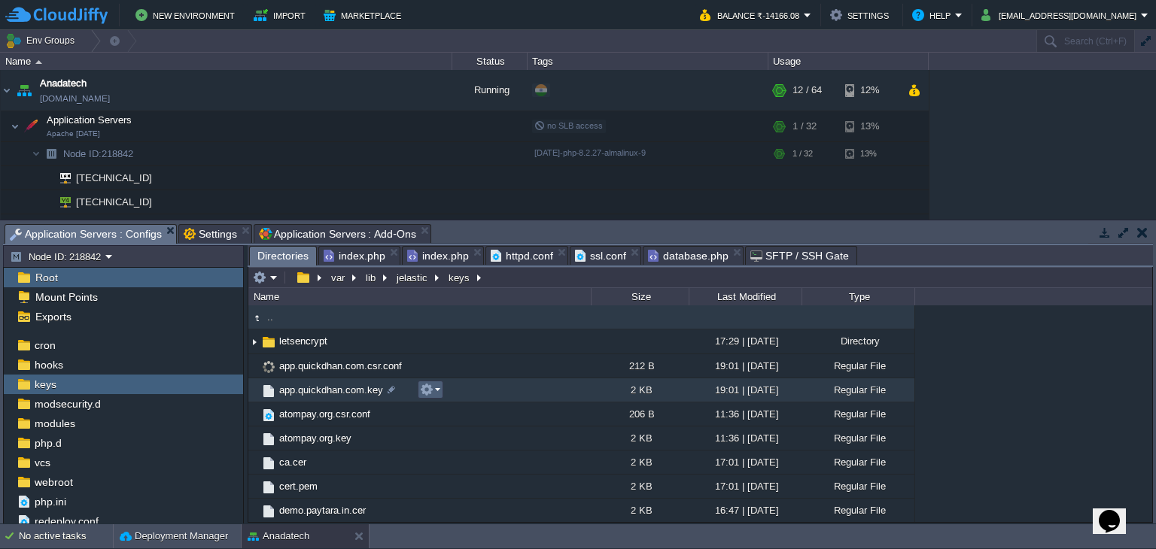
click at [432, 393] on button "button" at bounding box center [427, 390] width 14 height 14
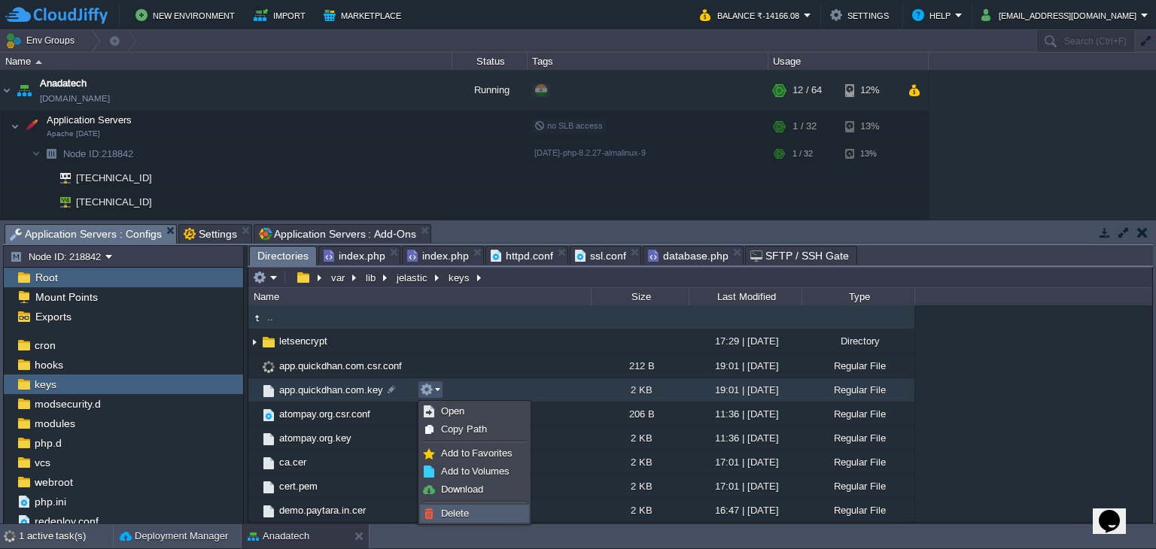
click at [462, 517] on span "Delete" at bounding box center [455, 513] width 28 height 11
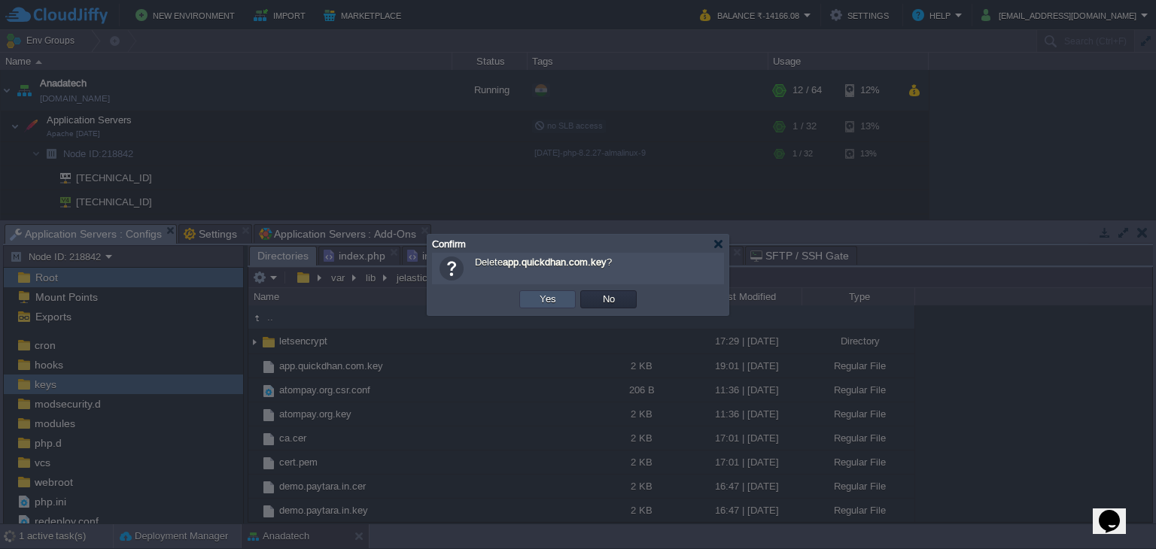
click at [544, 299] on button "Yes" at bounding box center [548, 300] width 26 height 14
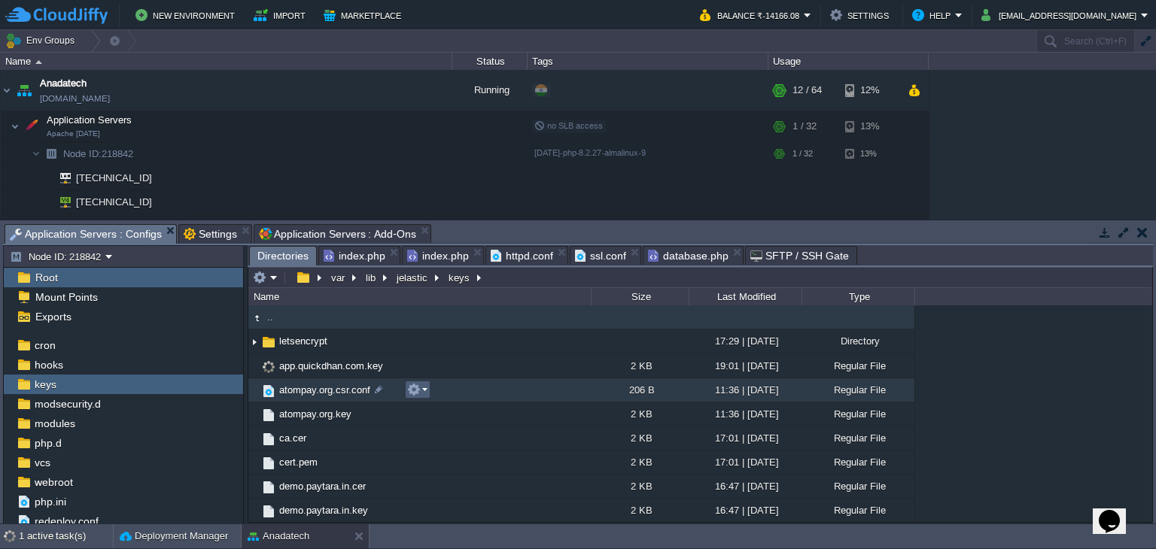
click at [422, 390] on em at bounding box center [417, 390] width 20 height 14
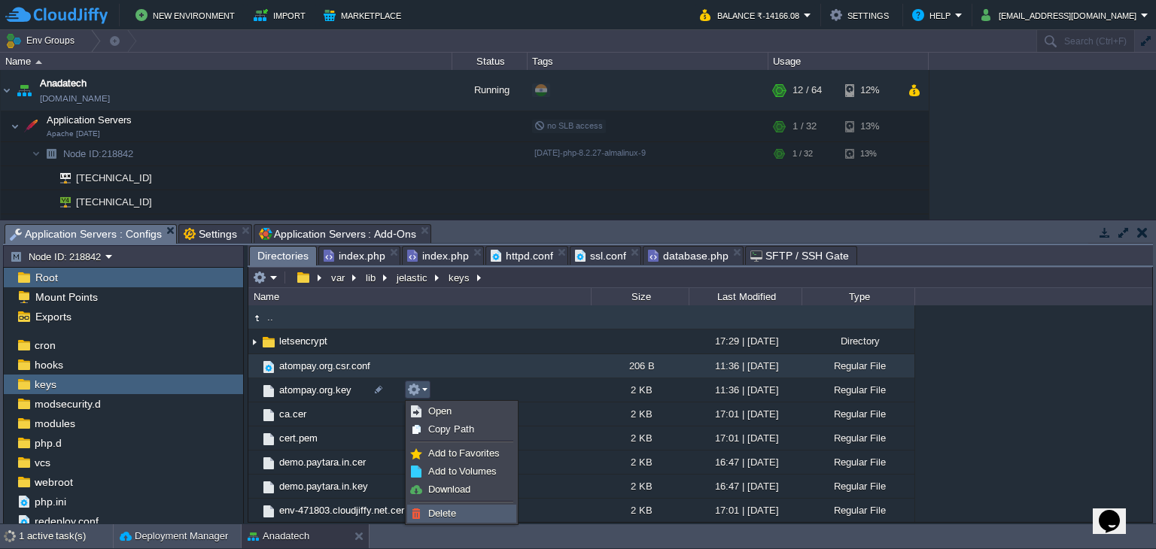
click at [488, 513] on link "Delete" at bounding box center [462, 514] width 108 height 17
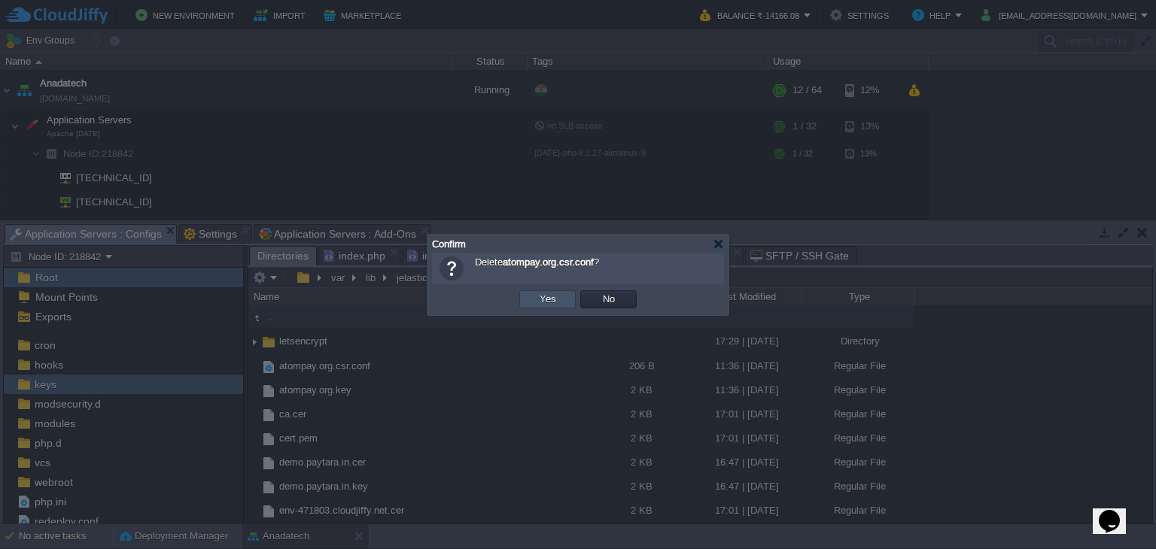
click at [540, 296] on button "Yes" at bounding box center [548, 300] width 26 height 14
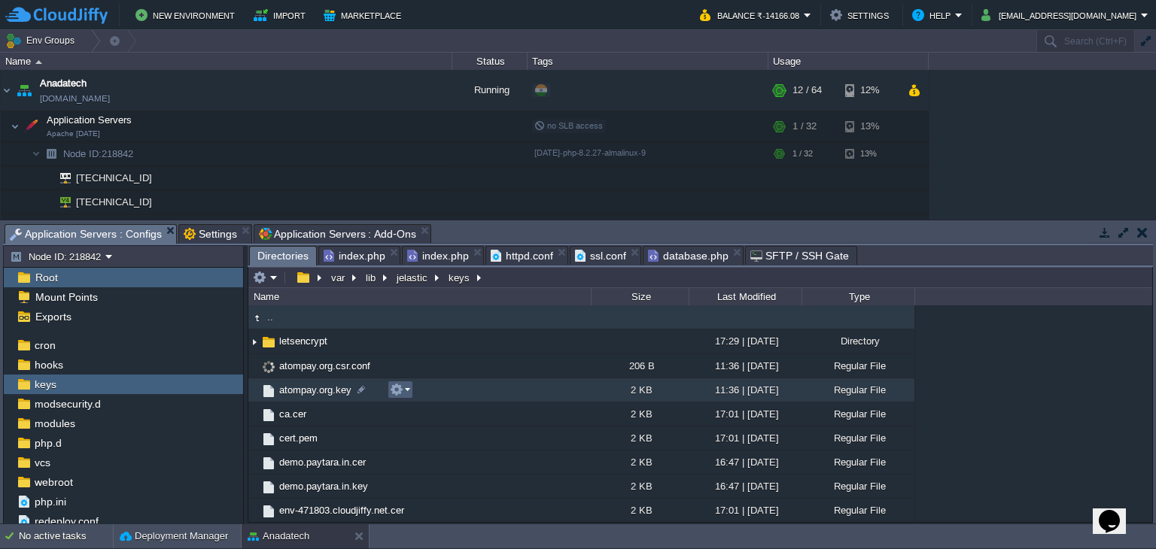
click at [399, 389] on button "button" at bounding box center [397, 390] width 14 height 14
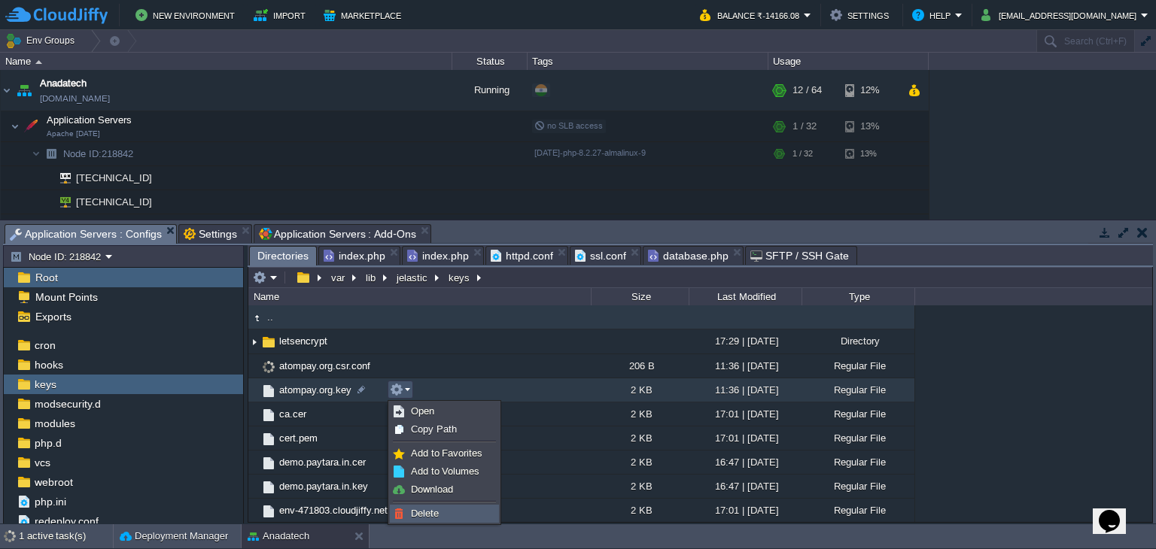
click at [450, 512] on link "Delete" at bounding box center [445, 514] width 108 height 17
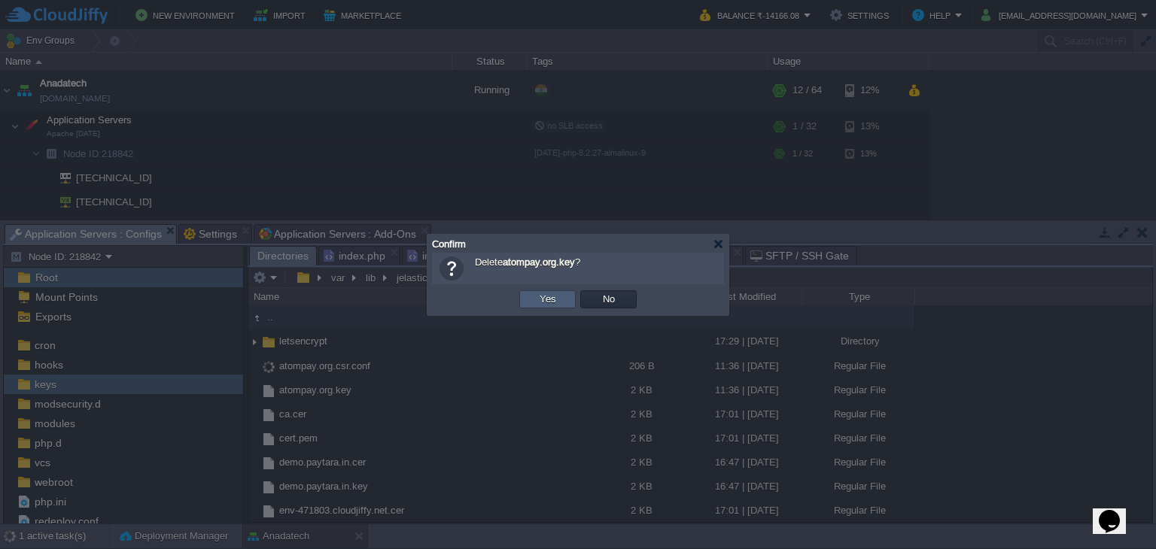
click at [539, 300] on button "Yes" at bounding box center [548, 300] width 26 height 14
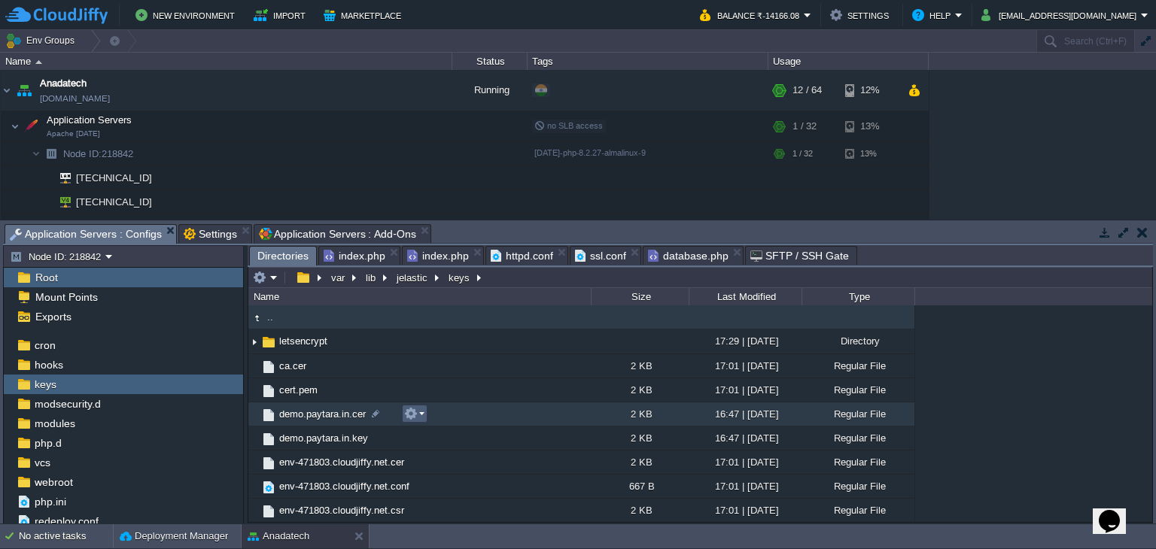
click at [423, 417] on em at bounding box center [414, 414] width 20 height 14
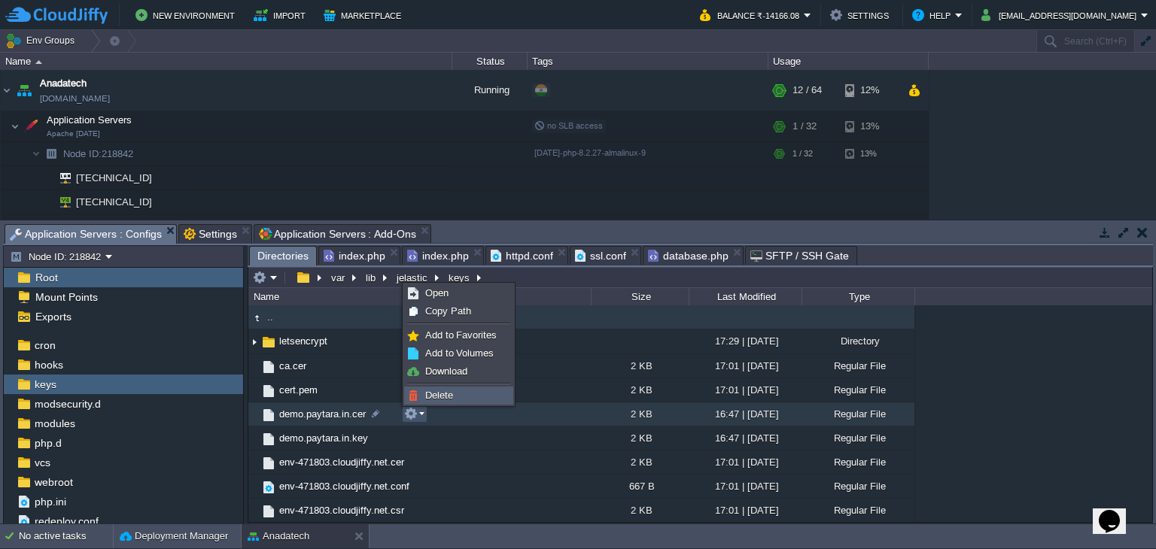
click at [449, 394] on span "Delete" at bounding box center [439, 395] width 28 height 11
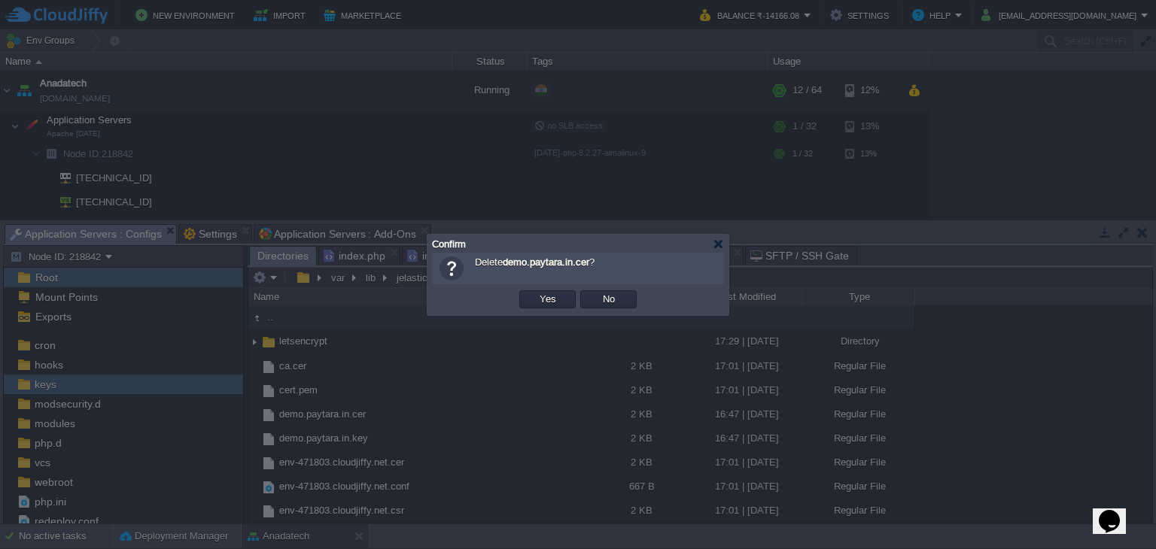
click at [548, 297] on button "Yes" at bounding box center [548, 300] width 26 height 14
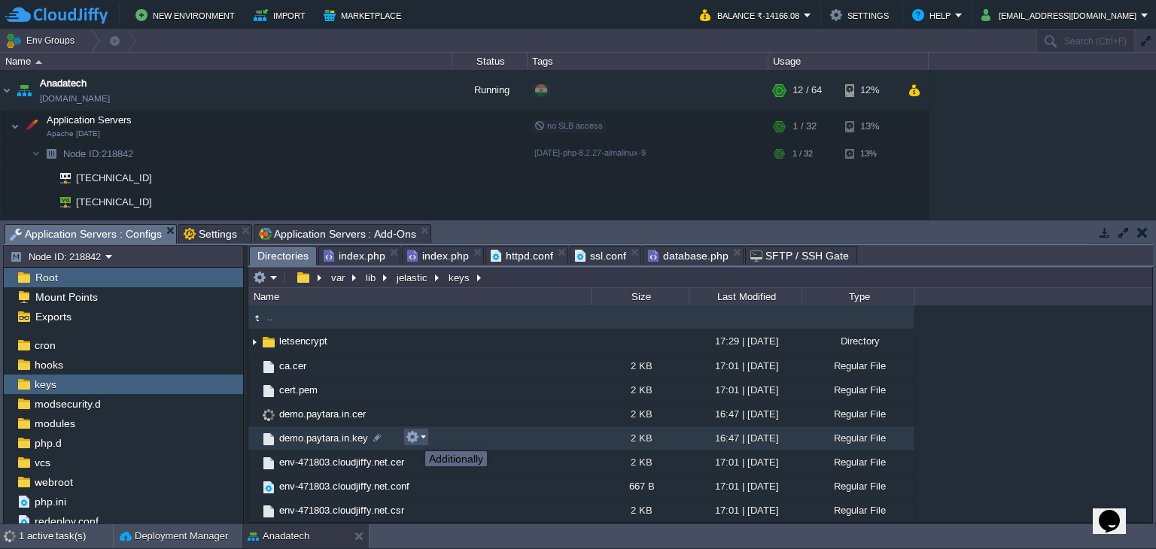
click at [414, 438] on button "button" at bounding box center [413, 438] width 14 height 14
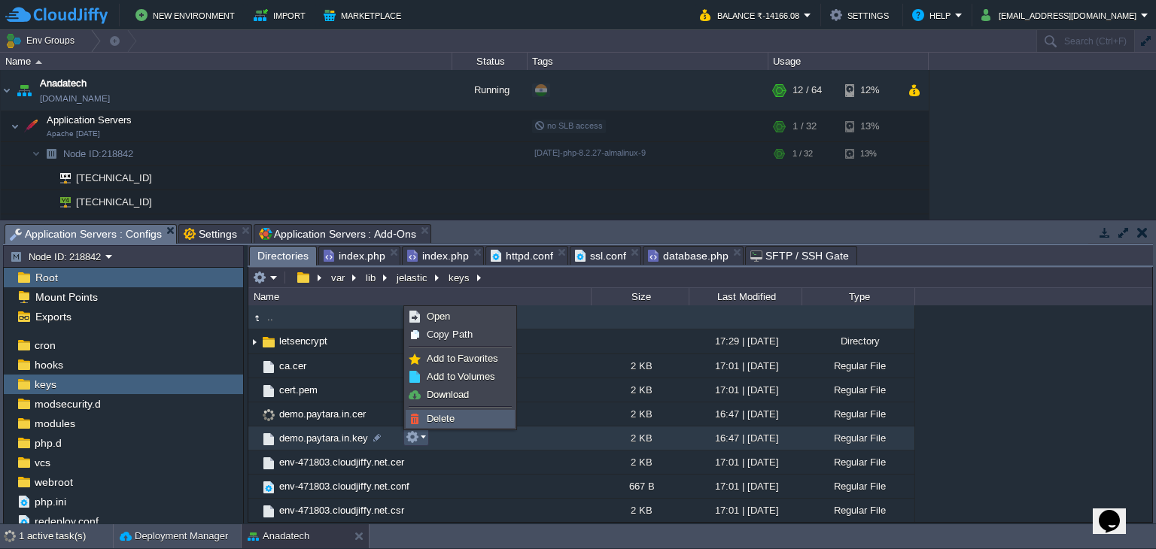
click at [441, 416] on span "Delete" at bounding box center [441, 418] width 28 height 11
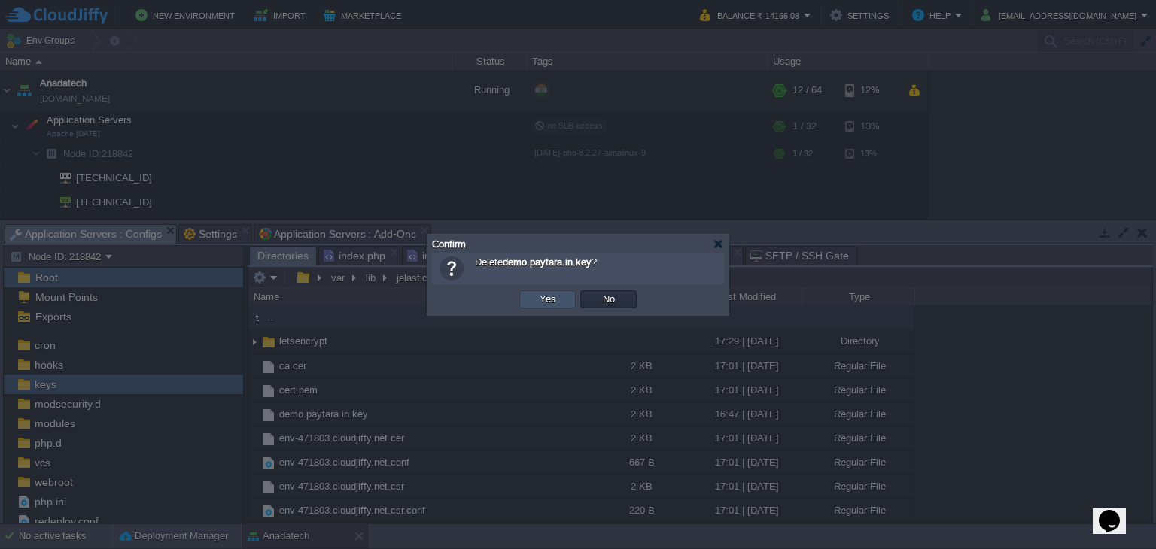
click at [558, 298] on button "Yes" at bounding box center [548, 300] width 26 height 14
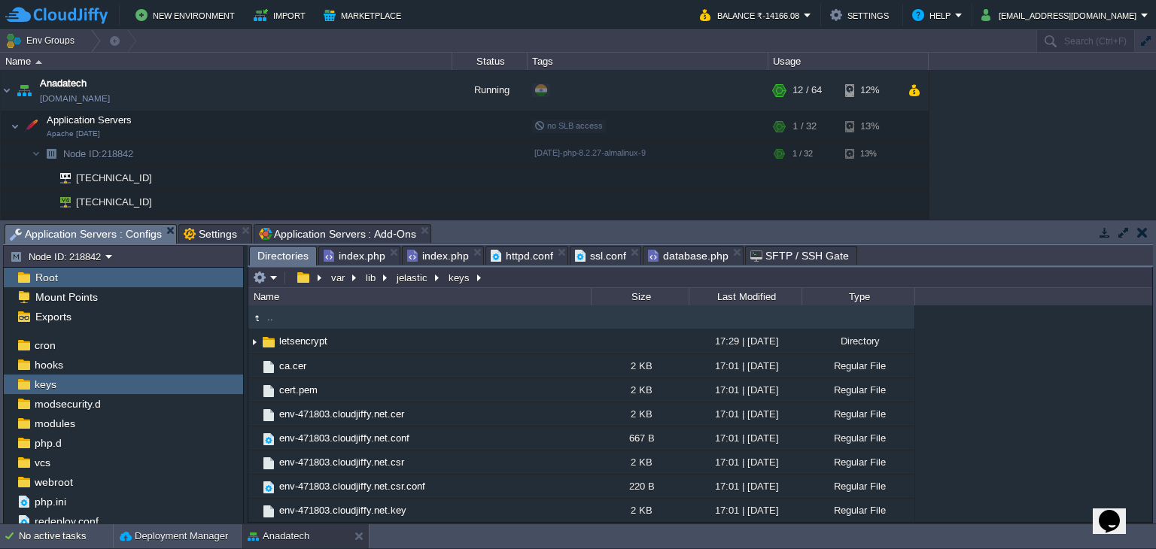
click at [209, 230] on span "Settings" at bounding box center [210, 234] width 53 height 18
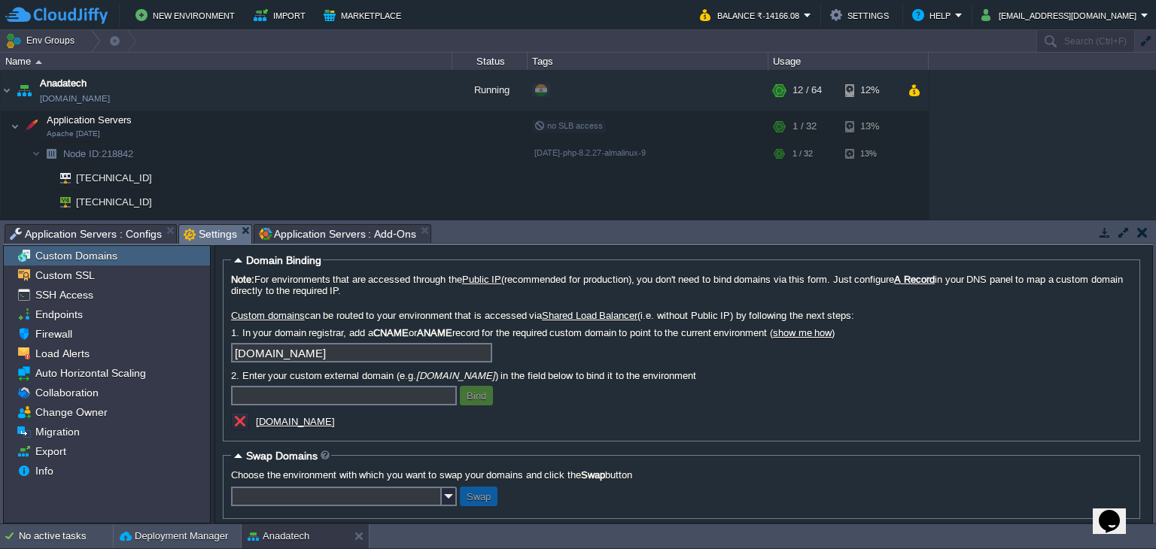
click at [331, 235] on span "Application Servers : Add-Ons" at bounding box center [337, 234] width 157 height 18
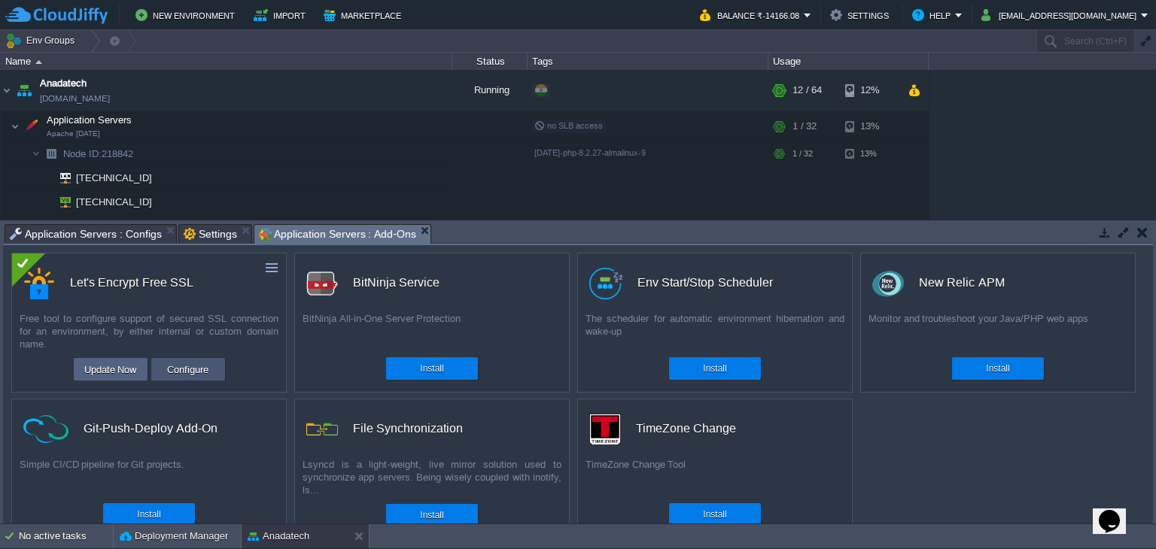
click at [176, 374] on button "Configure" at bounding box center [188, 370] width 50 height 18
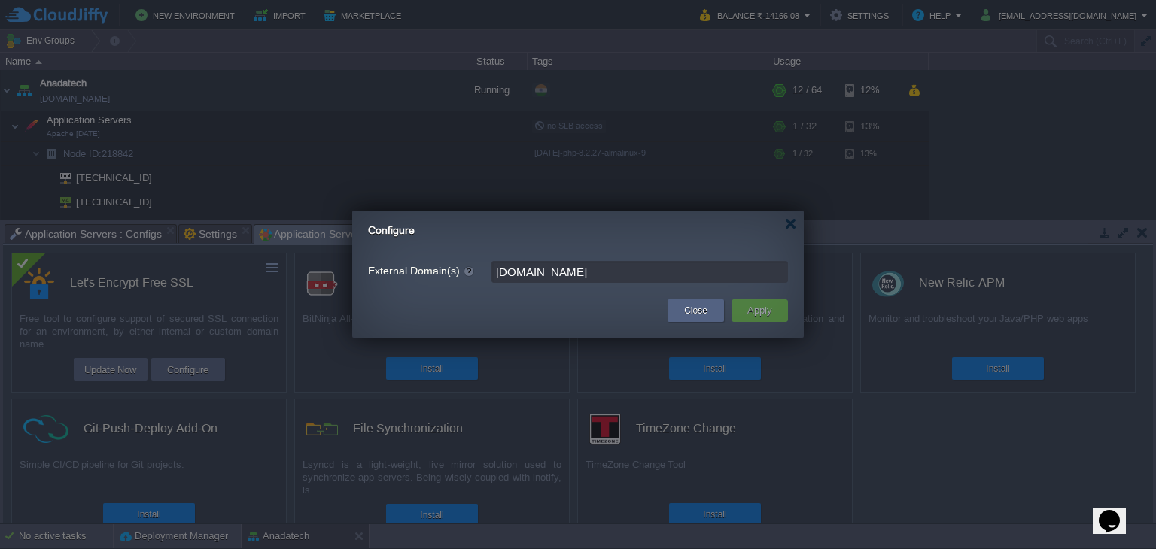
click at [761, 310] on button "Apply" at bounding box center [760, 311] width 34 height 18
click at [623, 274] on input "[DOMAIN_NAME]" at bounding box center [639, 272] width 297 height 22
click at [695, 317] on button "Close" at bounding box center [695, 310] width 23 height 15
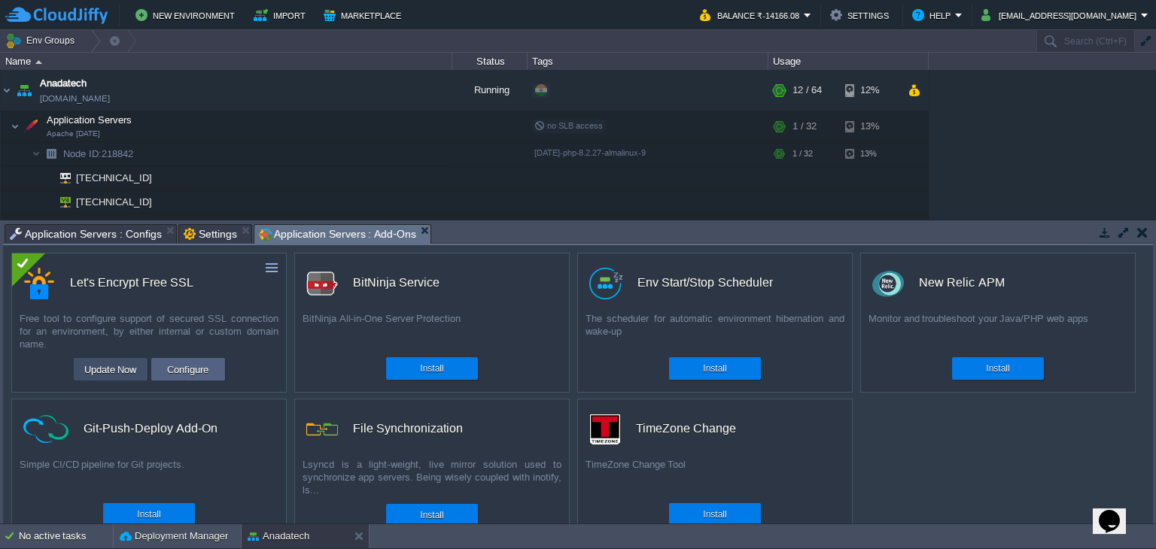
click at [120, 364] on button "Update Now" at bounding box center [111, 370] width 62 height 18
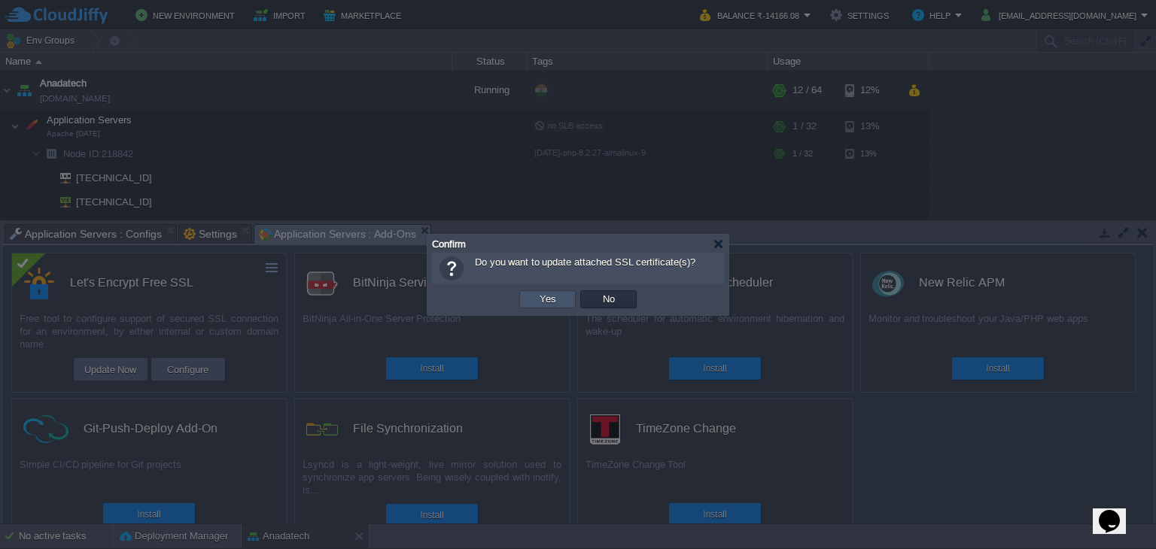
click at [555, 302] on button "Yes" at bounding box center [548, 300] width 26 height 14
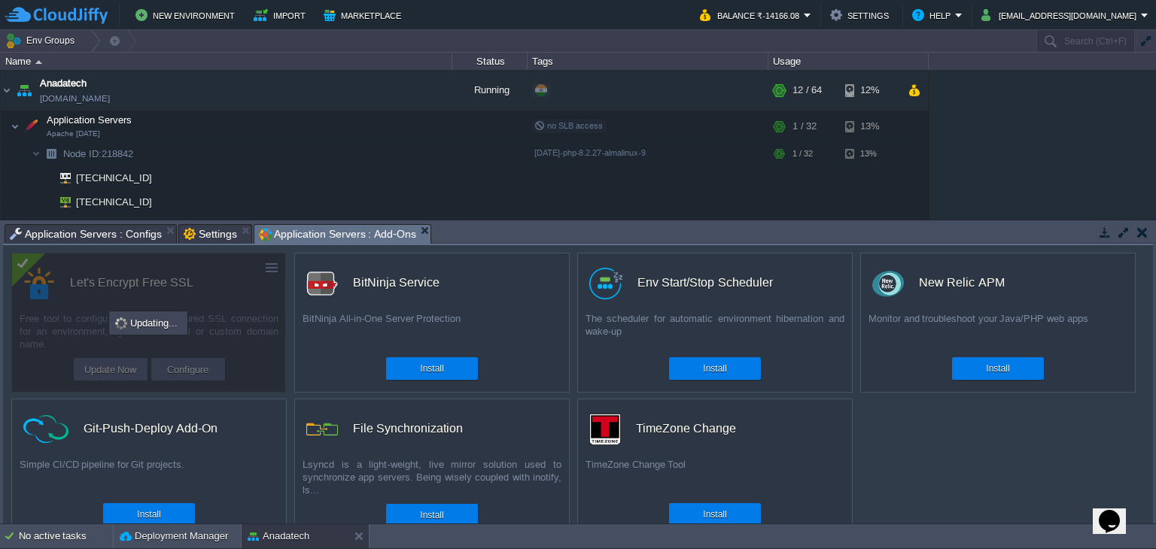
click at [318, 227] on span "Application Servers : Add-Ons" at bounding box center [337, 234] width 157 height 19
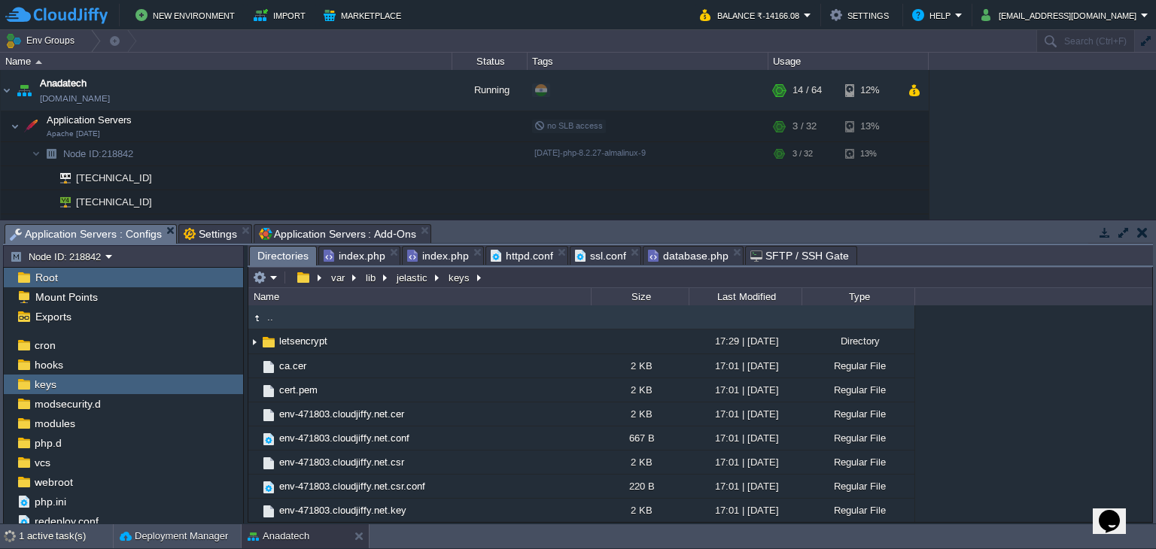
click at [114, 233] on span "Application Servers : Configs" at bounding box center [86, 234] width 152 height 19
click at [518, 257] on span "httpd.conf" at bounding box center [522, 256] width 62 height 18
click at [306, 225] on span "Application Servers : Add-Ons" at bounding box center [337, 234] width 157 height 18
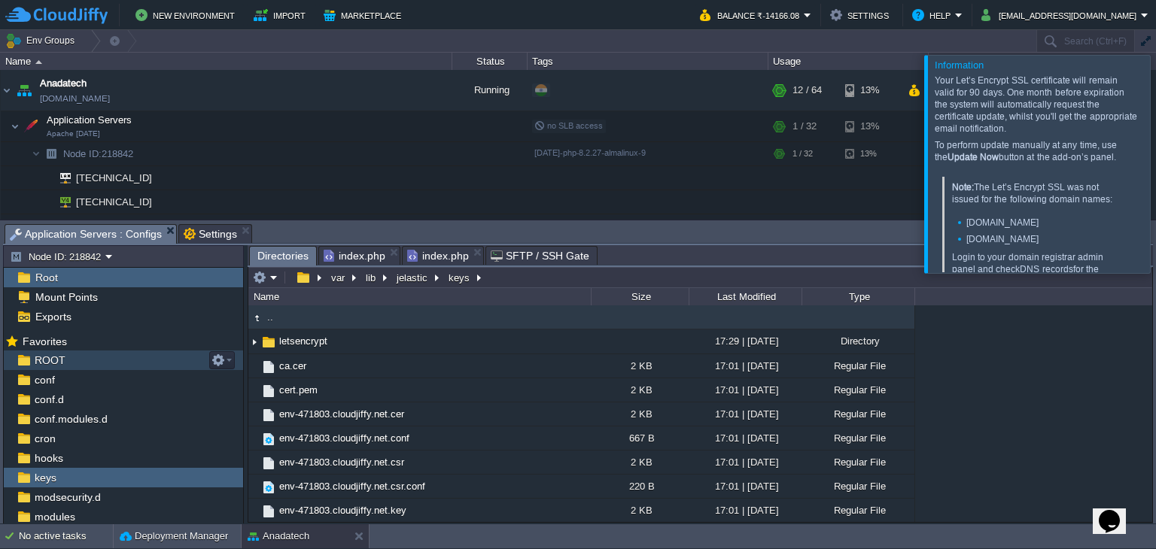
click at [105, 359] on div "ROOT" at bounding box center [123, 361] width 239 height 20
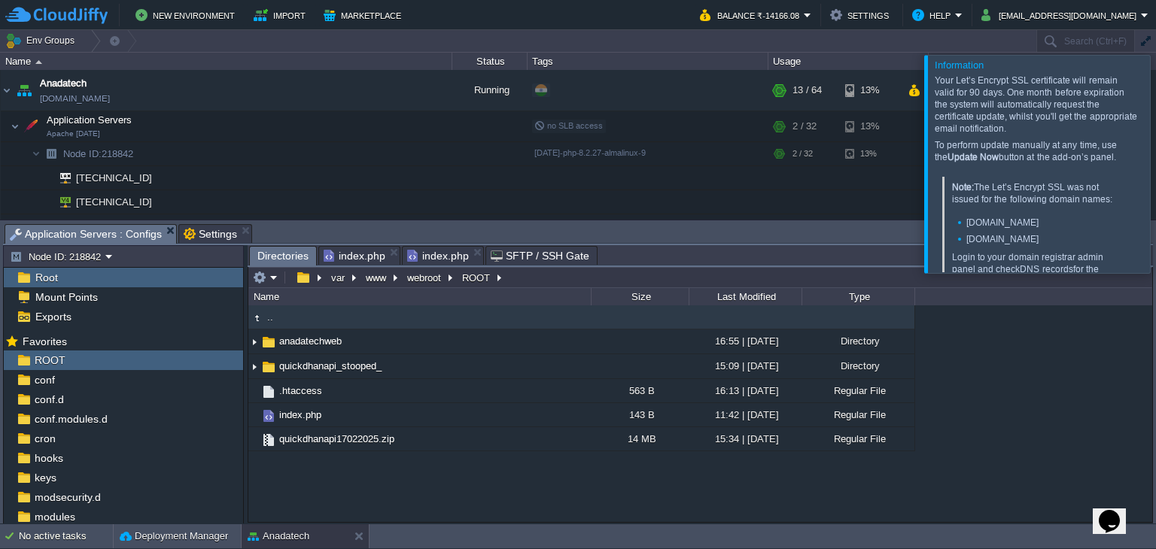
click at [1155, 120] on div at bounding box center [1174, 164] width 0 height 218
